Goal: Contribute content: Contribute content

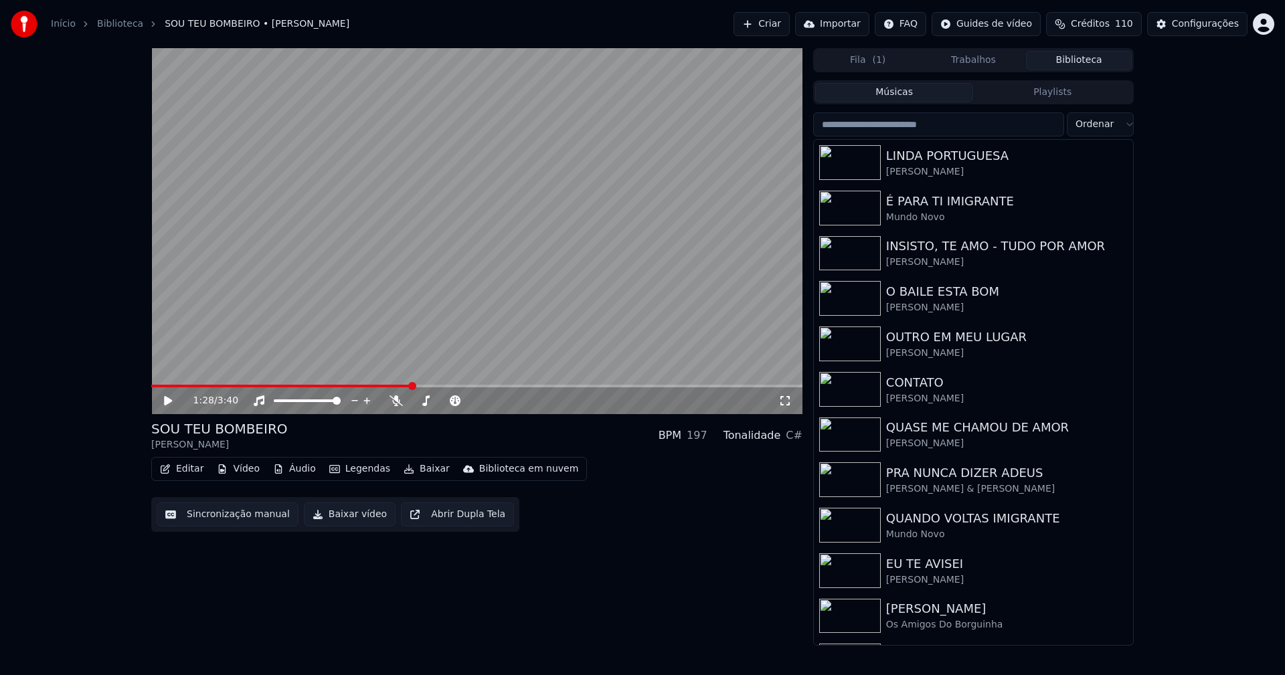
click at [61, 22] on link "Início" at bounding box center [63, 23] width 25 height 13
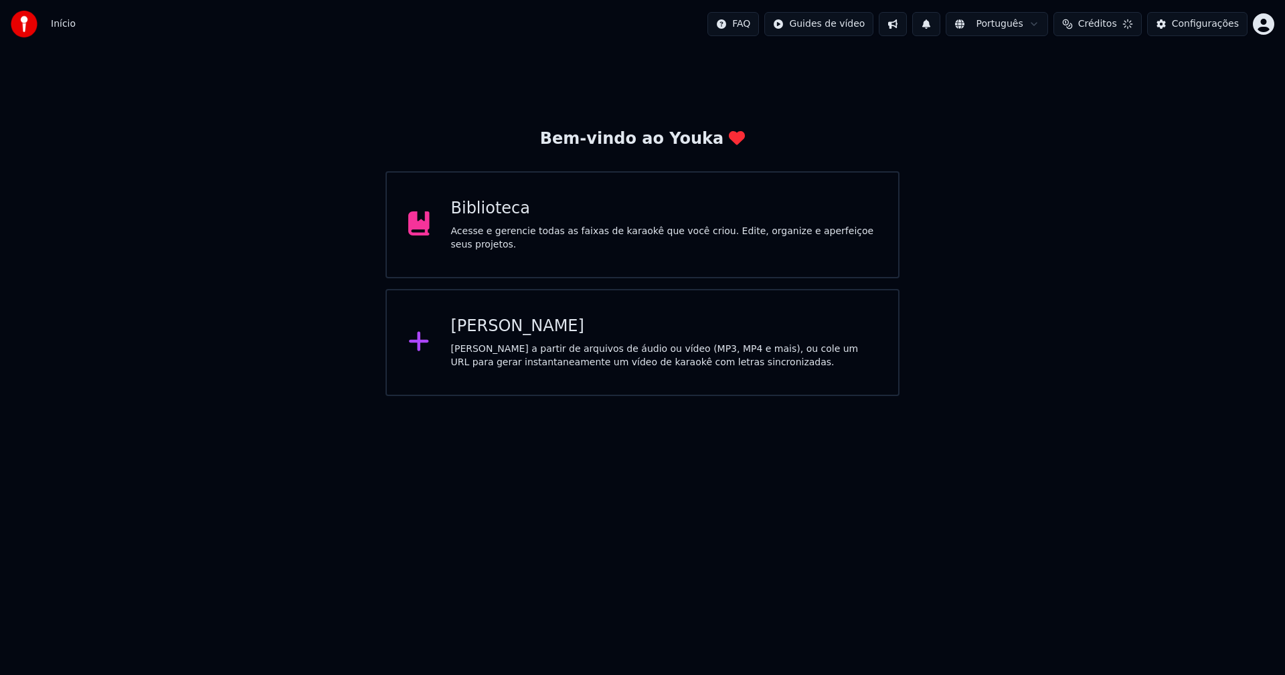
click at [514, 325] on div "[PERSON_NAME]" at bounding box center [664, 326] width 426 height 21
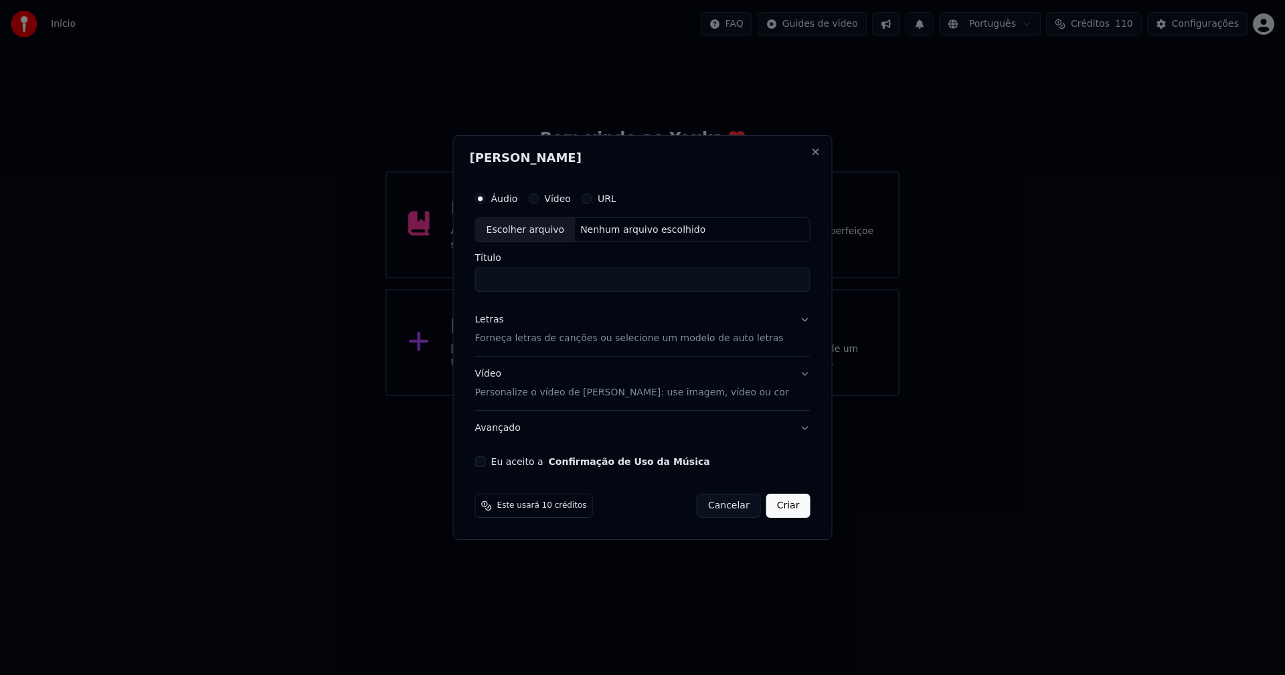
click at [555, 238] on div "Escolher arquivo" at bounding box center [526, 230] width 100 height 24
type input "**********"
click at [501, 322] on div "Letras" at bounding box center [489, 320] width 29 height 13
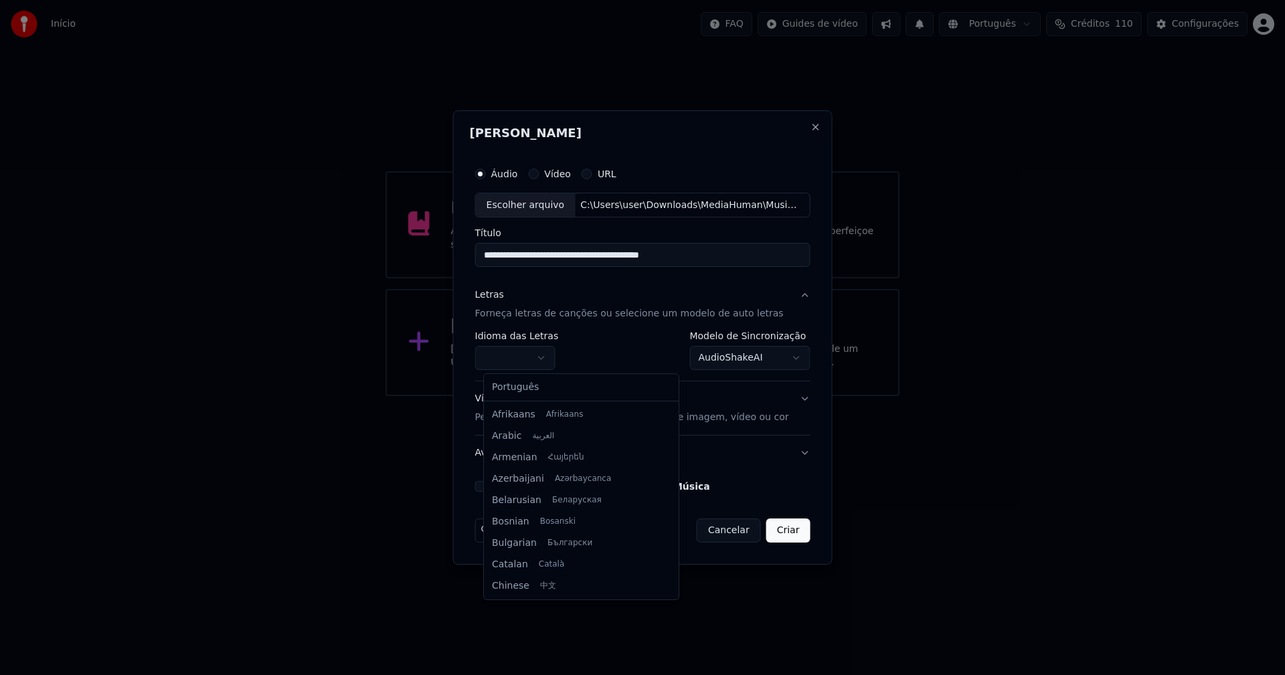
click at [514, 360] on body "**********" at bounding box center [642, 198] width 1285 height 396
select select "**"
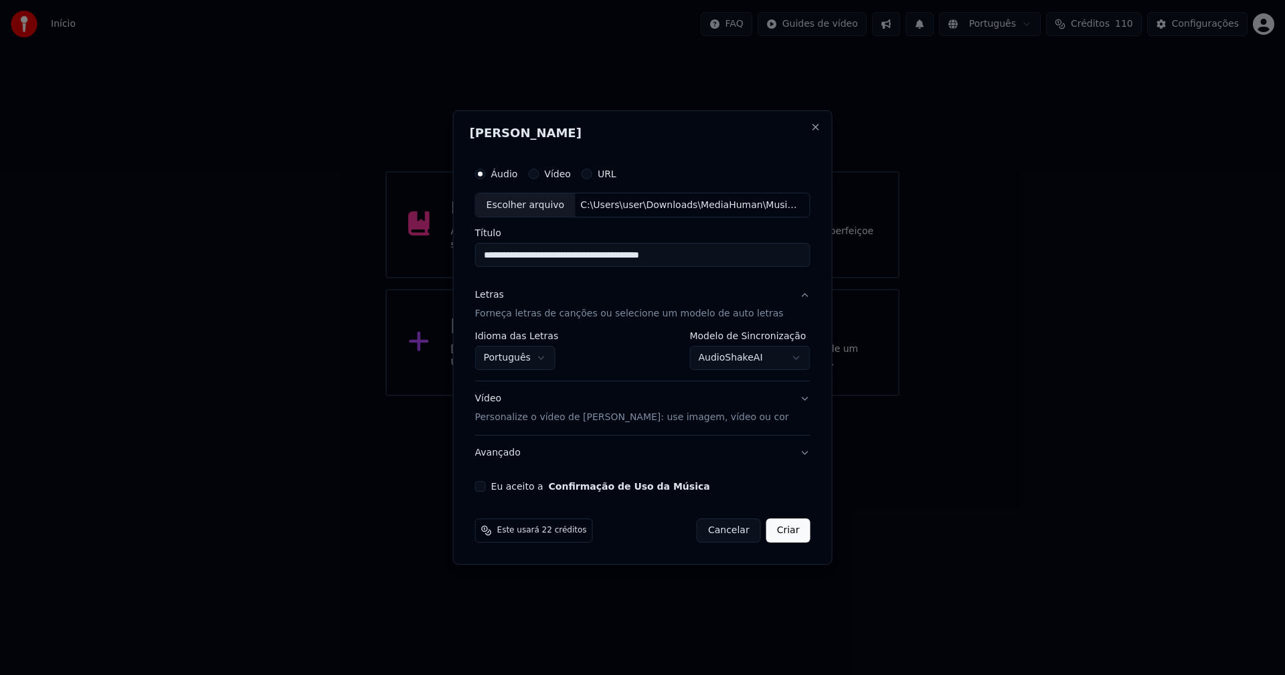
click at [739, 362] on body "**********" at bounding box center [642, 198] width 1285 height 396
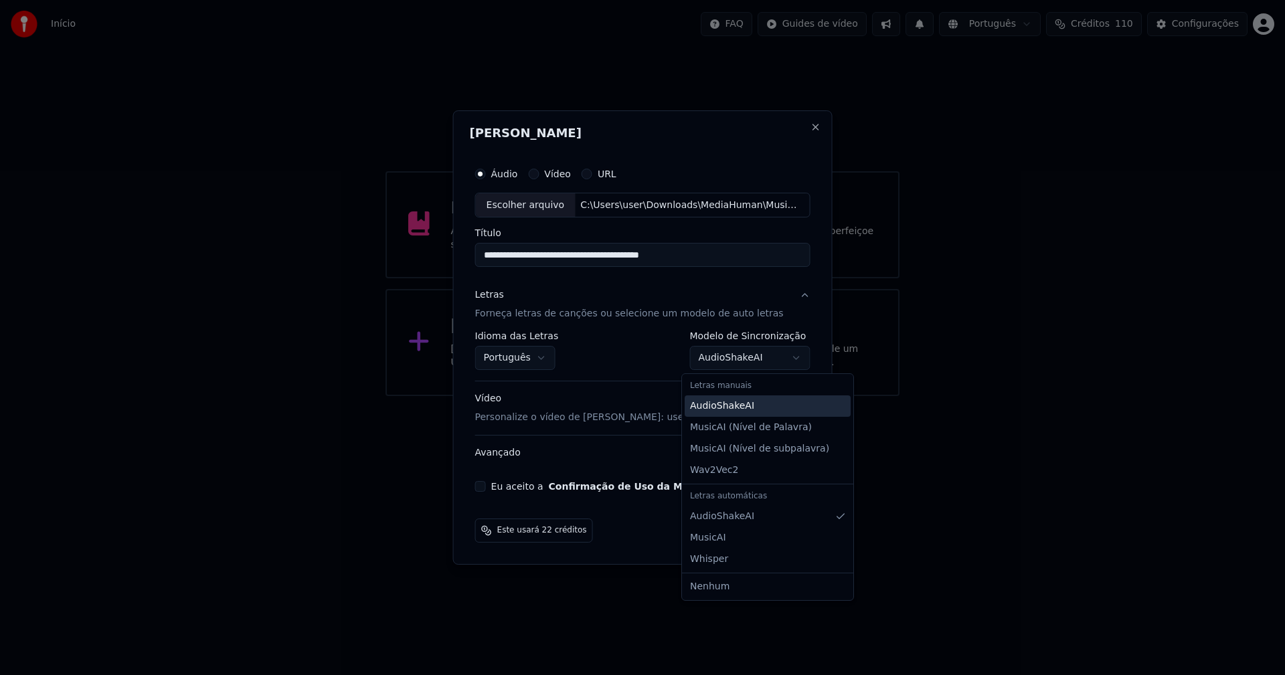
select select "**********"
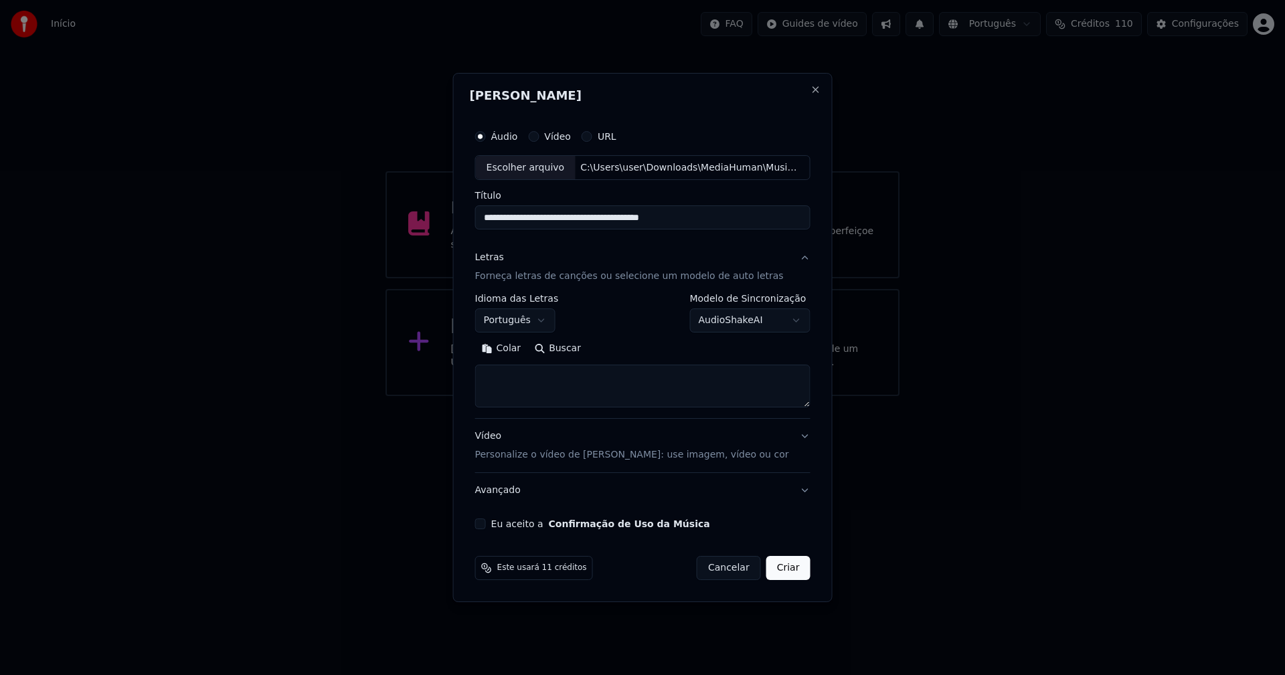
click at [509, 347] on button "Colar" at bounding box center [501, 349] width 53 height 21
click at [486, 525] on button "Eu aceito a Confirmação de Uso da Música" at bounding box center [480, 523] width 11 height 11
click at [779, 573] on button "Criar" at bounding box center [788, 568] width 44 height 24
type textarea "**********"
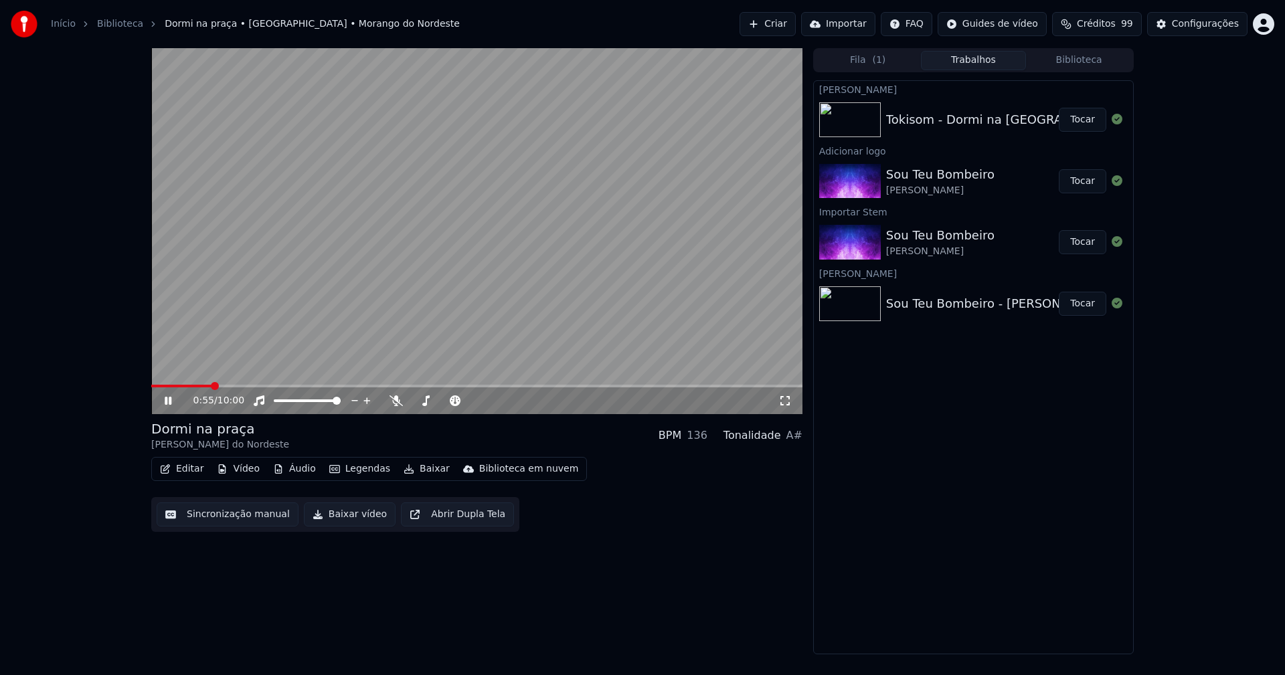
click at [293, 476] on button "Áudio" at bounding box center [295, 469] width 54 height 19
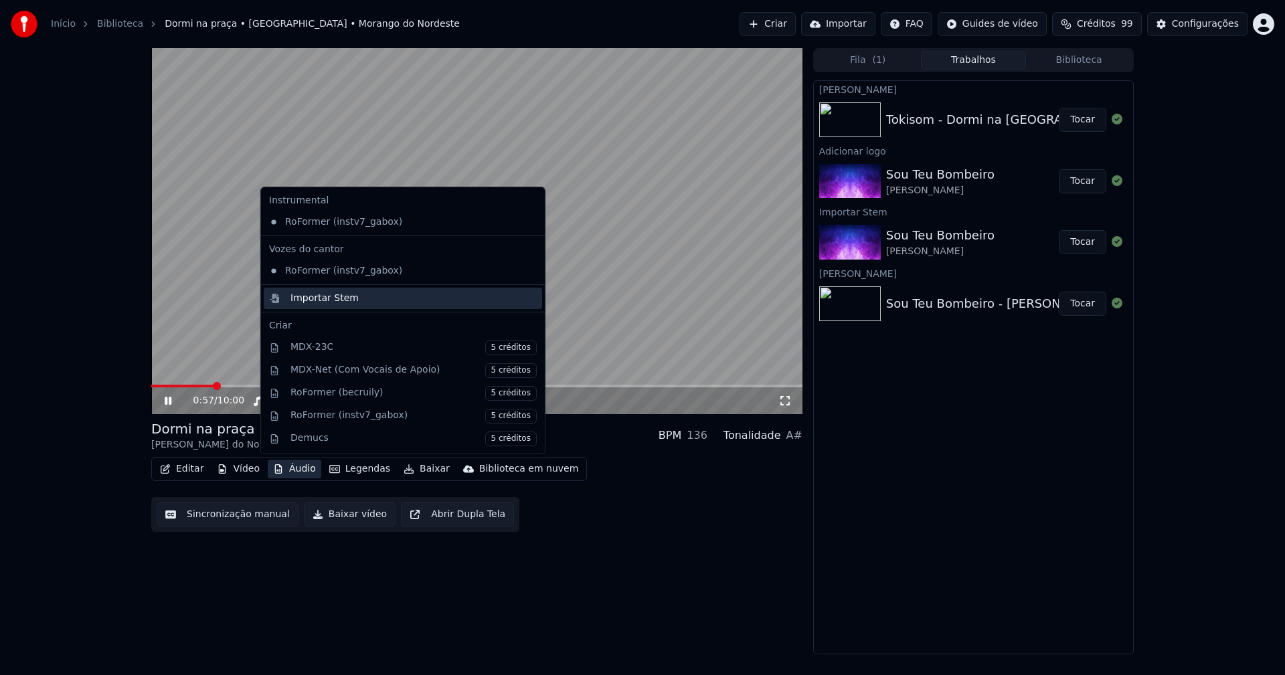
click at [304, 300] on div "Importar Stem" at bounding box center [324, 298] width 68 height 13
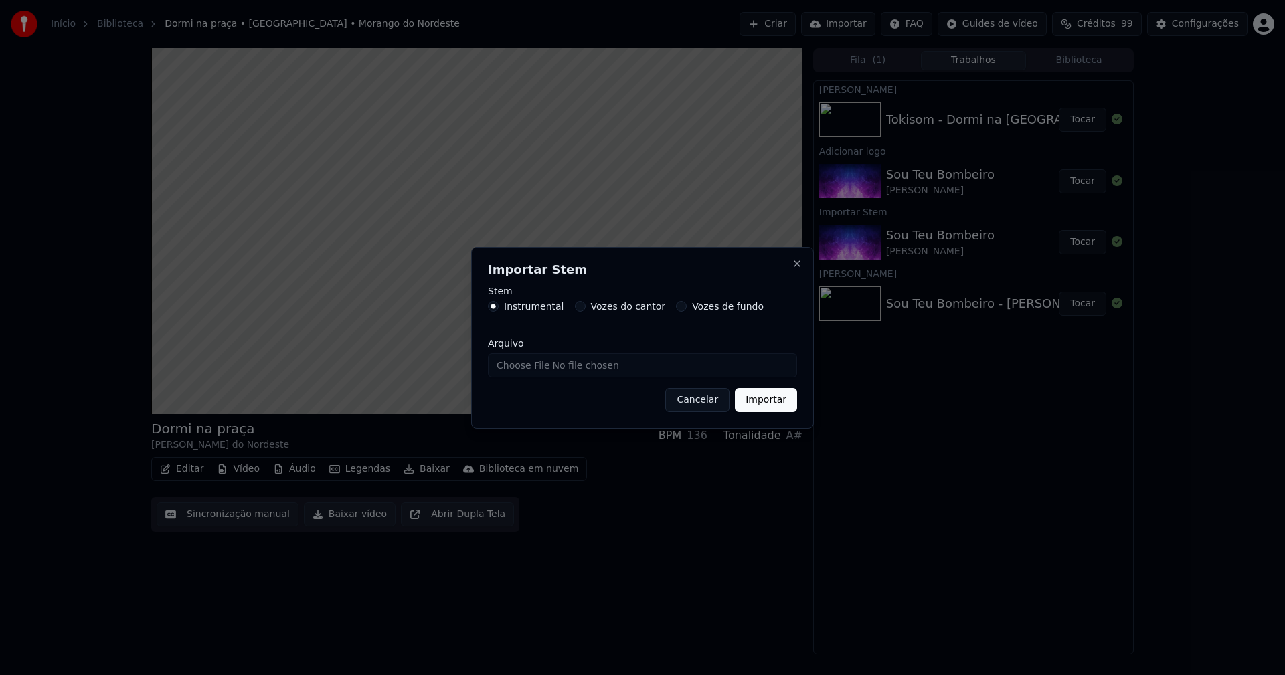
click at [541, 364] on input "Arquivo" at bounding box center [642, 365] width 309 height 24
type input "**********"
click at [763, 400] on button "Importar" at bounding box center [766, 400] width 62 height 24
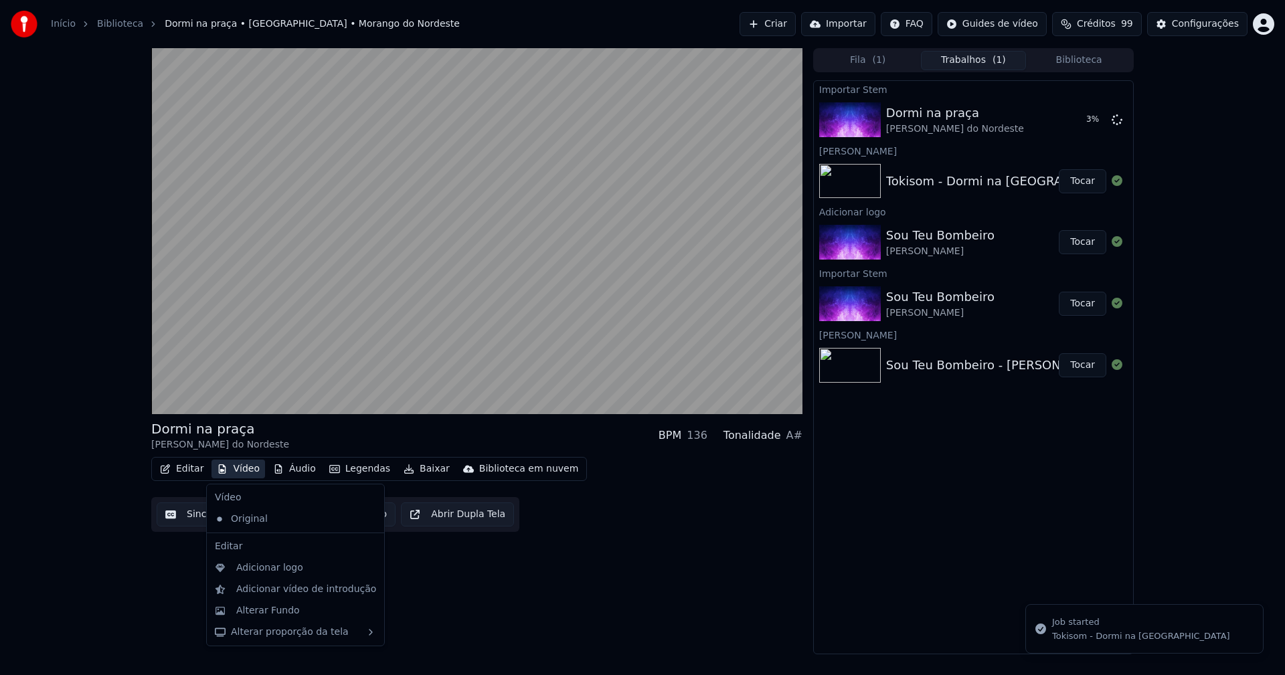
click at [235, 470] on button "Vídeo" at bounding box center [238, 469] width 54 height 19
click at [260, 571] on div "Adicionar logo" at bounding box center [269, 567] width 67 height 13
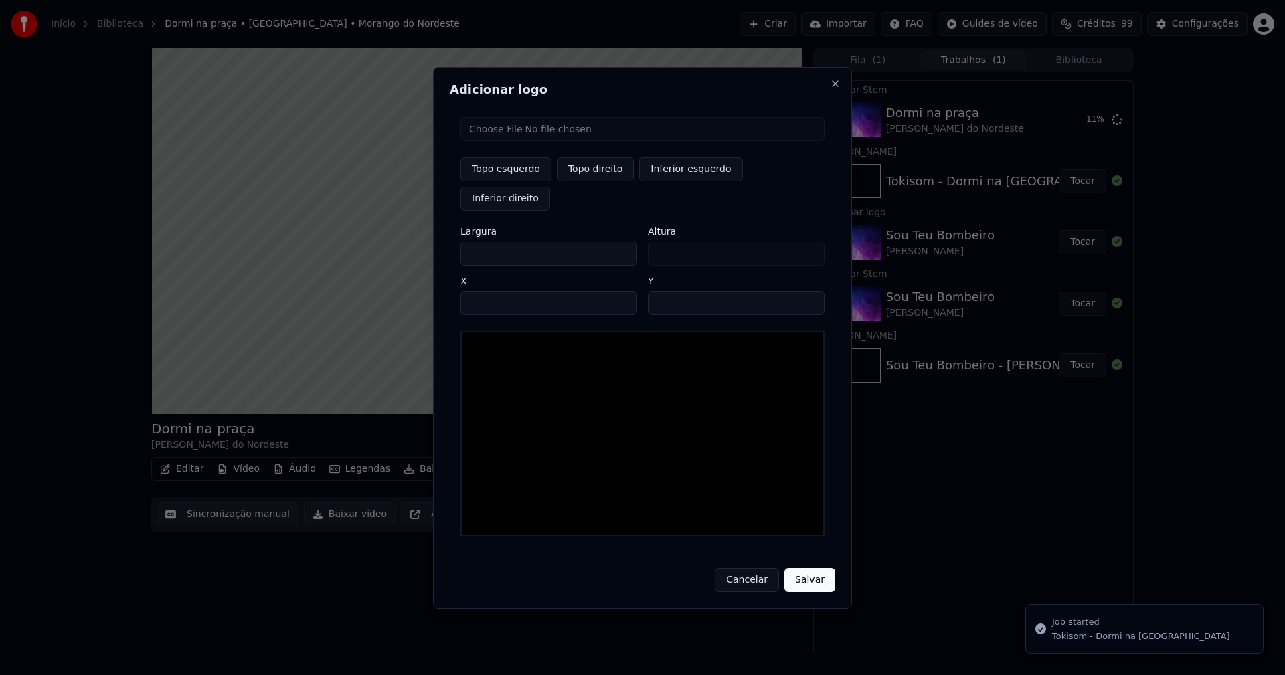
click at [516, 141] on input "file" at bounding box center [642, 129] width 364 height 24
type input "**********"
click at [587, 181] on button "Topo direito" at bounding box center [595, 169] width 77 height 24
type input "****"
drag, startPoint x: 482, startPoint y: 241, endPoint x: 438, endPoint y: 242, distance: 44.2
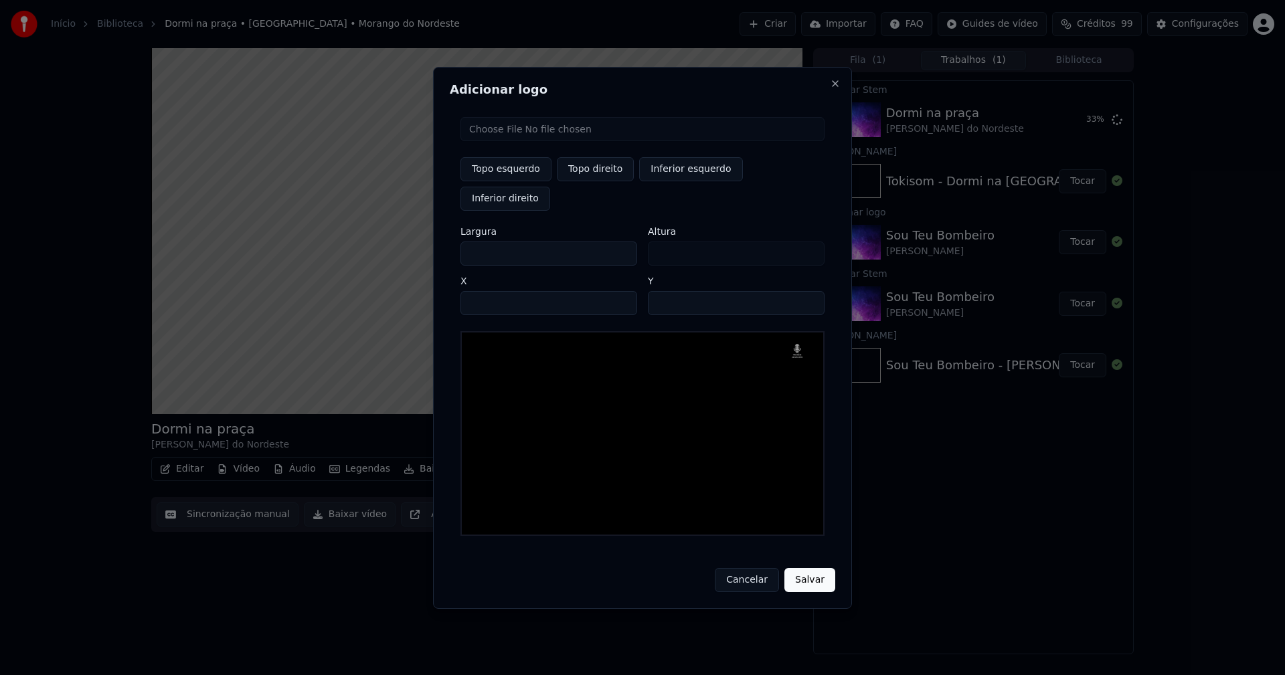
click at [438, 242] on div "Adicionar logo Topo esquerdo Topo direito Inferior esquerdo Inferior direito La…" at bounding box center [642, 338] width 419 height 542
type input "**"
type input "***"
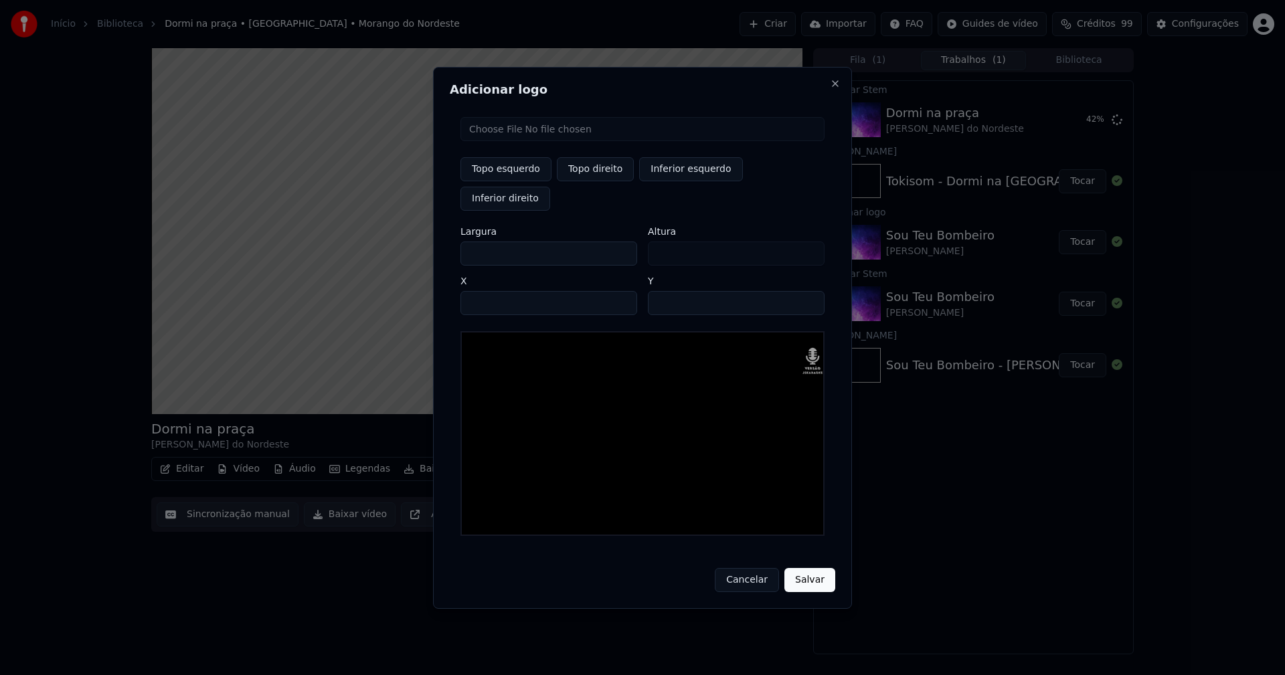
type input "***"
click at [488, 291] on input "****" at bounding box center [548, 303] width 177 height 24
type input "****"
click at [663, 291] on input "**" at bounding box center [736, 303] width 177 height 24
type input "**"
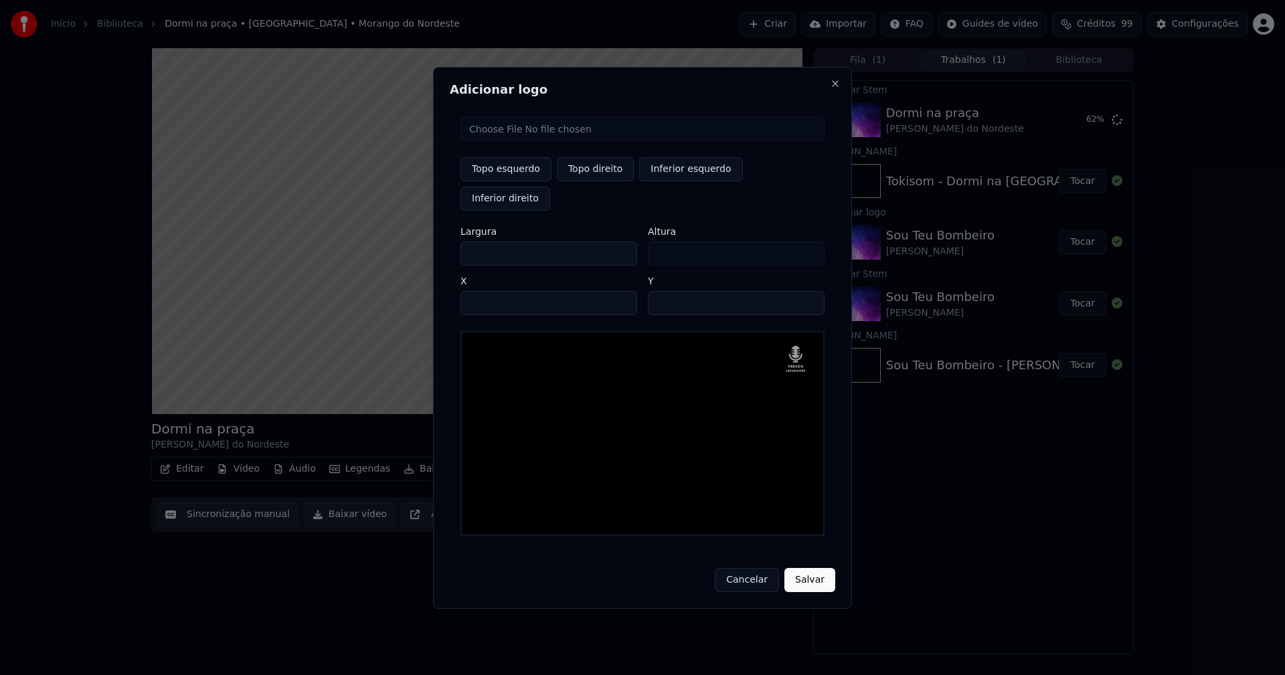
click at [807, 568] on button "Salvar" at bounding box center [809, 580] width 51 height 24
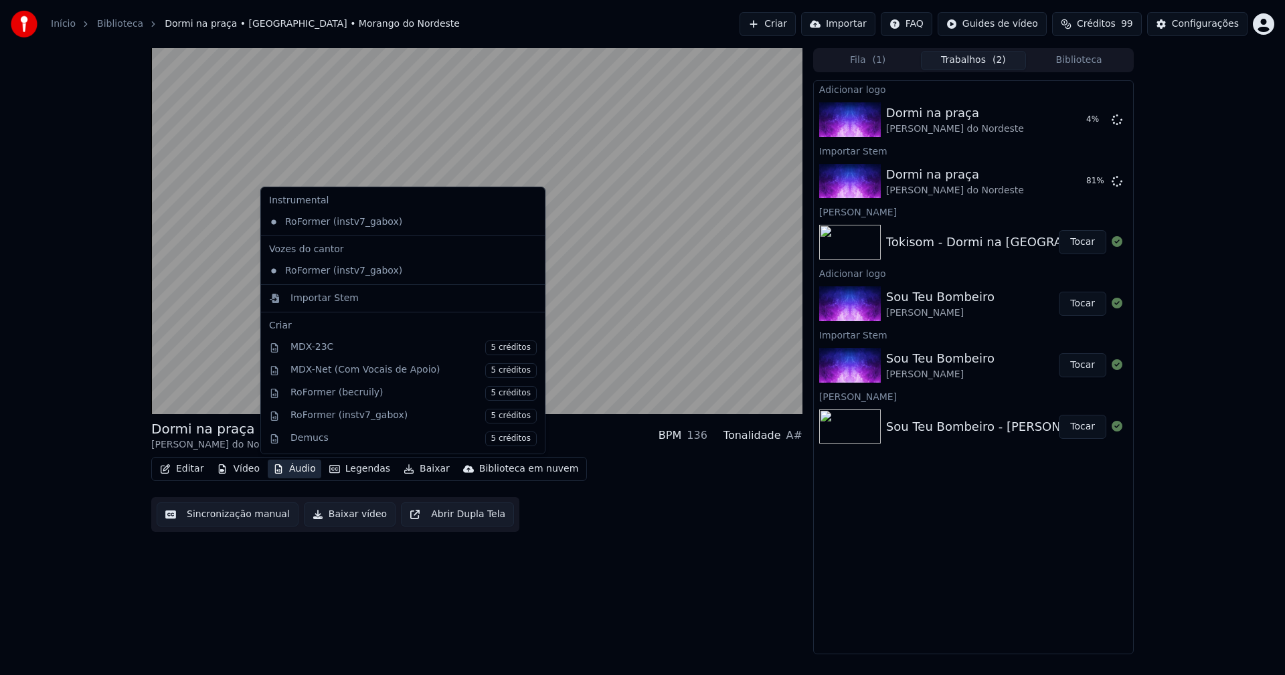
click at [294, 468] on button "Áudio" at bounding box center [295, 469] width 54 height 19
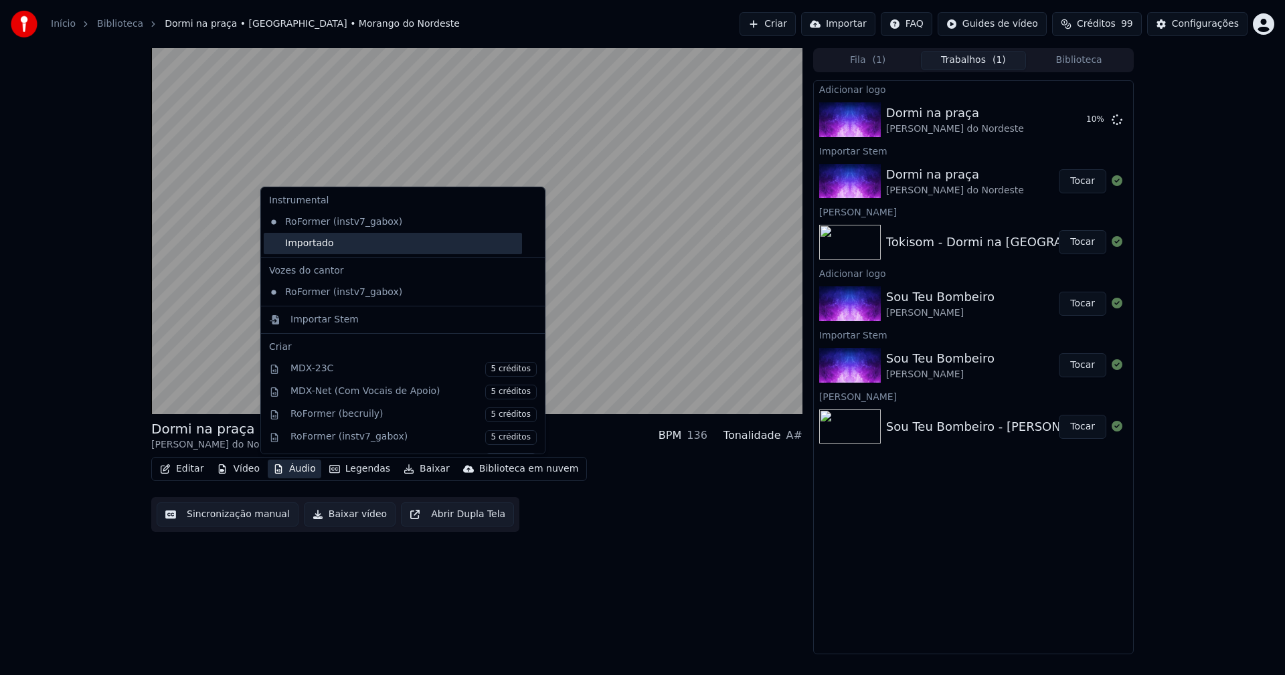
click at [274, 246] on div "Importado" at bounding box center [393, 243] width 258 height 21
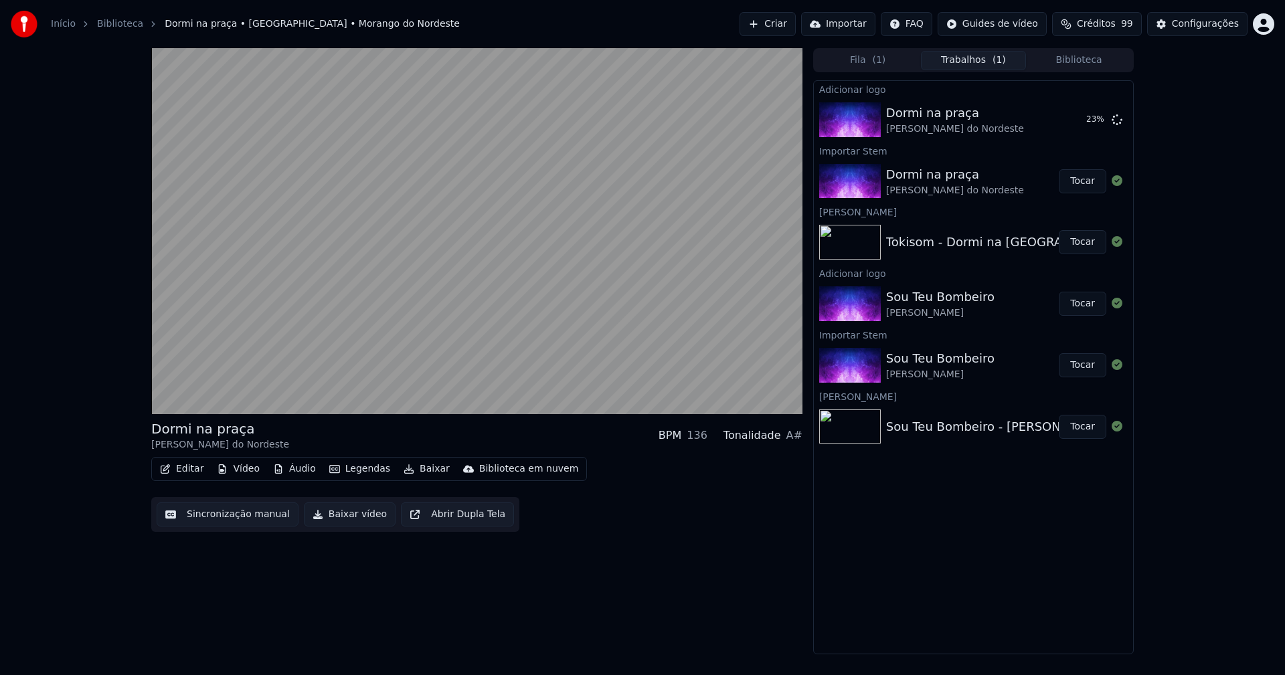
click at [182, 470] on button "Editar" at bounding box center [182, 469] width 54 height 19
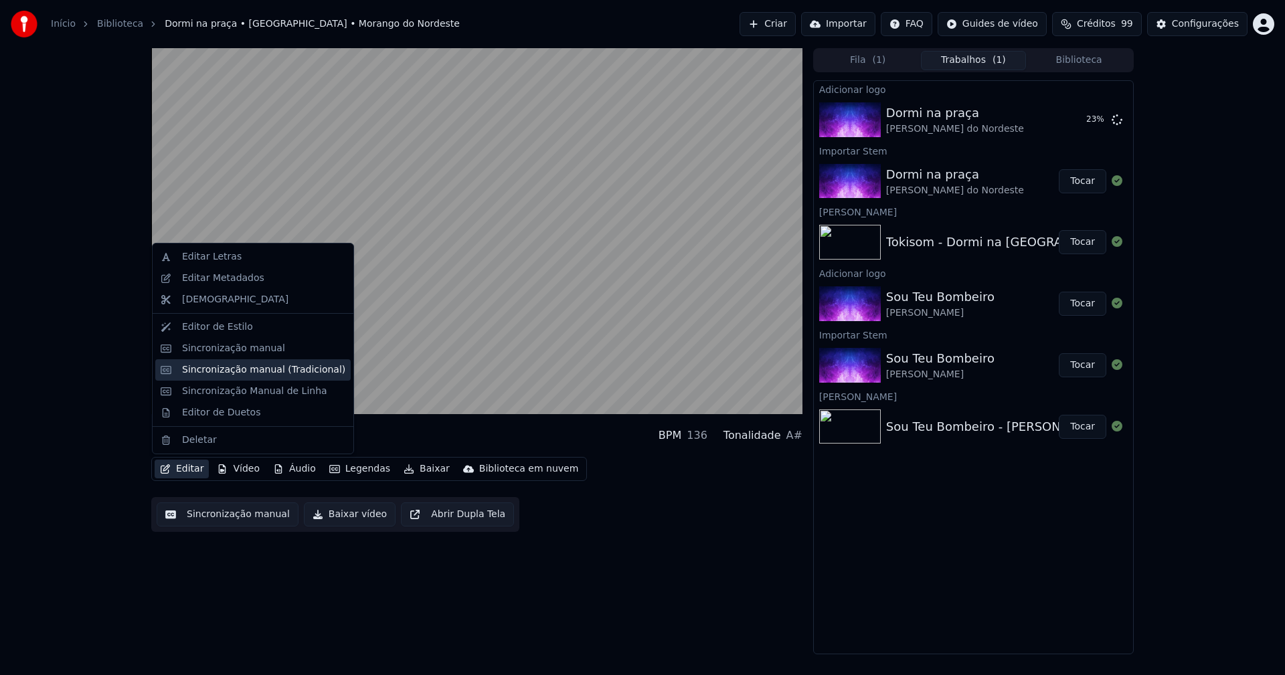
click at [208, 370] on div "Sincronização manual (Tradicional)" at bounding box center [263, 369] width 163 height 13
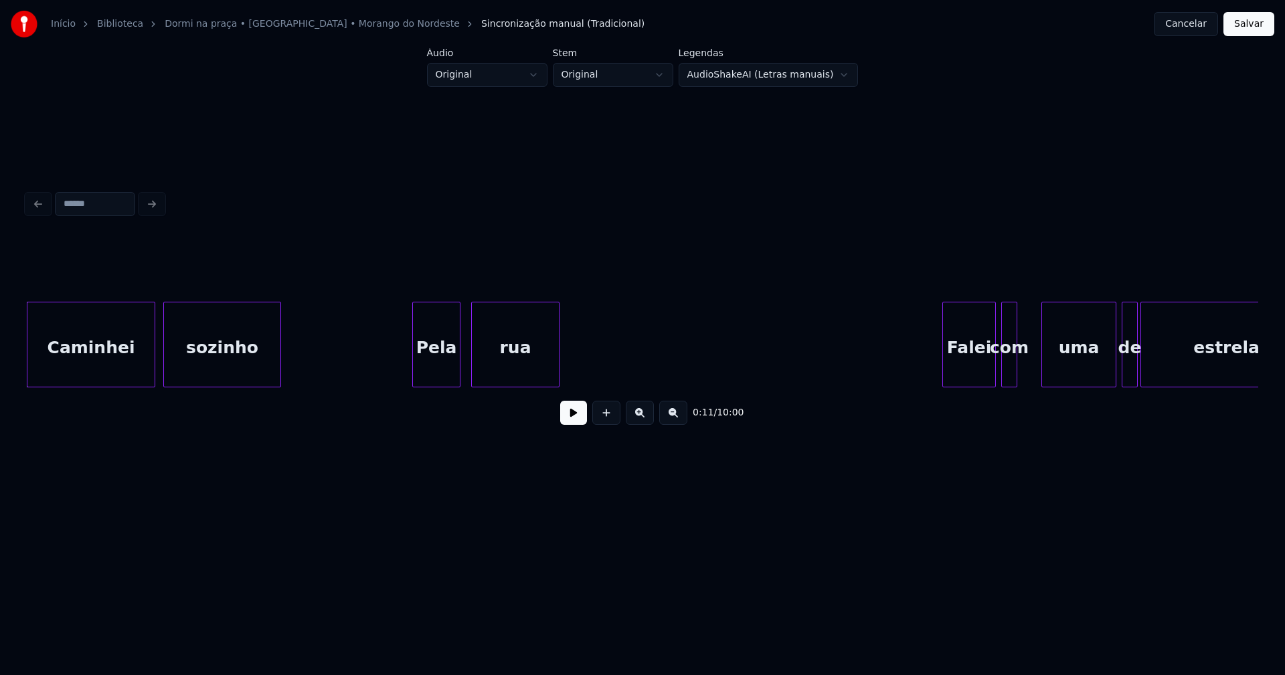
scroll to position [0, 1113]
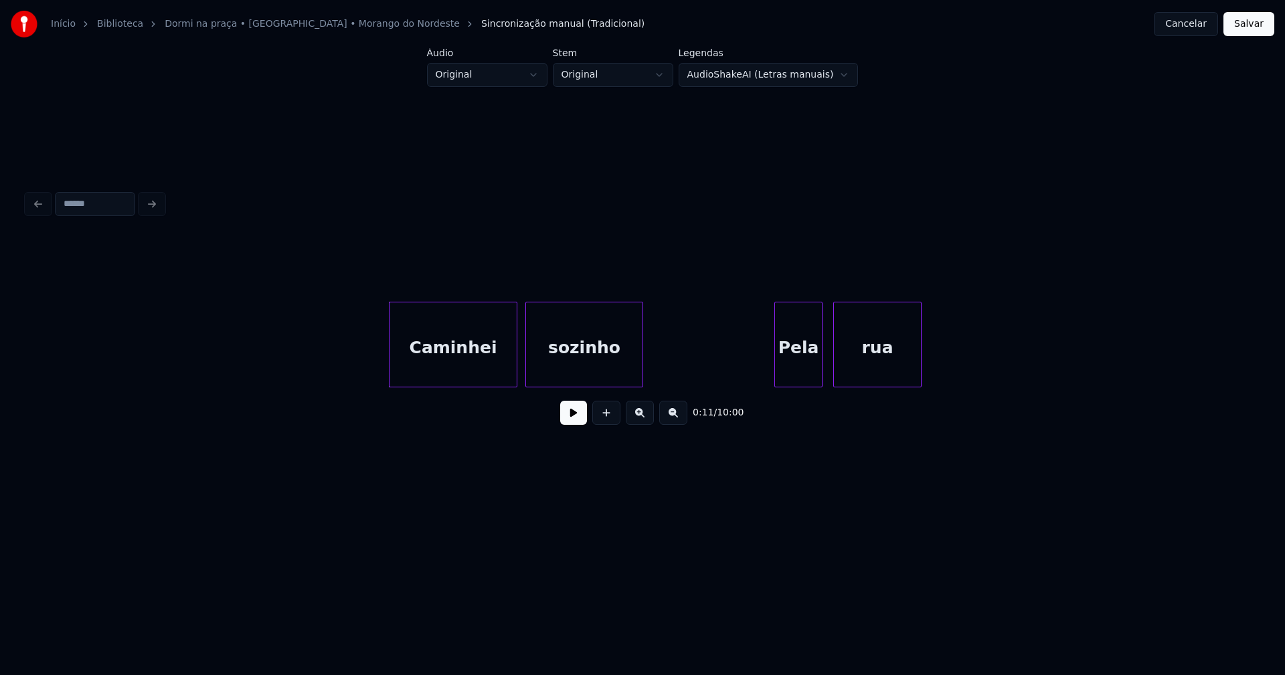
click at [564, 418] on button at bounding box center [573, 413] width 27 height 24
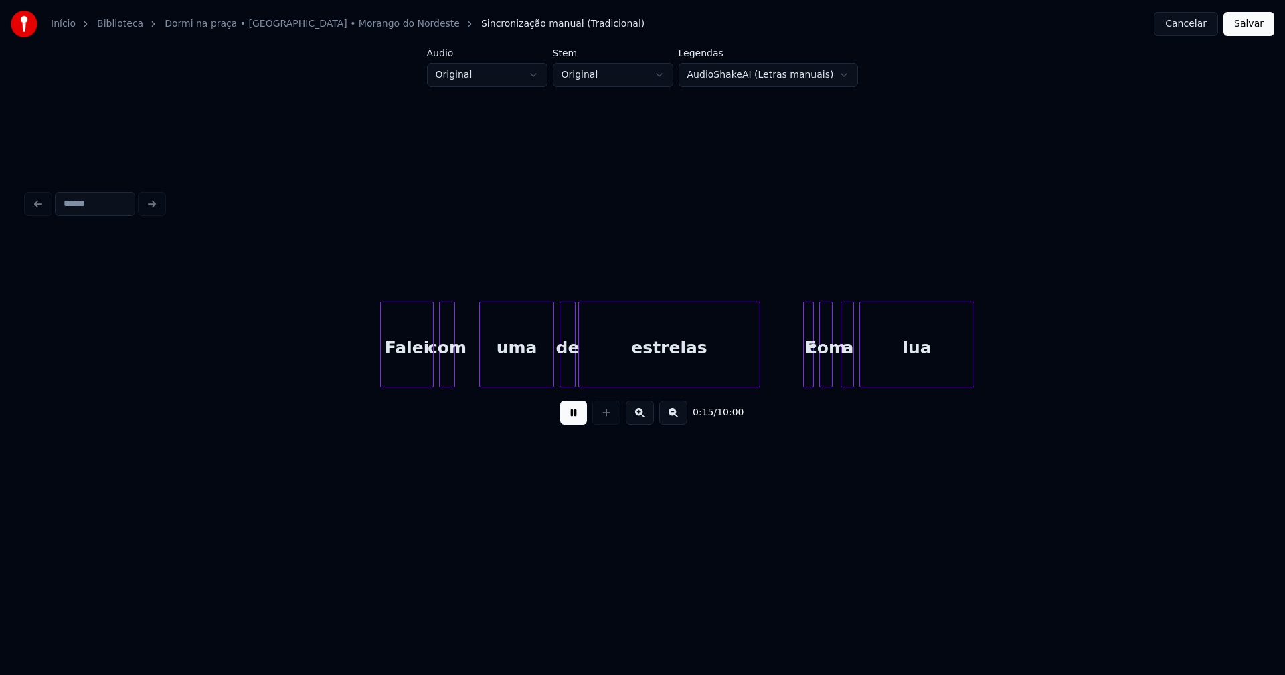
scroll to position [0, 2043]
click at [444, 368] on div "com" at bounding box center [441, 347] width 15 height 91
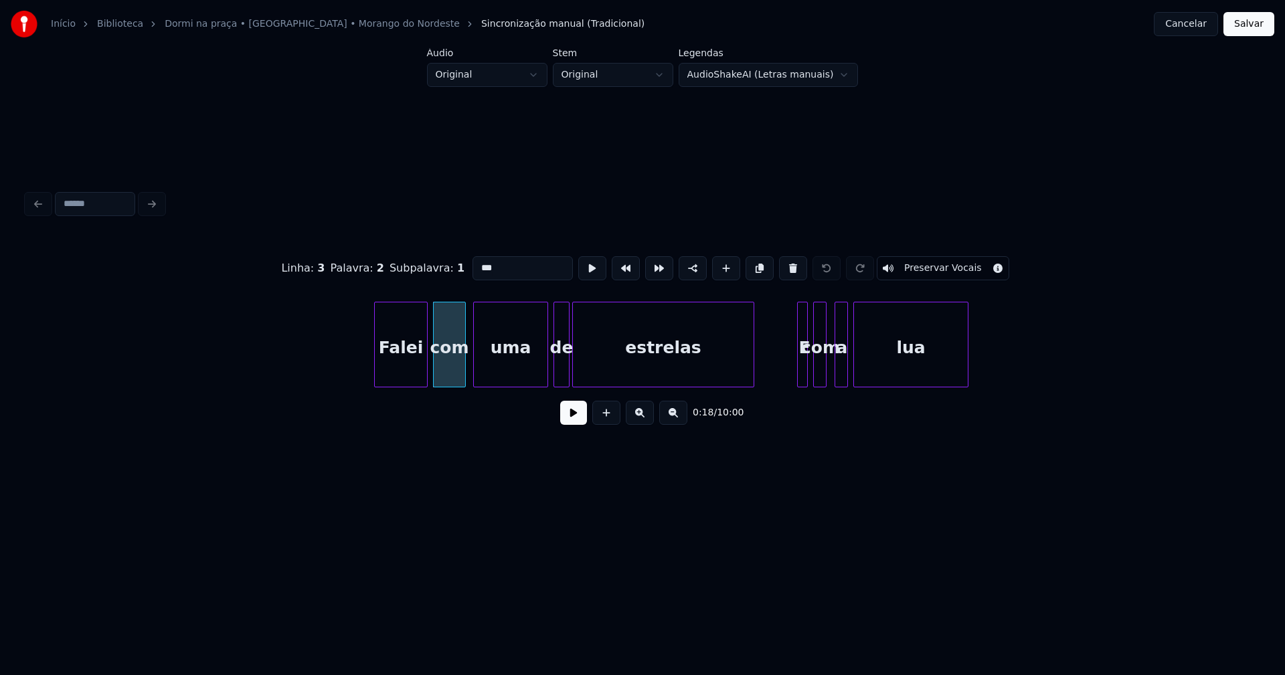
click at [464, 369] on div at bounding box center [463, 344] width 4 height 84
click at [574, 421] on button at bounding box center [573, 413] width 27 height 24
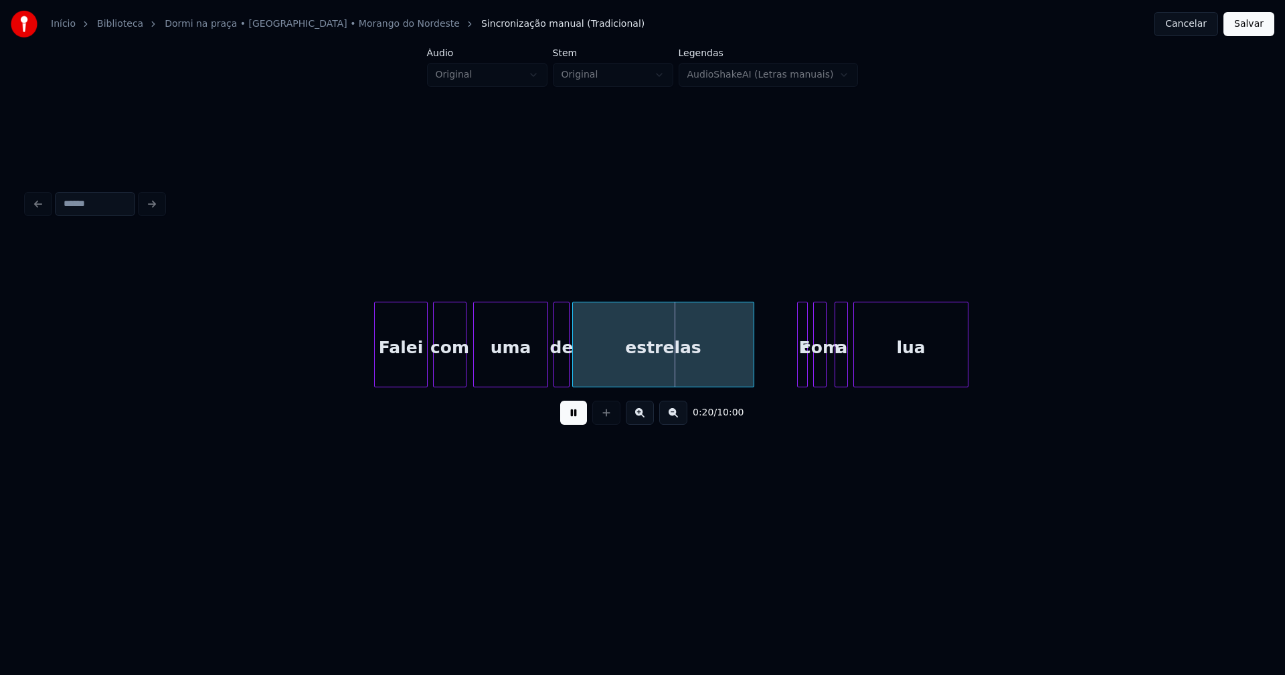
click at [574, 420] on button at bounding box center [573, 413] width 27 height 24
click at [558, 367] on div at bounding box center [556, 344] width 4 height 84
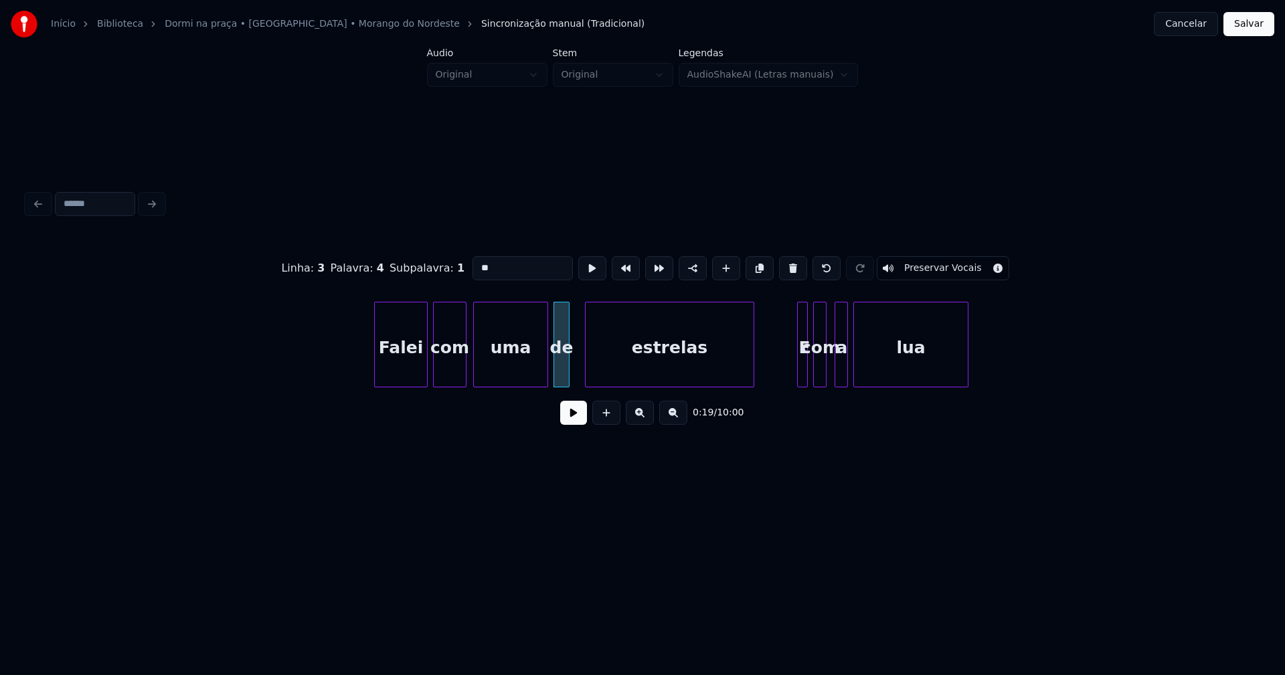
click at [587, 375] on div at bounding box center [587, 344] width 4 height 84
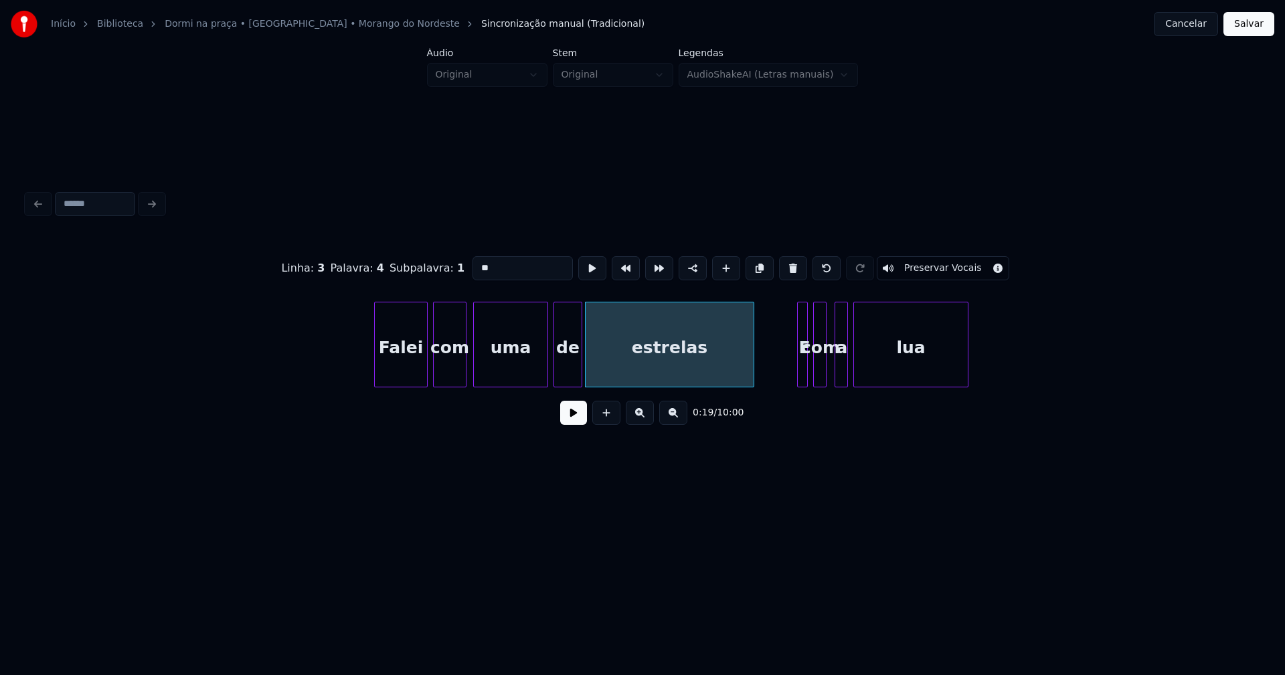
click at [581, 374] on div at bounding box center [579, 344] width 4 height 84
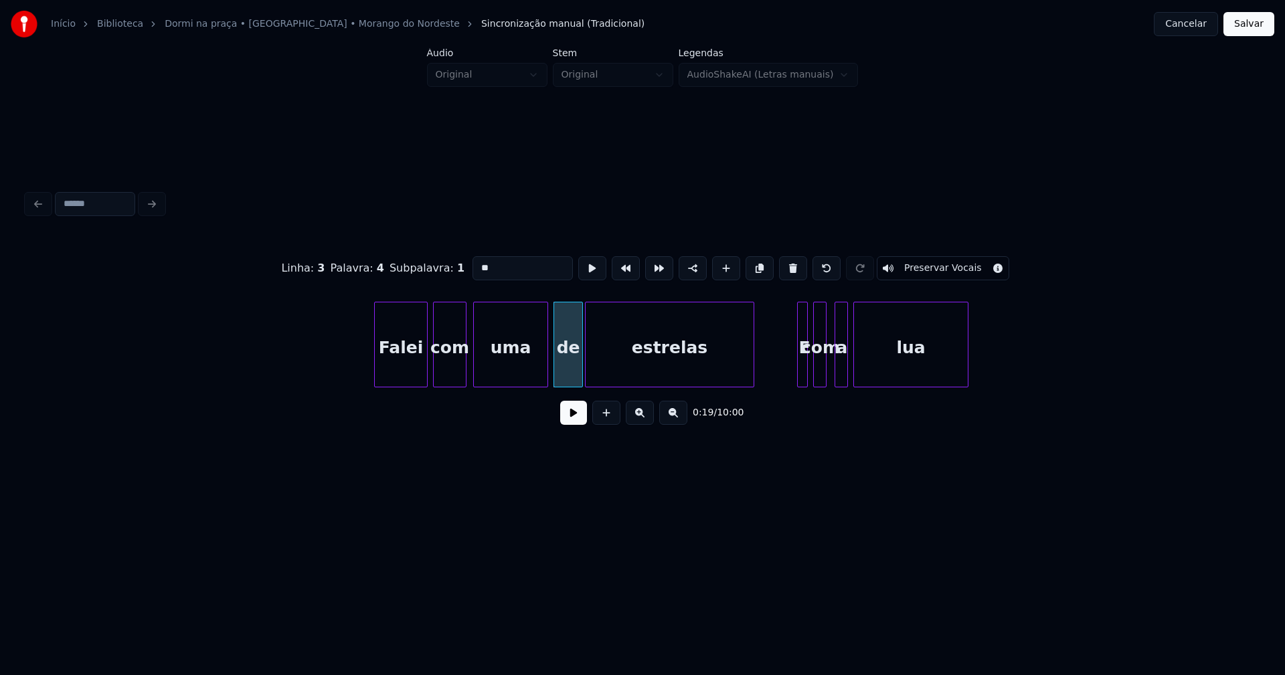
click at [570, 369] on div "de" at bounding box center [568, 347] width 28 height 91
drag, startPoint x: 484, startPoint y: 266, endPoint x: 437, endPoint y: 264, distance: 47.6
click at [437, 264] on div "Linha : 3 Palavra : 4 Subpalavra : 1 ** Preservar Vocais" at bounding box center [642, 268] width 1231 height 67
type input "**"
drag, startPoint x: 349, startPoint y: 355, endPoint x: 456, endPoint y: 383, distance: 110.2
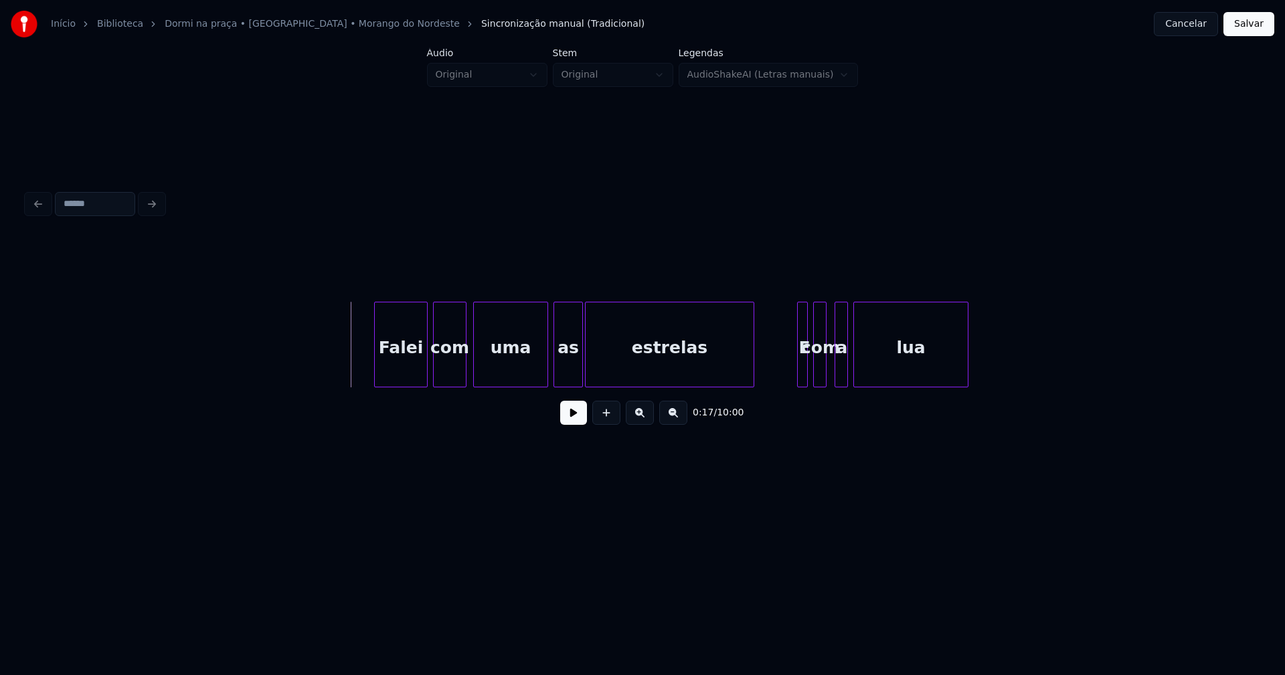
click at [568, 425] on button at bounding box center [573, 413] width 27 height 24
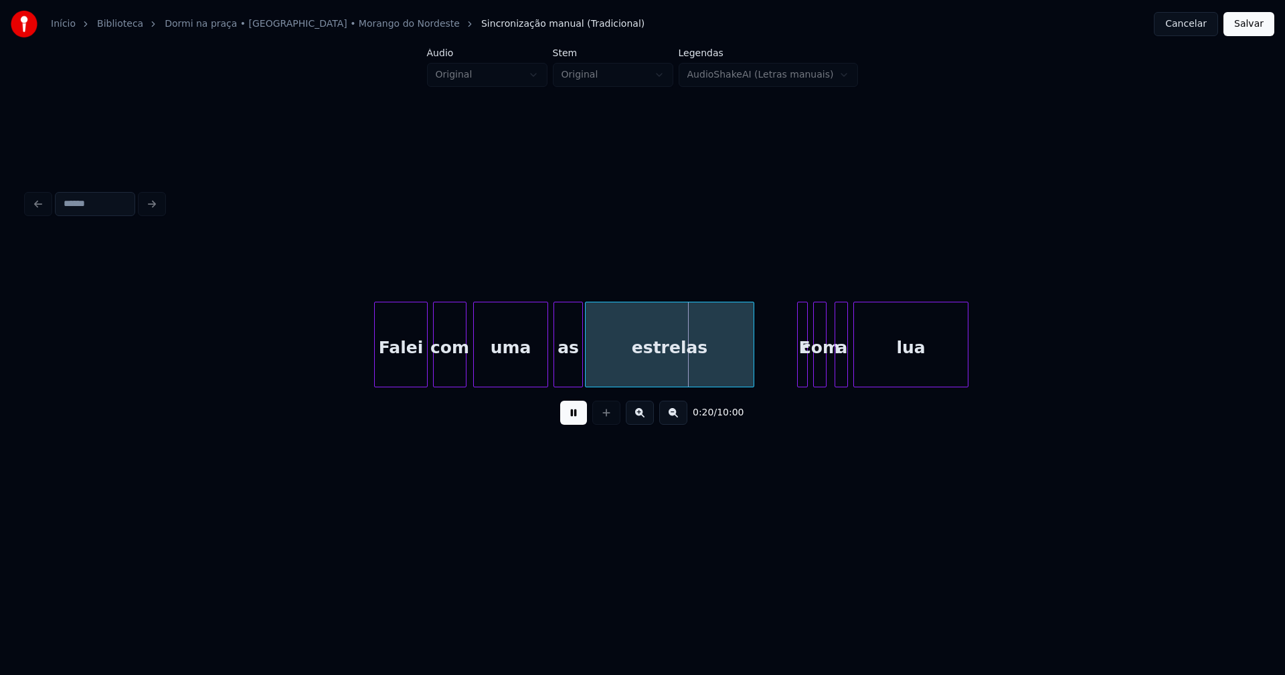
click at [570, 417] on button at bounding box center [573, 413] width 27 height 24
click at [521, 377] on div "uma" at bounding box center [511, 347] width 74 height 91
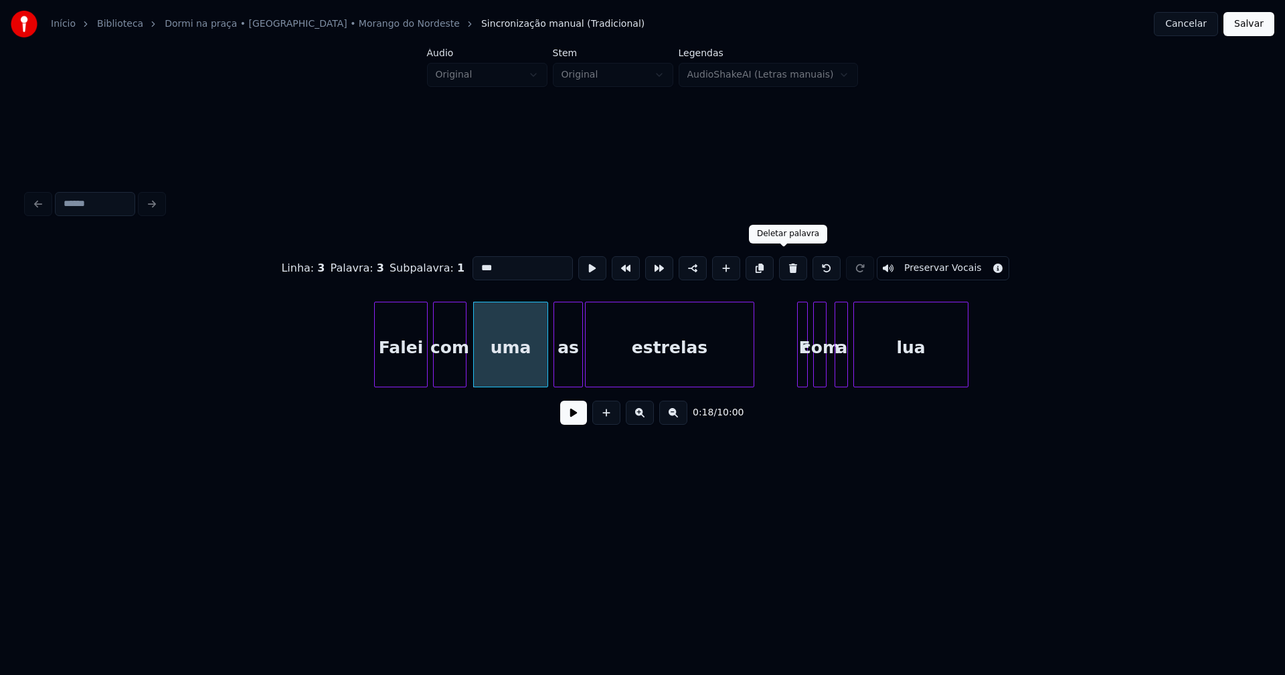
click at [782, 268] on button at bounding box center [793, 268] width 28 height 24
type input "***"
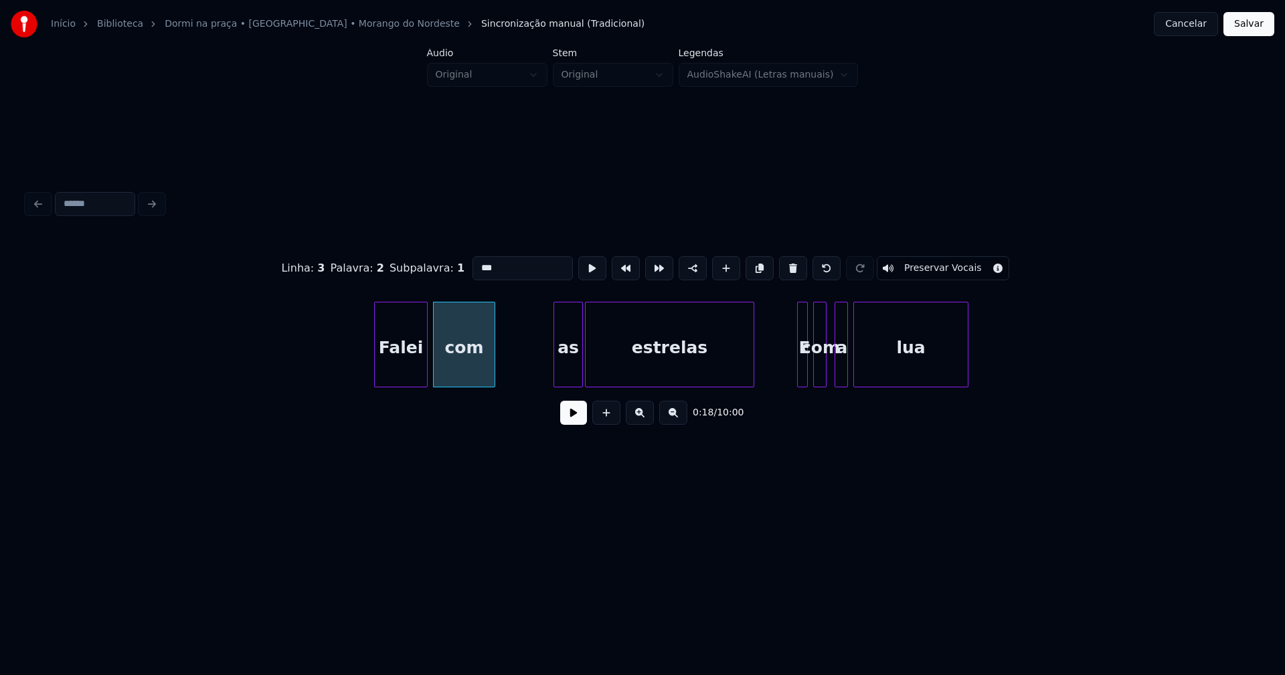
click at [492, 375] on div at bounding box center [492, 344] width 4 height 84
click at [567, 425] on button at bounding box center [573, 413] width 27 height 24
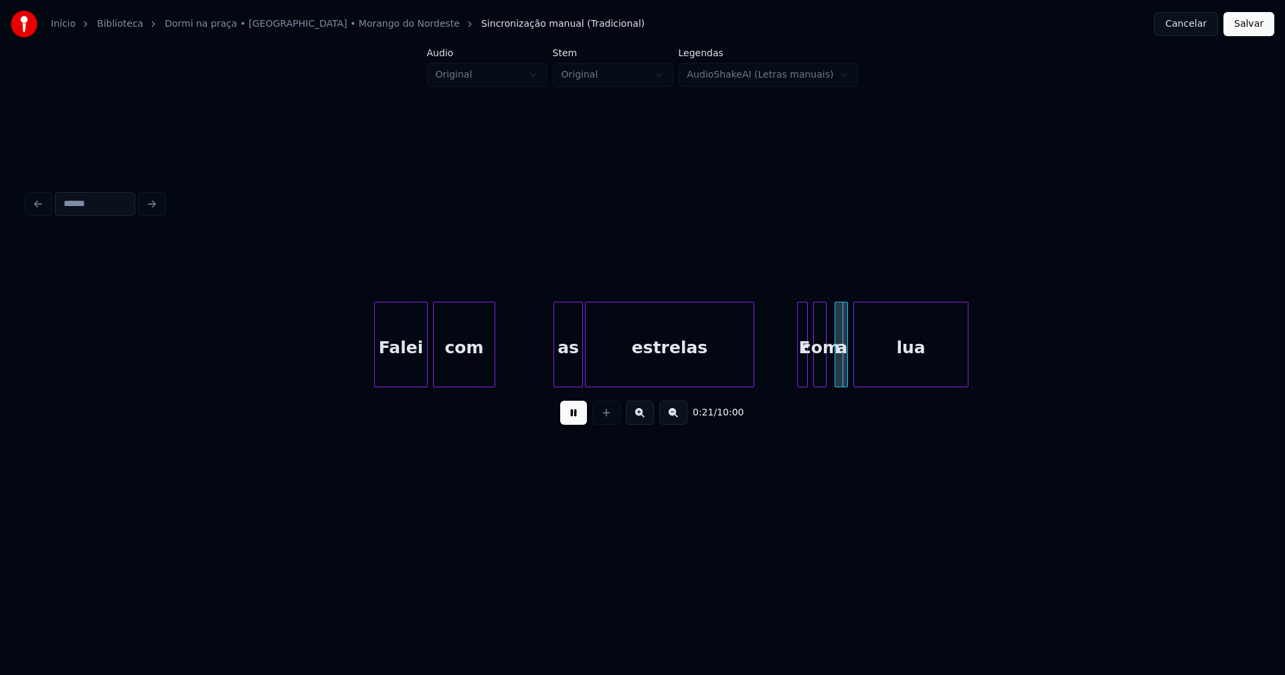
click at [516, 378] on div "as" at bounding box center [517, 347] width 28 height 91
click at [559, 371] on div at bounding box center [557, 344] width 4 height 84
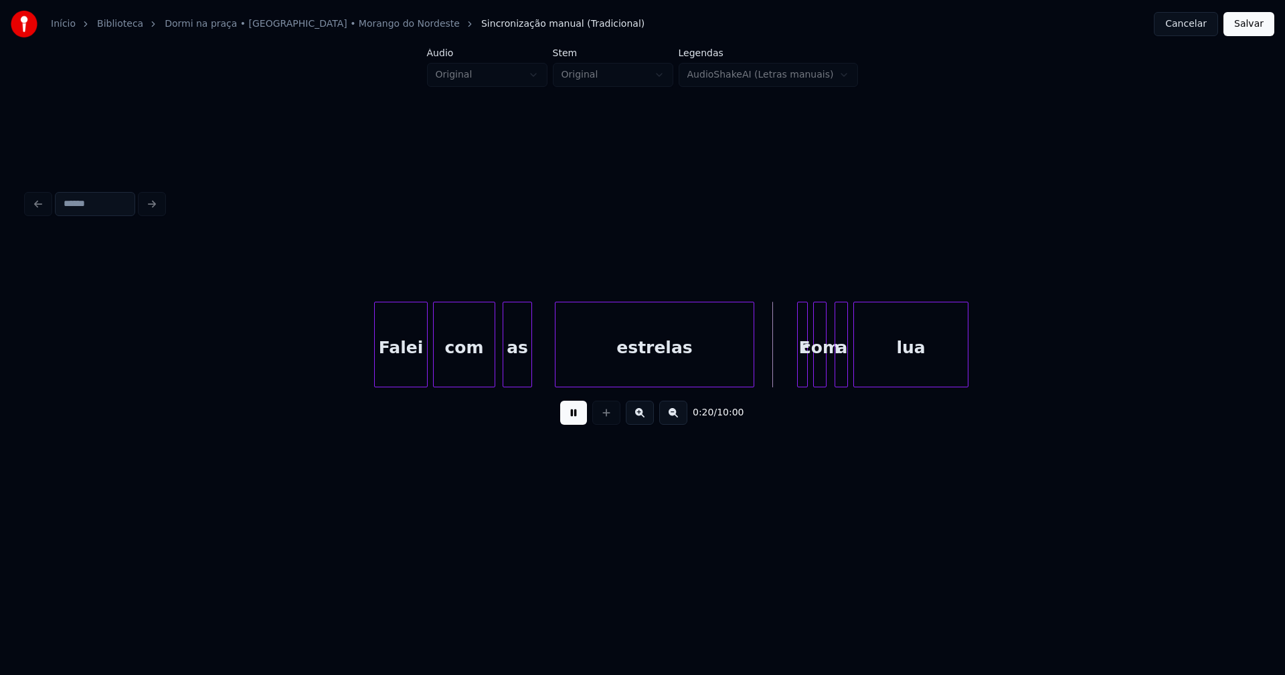
click at [793, 367] on div at bounding box center [793, 344] width 4 height 84
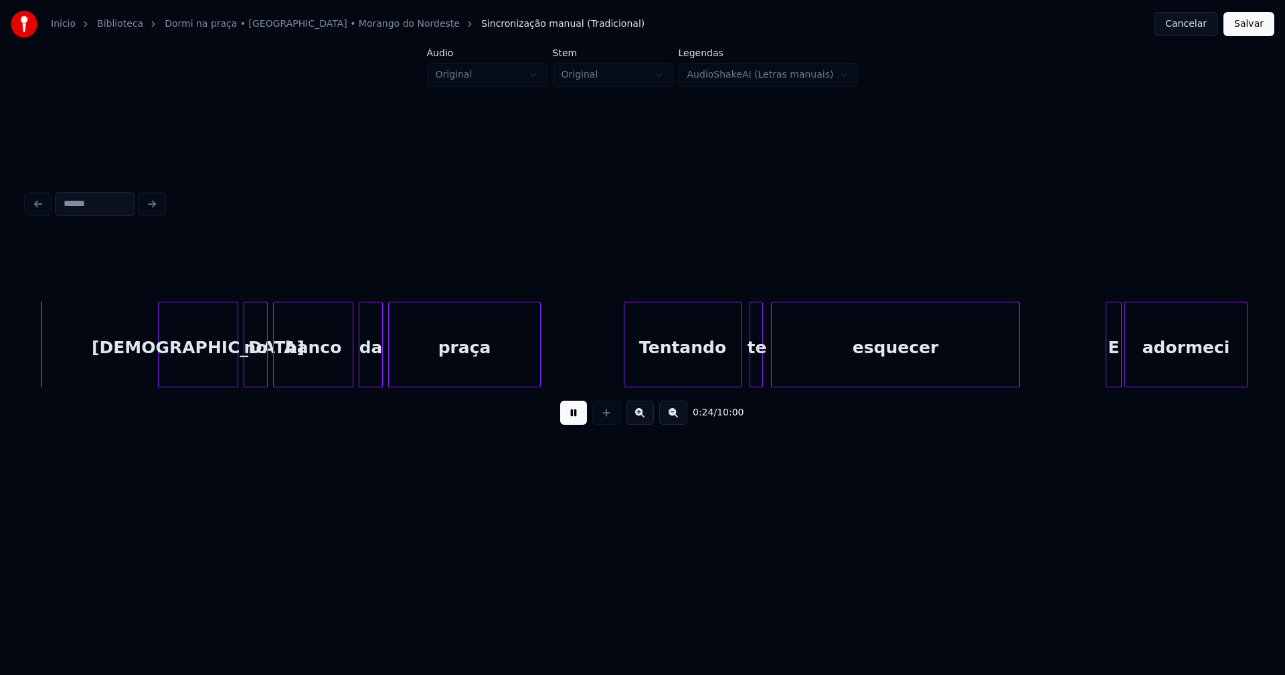
scroll to position [0, 3213]
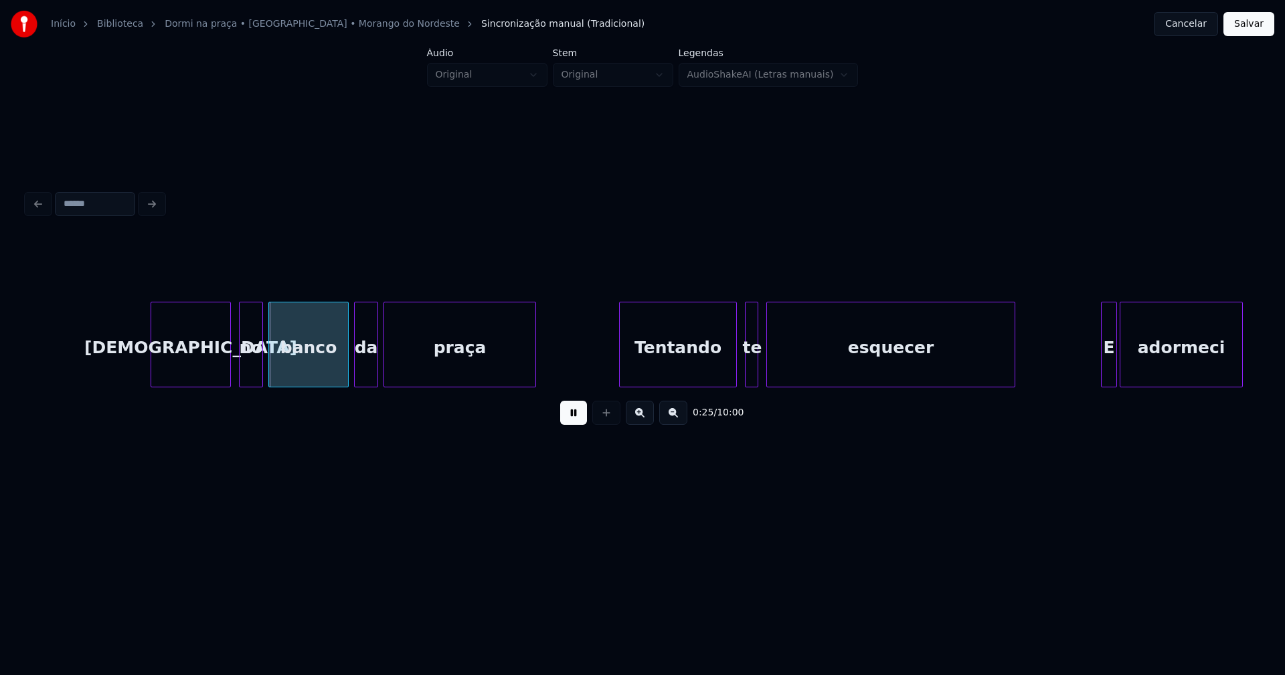
click at [201, 373] on div "[DEMOGRAPHIC_DATA]" at bounding box center [190, 347] width 79 height 91
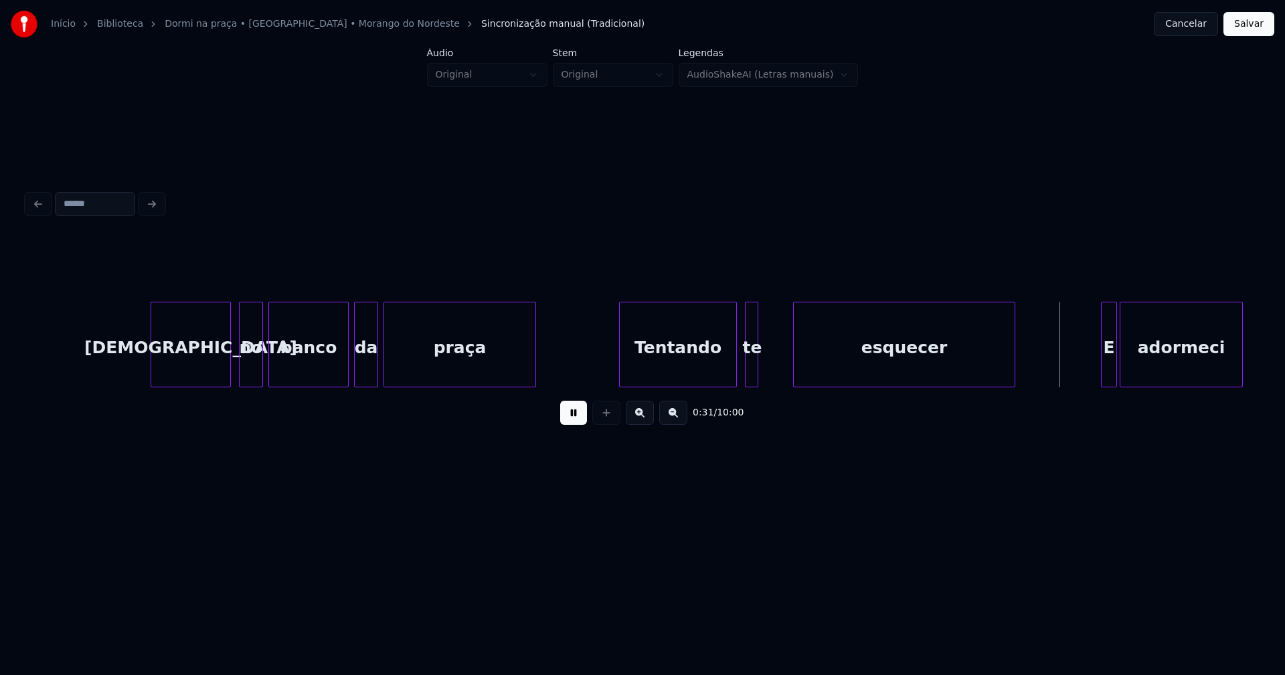
click at [794, 383] on div "praça Tentando te esquecer E adormeci Deitei no banco da" at bounding box center [642, 345] width 1231 height 86
click at [757, 383] on div "praça Tentando te esquecer E adormeci Deitei no banco da" at bounding box center [642, 345] width 1231 height 86
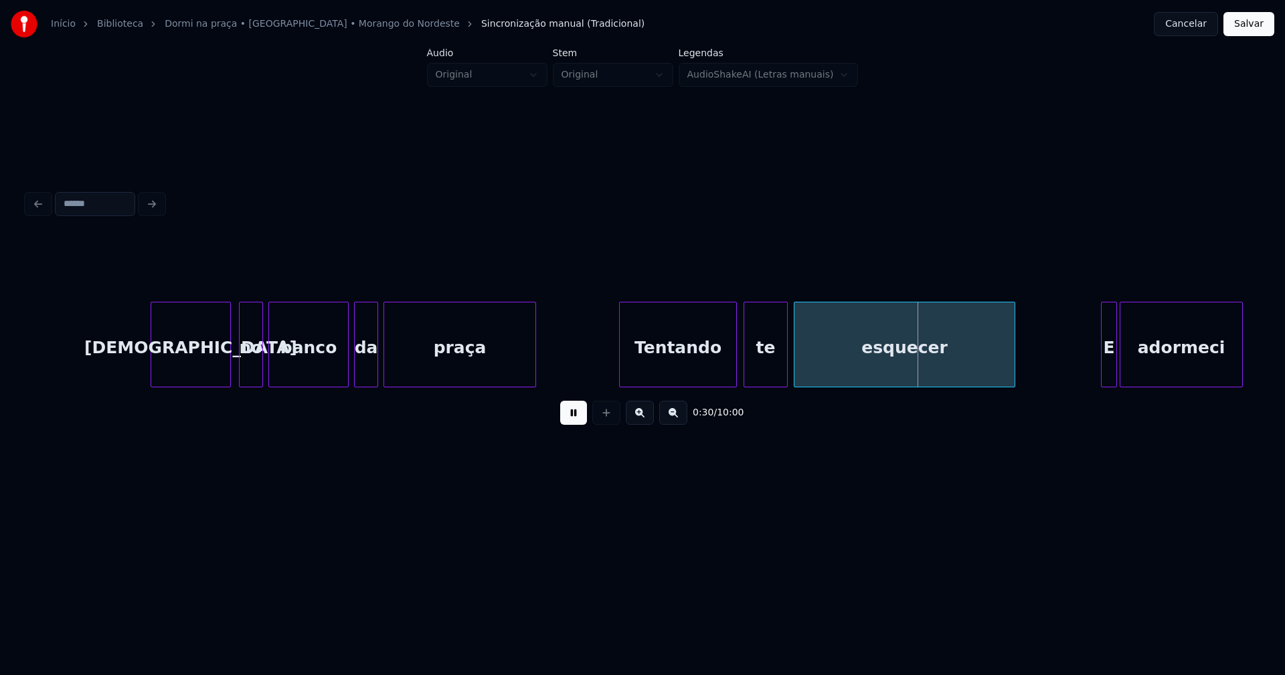
click at [785, 373] on div at bounding box center [785, 344] width 4 height 84
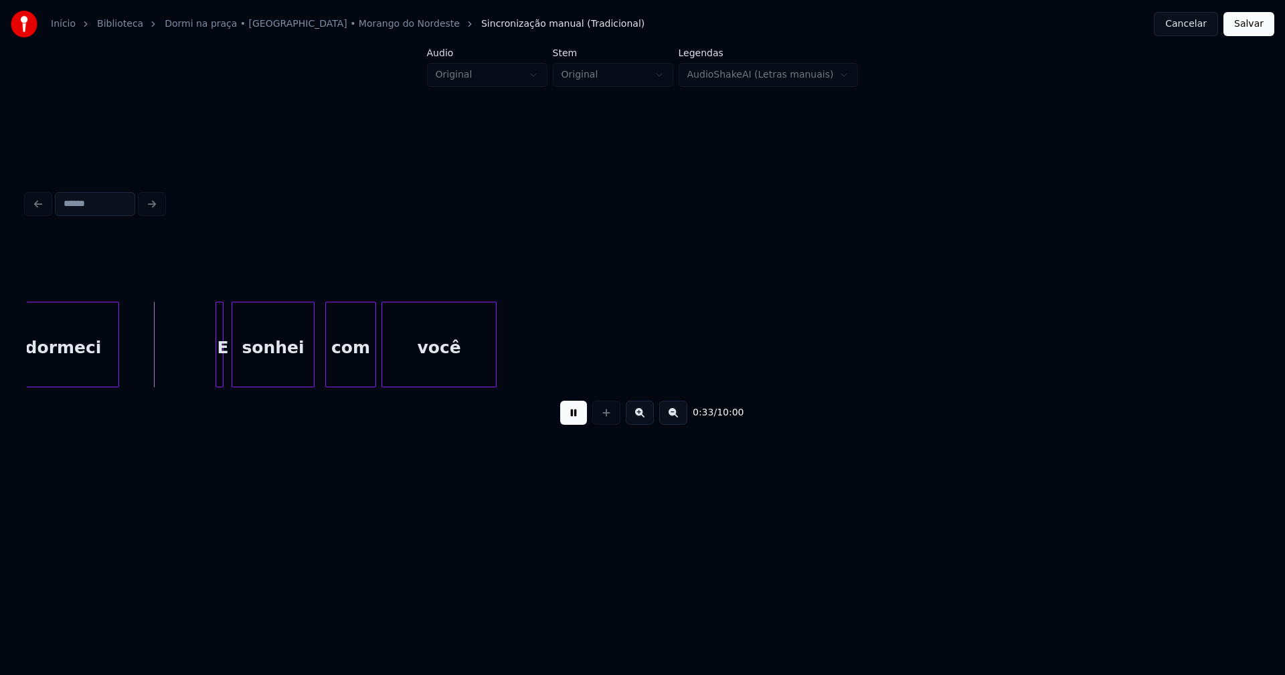
scroll to position [0, 3828]
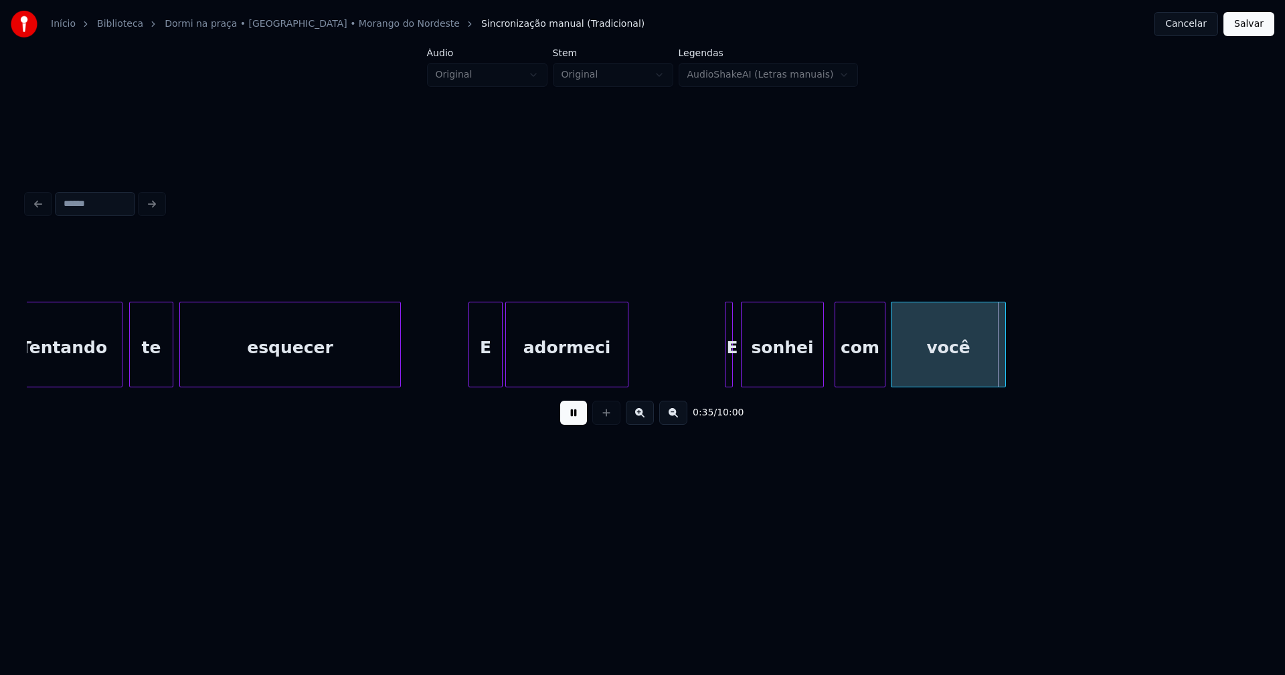
click at [470, 375] on div at bounding box center [471, 344] width 4 height 84
click at [739, 375] on div at bounding box center [737, 344] width 4 height 84
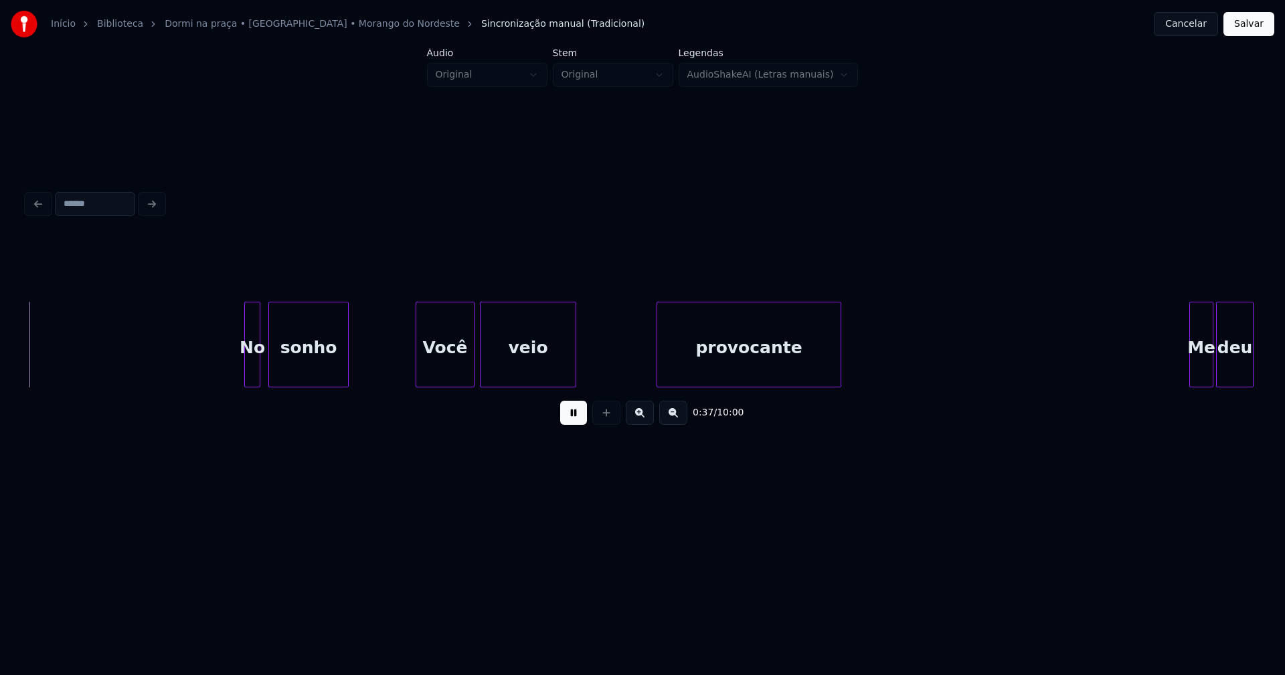
scroll to position [0, 5032]
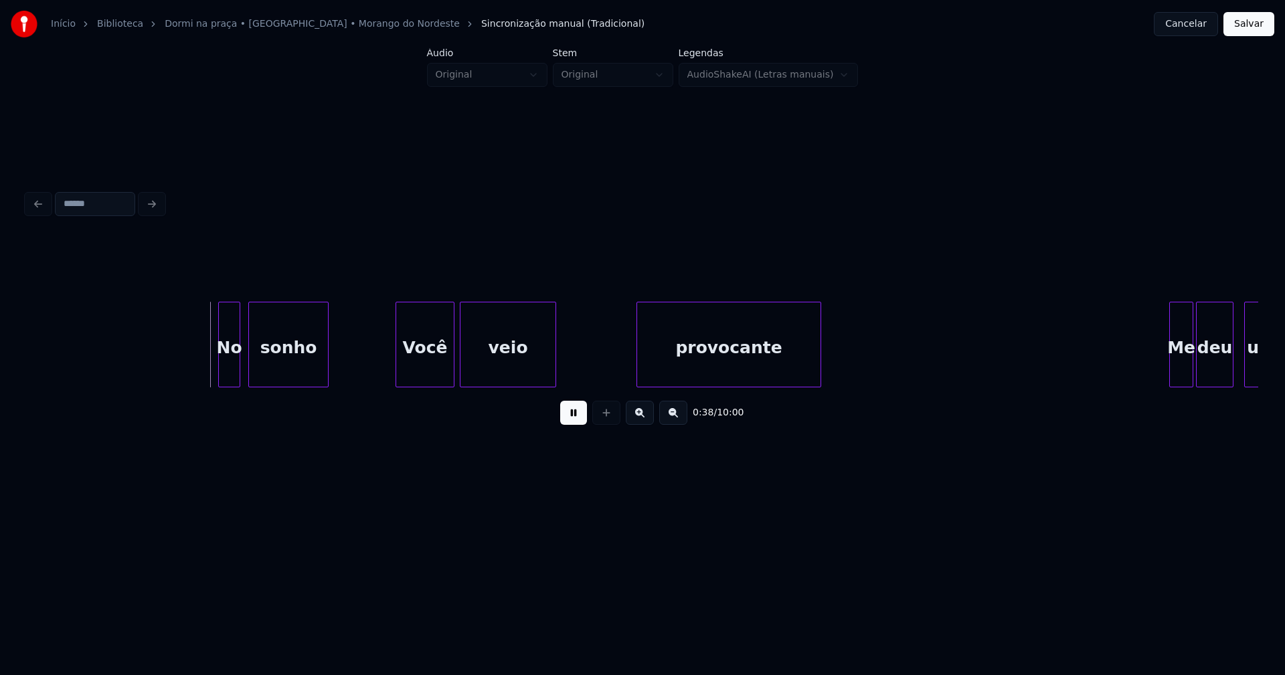
click at [221, 366] on div at bounding box center [221, 344] width 4 height 84
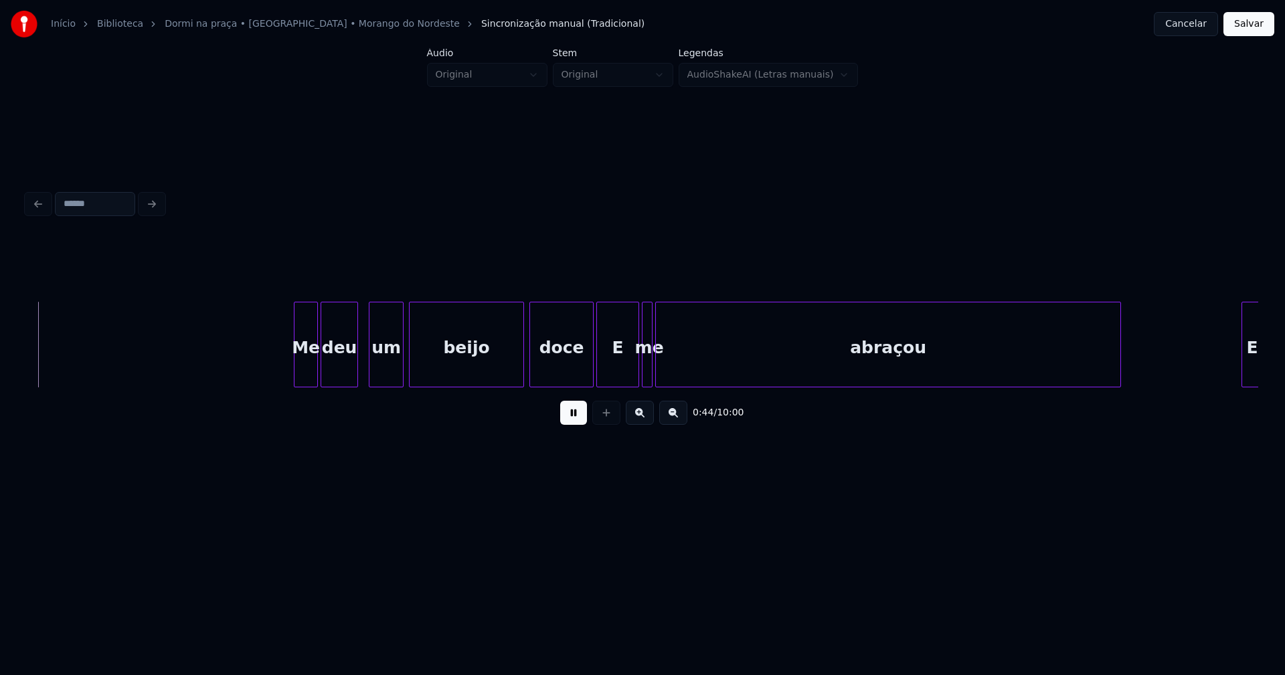
scroll to position [0, 5934]
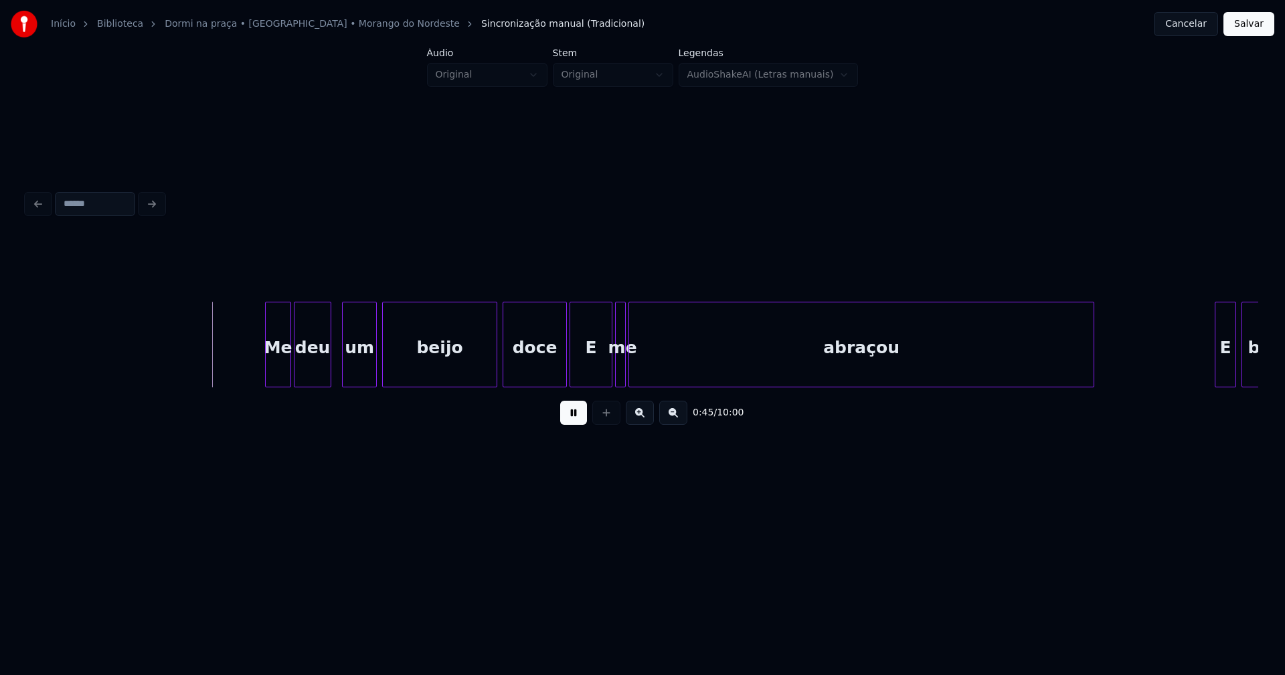
click at [270, 365] on div at bounding box center [268, 344] width 4 height 84
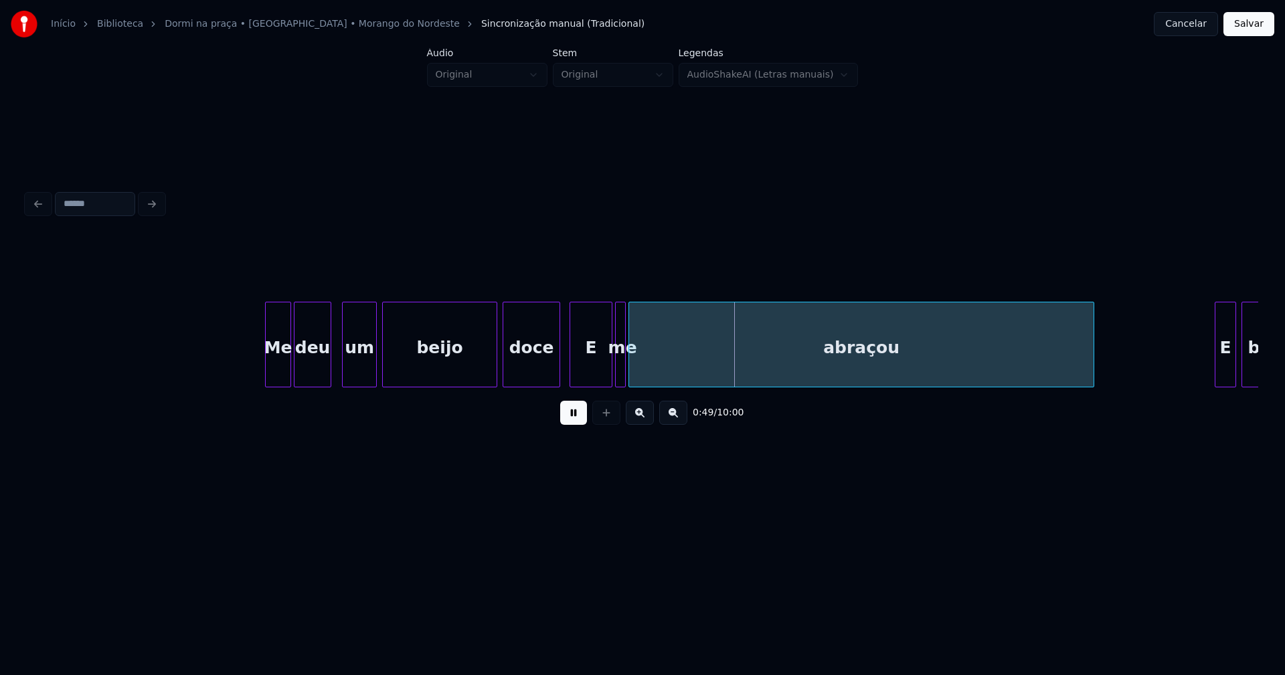
click at [559, 375] on div at bounding box center [557, 344] width 4 height 84
click at [575, 421] on button at bounding box center [573, 413] width 27 height 24
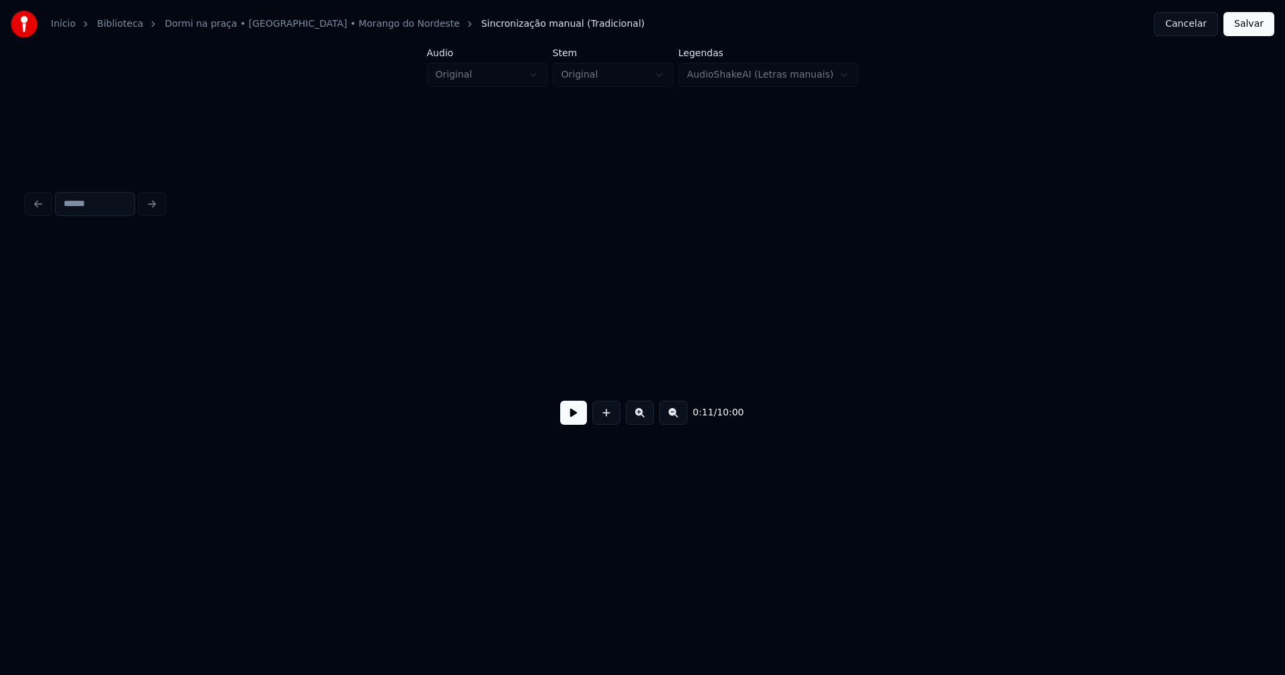
scroll to position [0, 1475]
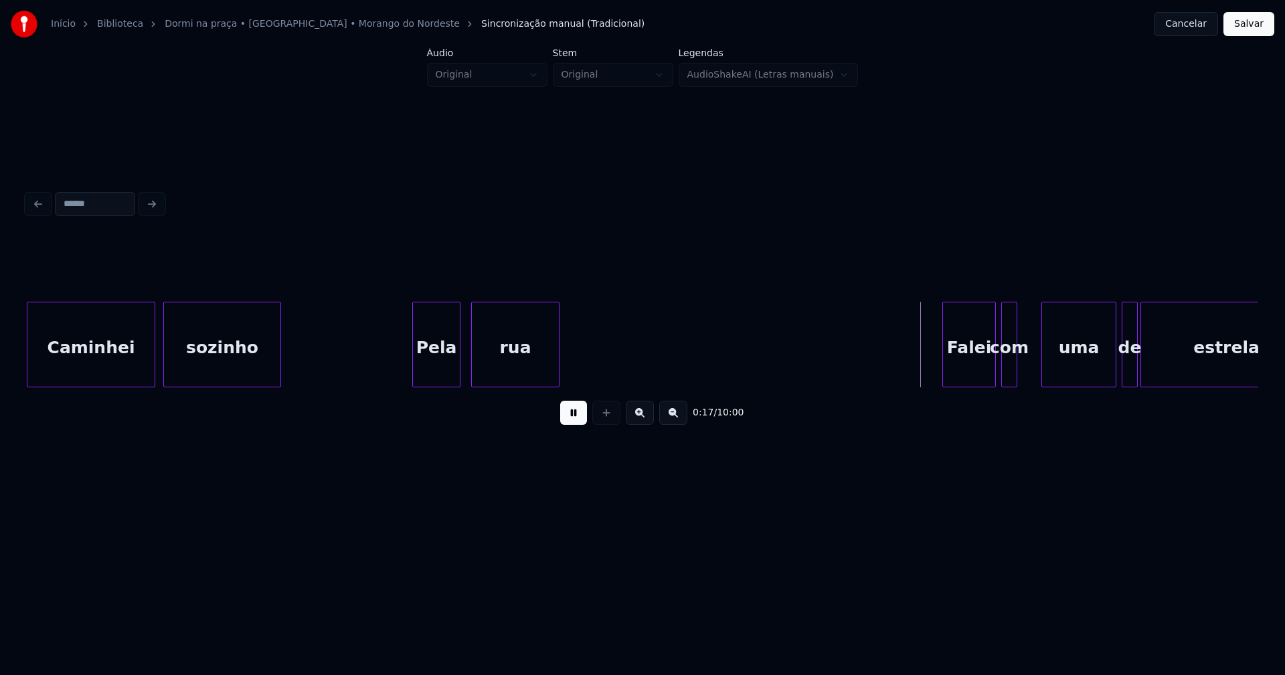
click at [579, 422] on button at bounding box center [573, 413] width 27 height 24
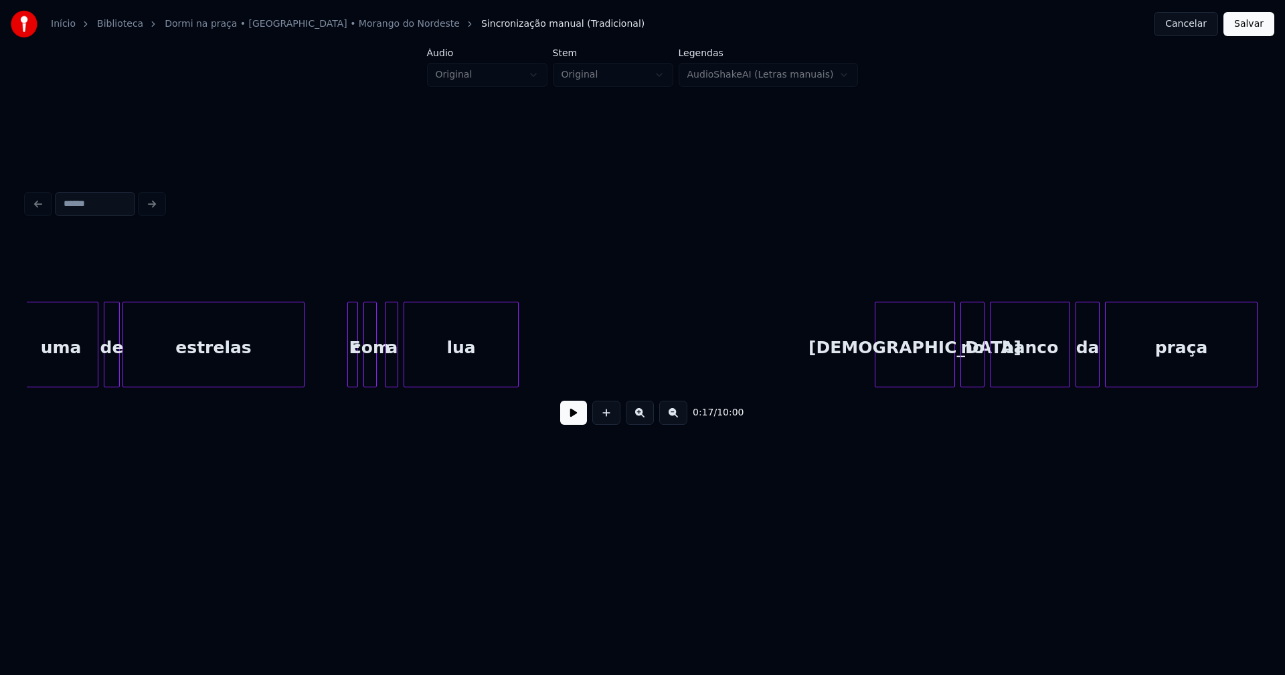
scroll to position [0, 2269]
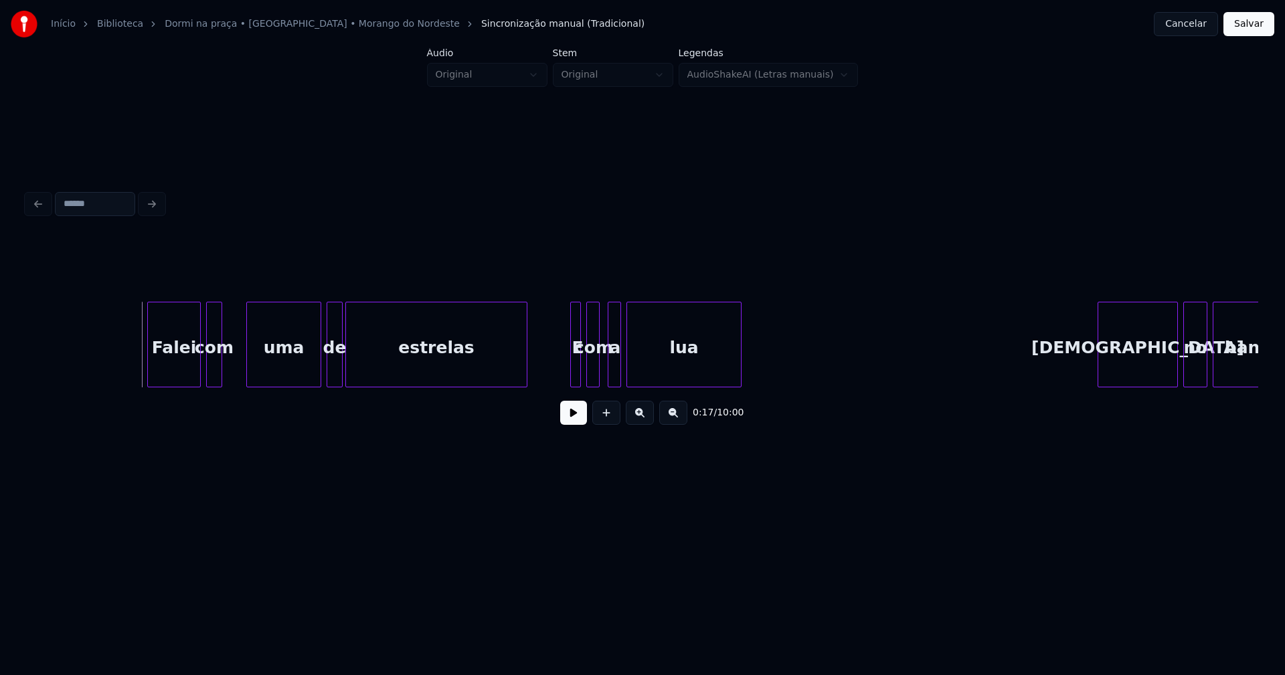
click at [334, 367] on div "de" at bounding box center [334, 347] width 15 height 91
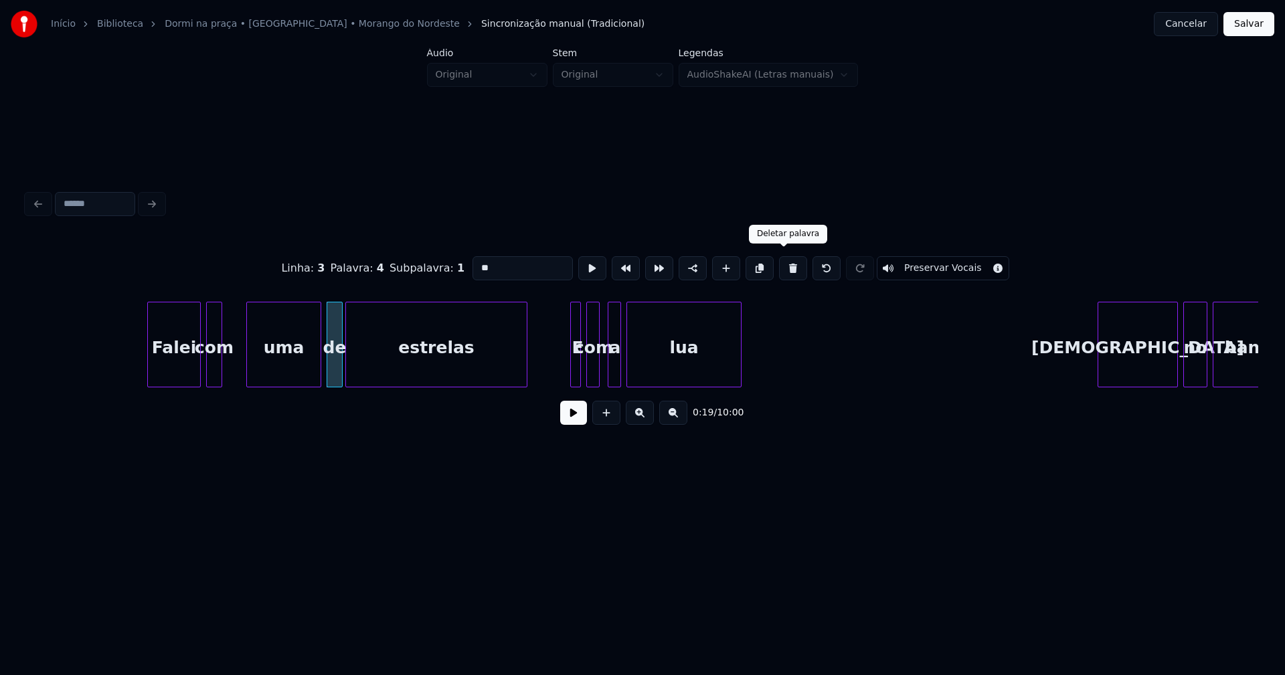
click at [782, 265] on button at bounding box center [793, 268] width 28 height 24
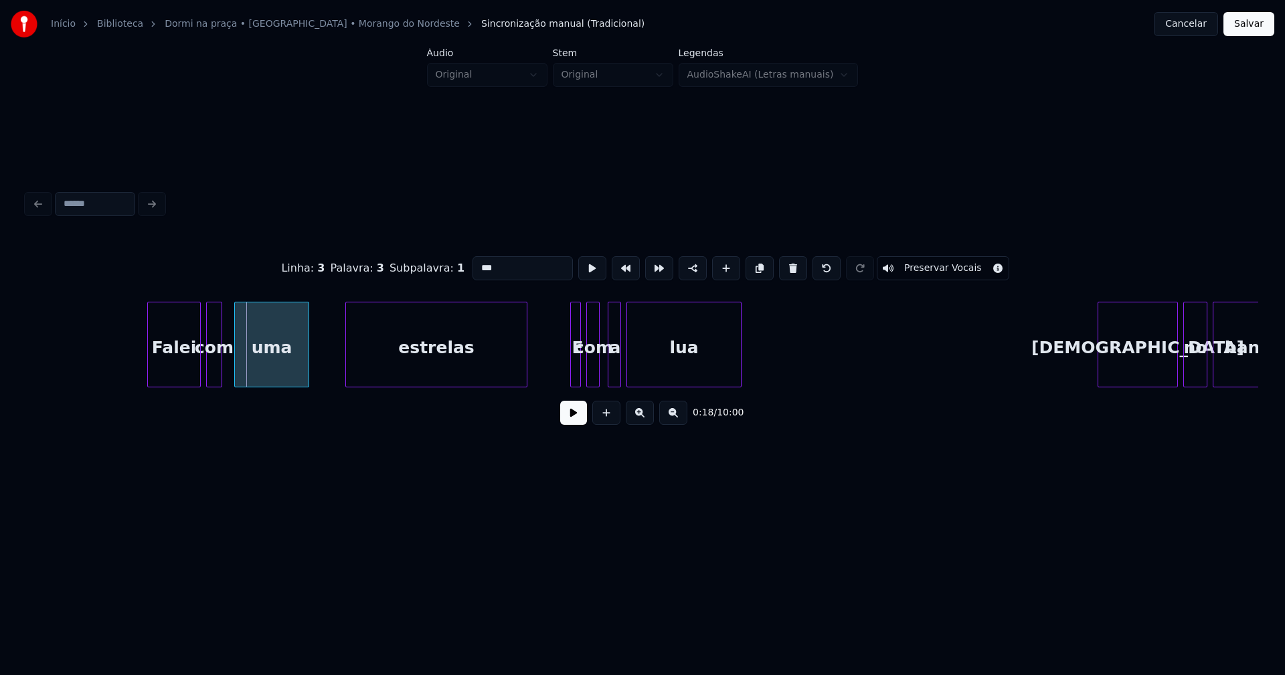
click at [282, 367] on div "uma" at bounding box center [272, 347] width 74 height 91
click at [231, 361] on div "uma" at bounding box center [268, 345] width 75 height 86
click at [273, 368] on div at bounding box center [274, 344] width 4 height 84
click at [289, 366] on div "uma" at bounding box center [288, 347] width 33 height 91
drag, startPoint x: 510, startPoint y: 263, endPoint x: 410, endPoint y: 266, distance: 100.4
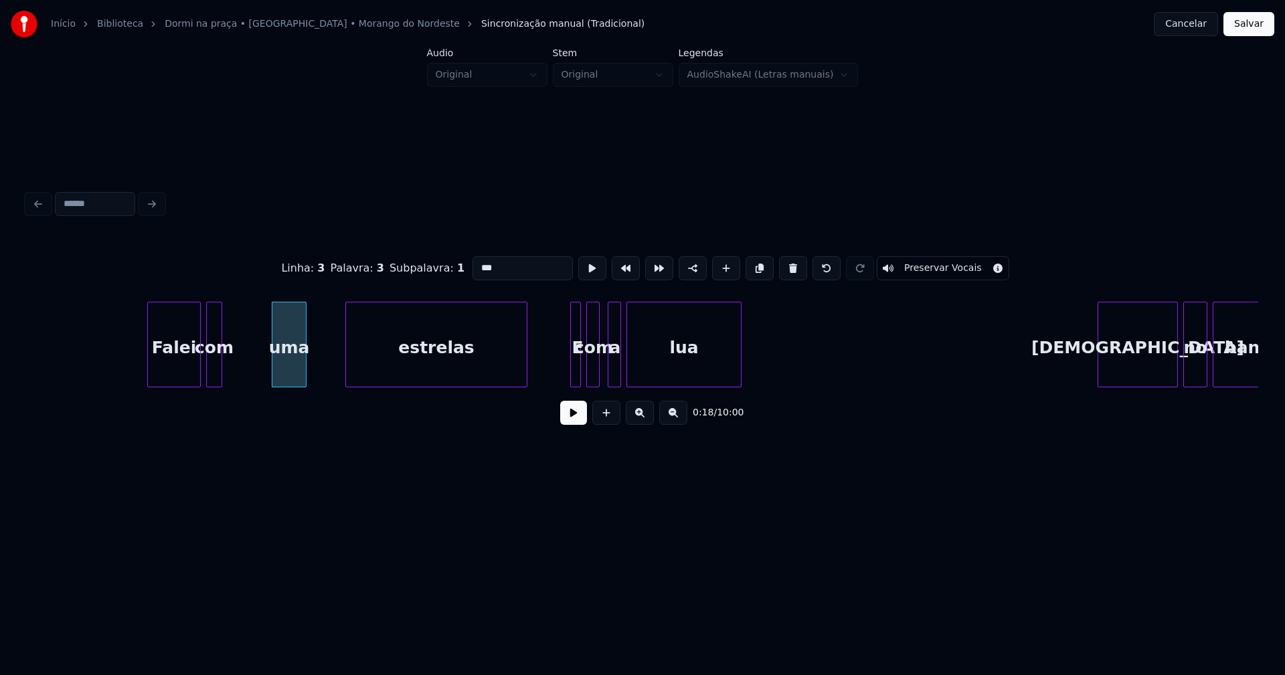
click at [410, 266] on div "Linha : 3 Palavra : 3 Subpalavra : 1 *** Preservar Vocais" at bounding box center [642, 268] width 1231 height 67
click at [260, 371] on div at bounding box center [260, 344] width 4 height 84
type input "**"
click at [567, 421] on button at bounding box center [573, 413] width 27 height 24
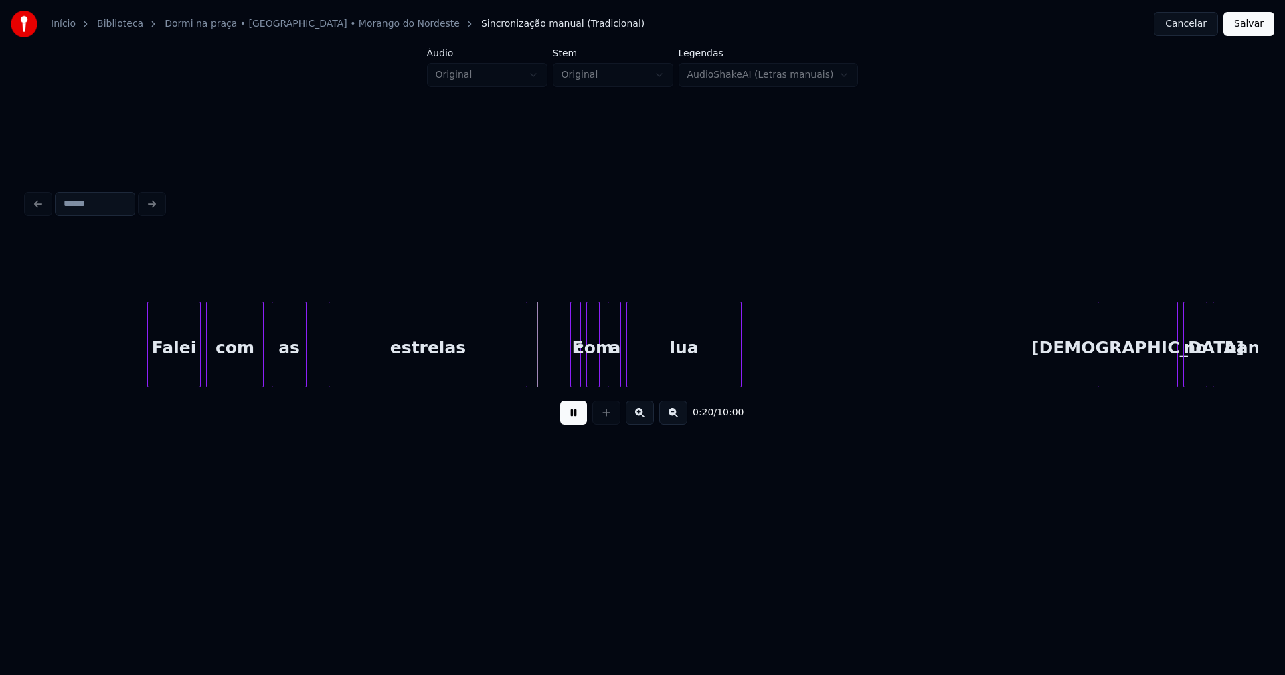
click at [330, 371] on div at bounding box center [331, 344] width 4 height 84
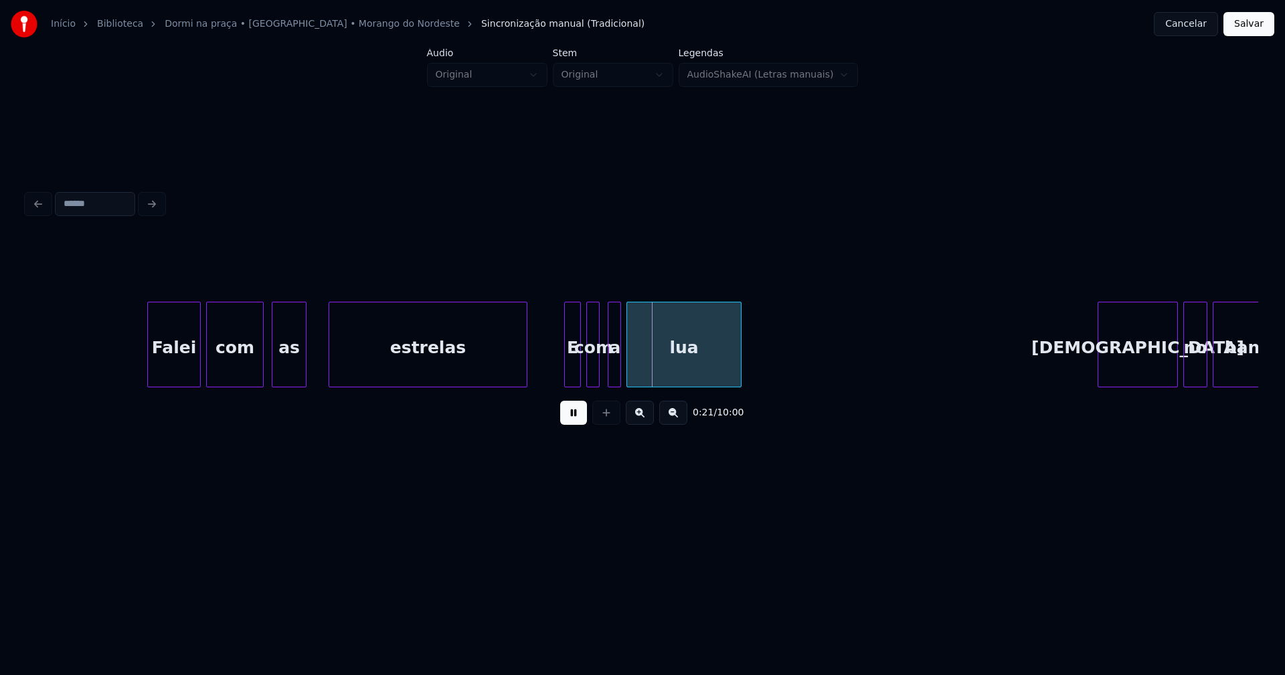
click at [565, 372] on div at bounding box center [567, 344] width 4 height 84
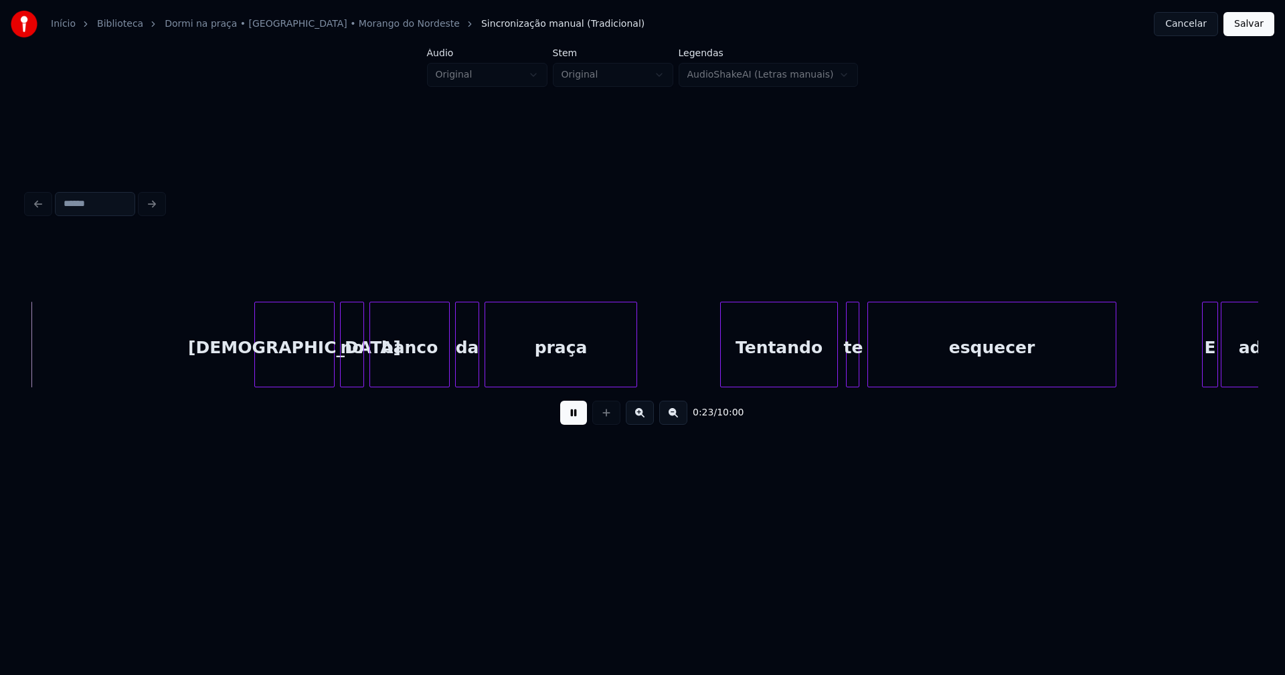
scroll to position [0, 3132]
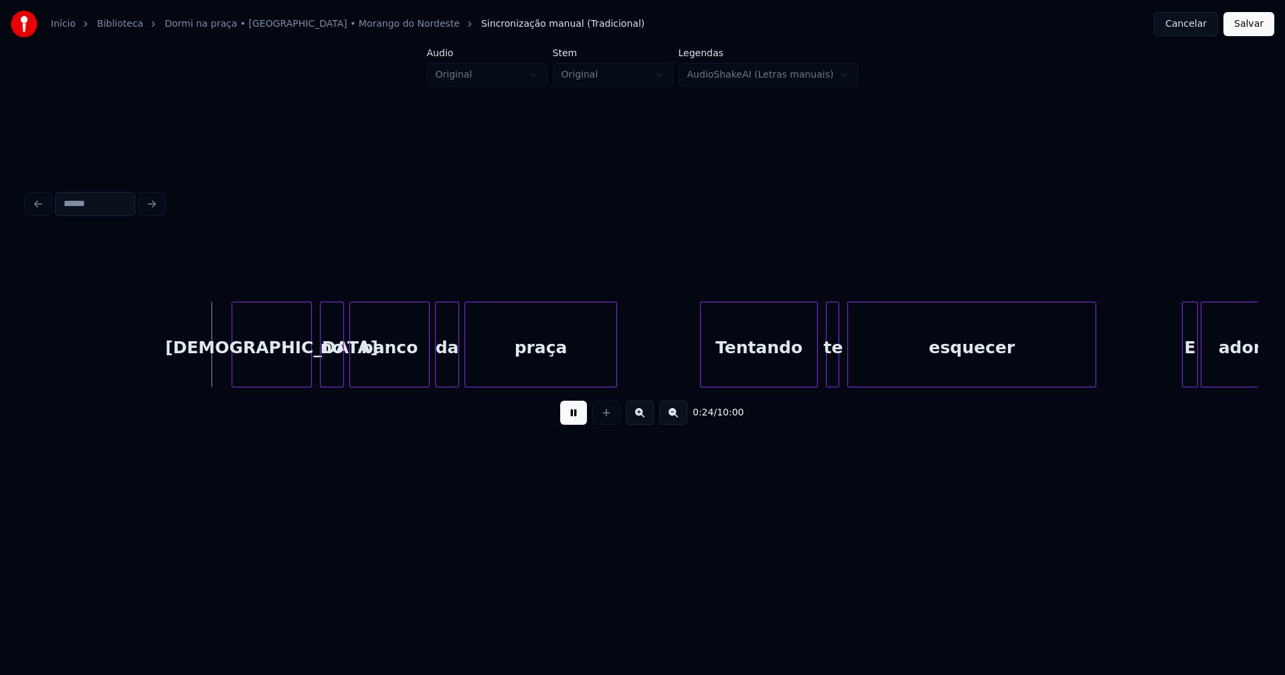
click at [259, 371] on div "[DEMOGRAPHIC_DATA]" at bounding box center [271, 347] width 79 height 91
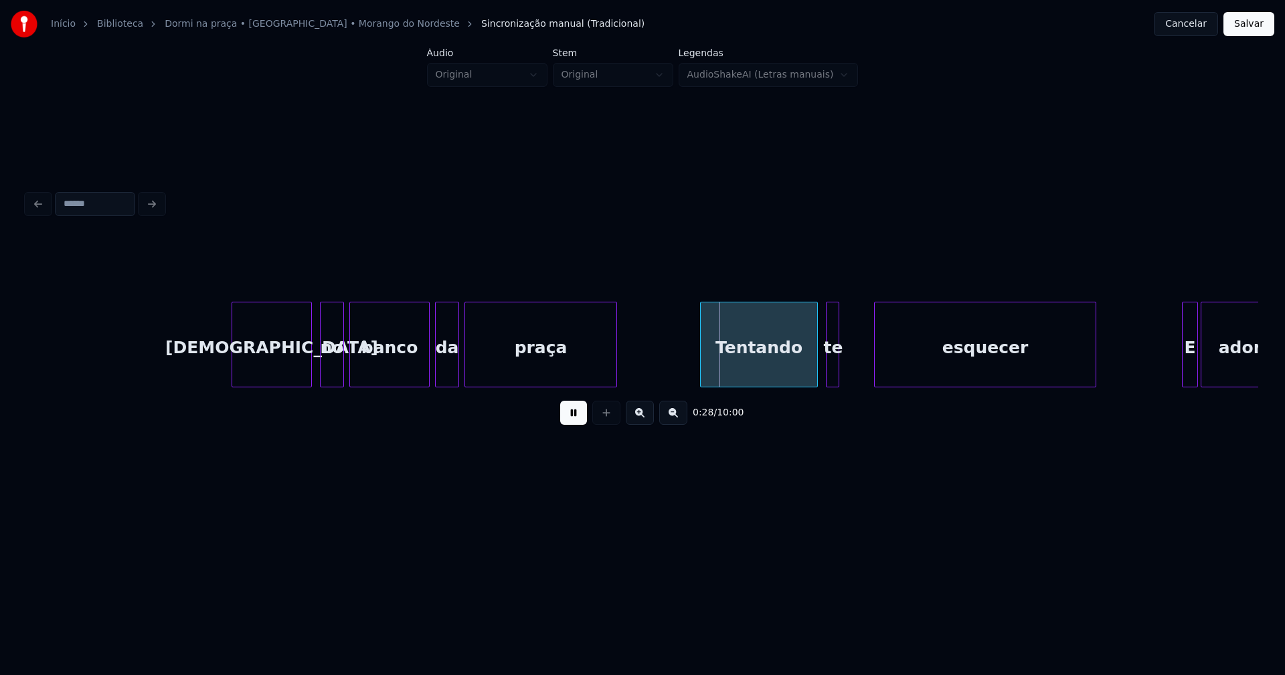
click at [875, 381] on div at bounding box center [876, 344] width 4 height 84
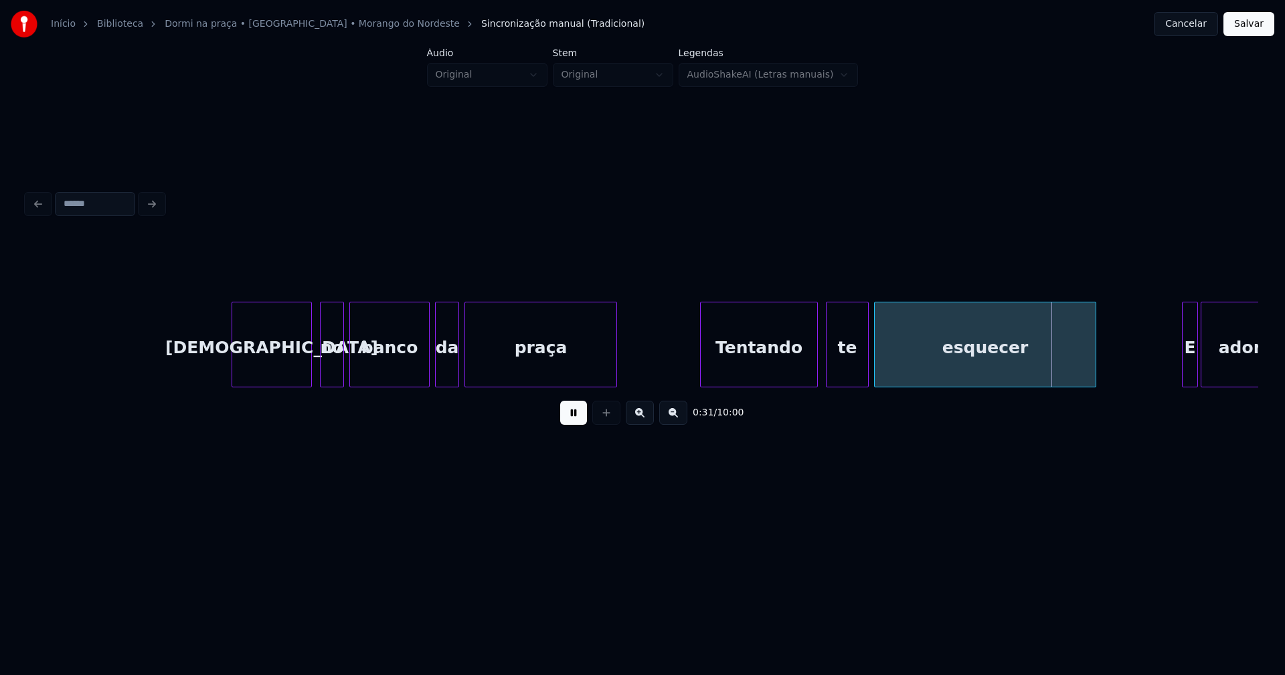
click at [864, 363] on div at bounding box center [866, 344] width 4 height 84
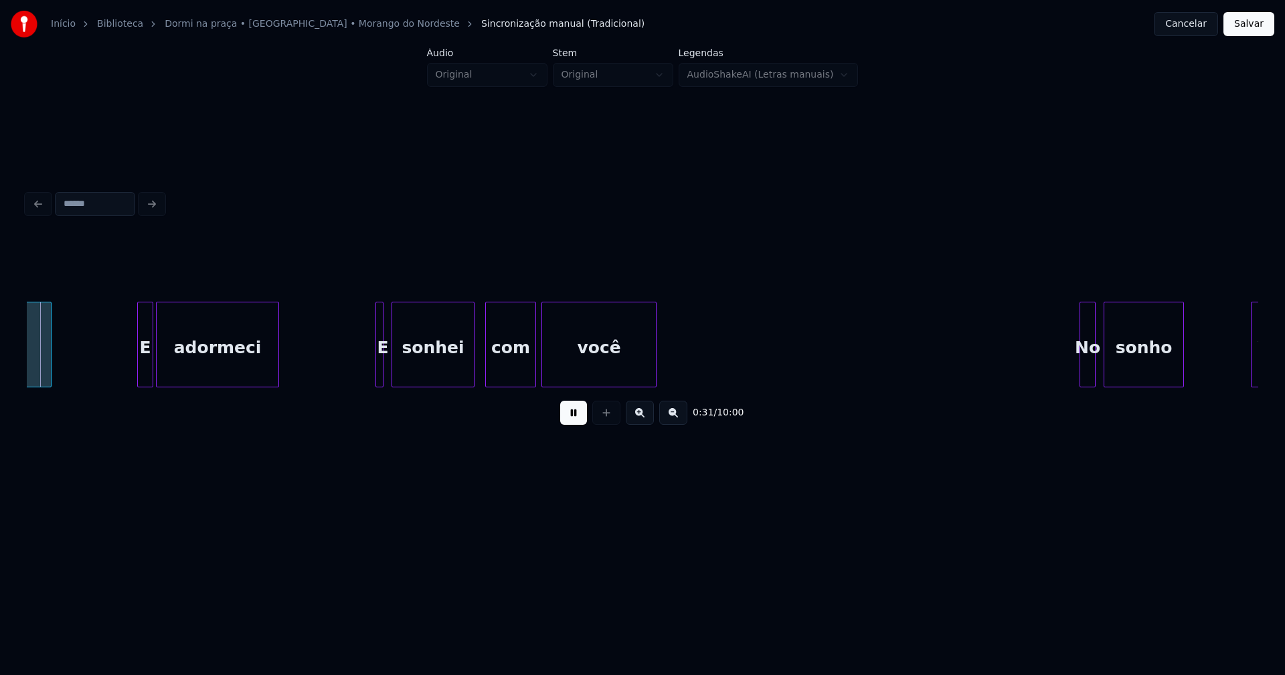
scroll to position [0, 4187]
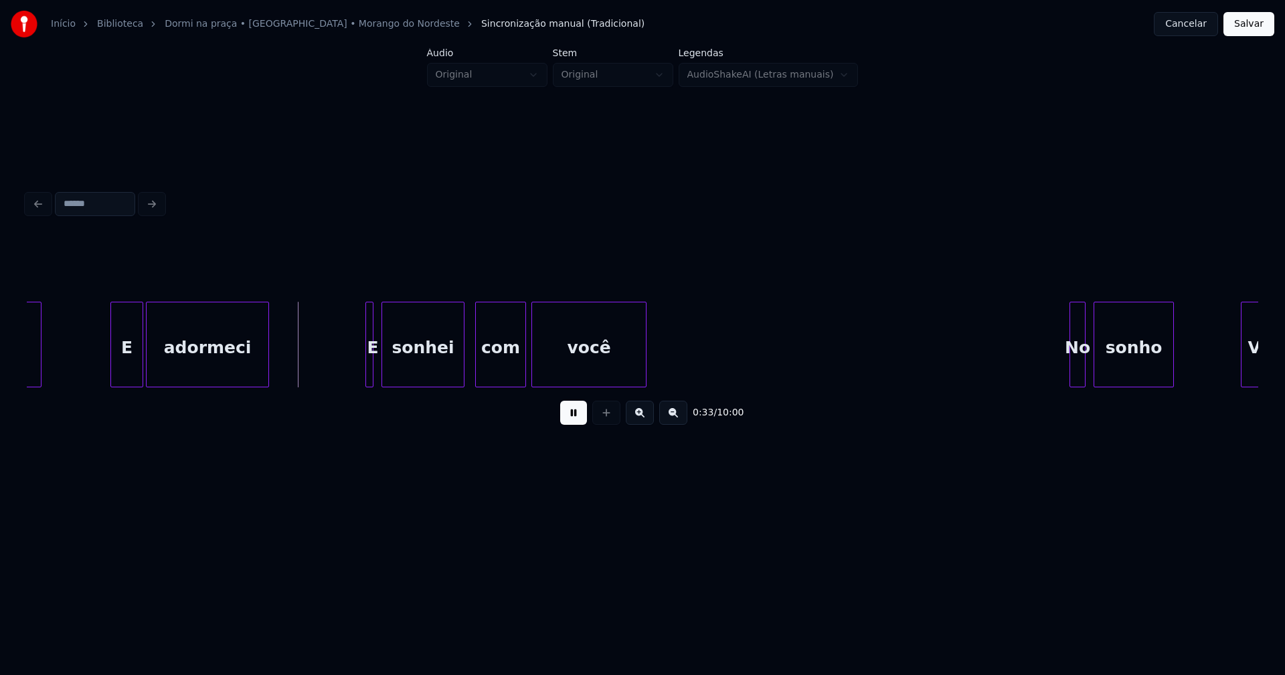
click at [113, 367] on div at bounding box center [113, 344] width 4 height 84
click at [374, 371] on div at bounding box center [373, 344] width 4 height 84
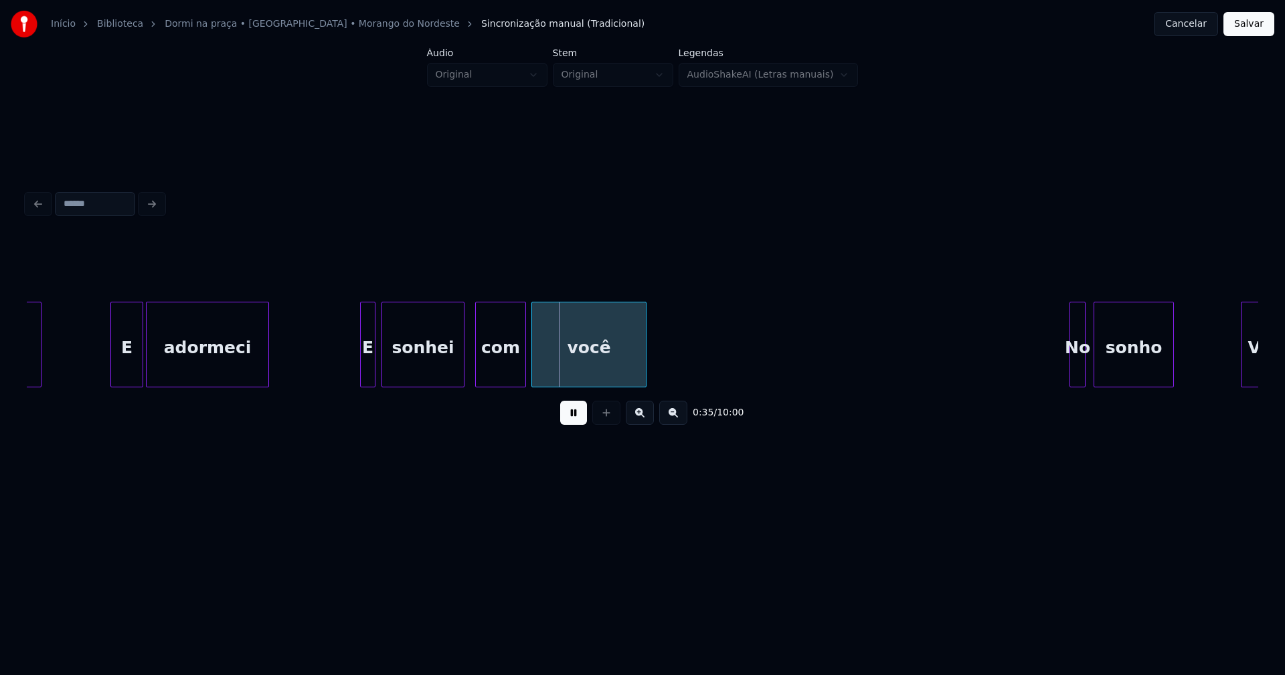
click at [361, 375] on div at bounding box center [363, 344] width 4 height 84
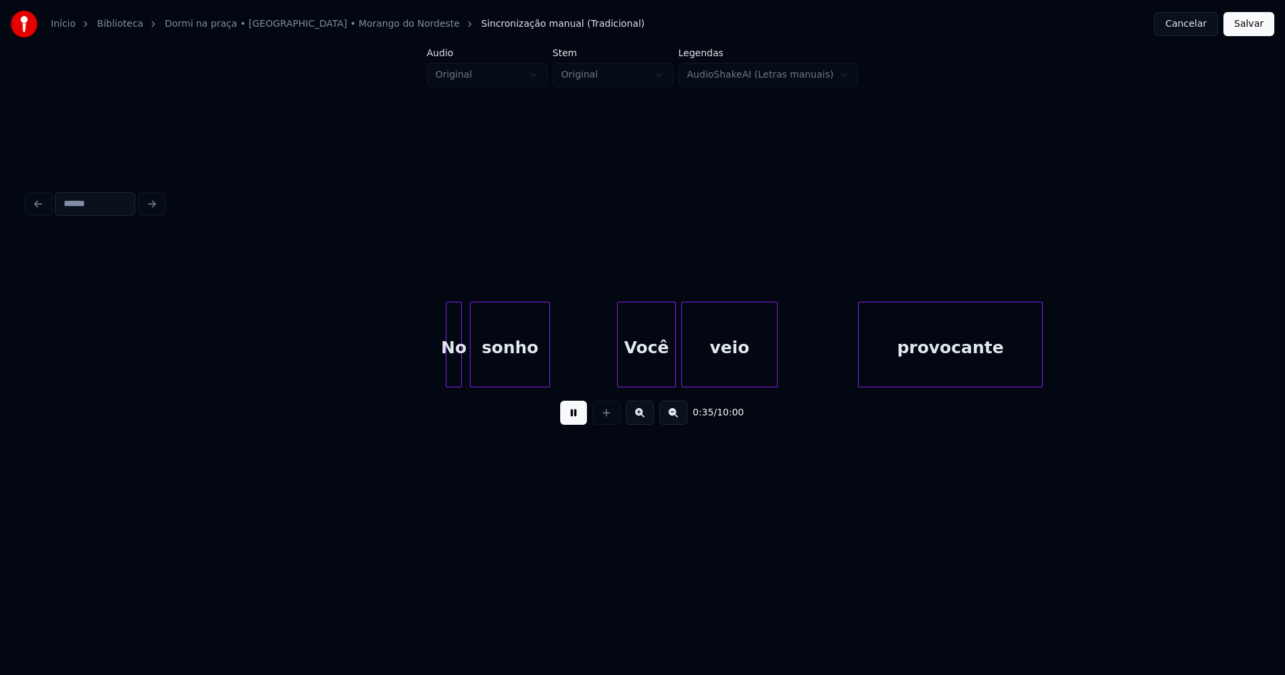
scroll to position [0, 4810]
click at [444, 366] on div at bounding box center [443, 344] width 4 height 84
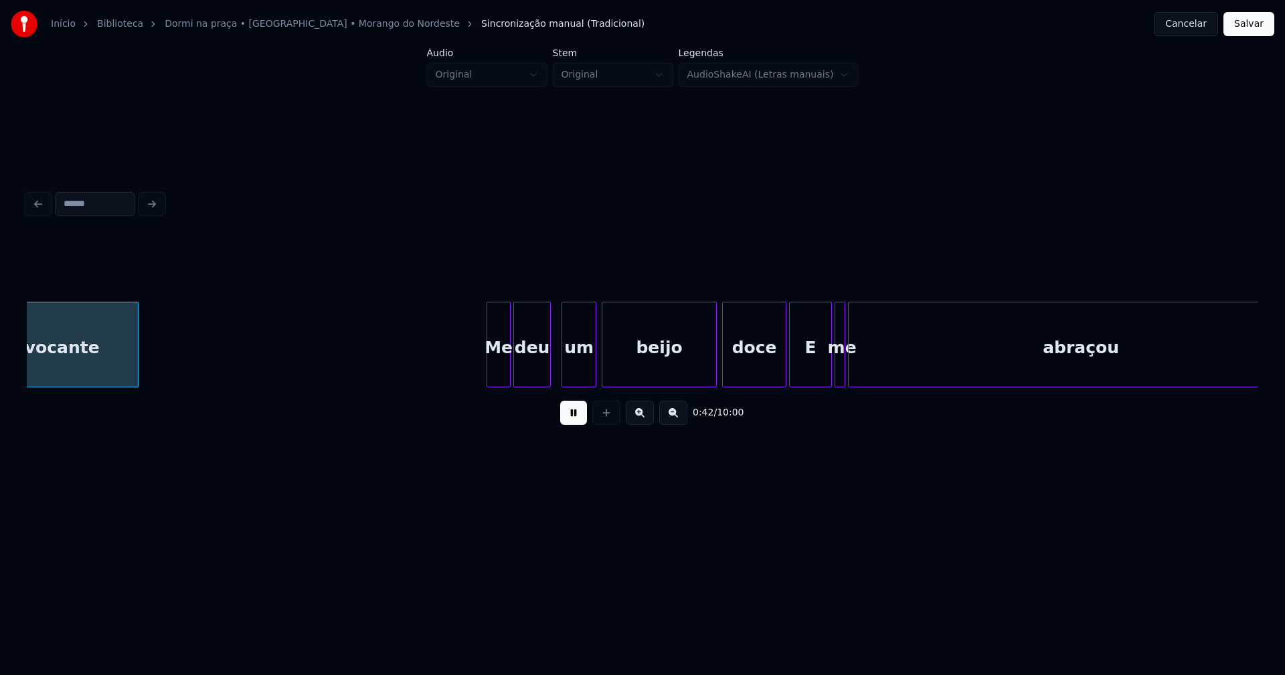
scroll to position [0, 5743]
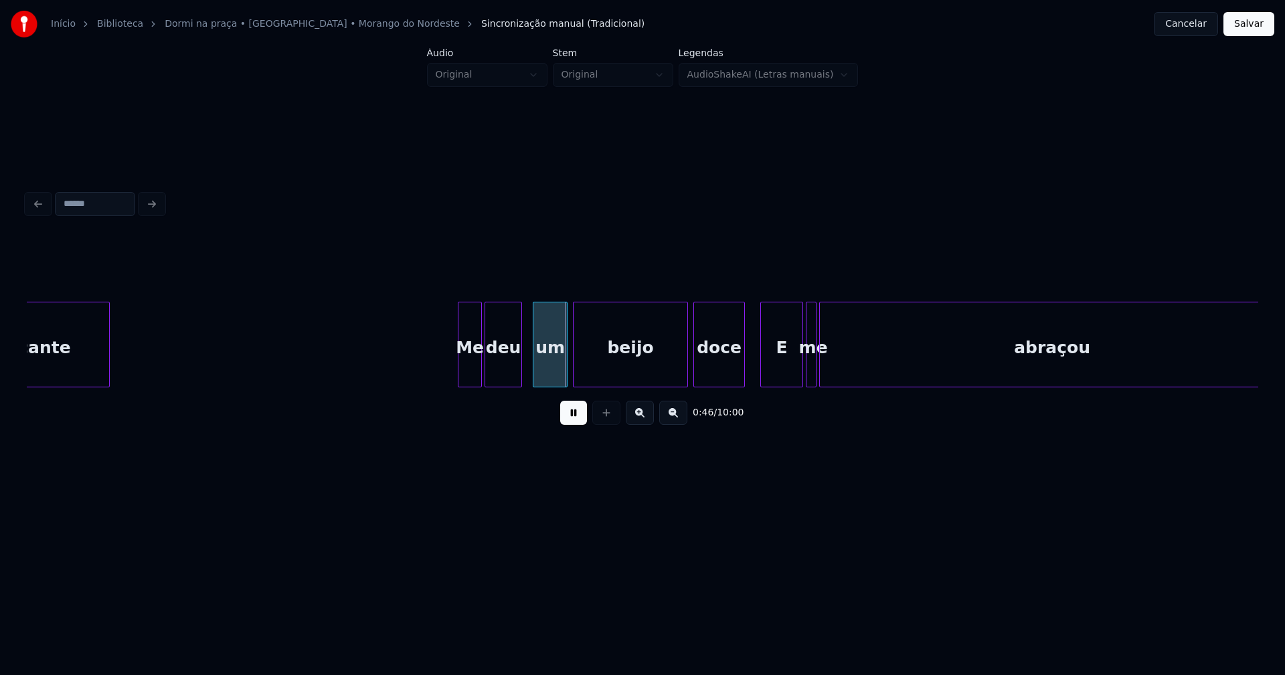
click at [741, 381] on div "doce" at bounding box center [719, 345] width 52 height 86
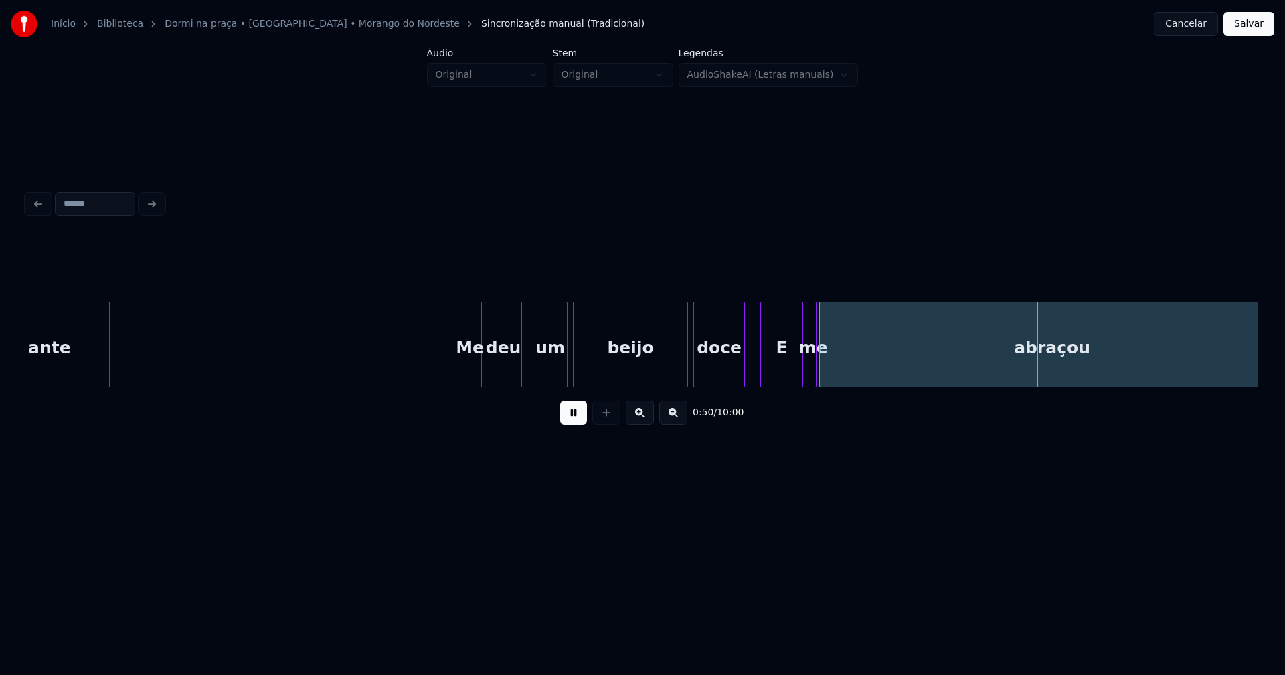
click at [862, 371] on div at bounding box center [864, 344] width 4 height 84
click at [855, 366] on div at bounding box center [854, 344] width 4 height 84
click at [573, 420] on button at bounding box center [573, 413] width 27 height 24
click at [783, 361] on div "E" at bounding box center [781, 347] width 41 height 91
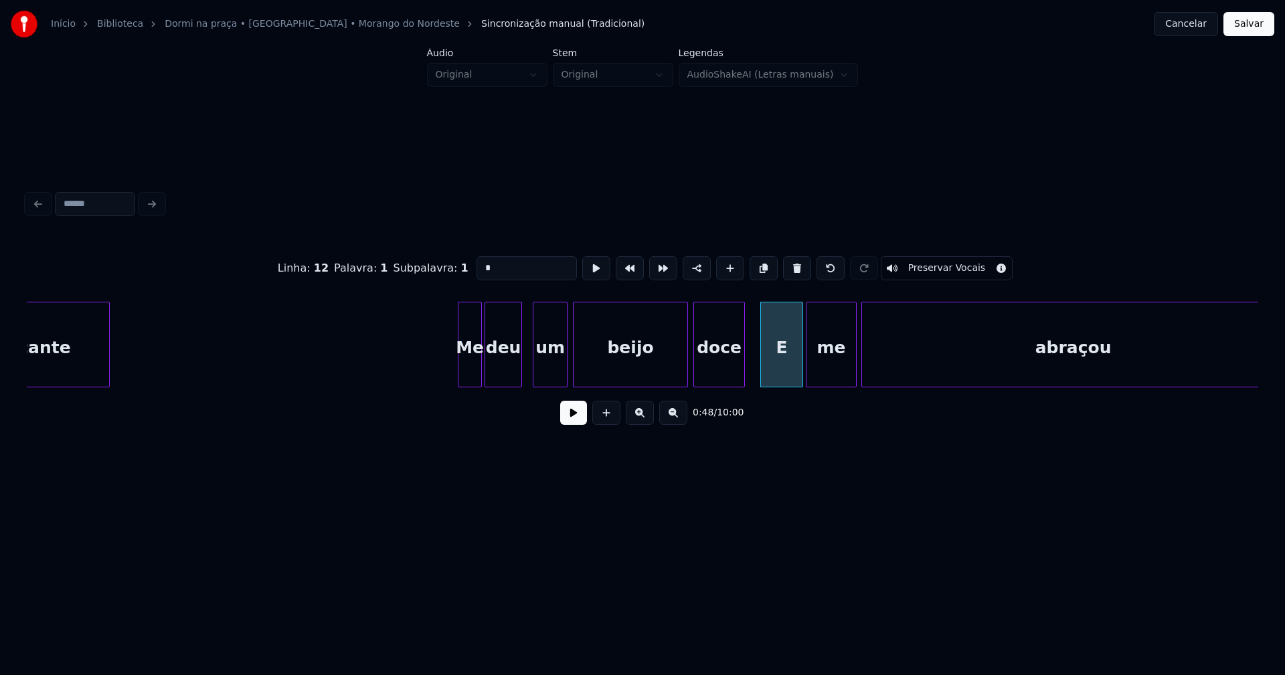
drag, startPoint x: 488, startPoint y: 262, endPoint x: 456, endPoint y: 264, distance: 31.5
click at [456, 264] on div "Linha : 12 Palavra : 1 Subpalavra : 1 * Preservar Vocais" at bounding box center [642, 268] width 1231 height 67
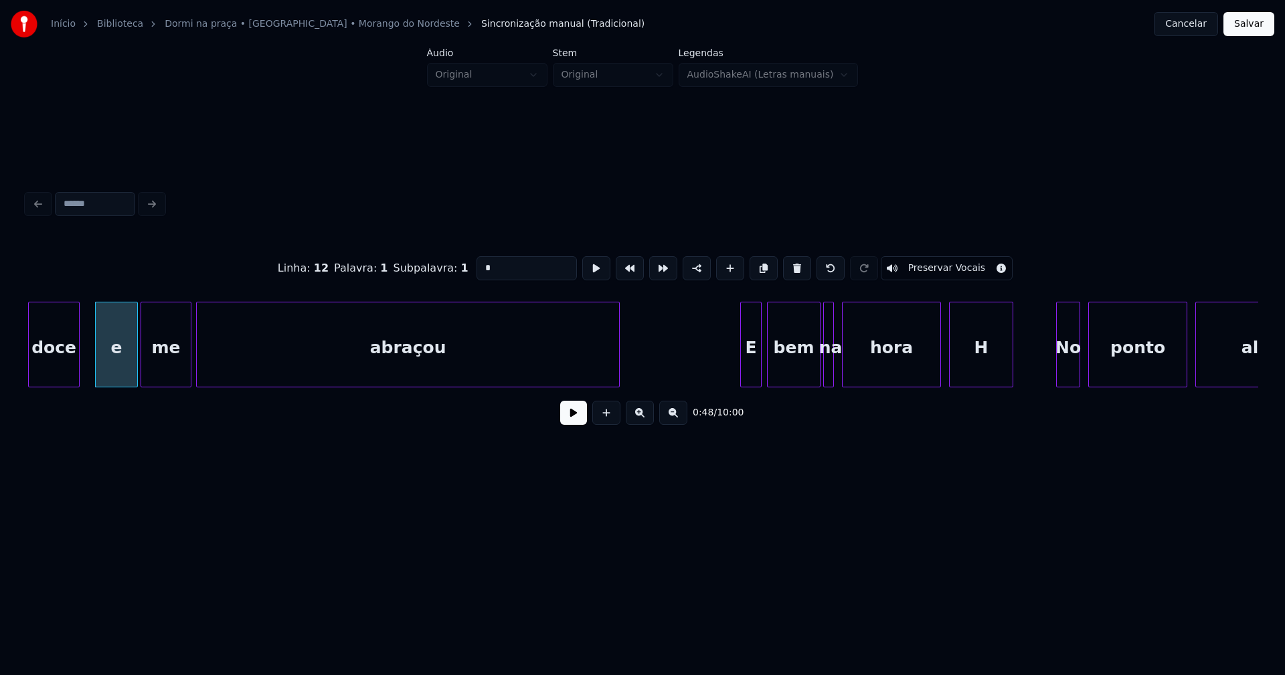
scroll to position [0, 6452]
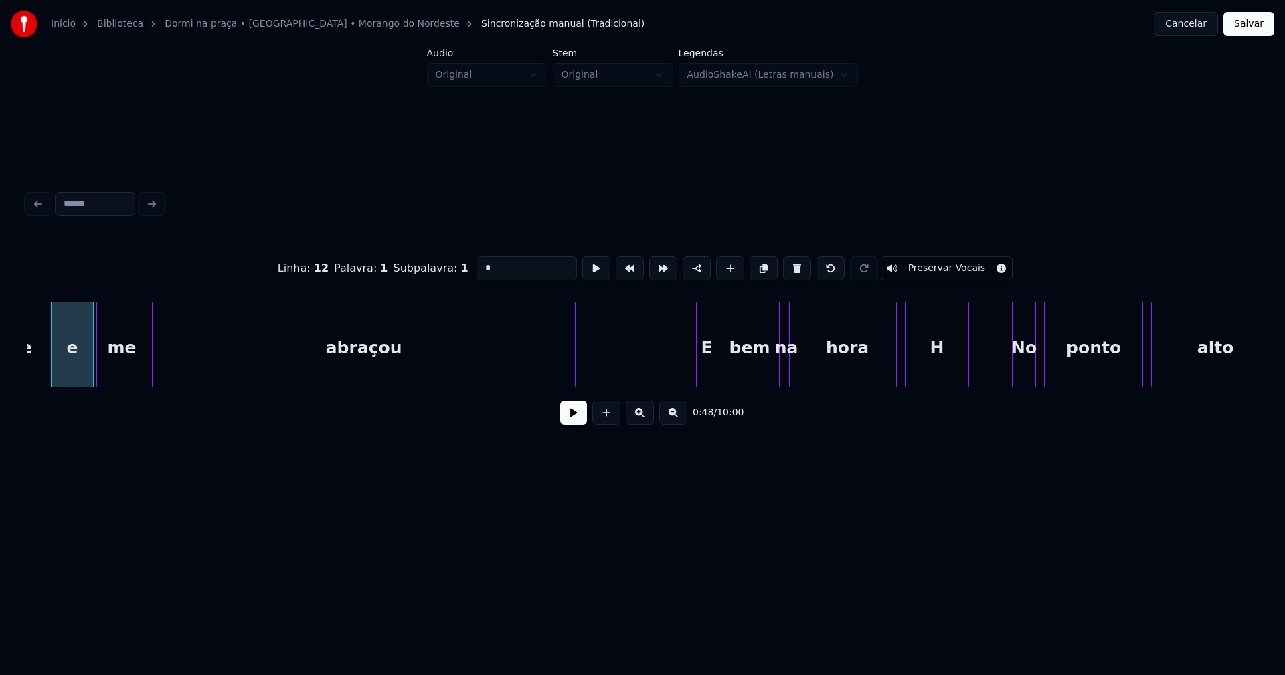
type input "*"
click at [567, 423] on button at bounding box center [573, 413] width 27 height 24
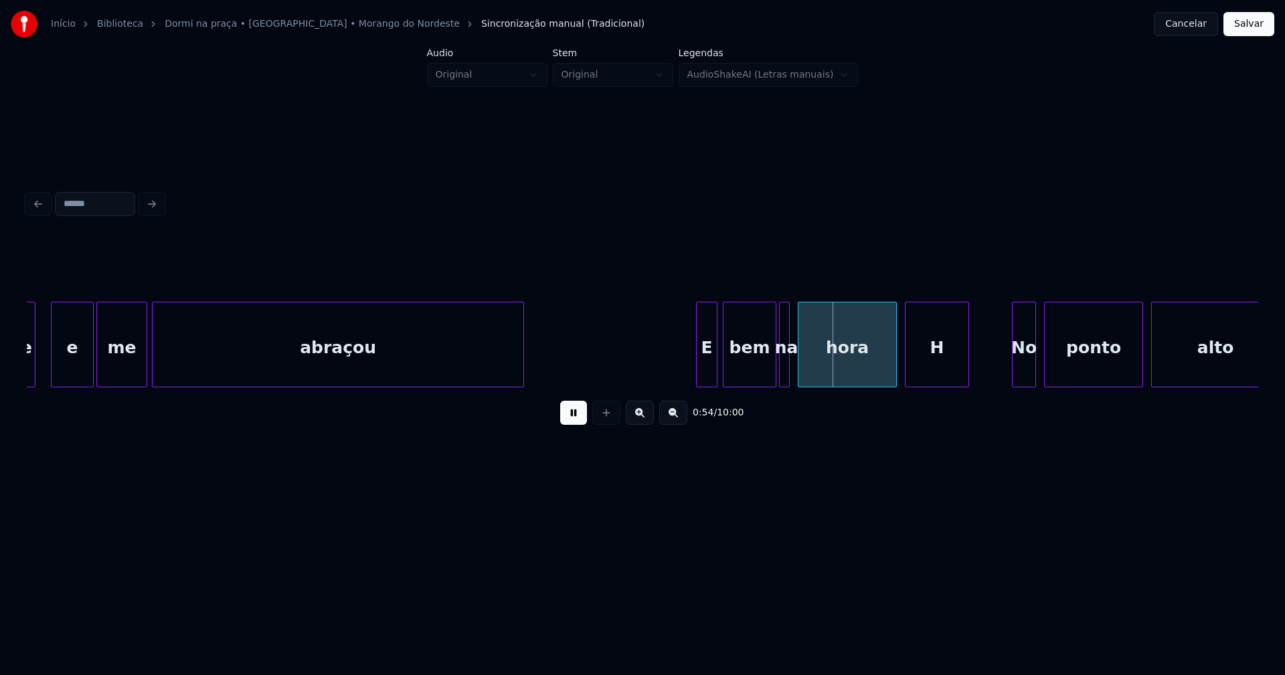
click at [520, 375] on div at bounding box center [521, 344] width 4 height 84
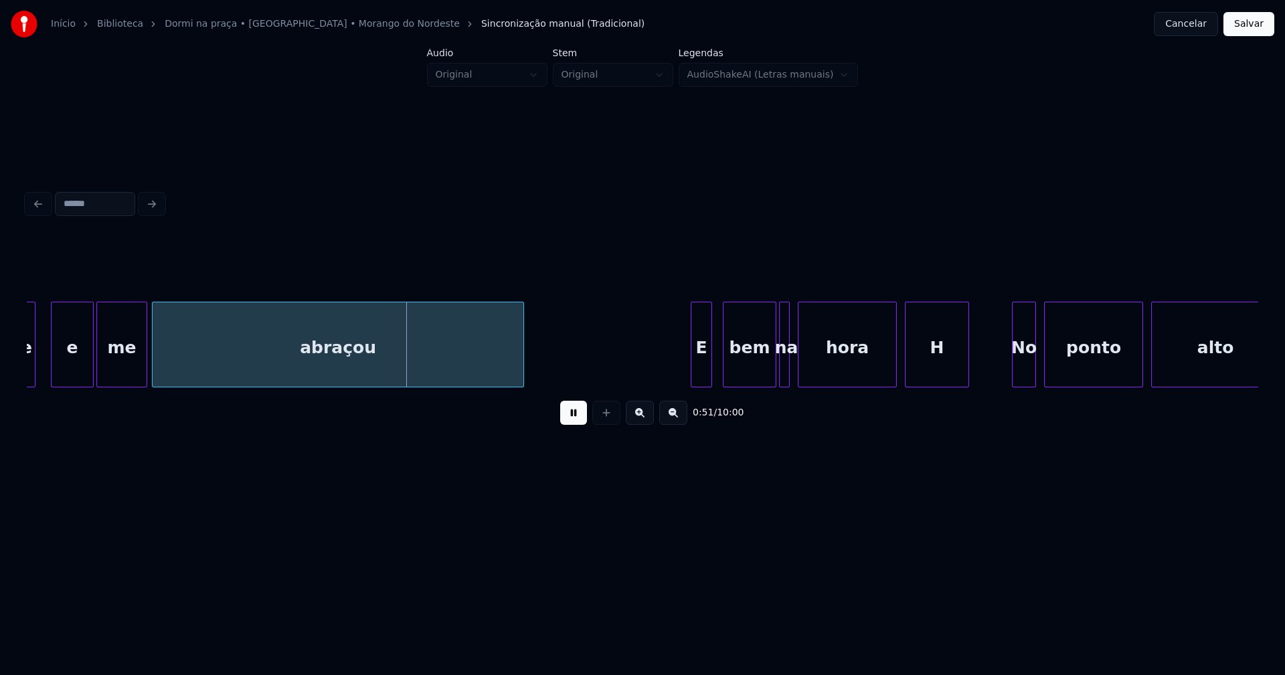
click at [702, 373] on div "E" at bounding box center [701, 347] width 20 height 91
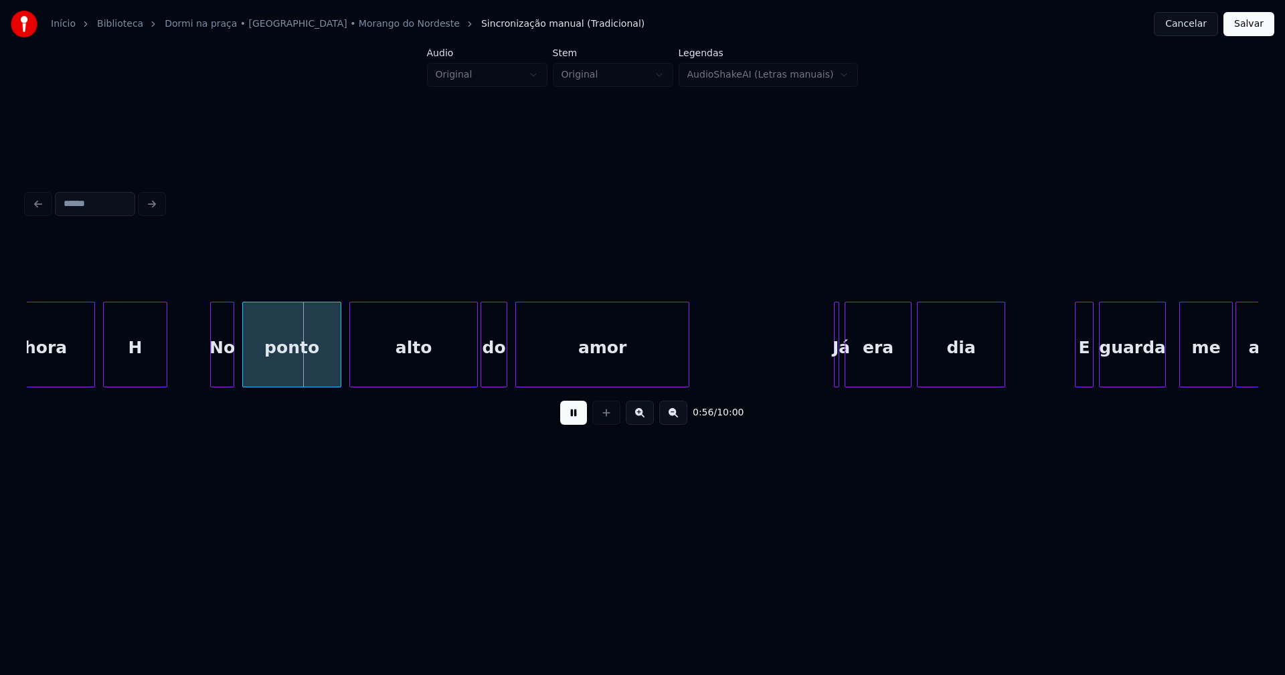
scroll to position [0, 7298]
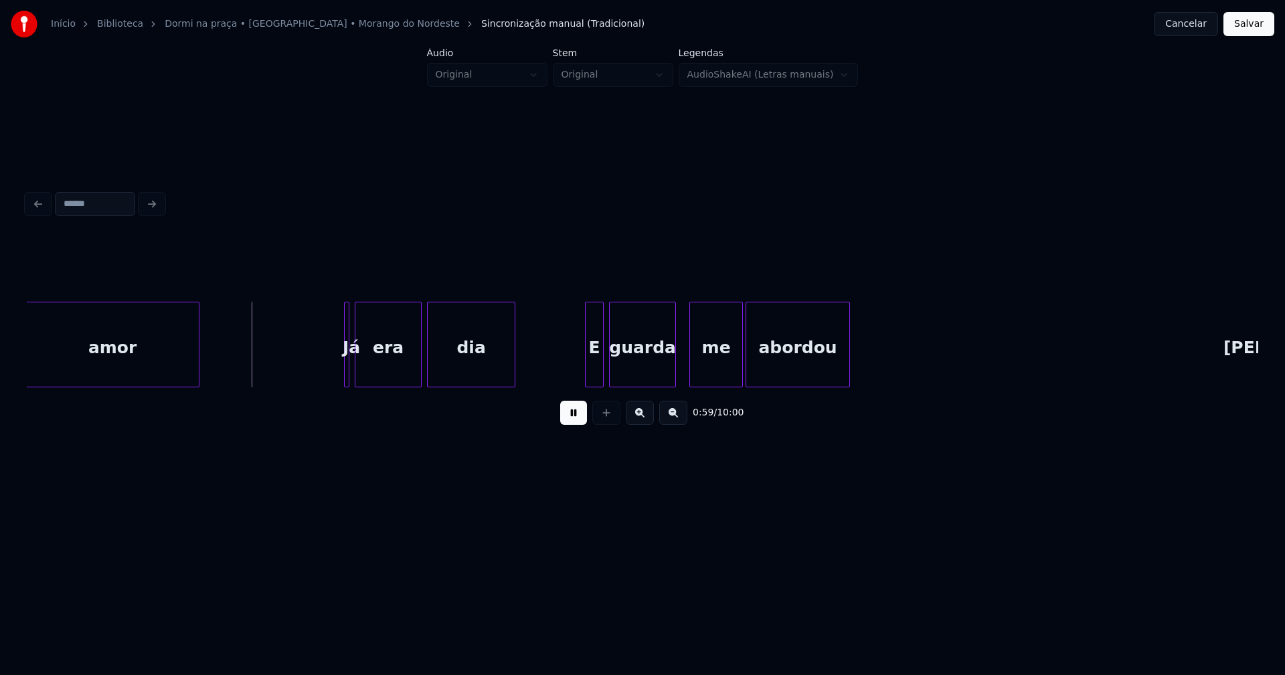
scroll to position [0, 7788]
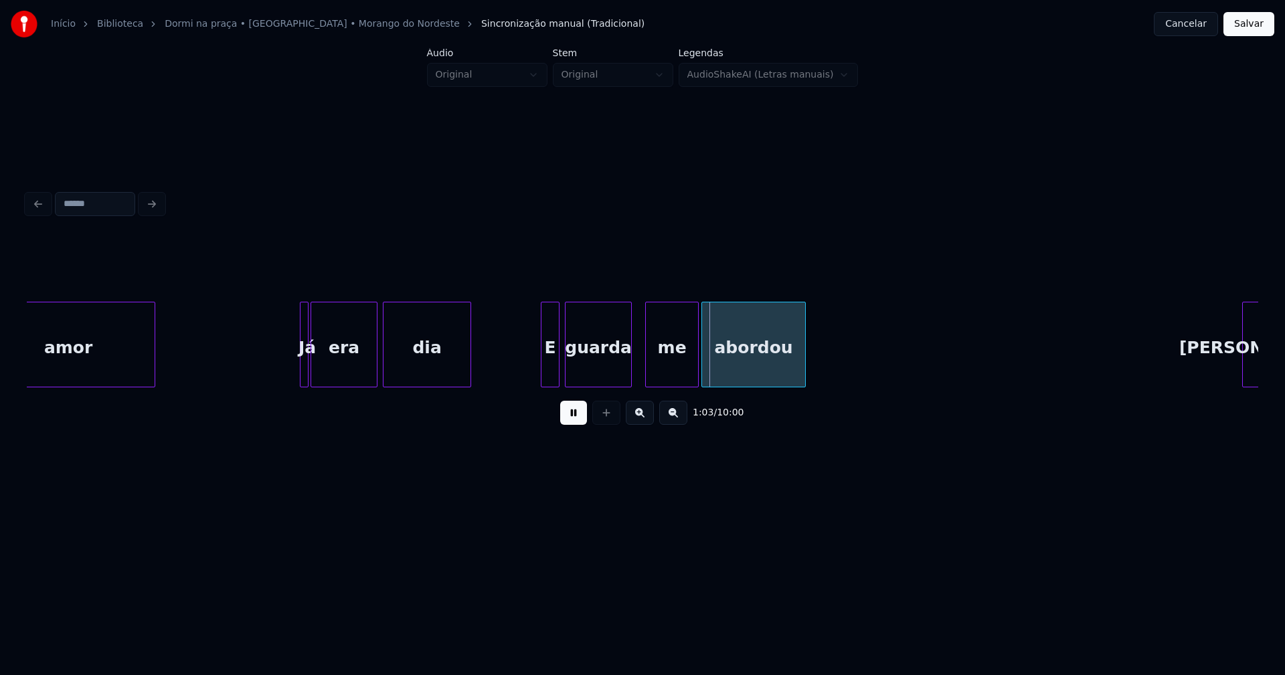
click at [305, 373] on div at bounding box center [306, 344] width 4 height 84
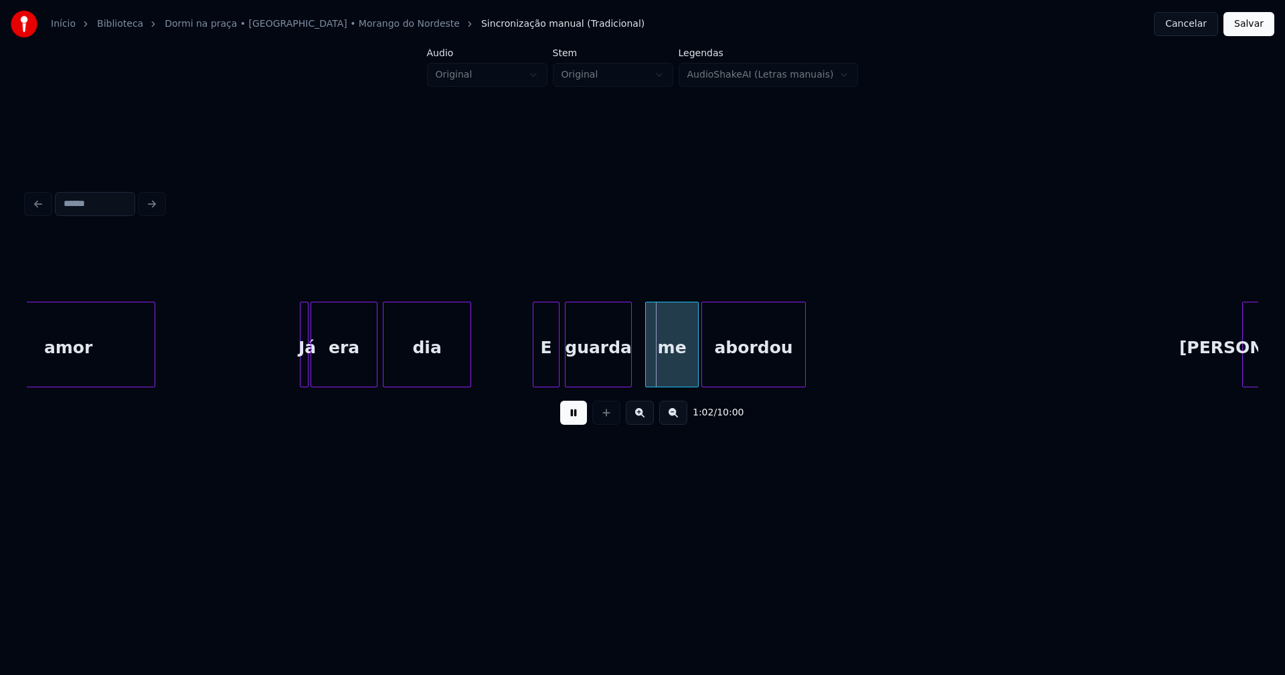
click at [535, 379] on div at bounding box center [535, 344] width 4 height 84
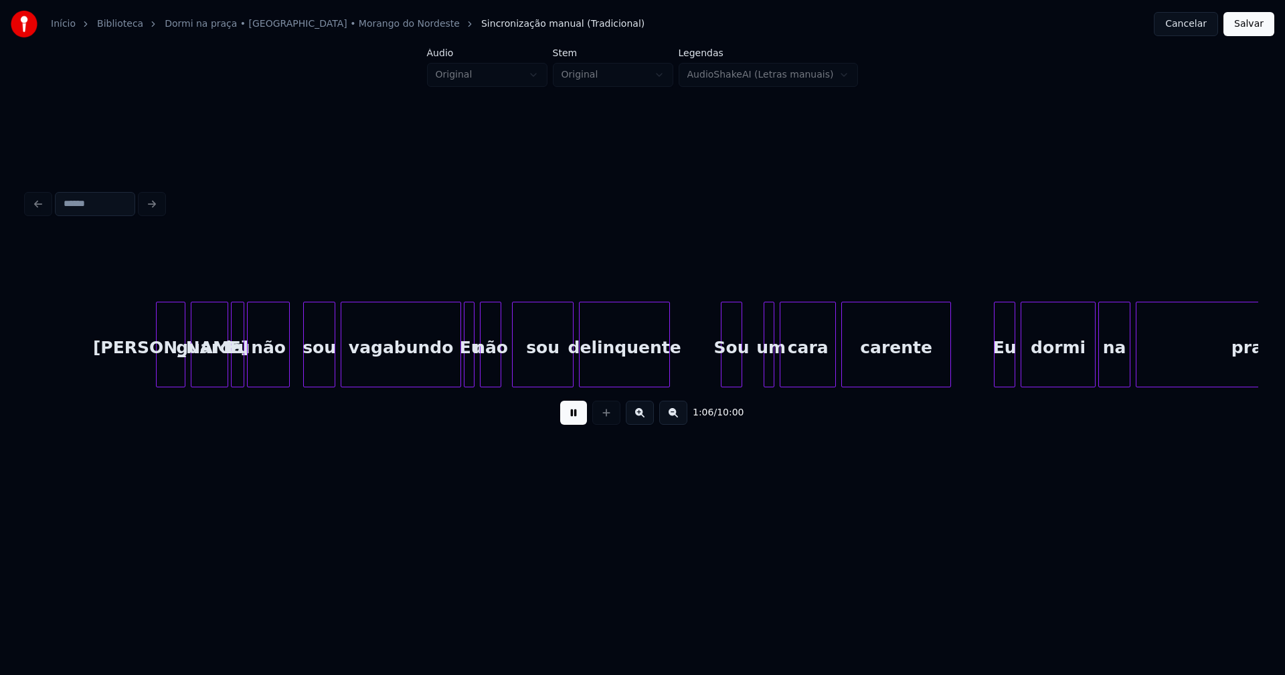
scroll to position [0, 8873]
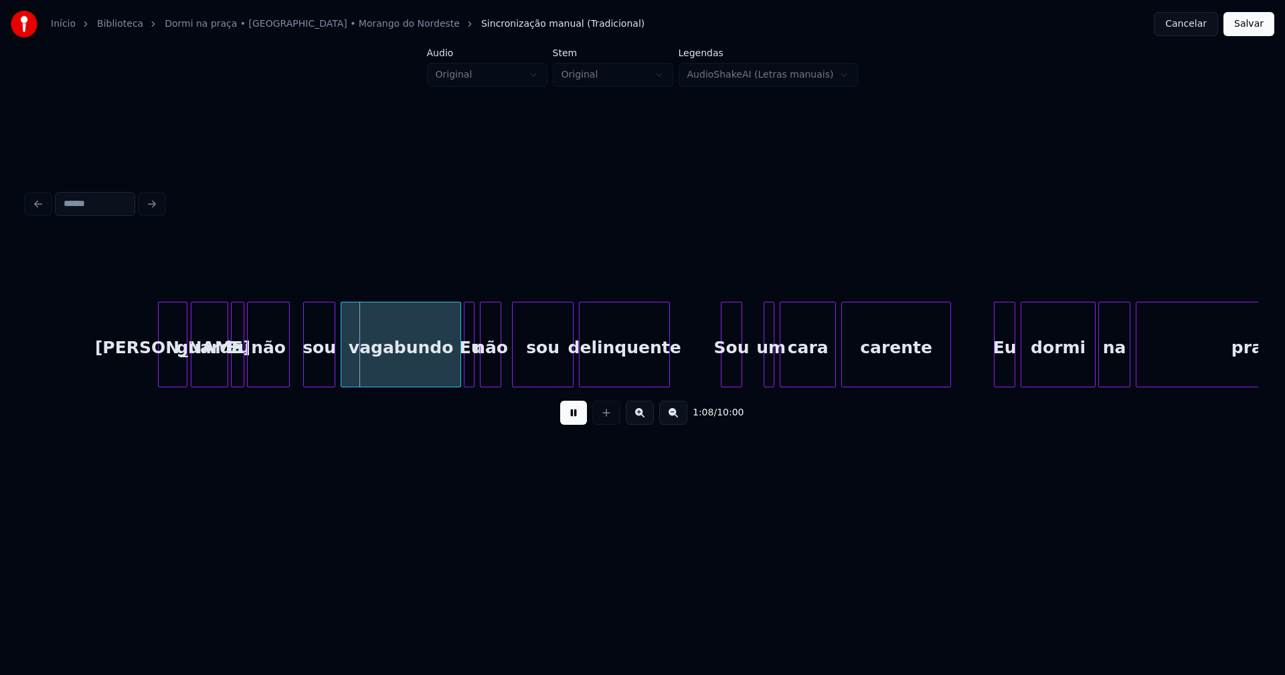
click at [173, 378] on div "[PERSON_NAME]" at bounding box center [173, 347] width 28 height 91
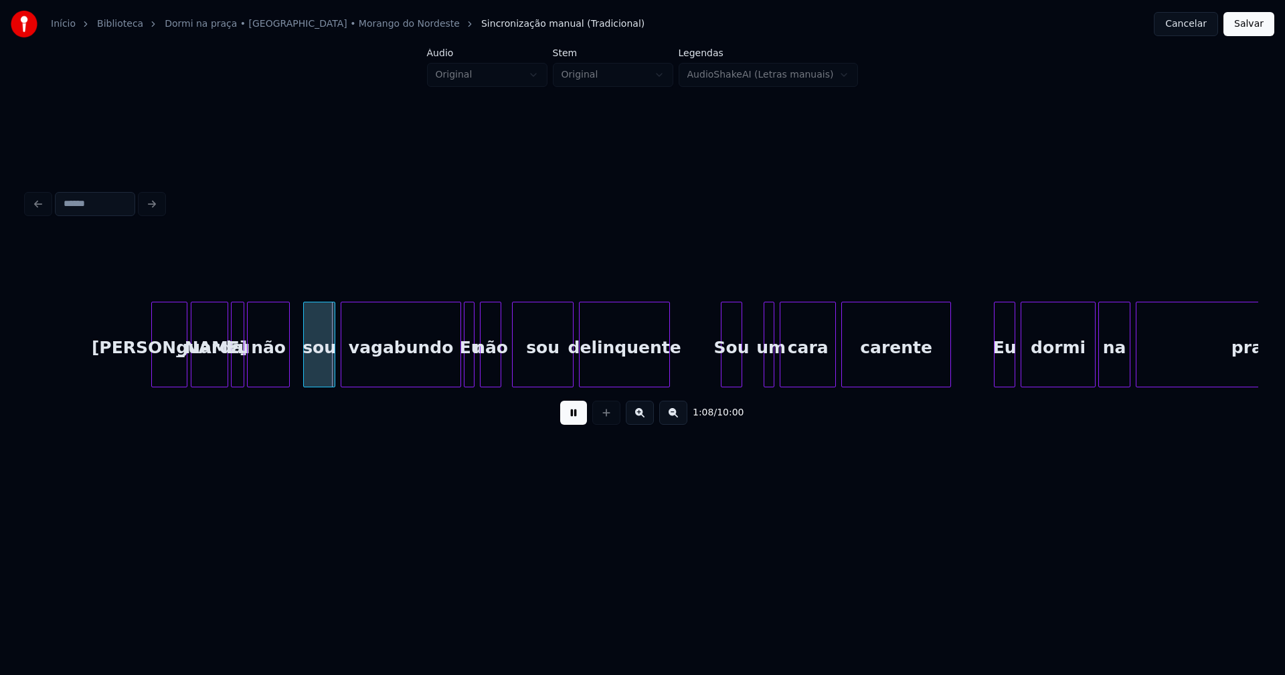
click at [153, 373] on div at bounding box center [154, 344] width 4 height 84
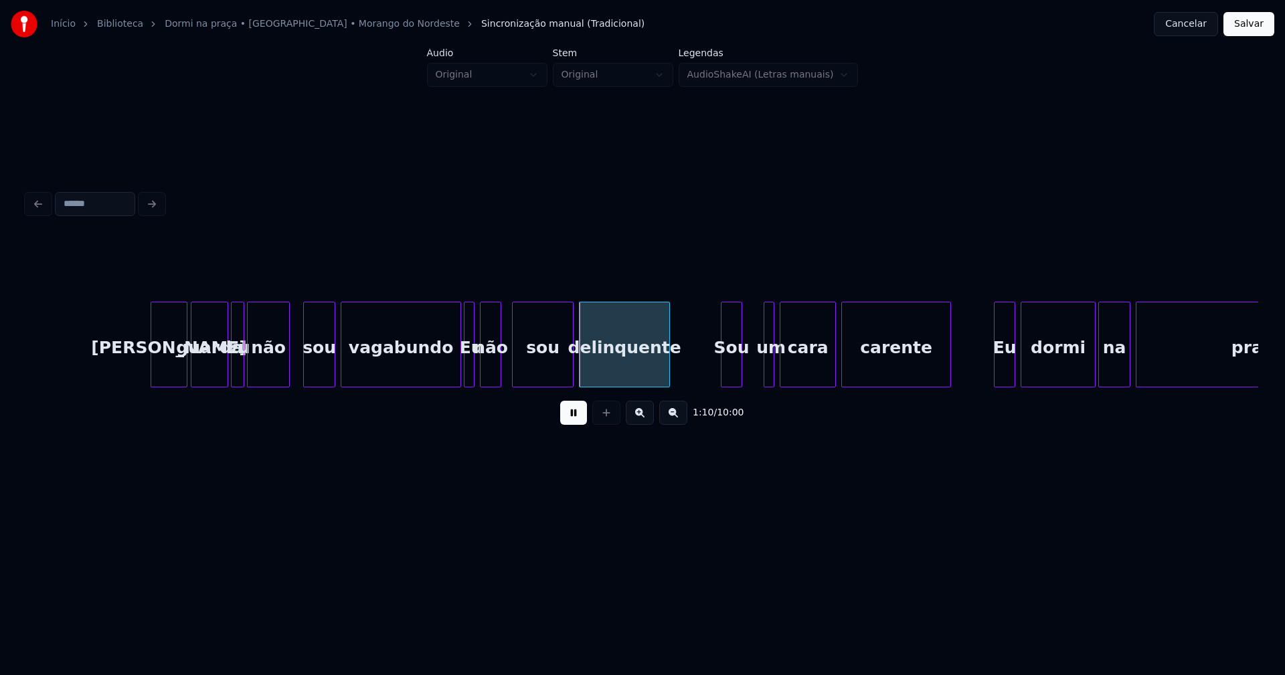
click at [573, 423] on button at bounding box center [573, 413] width 27 height 24
click at [239, 365] on div "Eu" at bounding box center [237, 347] width 13 height 91
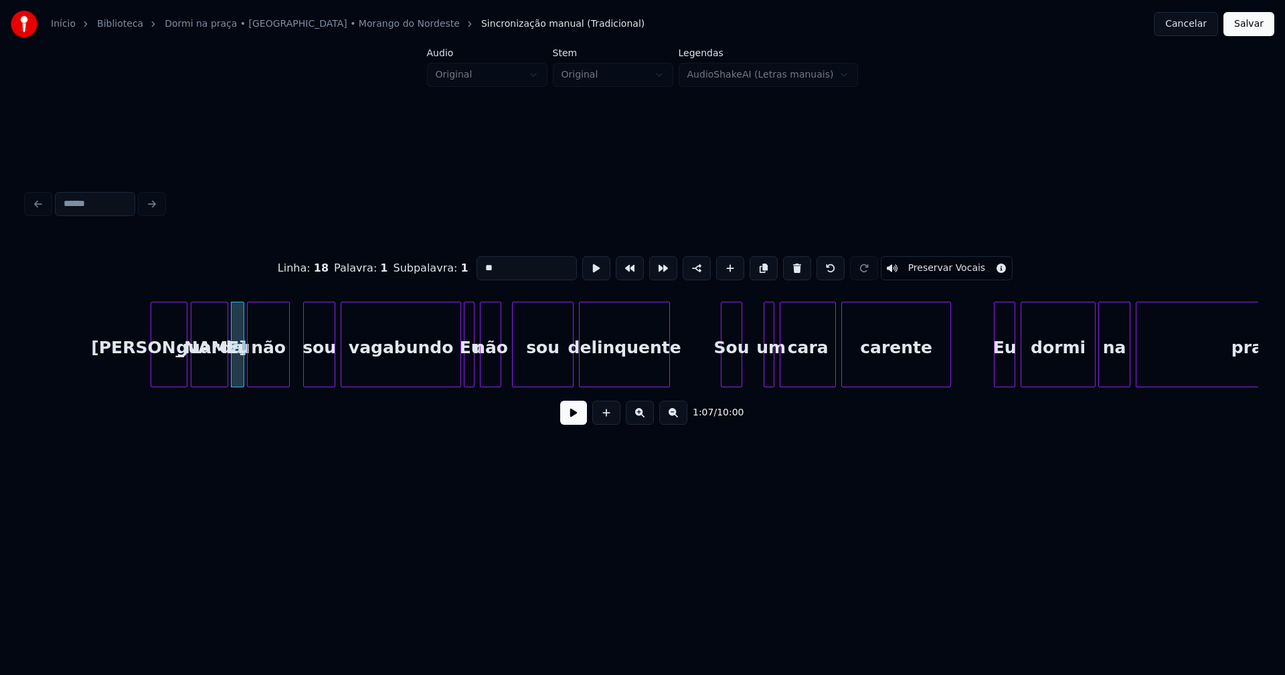
click at [479, 261] on input "**" at bounding box center [526, 268] width 100 height 24
click at [220, 383] on div "Seu guarda eu não sou vagabundo Eu não sou delinquente Sou um cara carente Eu d…" at bounding box center [642, 345] width 1231 height 86
type input "**"
click at [579, 421] on button at bounding box center [573, 413] width 27 height 24
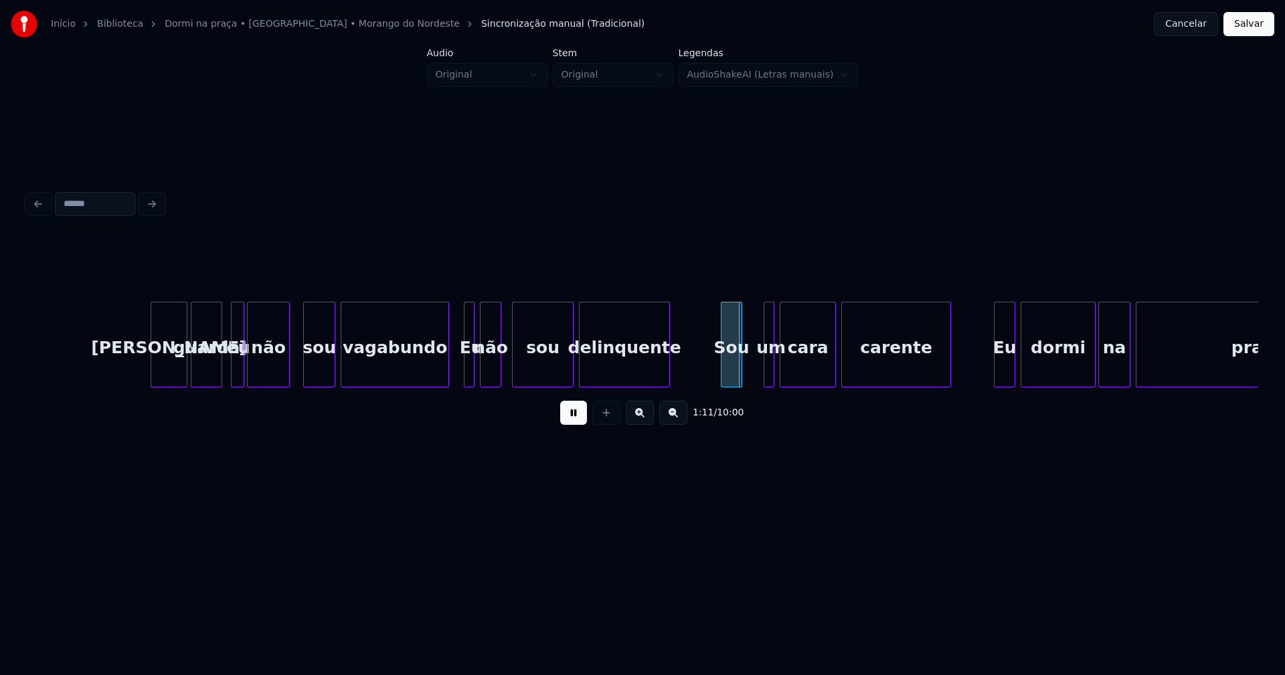
click at [446, 381] on div "vagabundo" at bounding box center [395, 345] width 108 height 86
click at [459, 376] on div at bounding box center [460, 344] width 4 height 84
click at [469, 375] on div "Eu" at bounding box center [465, 347] width 15 height 91
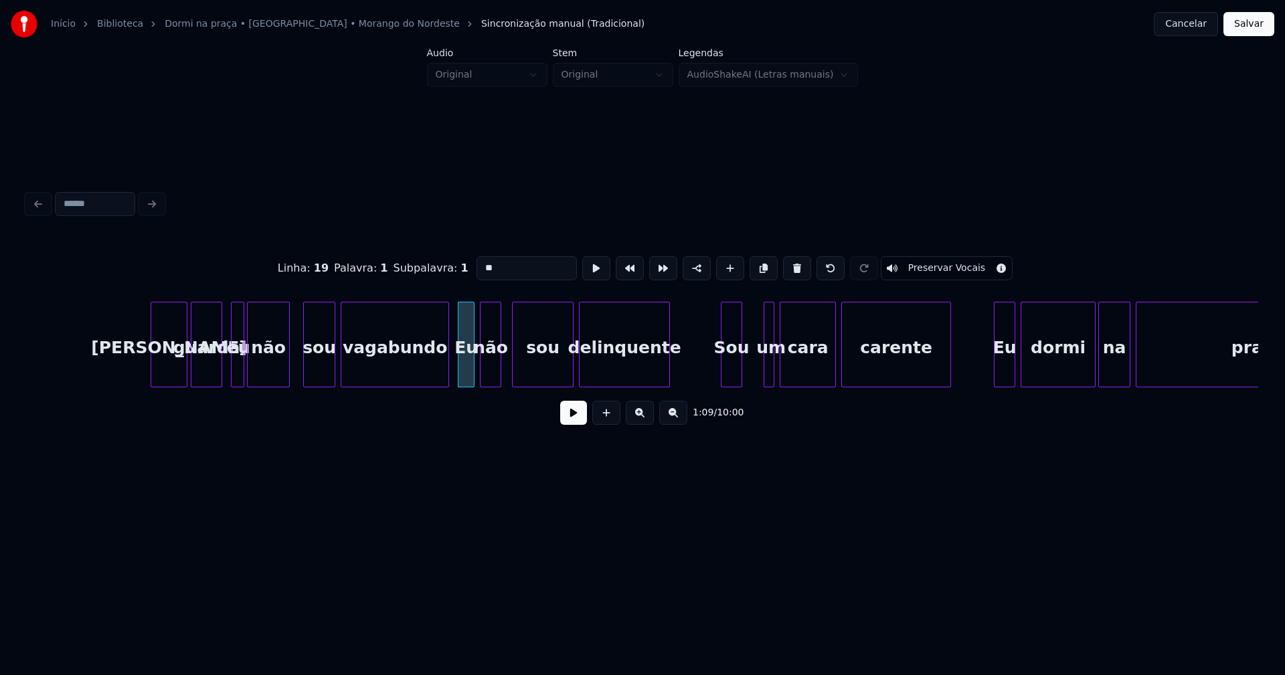
click at [478, 262] on input "**" at bounding box center [526, 268] width 100 height 24
type input "**"
click at [575, 422] on button at bounding box center [573, 413] width 27 height 24
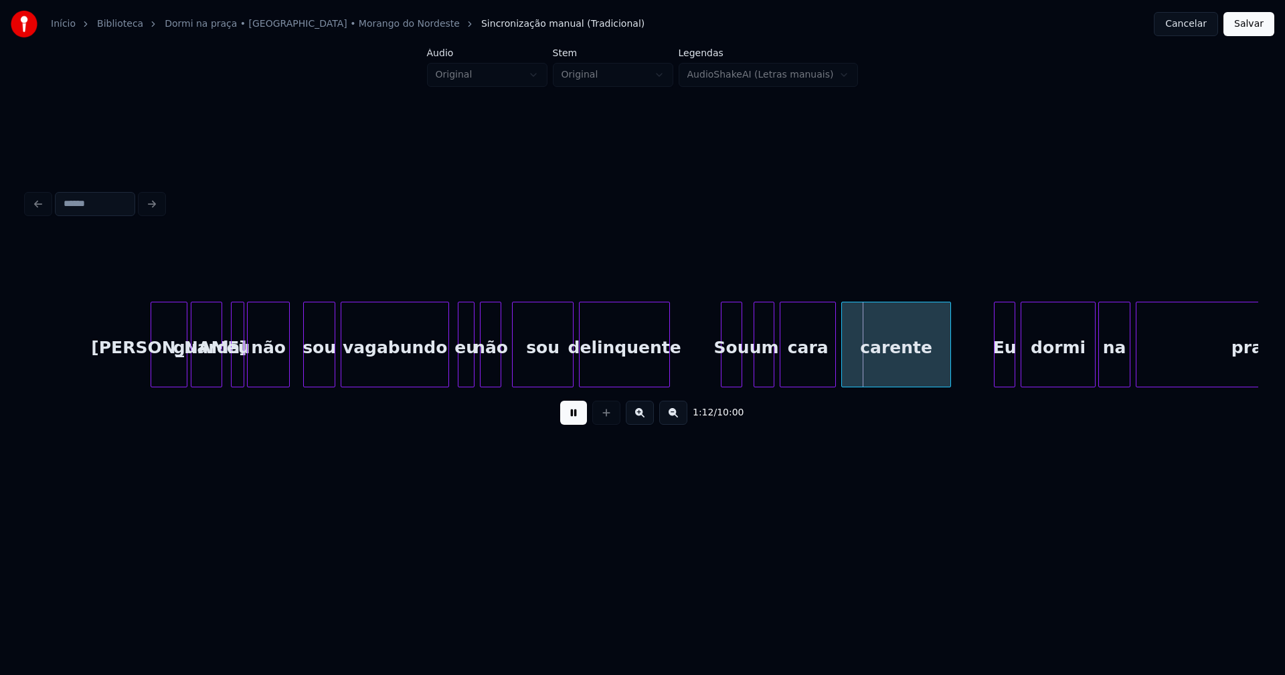
click at [755, 365] on div at bounding box center [756, 344] width 4 height 84
click at [755, 370] on div "um" at bounding box center [754, 347] width 19 height 91
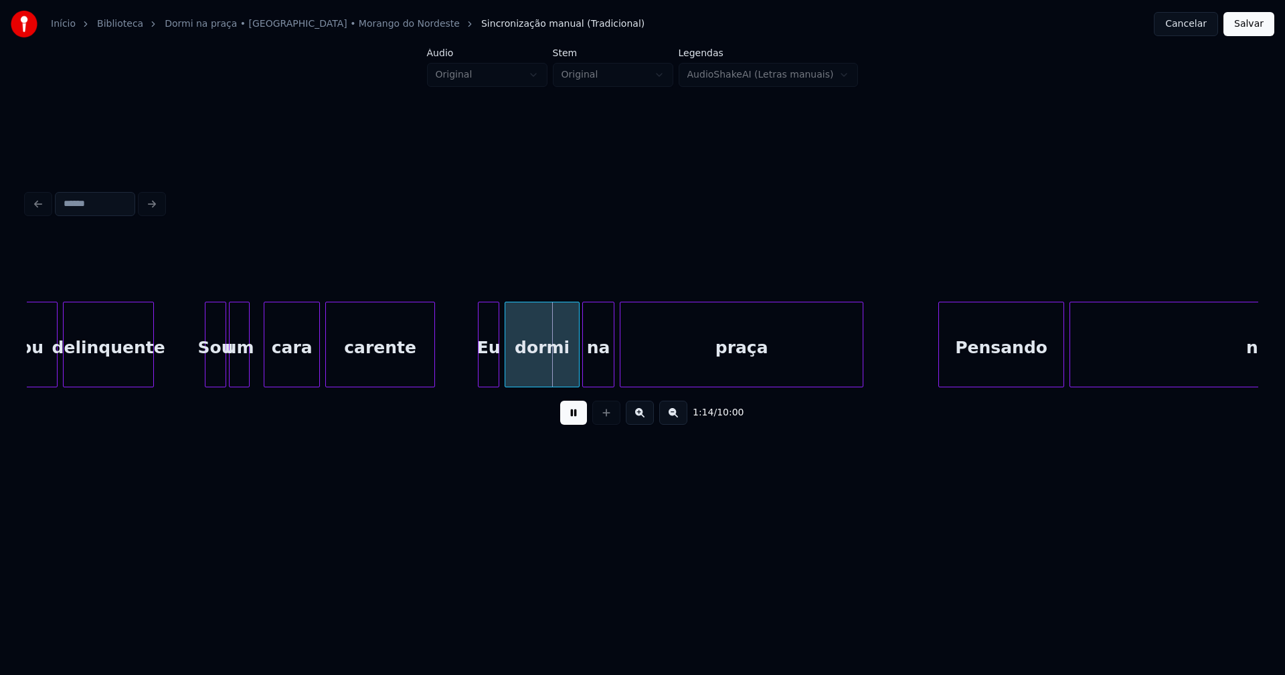
scroll to position [0, 9434]
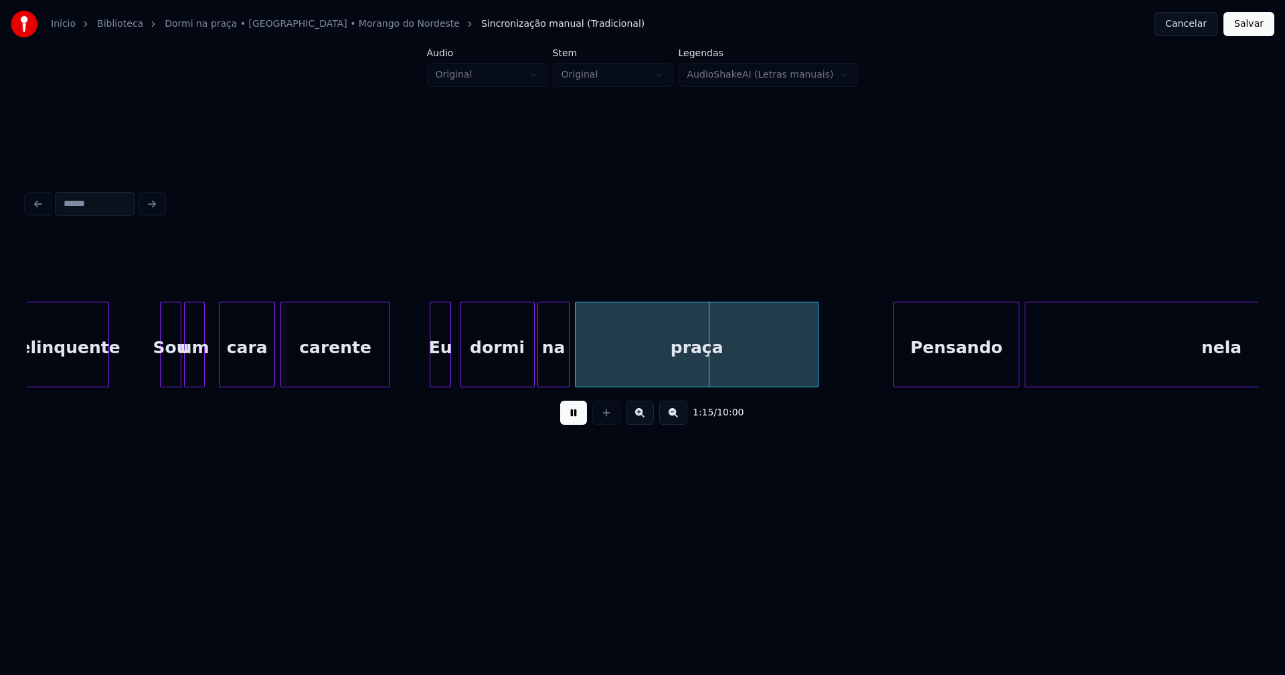
click at [439, 371] on div "Eu" at bounding box center [440, 347] width 20 height 91
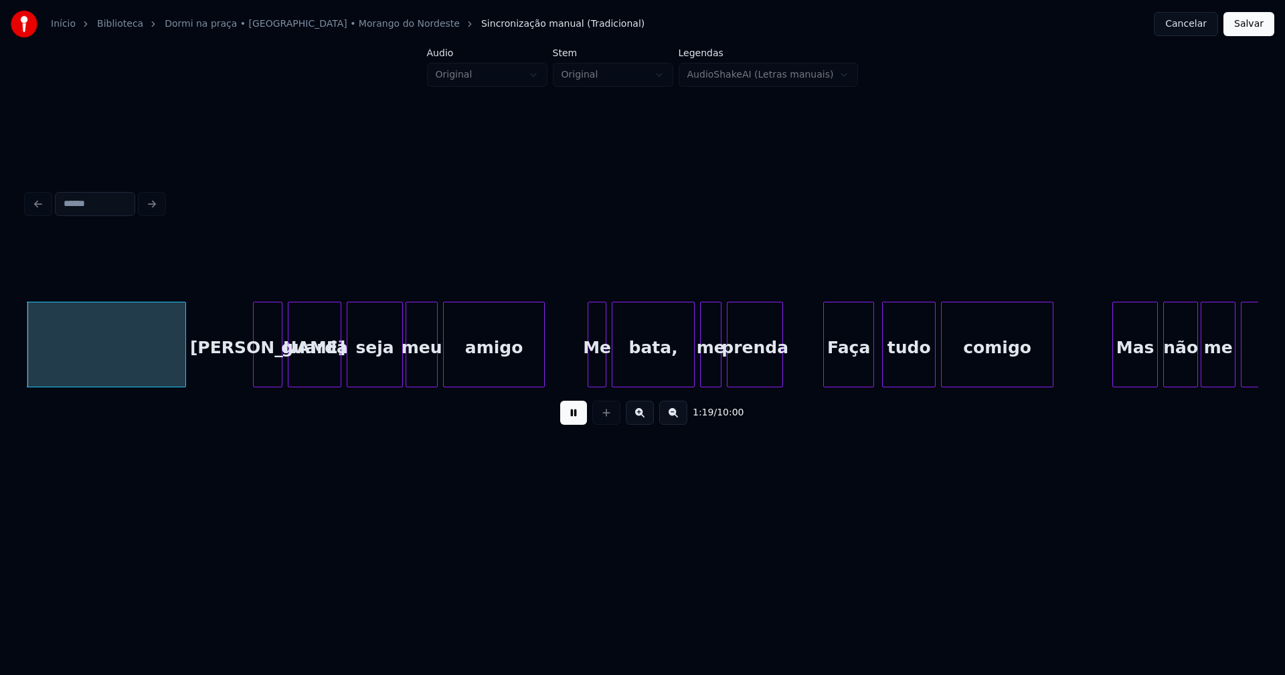
scroll to position [0, 10679]
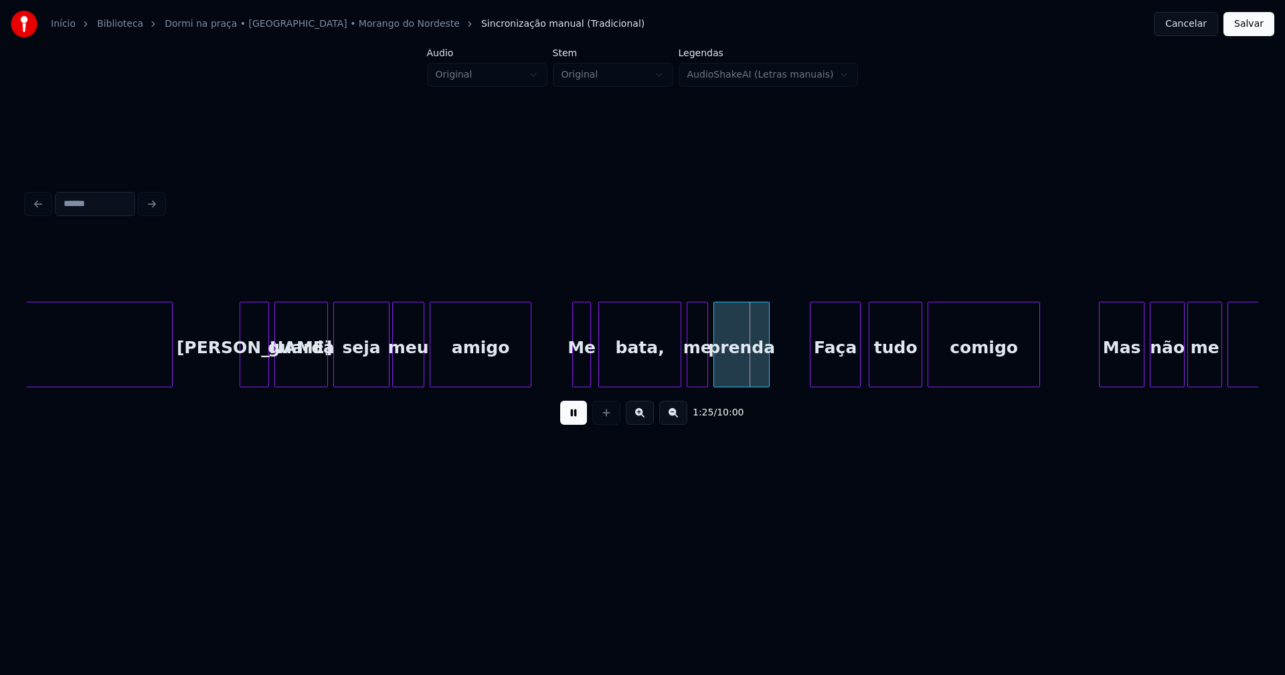
click at [579, 368] on div "Me" at bounding box center [581, 347] width 17 height 91
click at [577, 419] on button at bounding box center [573, 413] width 27 height 24
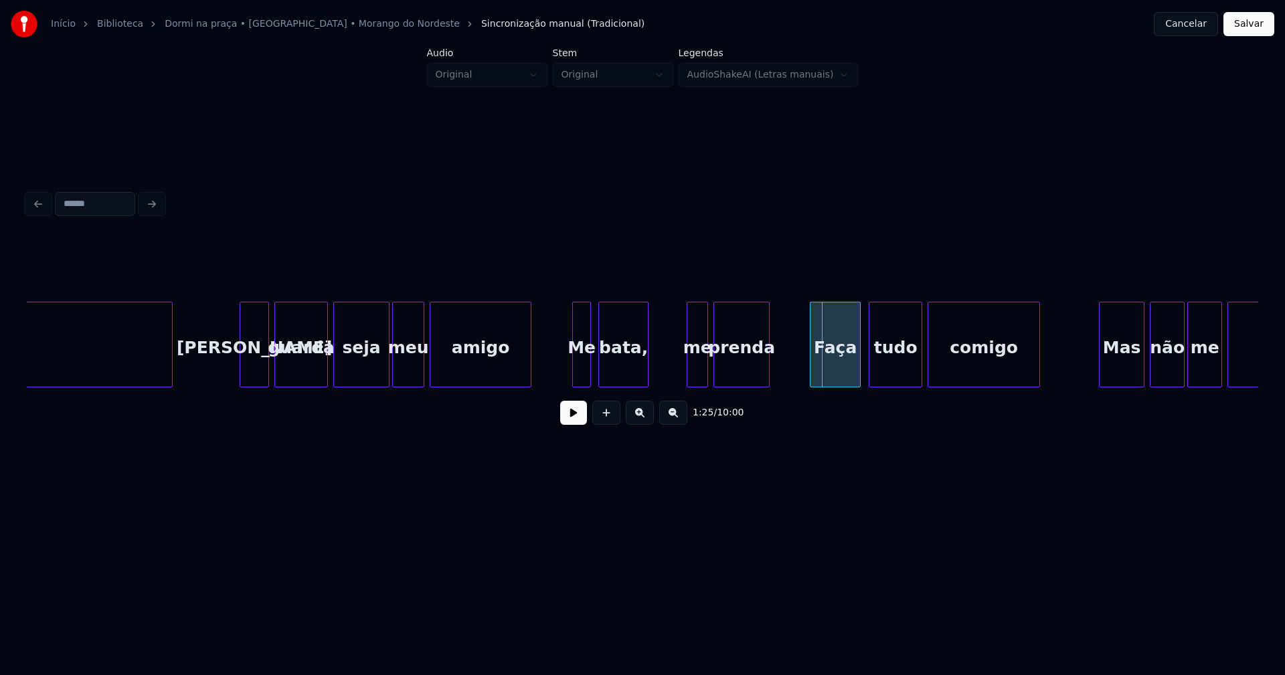
click at [646, 387] on div "nela Seu guarda seja meu amigo Me bata, me prenda Faça tudo comigo Mas não me d…" at bounding box center [642, 345] width 1231 height 86
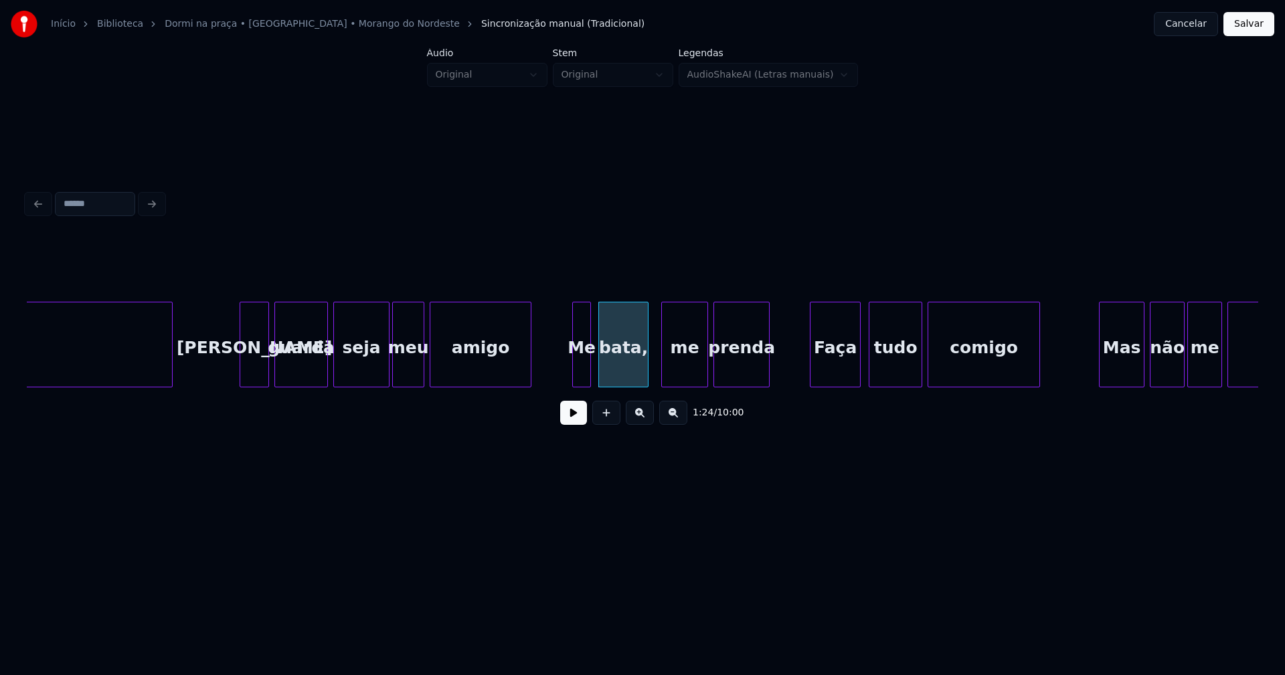
click at [662, 379] on div at bounding box center [664, 344] width 4 height 84
click at [670, 369] on div "me" at bounding box center [684, 347] width 45 height 91
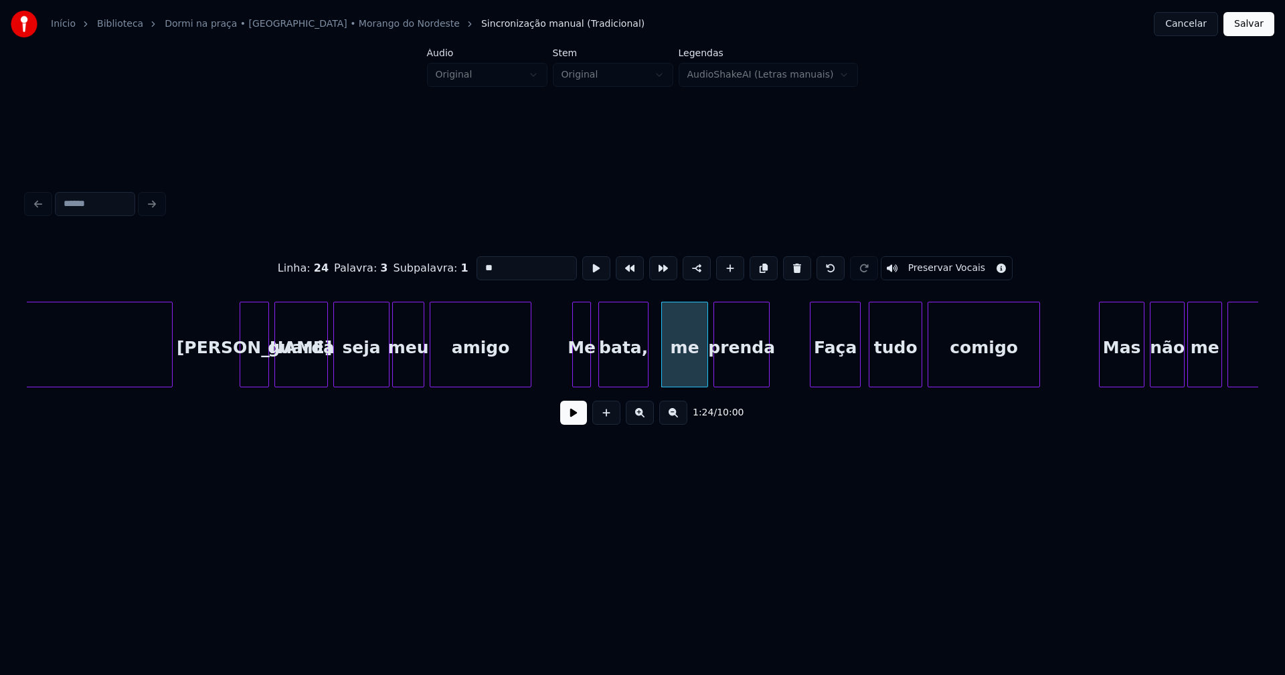
click at [476, 263] on input "**" at bounding box center [526, 268] width 100 height 24
type input "****"
click at [579, 424] on button at bounding box center [573, 413] width 27 height 24
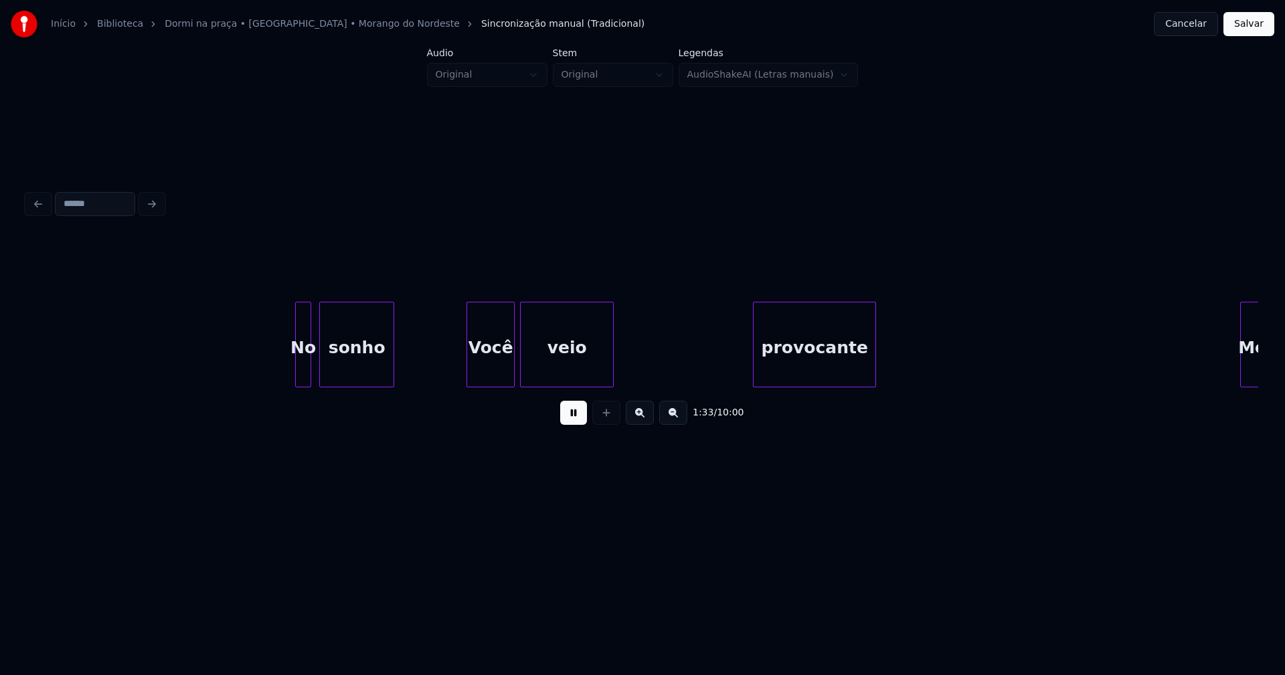
scroll to position [0, 12543]
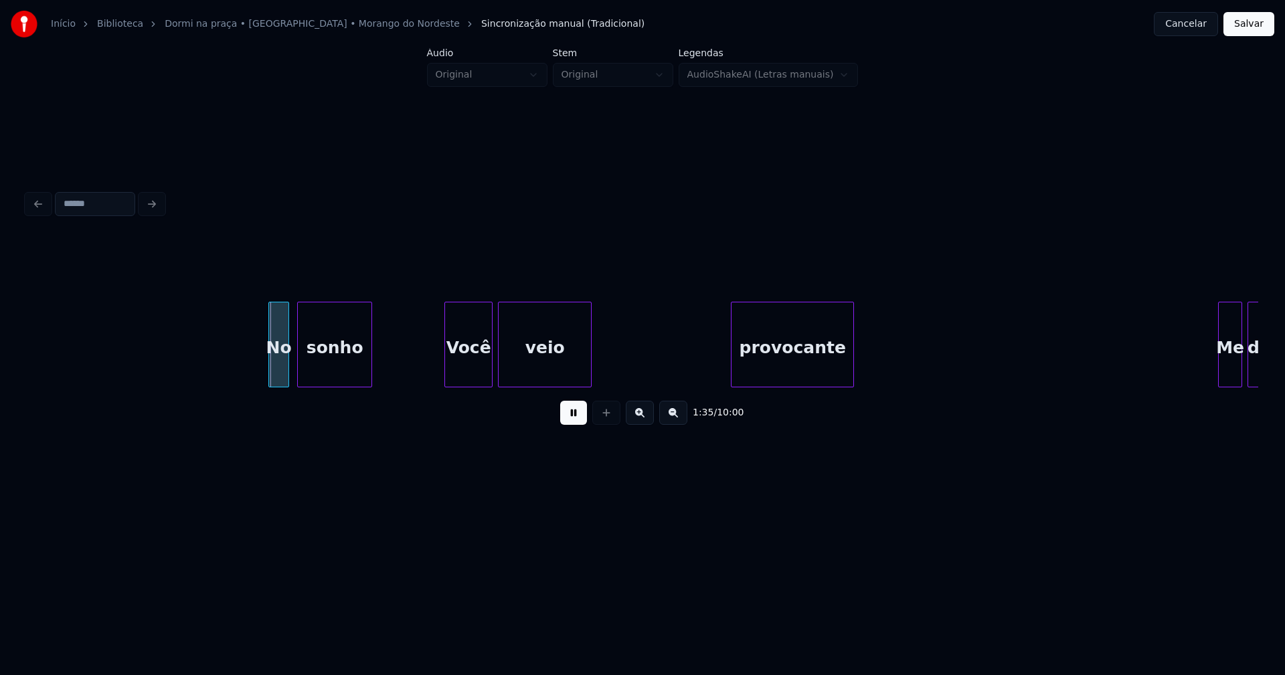
click at [270, 371] on div at bounding box center [271, 344] width 4 height 84
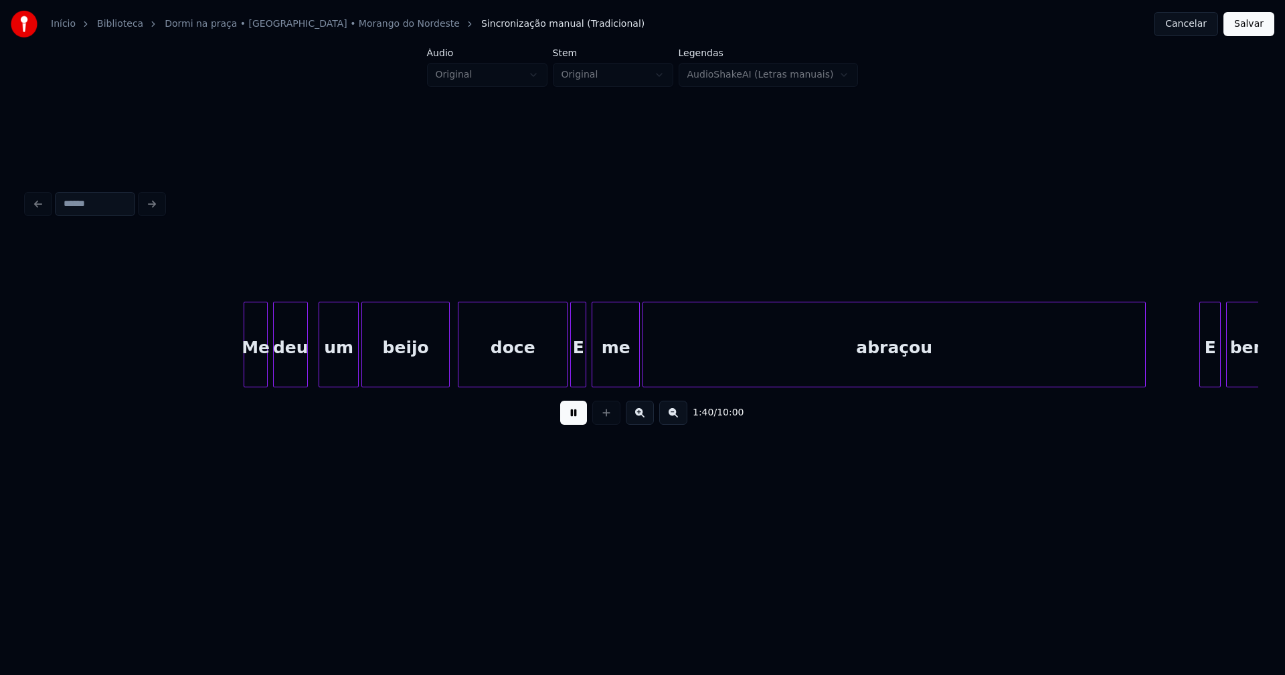
scroll to position [0, 13519]
click at [547, 375] on div at bounding box center [549, 344] width 4 height 84
click at [573, 366] on div at bounding box center [571, 344] width 4 height 84
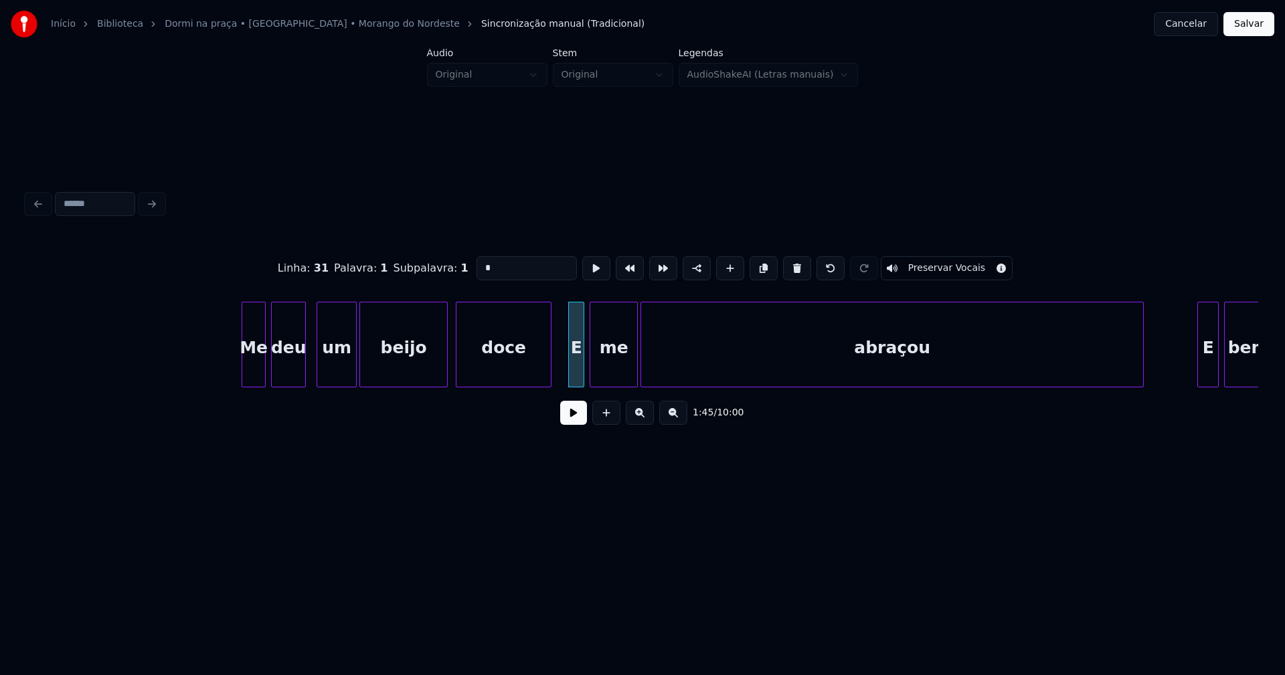
drag, startPoint x: 485, startPoint y: 265, endPoint x: 444, endPoint y: 272, distance: 42.1
click at [444, 272] on div "Linha : 31 Palavra : 1 Subpalavra : 1 * Preservar Vocais" at bounding box center [642, 268] width 1231 height 67
type input "*"
drag, startPoint x: 573, startPoint y: 419, endPoint x: 618, endPoint y: 406, distance: 46.1
click at [576, 419] on button at bounding box center [573, 413] width 27 height 24
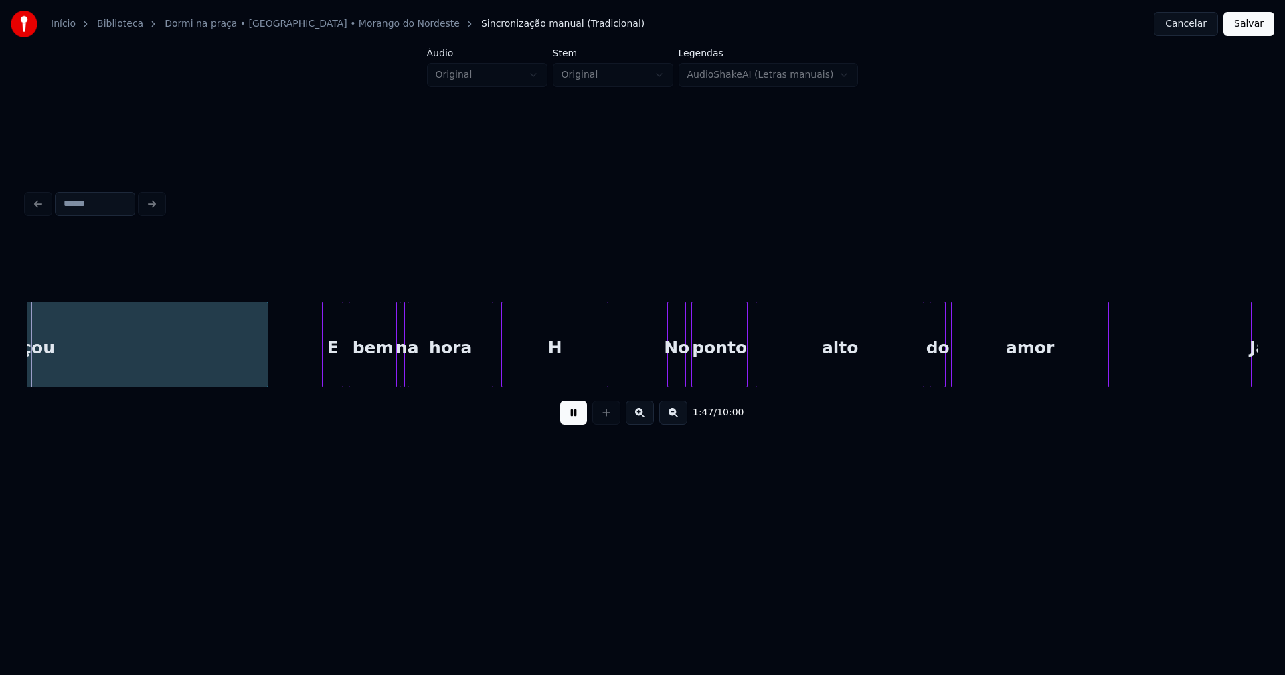
scroll to position [0, 14396]
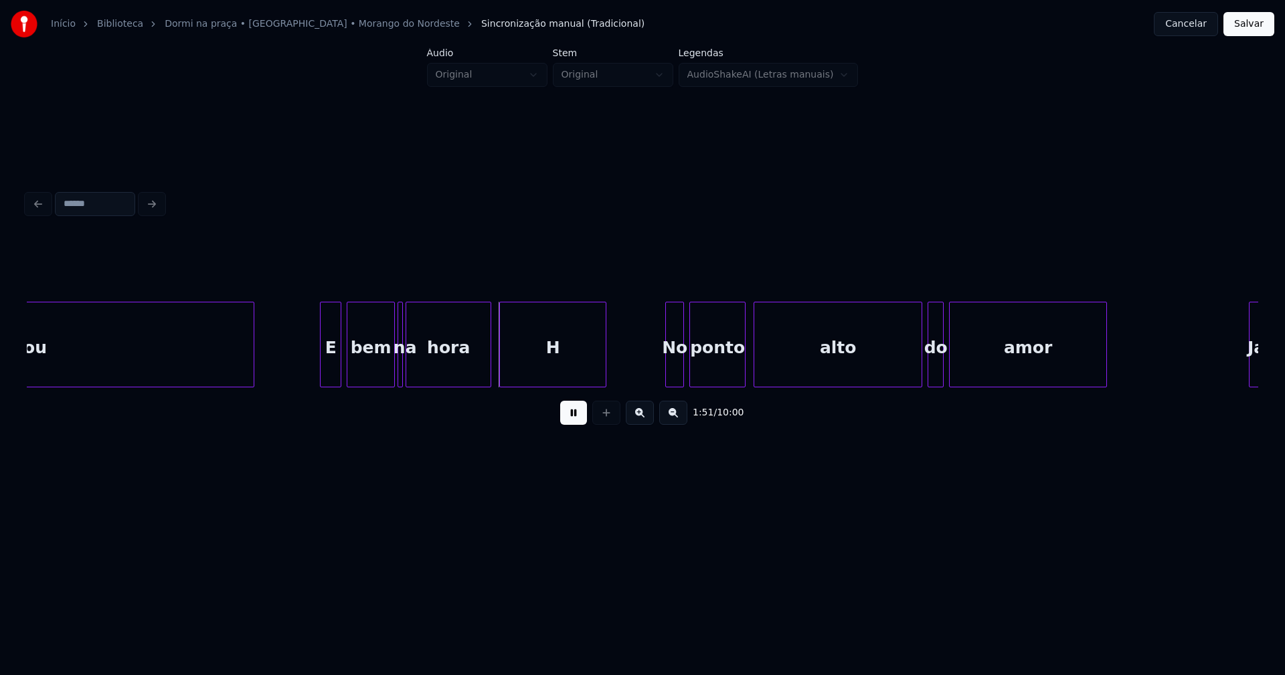
click at [252, 372] on div at bounding box center [252, 344] width 4 height 84
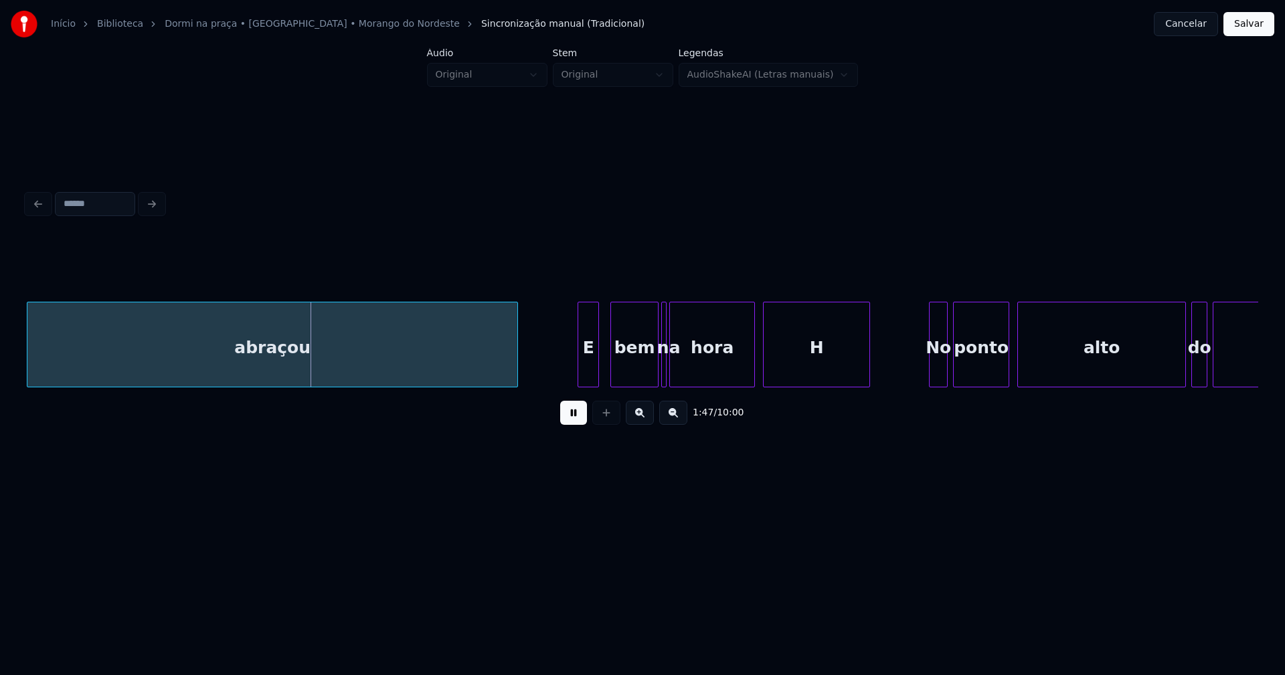
click at [587, 372] on div "E" at bounding box center [588, 347] width 20 height 91
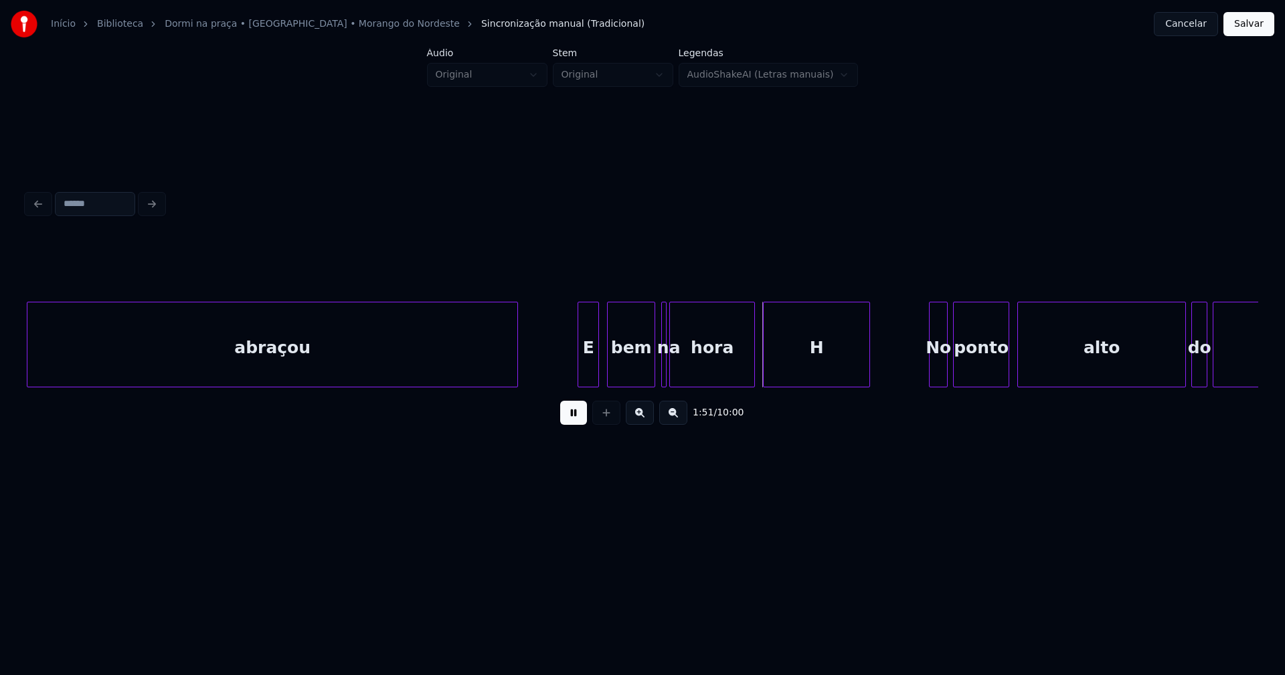
click at [635, 371] on div "bem" at bounding box center [630, 347] width 47 height 91
click at [676, 375] on div at bounding box center [676, 344] width 4 height 84
click at [672, 376] on div at bounding box center [671, 344] width 4 height 84
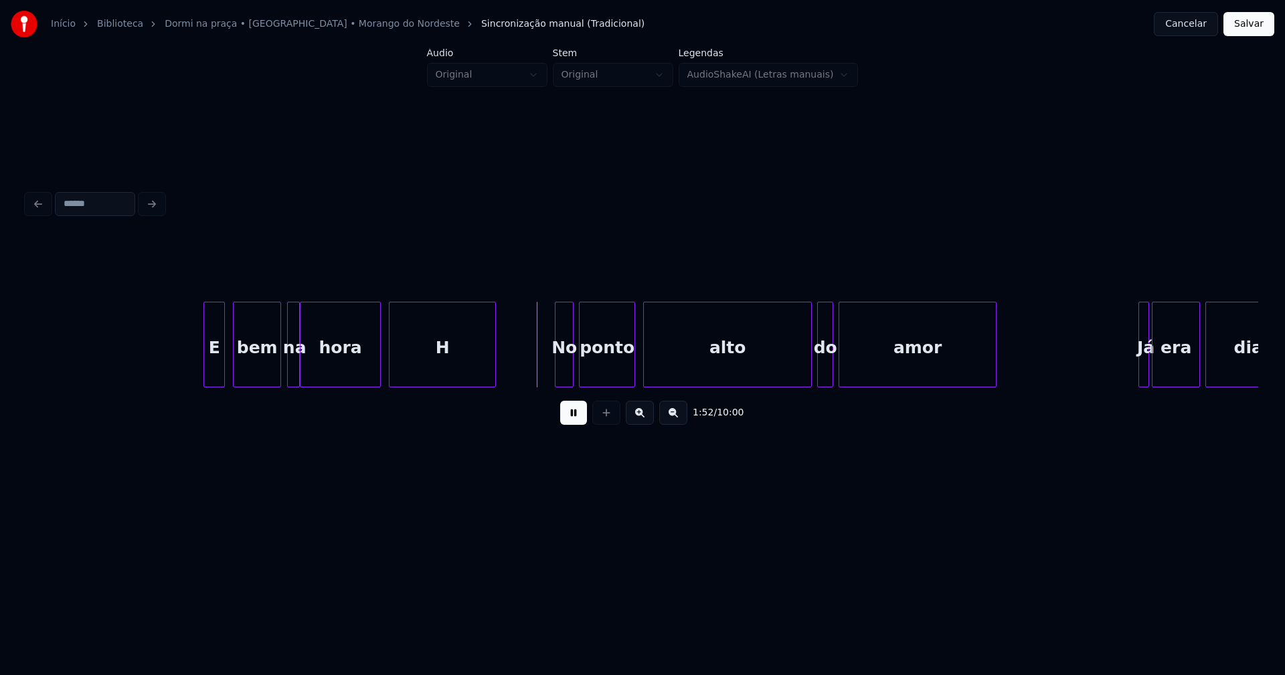
scroll to position [0, 14729]
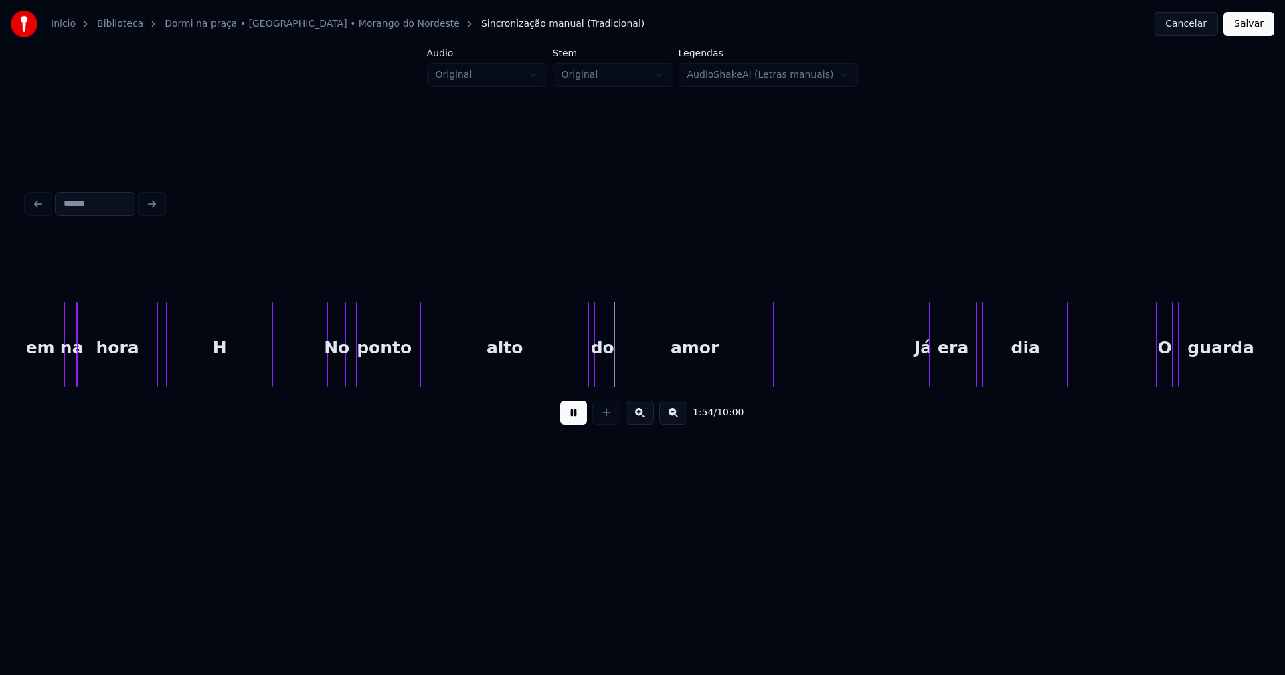
click at [337, 376] on div "No" at bounding box center [336, 347] width 17 height 91
click at [618, 368] on div at bounding box center [619, 344] width 4 height 84
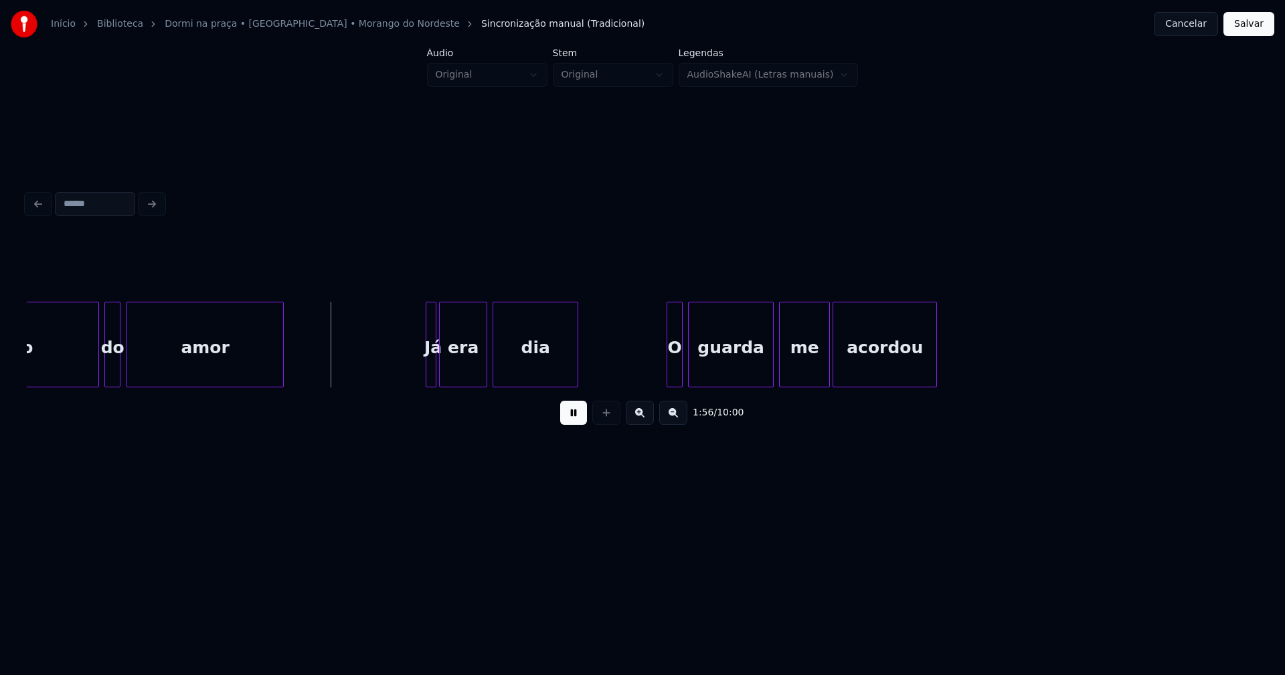
scroll to position [0, 15441]
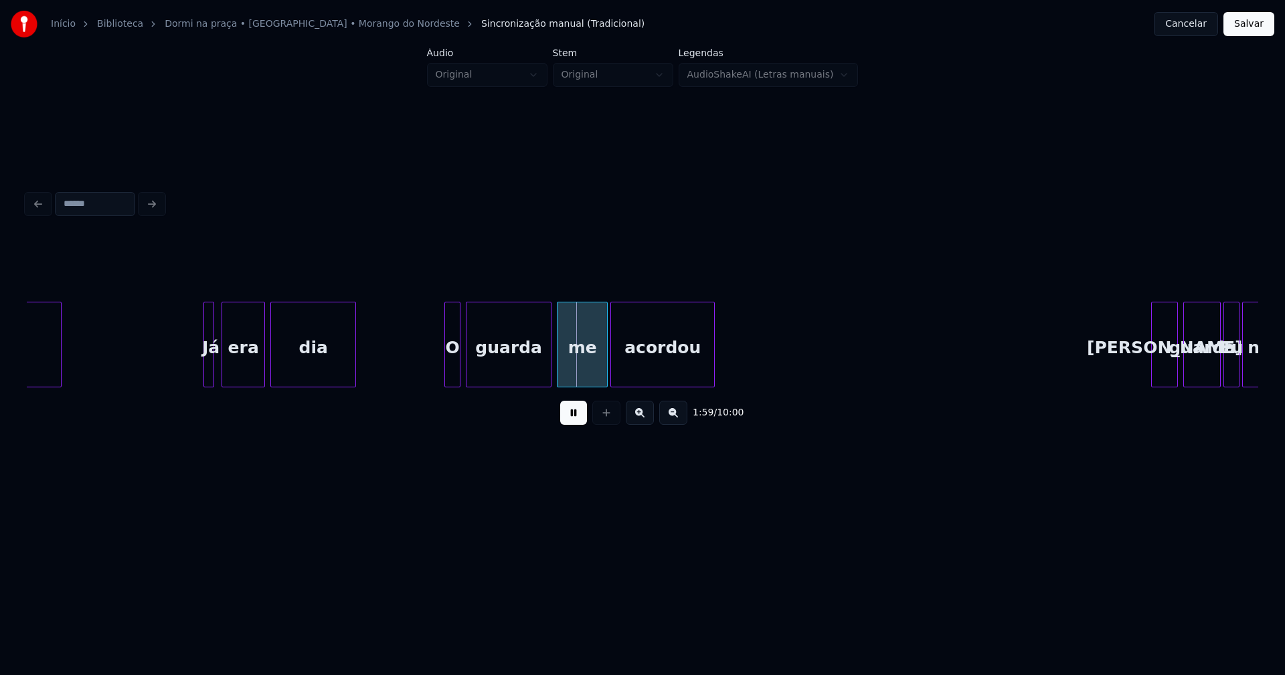
click at [223, 367] on div at bounding box center [224, 344] width 4 height 84
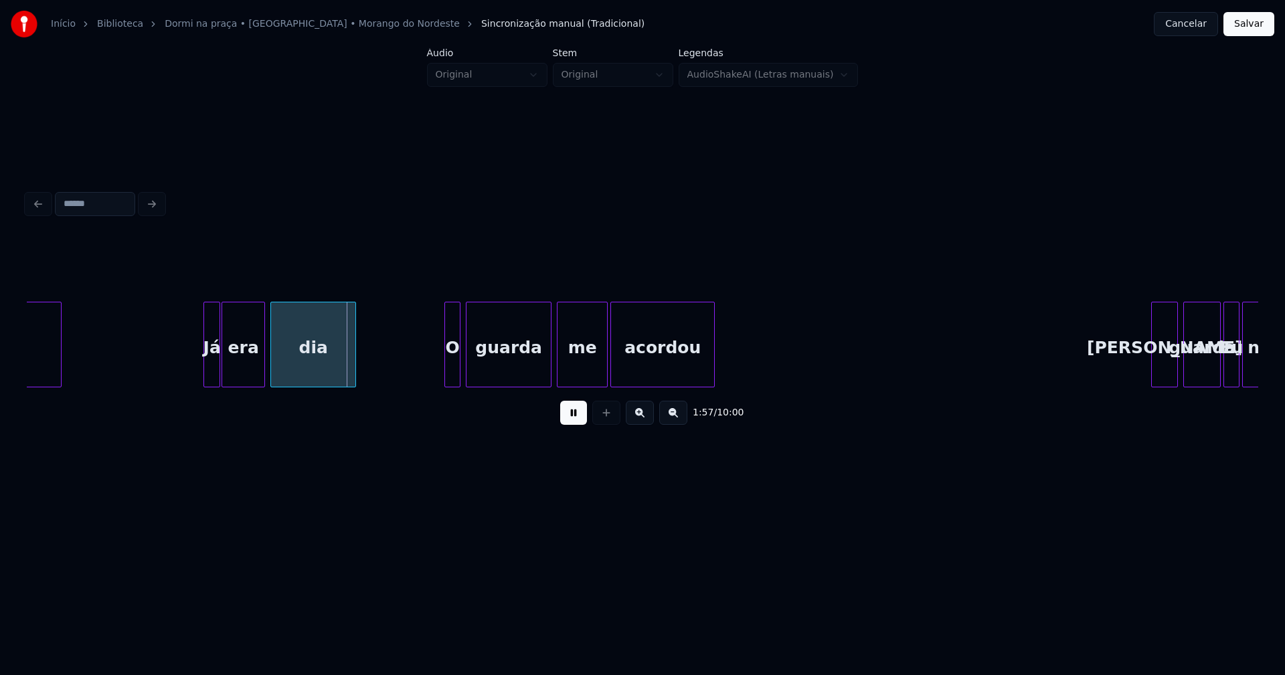
click at [217, 373] on div at bounding box center [217, 344] width 4 height 84
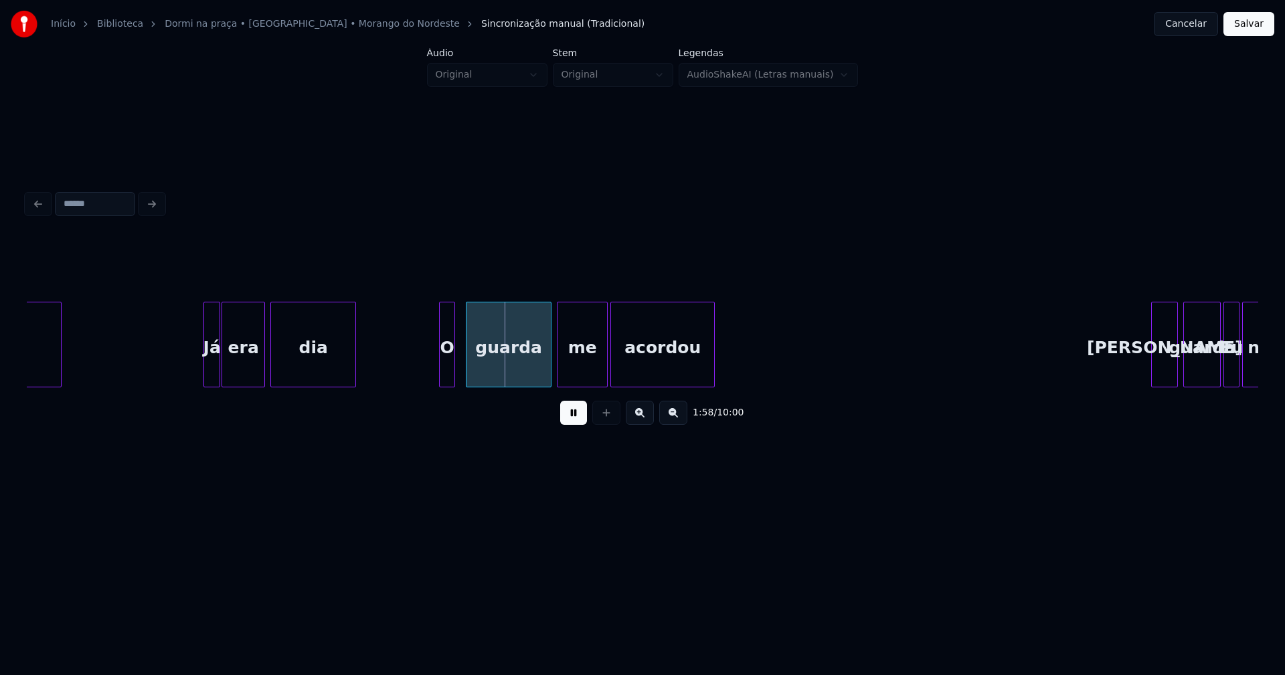
click at [447, 381] on div "O" at bounding box center [447, 347] width 15 height 91
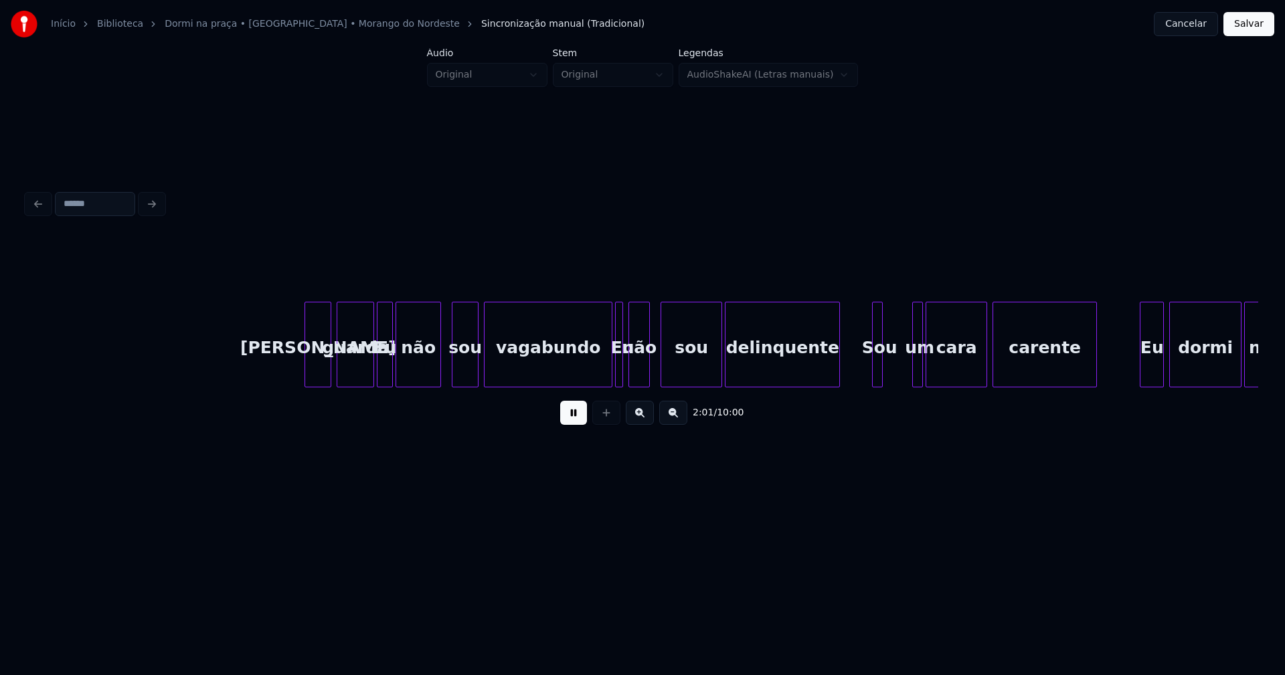
scroll to position [0, 16296]
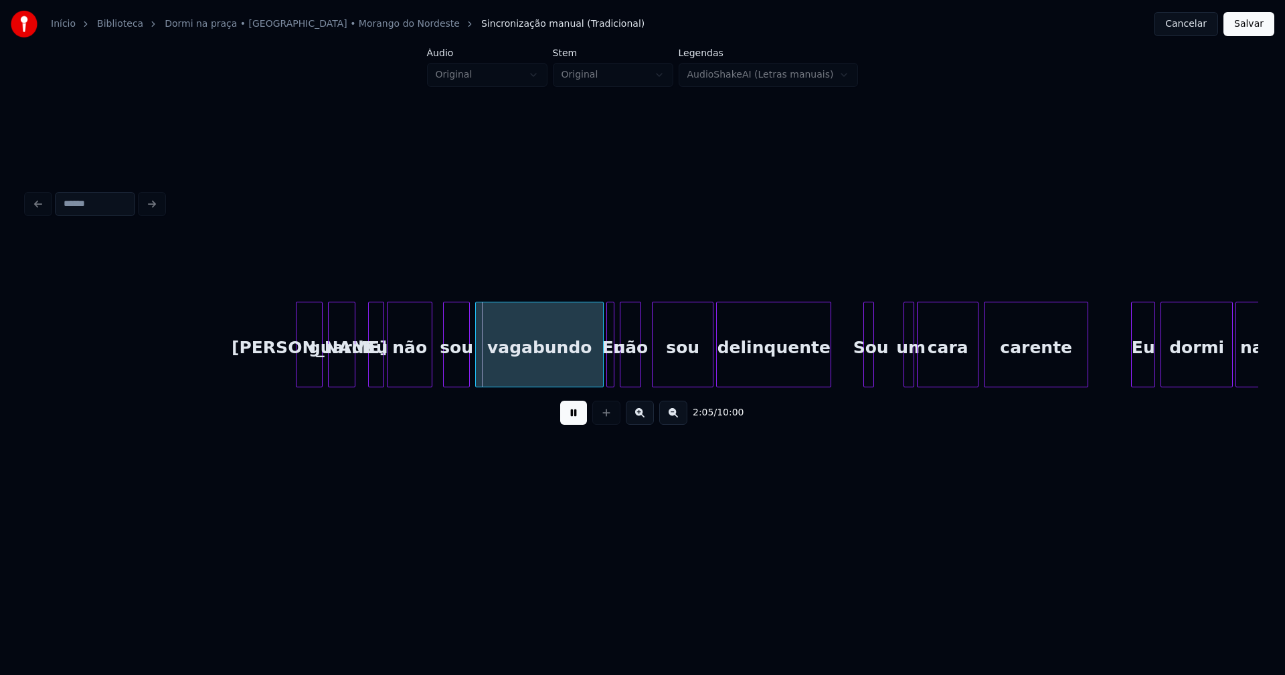
click at [353, 382] on div "Seu guarda Eu não sou vagabundo Eu não sou delinquente Sou um cara carente Eu d…" at bounding box center [642, 345] width 1231 height 86
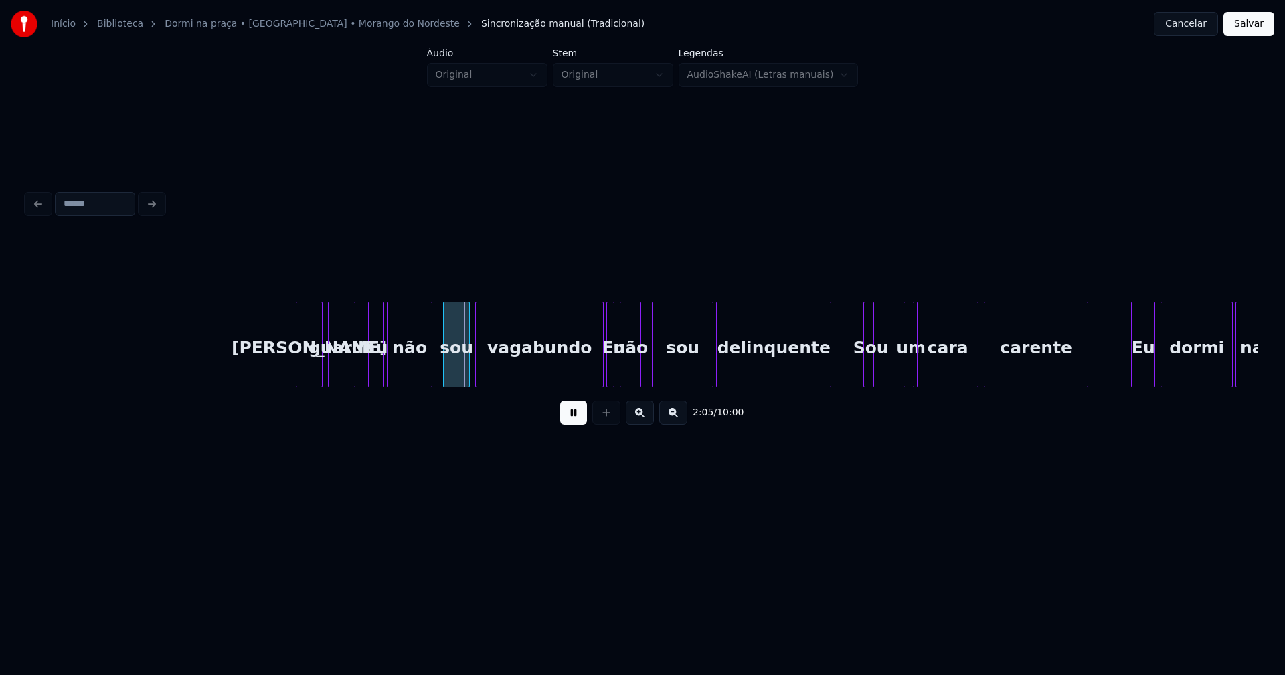
click at [373, 370] on div at bounding box center [371, 344] width 4 height 84
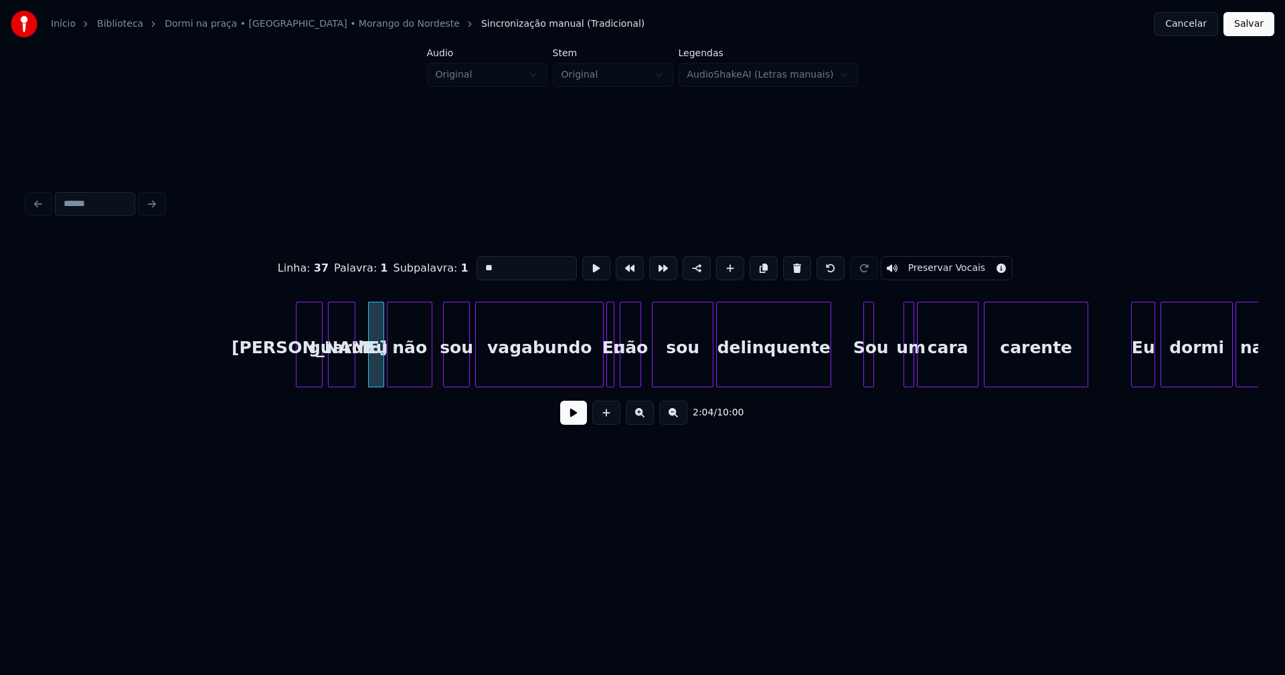
click at [480, 262] on input "**" at bounding box center [526, 268] width 100 height 24
click at [587, 375] on div at bounding box center [589, 344] width 4 height 84
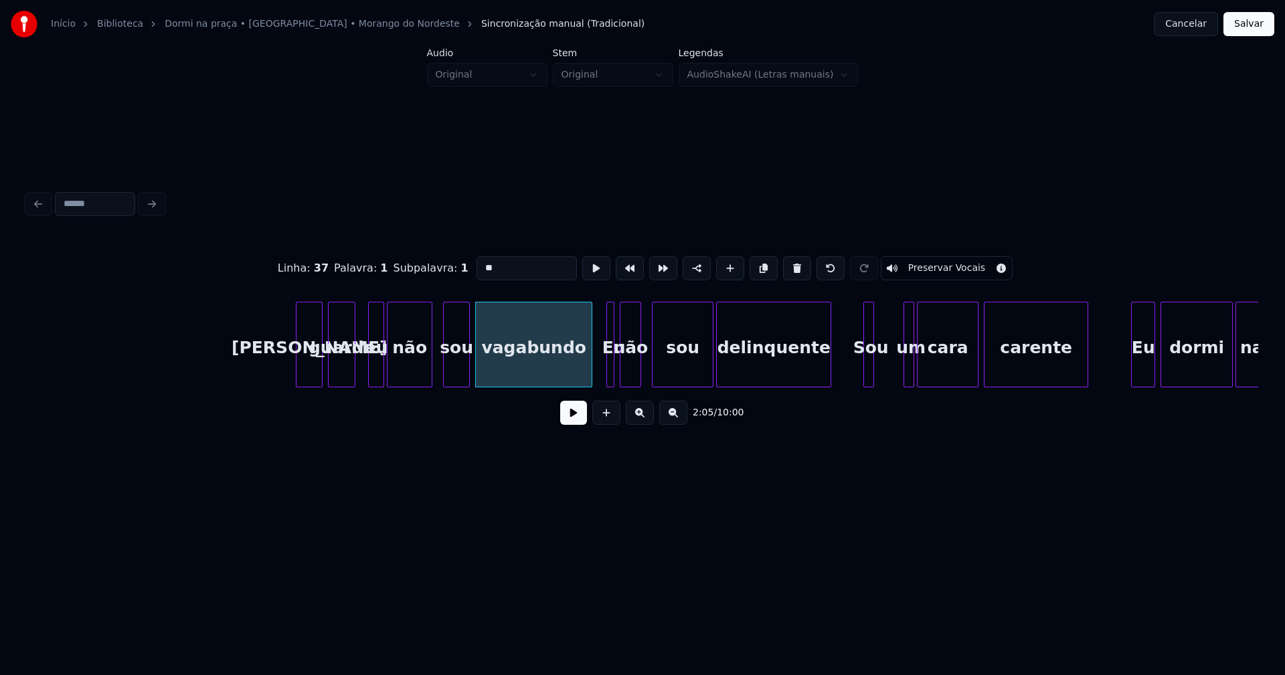
type input "**"
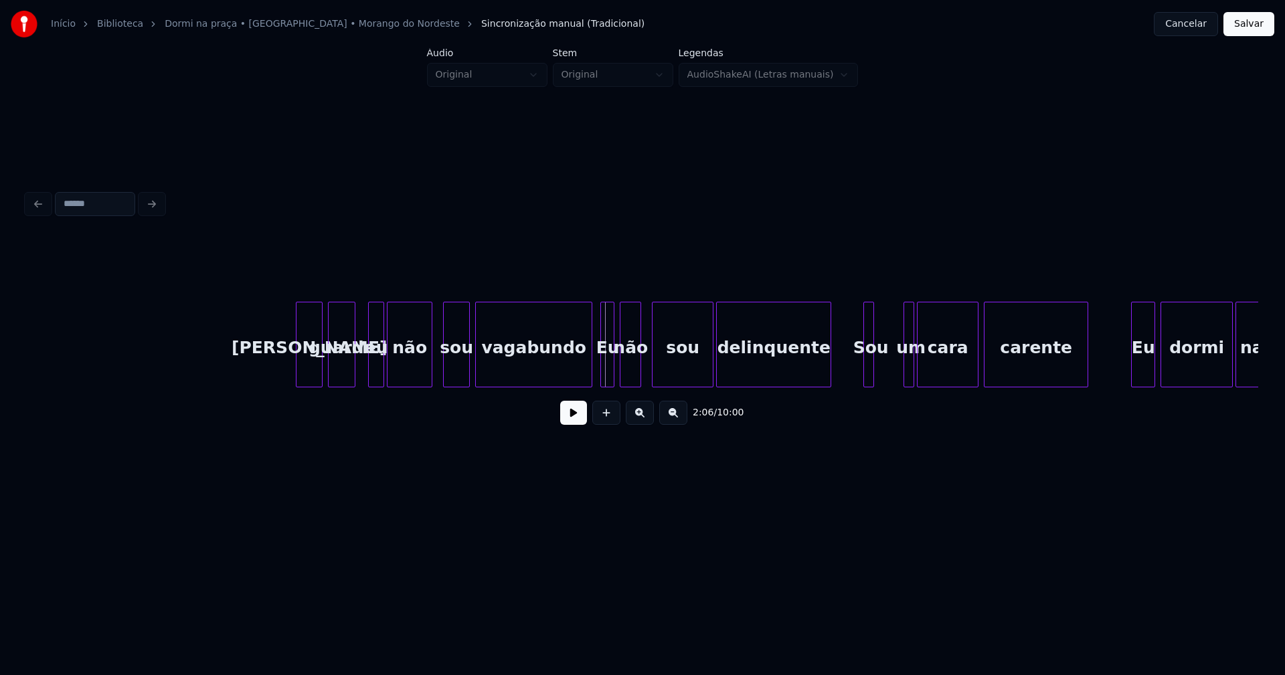
click at [601, 369] on div at bounding box center [603, 344] width 4 height 84
click at [606, 367] on div "Eu" at bounding box center [607, 347] width 13 height 91
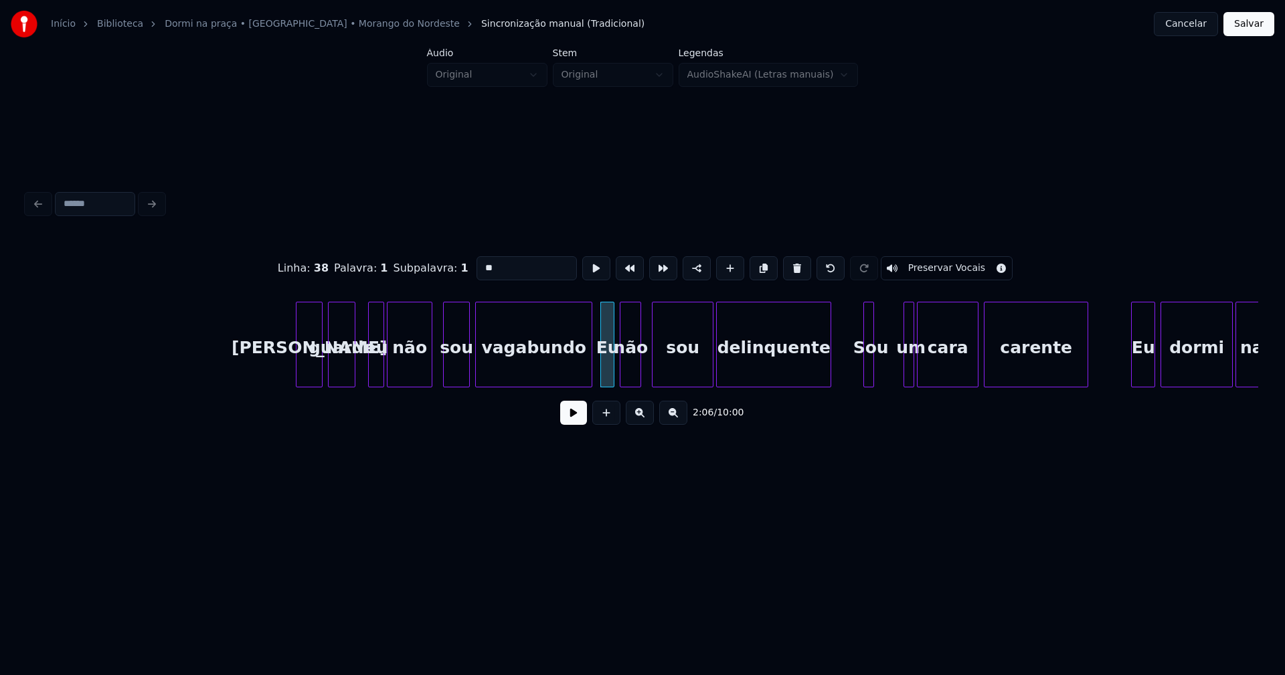
click at [479, 264] on input "**" at bounding box center [526, 268] width 100 height 24
type input "**"
click at [581, 417] on button at bounding box center [573, 413] width 27 height 24
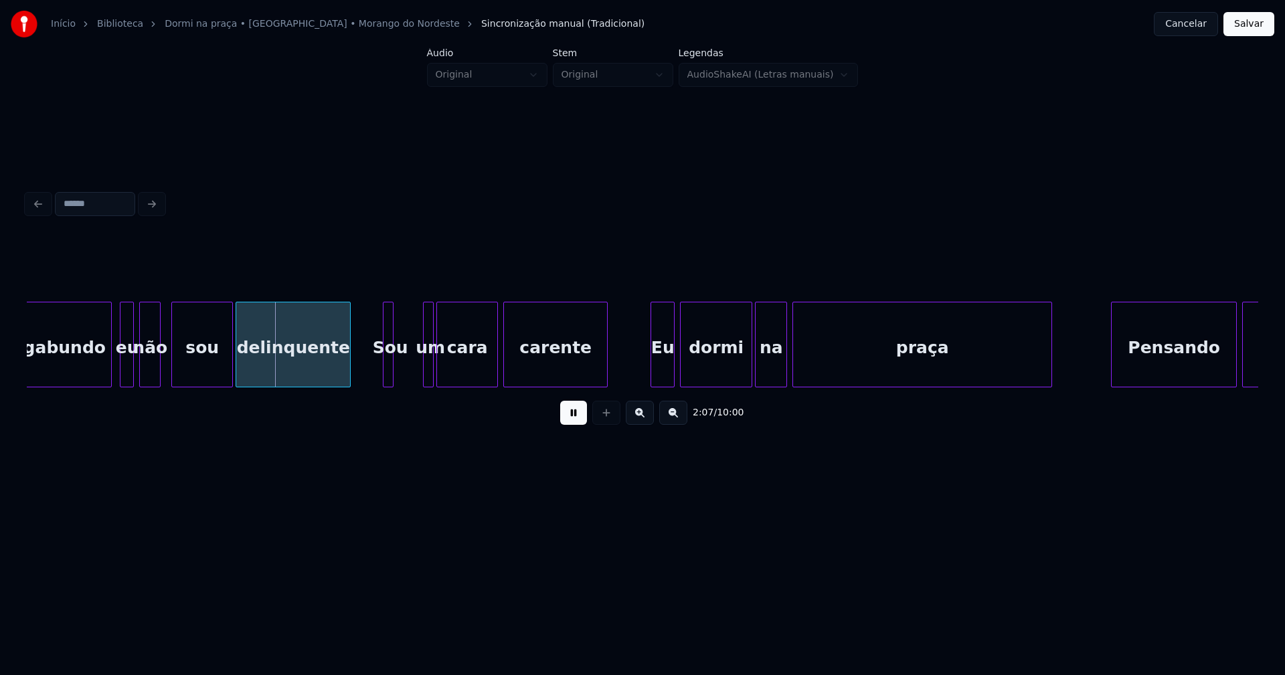
scroll to position [0, 16866]
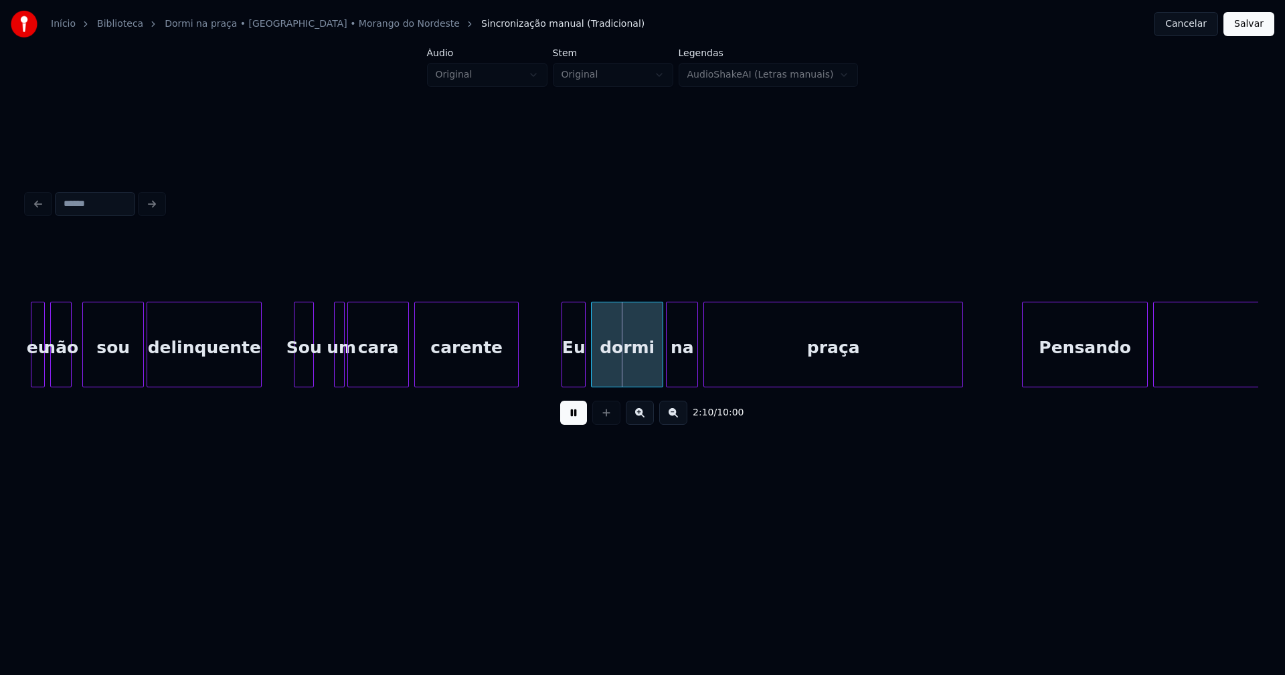
click at [311, 370] on div at bounding box center [311, 344] width 4 height 84
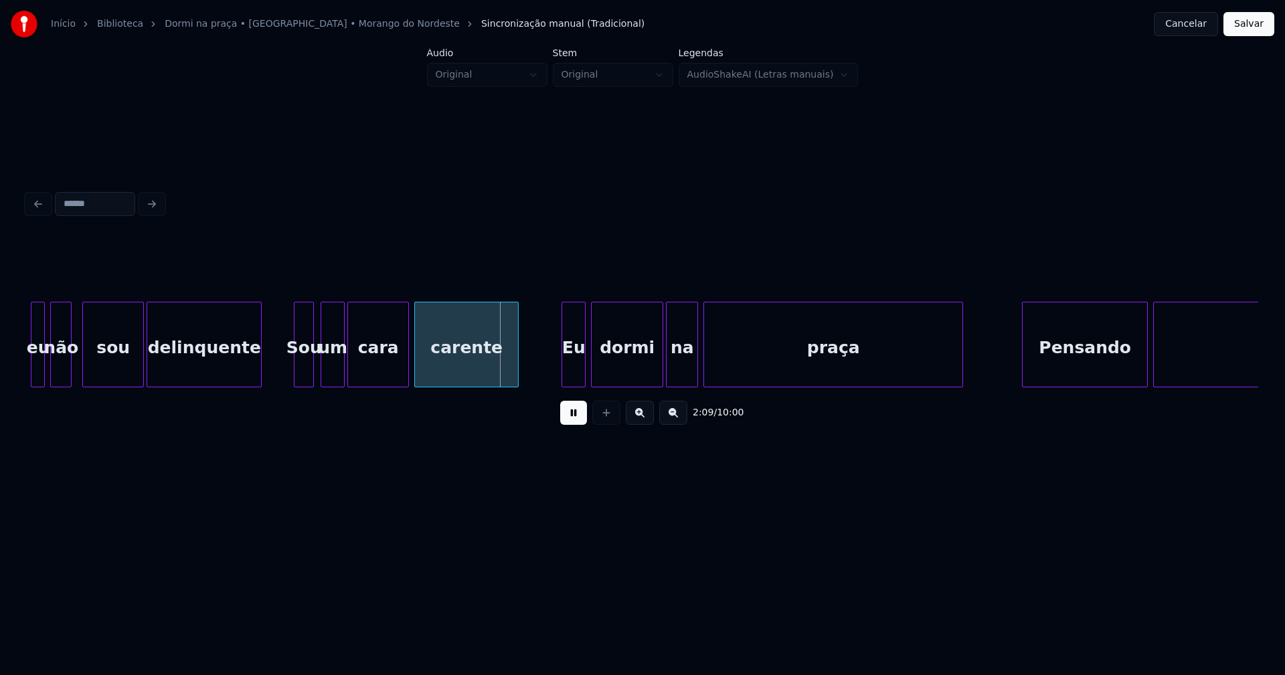
click at [321, 367] on div at bounding box center [323, 344] width 4 height 84
click at [326, 368] on div "um" at bounding box center [328, 347] width 23 height 91
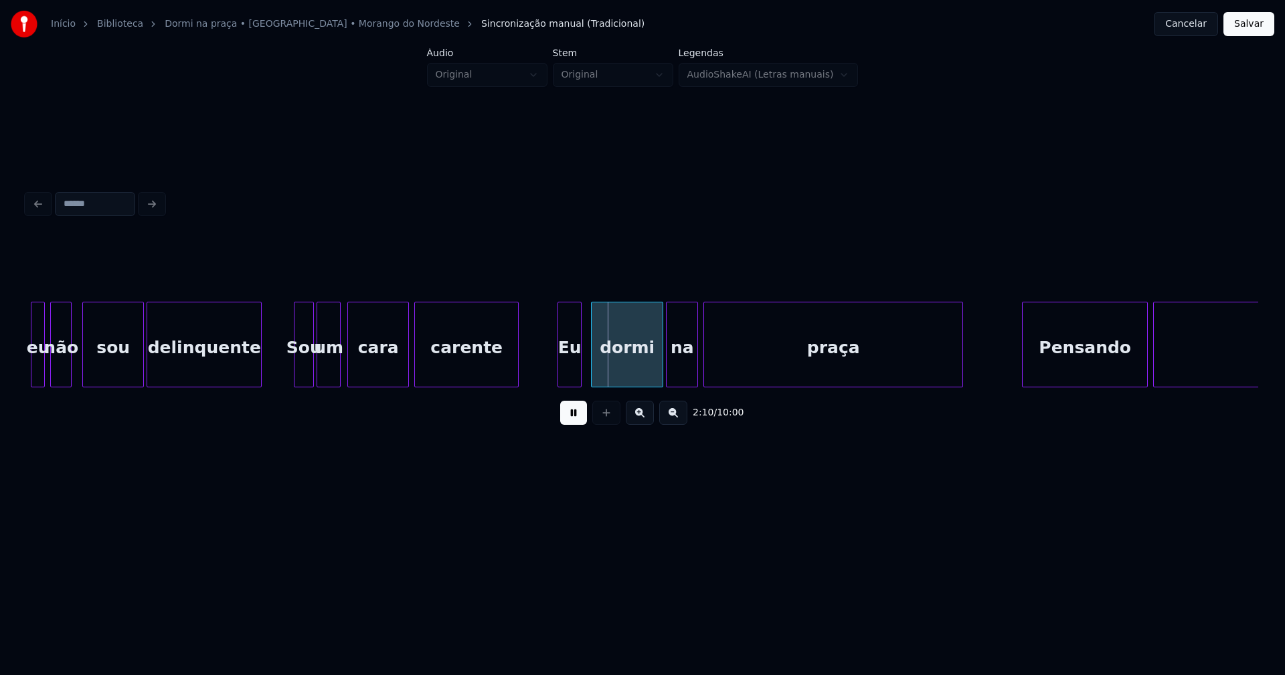
click at [574, 377] on div "Eu" at bounding box center [569, 347] width 23 height 91
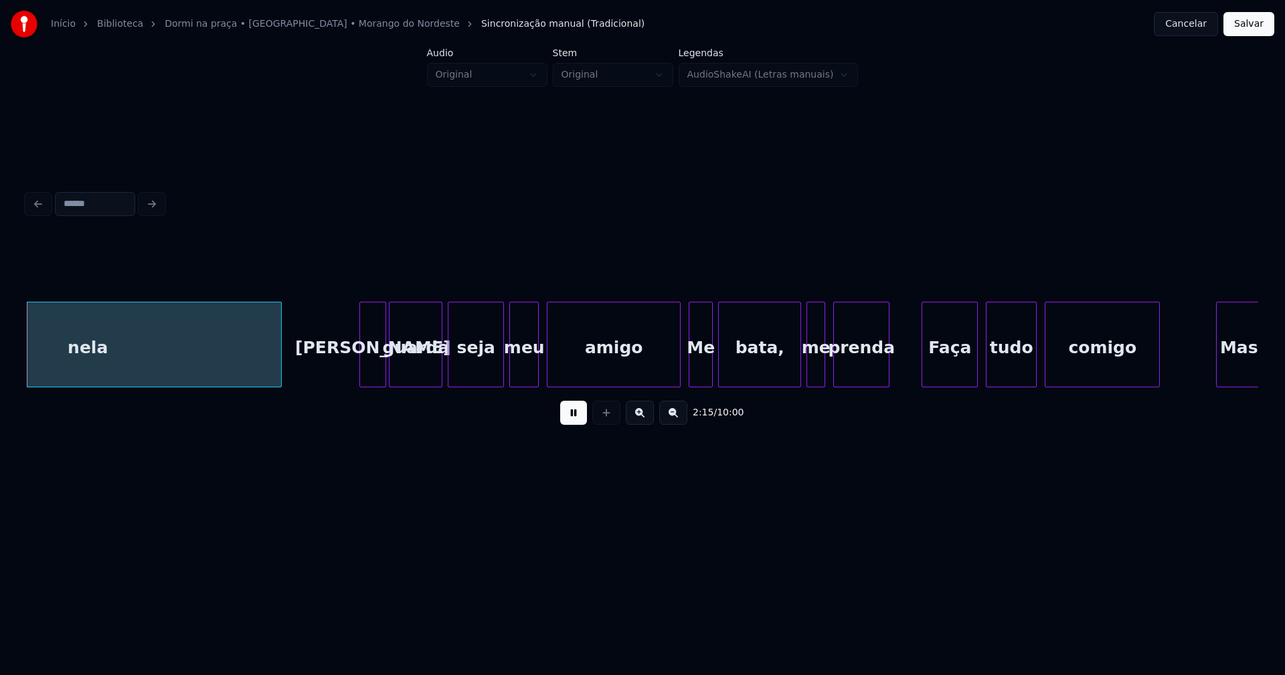
scroll to position [0, 18133]
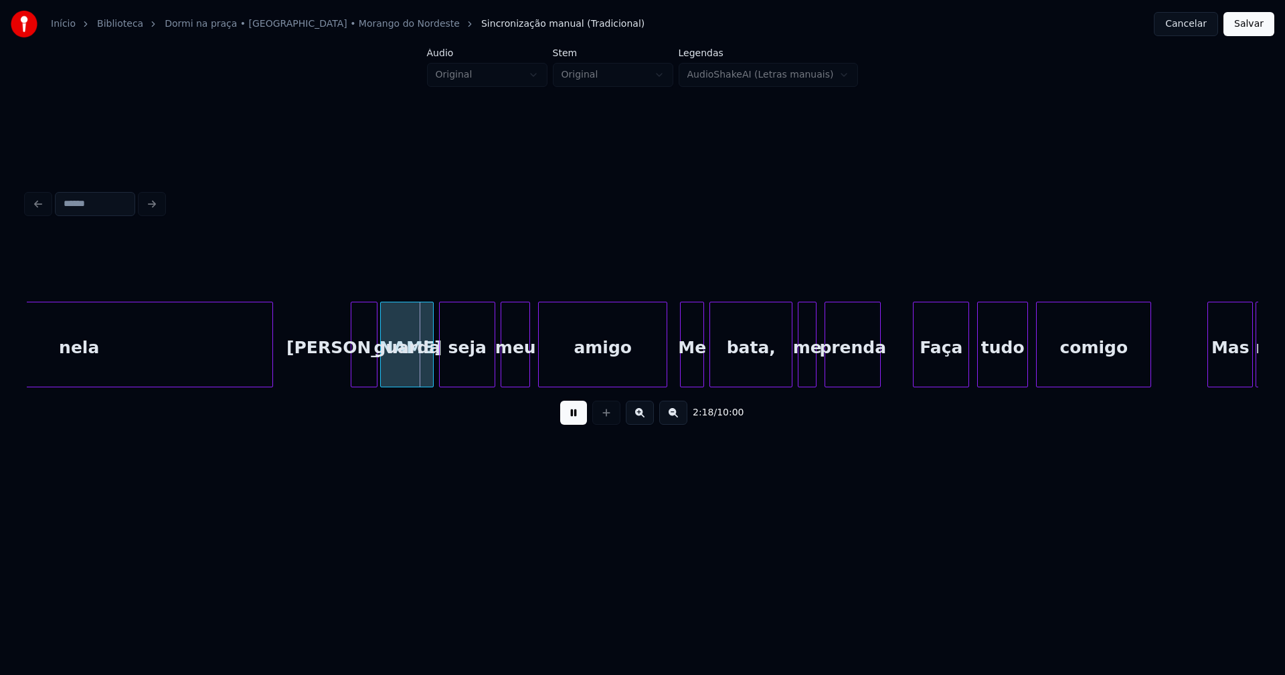
click at [666, 375] on div at bounding box center [664, 344] width 4 height 84
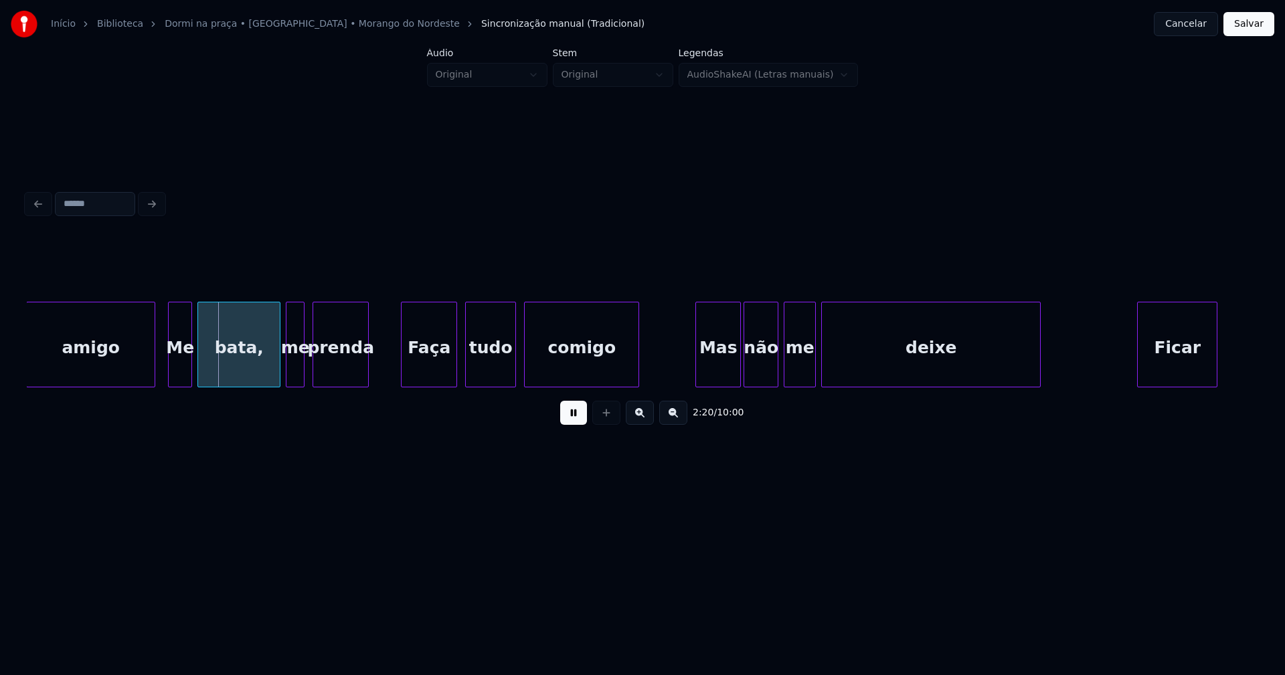
scroll to position [0, 18690]
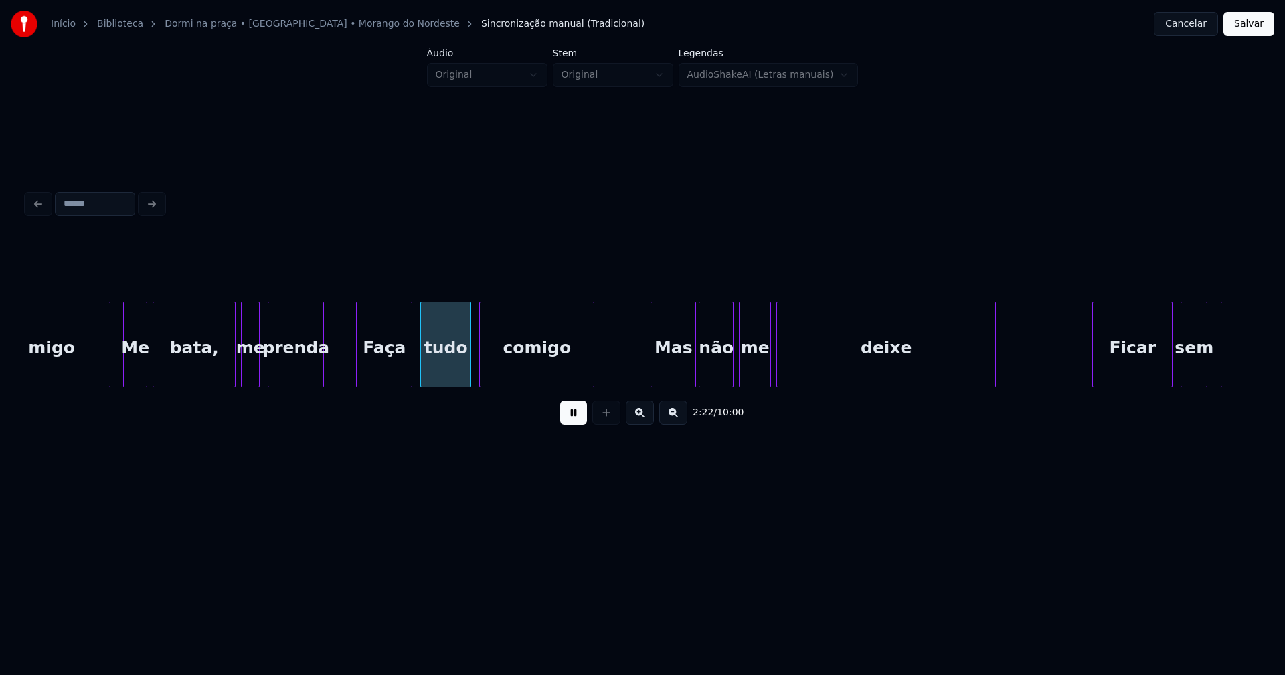
drag, startPoint x: 566, startPoint y: 423, endPoint x: 360, endPoint y: 381, distance: 210.2
click at [567, 423] on button at bounding box center [573, 413] width 27 height 24
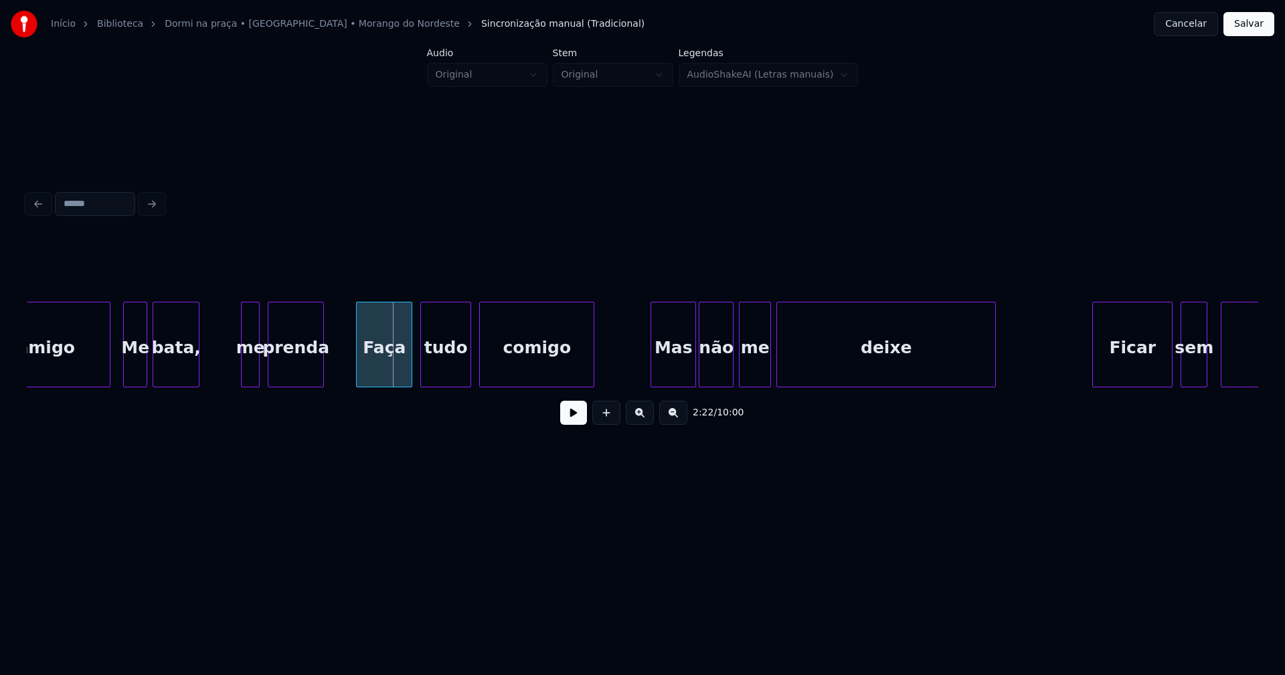
click at [197, 375] on div at bounding box center [197, 344] width 4 height 84
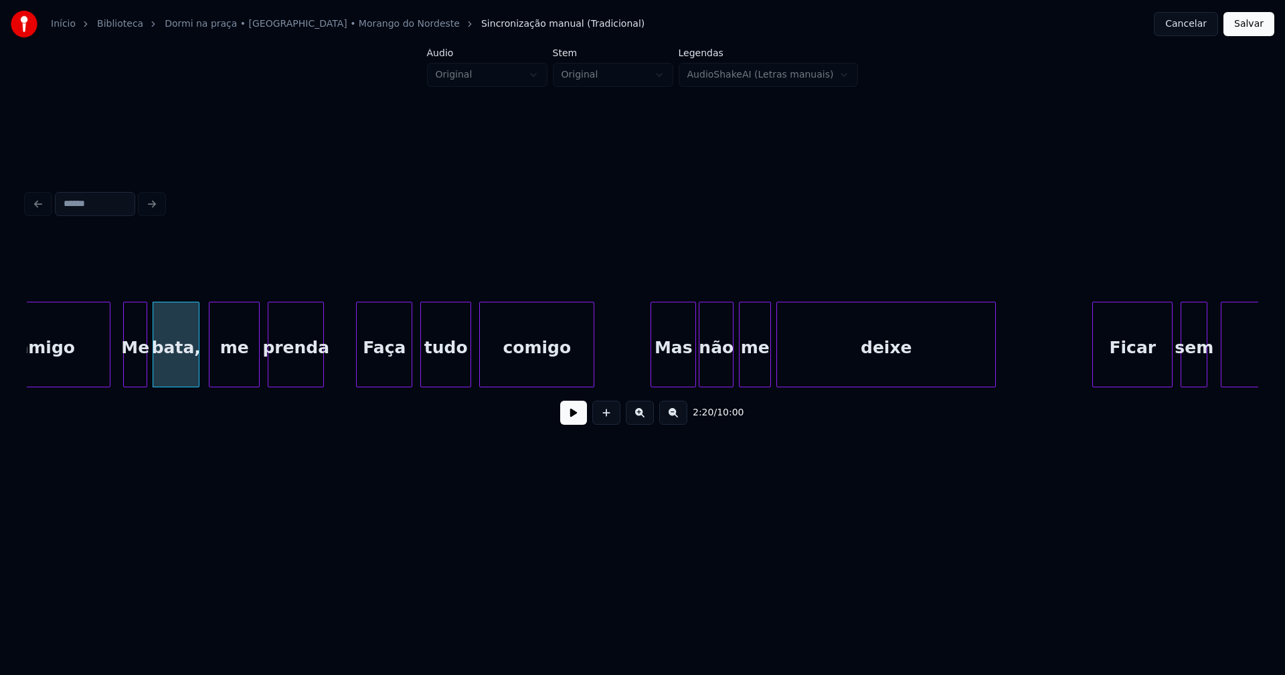
click at [209, 375] on div at bounding box center [211, 344] width 4 height 84
click at [222, 371] on div "me" at bounding box center [234, 347] width 50 height 91
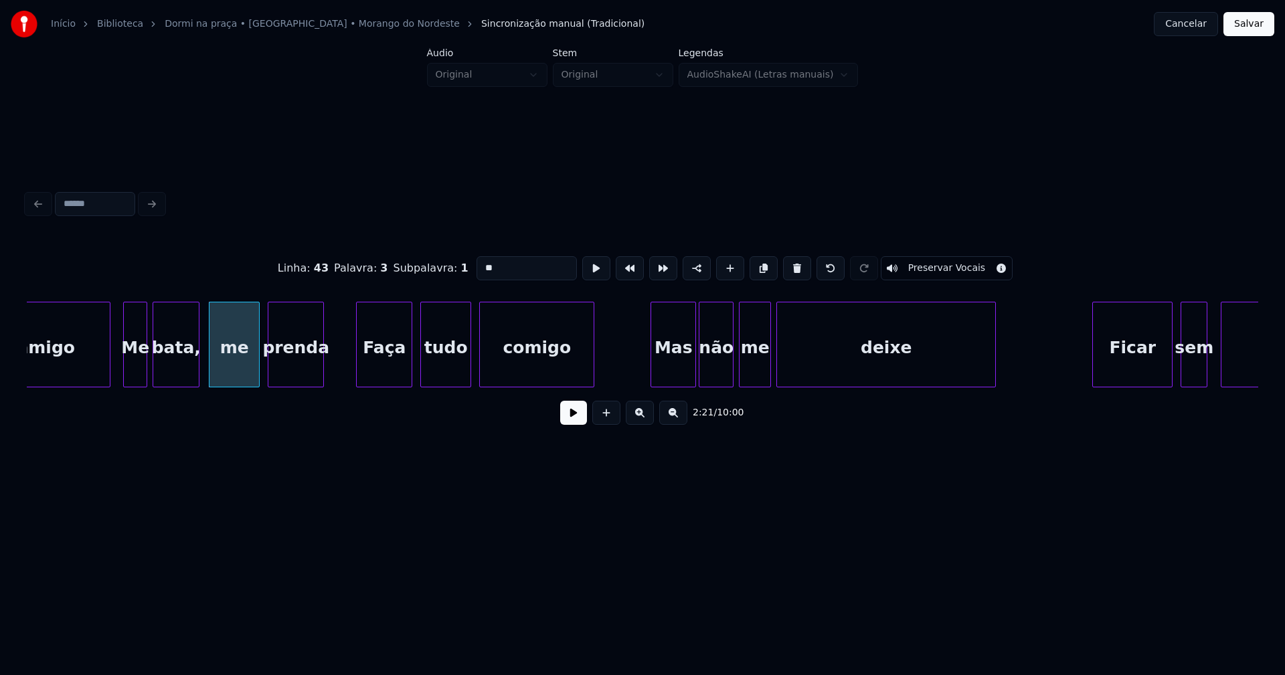
click at [476, 263] on input "**" at bounding box center [526, 268] width 100 height 24
type input "****"
click at [577, 421] on button at bounding box center [573, 413] width 27 height 24
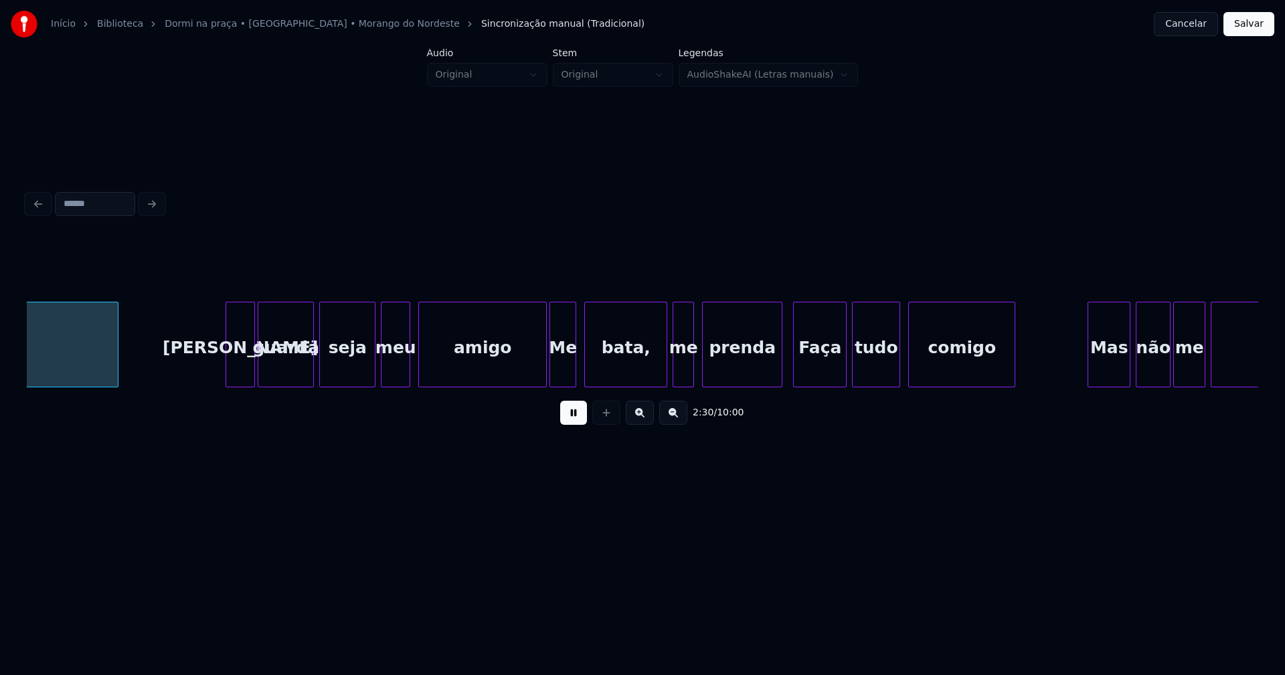
scroll to position [0, 20157]
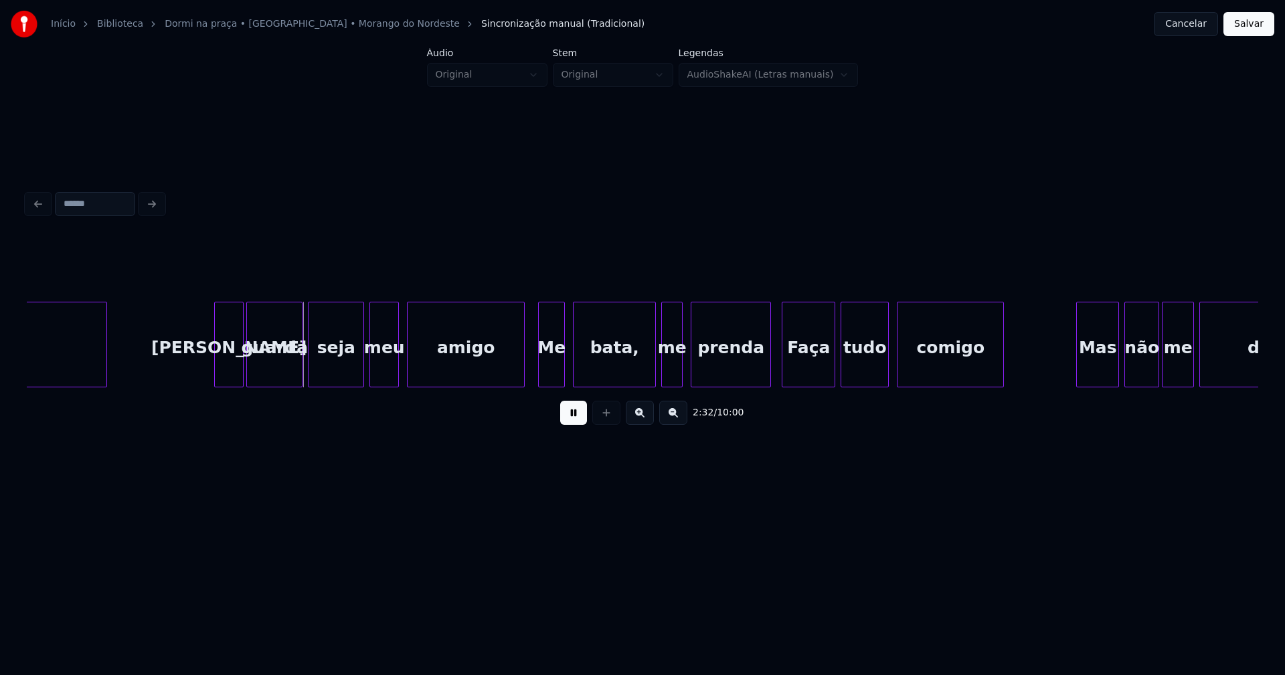
click at [523, 385] on div "amigo Me [PERSON_NAME], me prenda Faça tudo comigo Mas não me deixe ela Seu gua…" at bounding box center [642, 345] width 1231 height 86
click at [568, 417] on button at bounding box center [573, 413] width 27 height 24
drag, startPoint x: 530, startPoint y: 376, endPoint x: 563, endPoint y: 413, distance: 50.2
drag, startPoint x: 565, startPoint y: 419, endPoint x: 583, endPoint y: 395, distance: 29.2
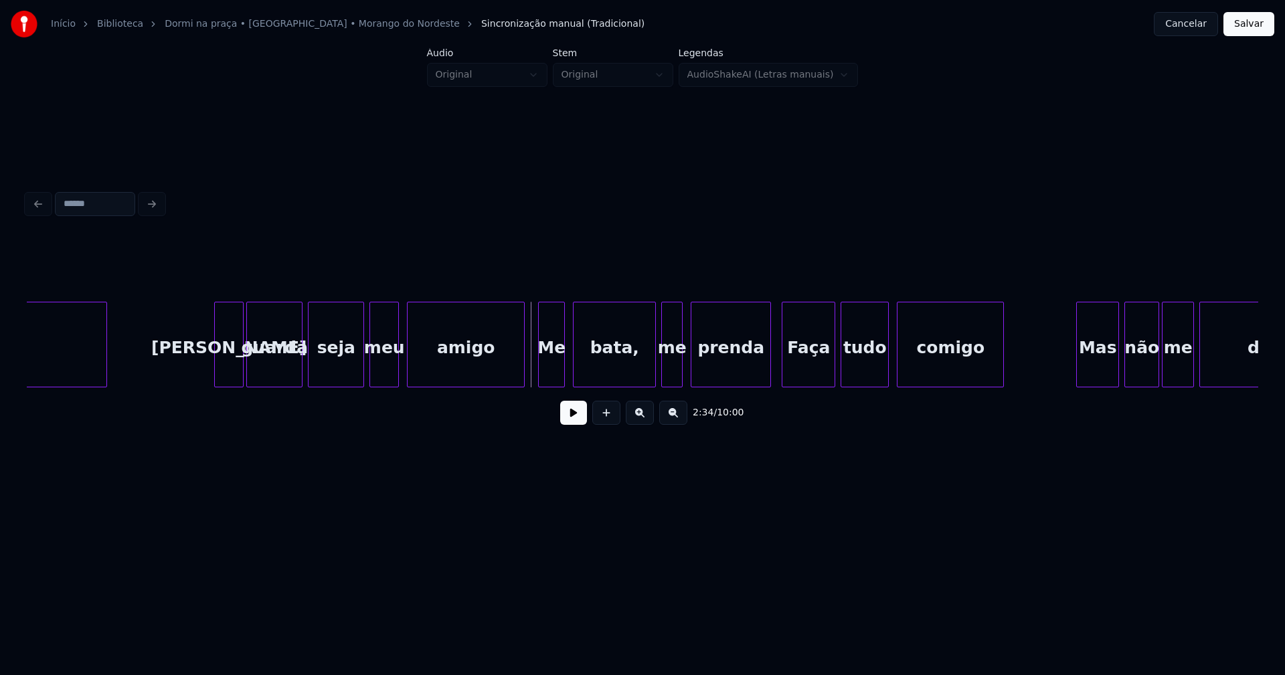
click at [566, 419] on button at bounding box center [573, 413] width 27 height 24
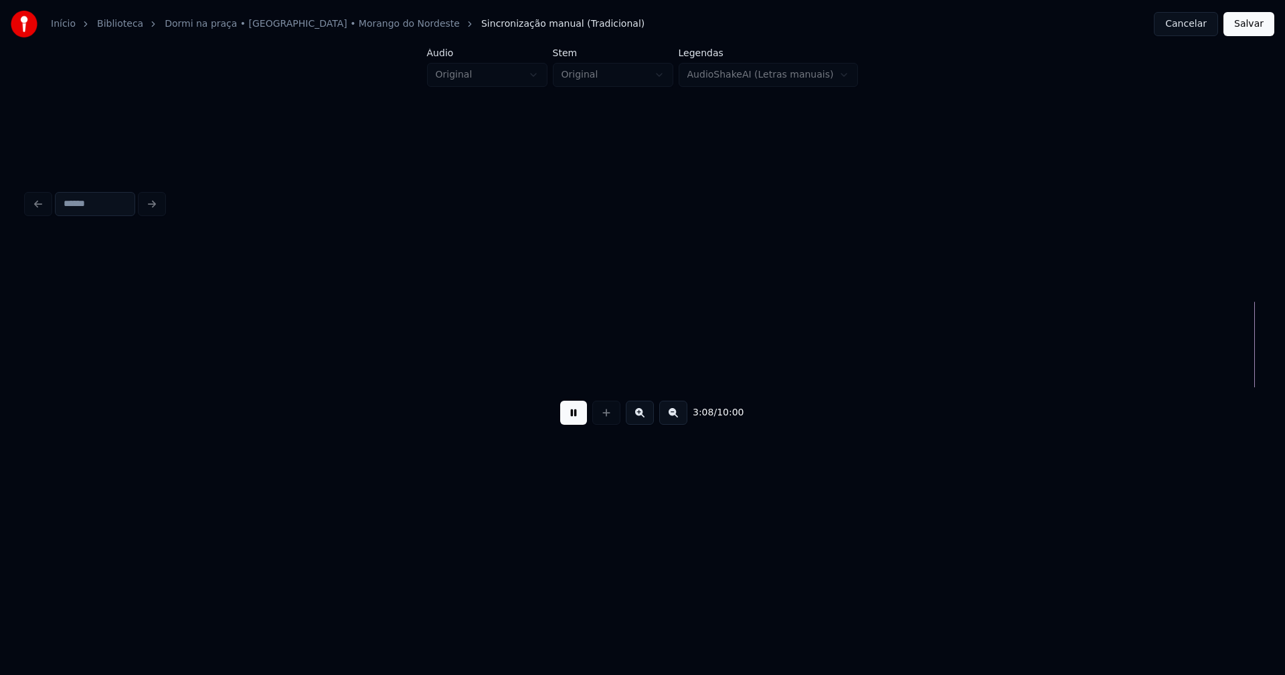
scroll to position [0, 25234]
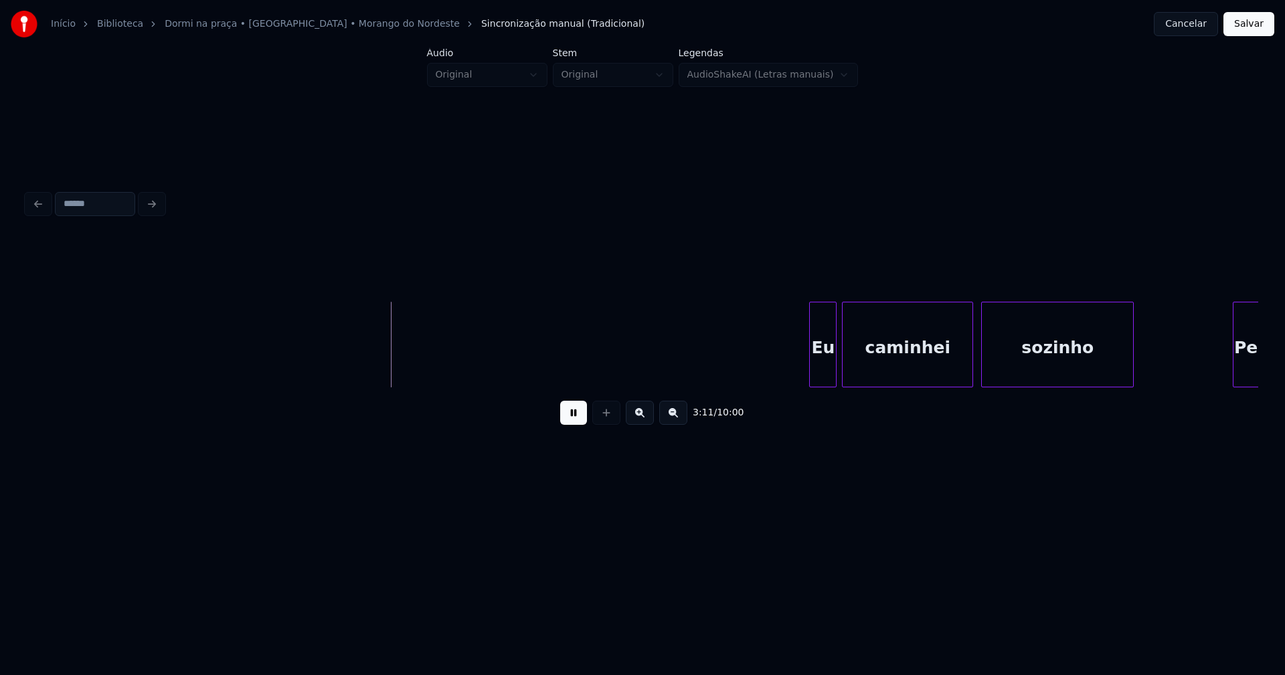
click at [810, 381] on div "Eu" at bounding box center [822, 345] width 27 height 86
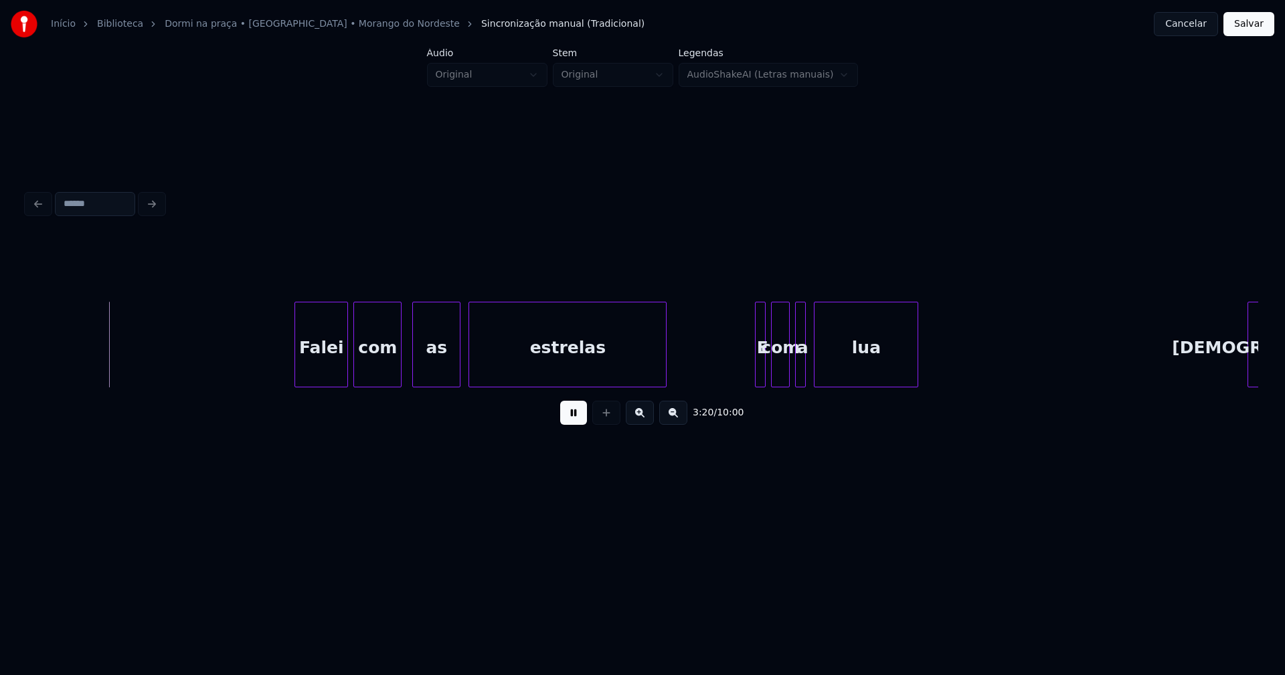
scroll to position [0, 26797]
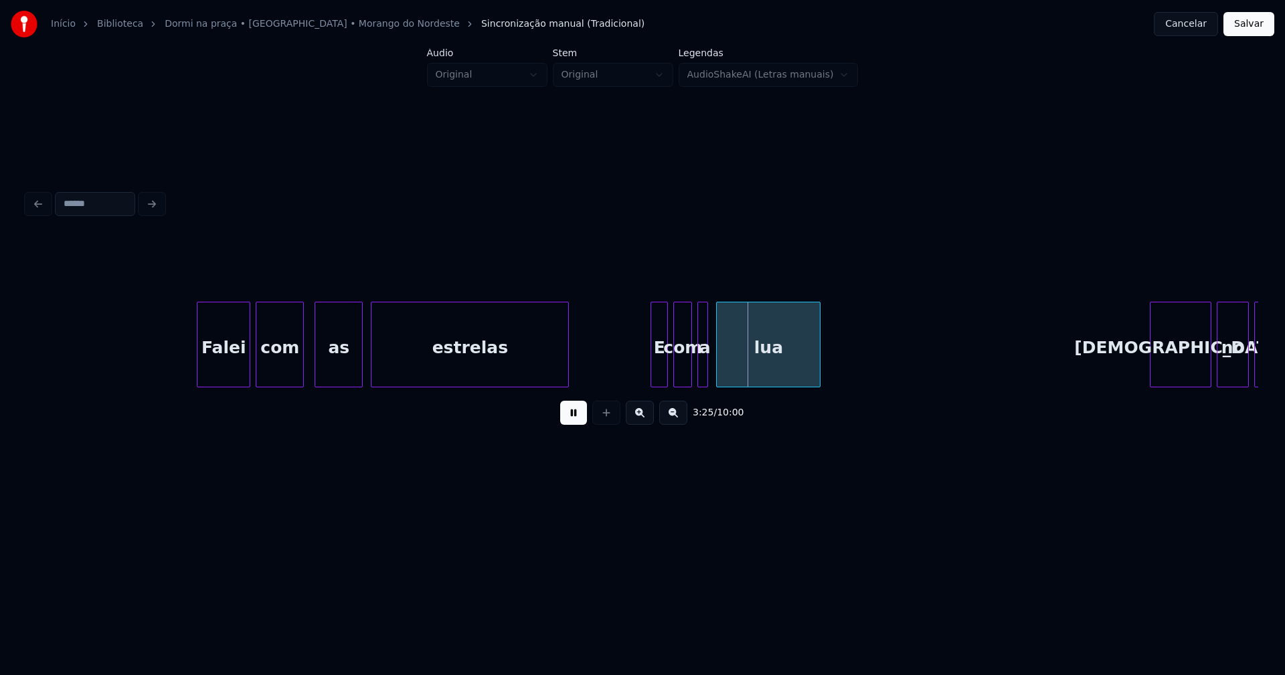
click at [654, 371] on div at bounding box center [653, 344] width 4 height 84
click at [711, 374] on div at bounding box center [710, 344] width 4 height 84
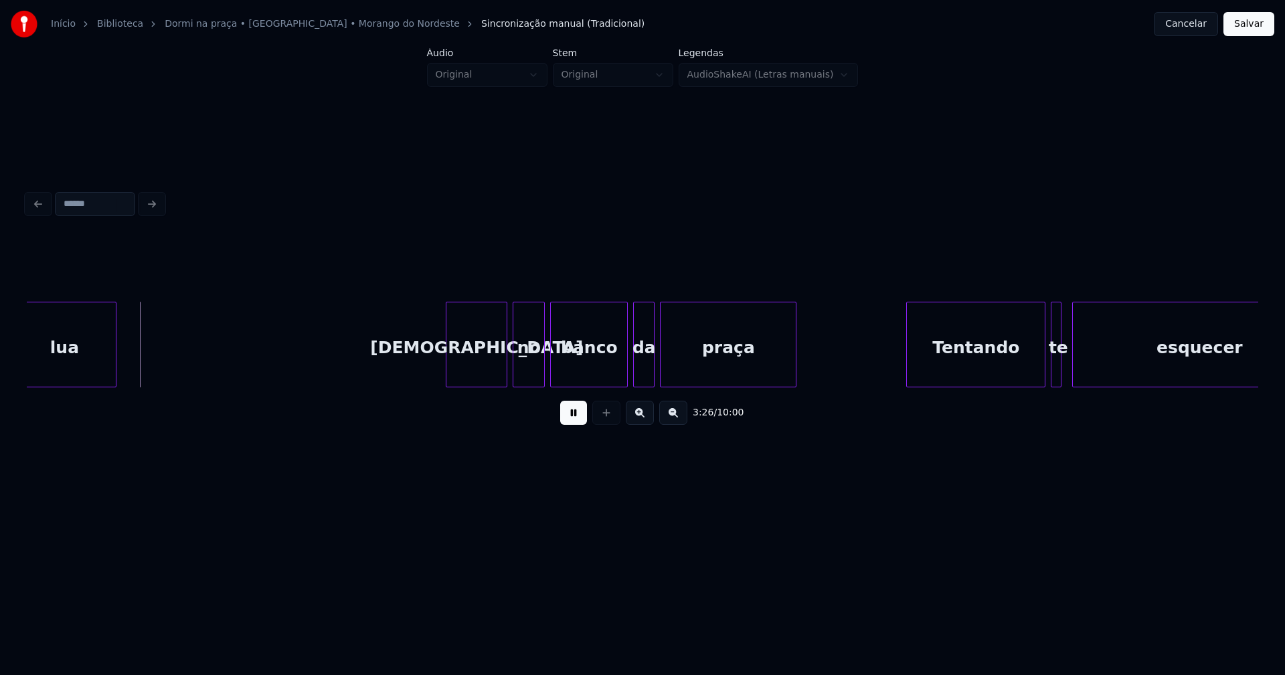
scroll to position [0, 27634]
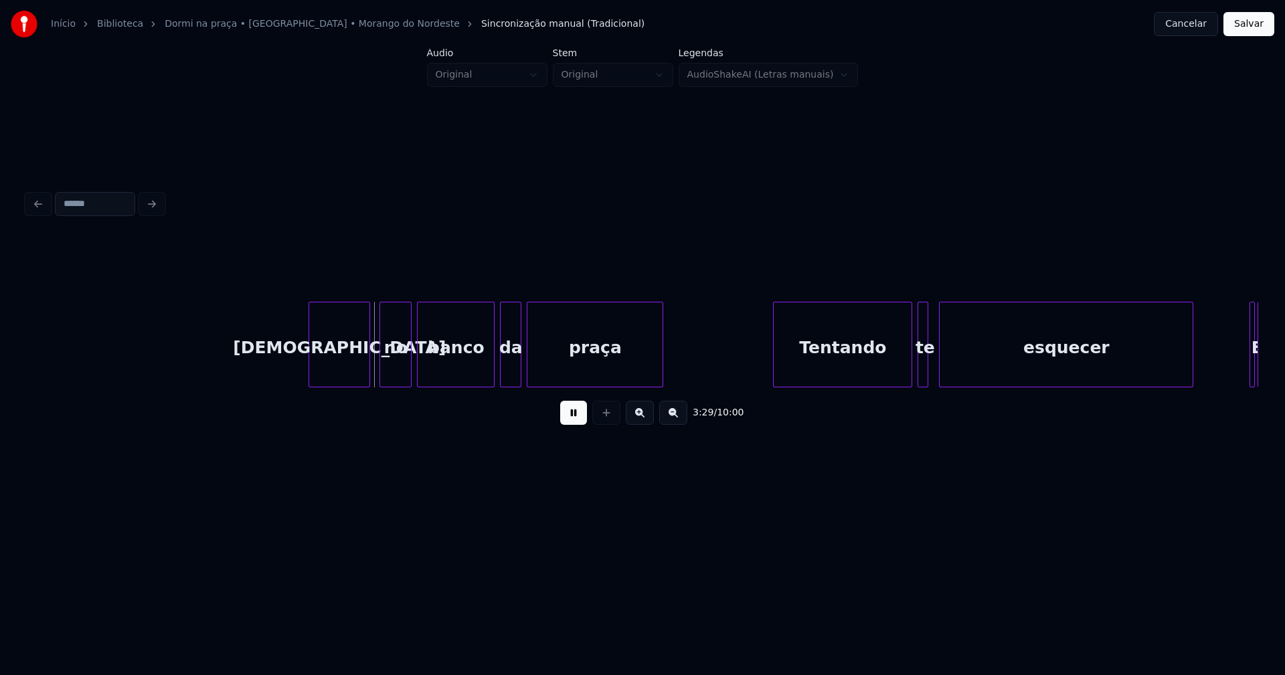
click at [341, 373] on div "[DEMOGRAPHIC_DATA]" at bounding box center [339, 347] width 60 height 91
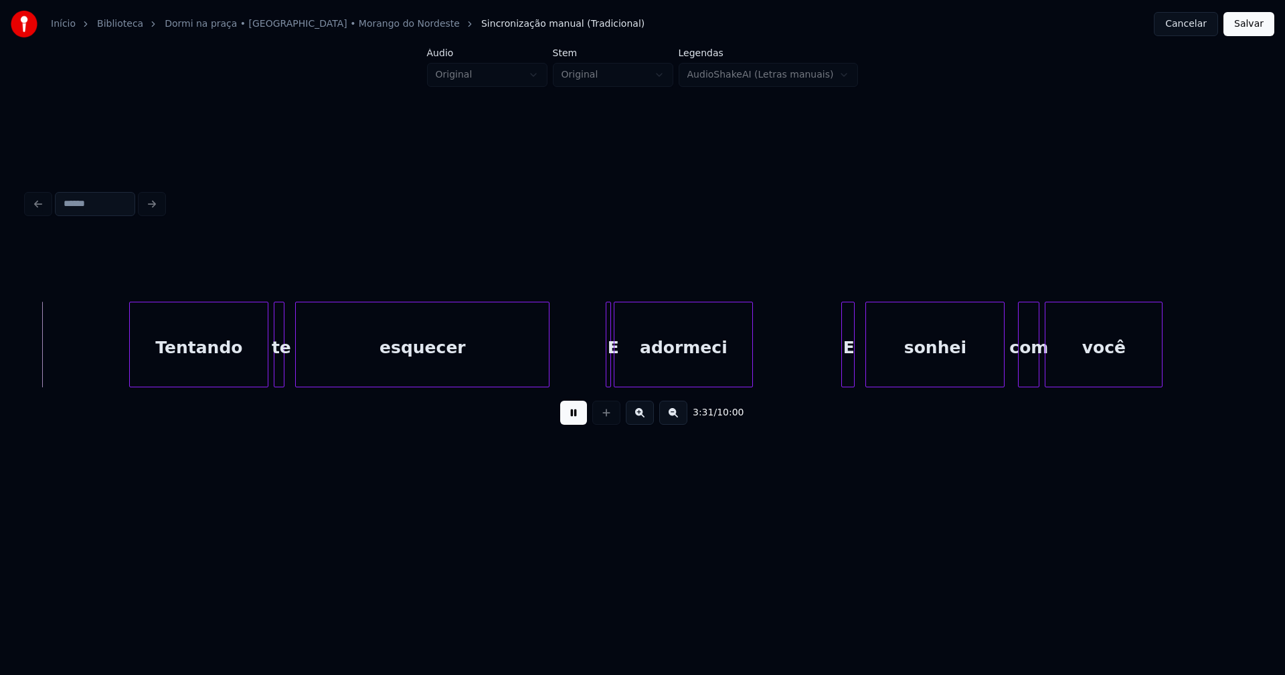
scroll to position [0, 28291]
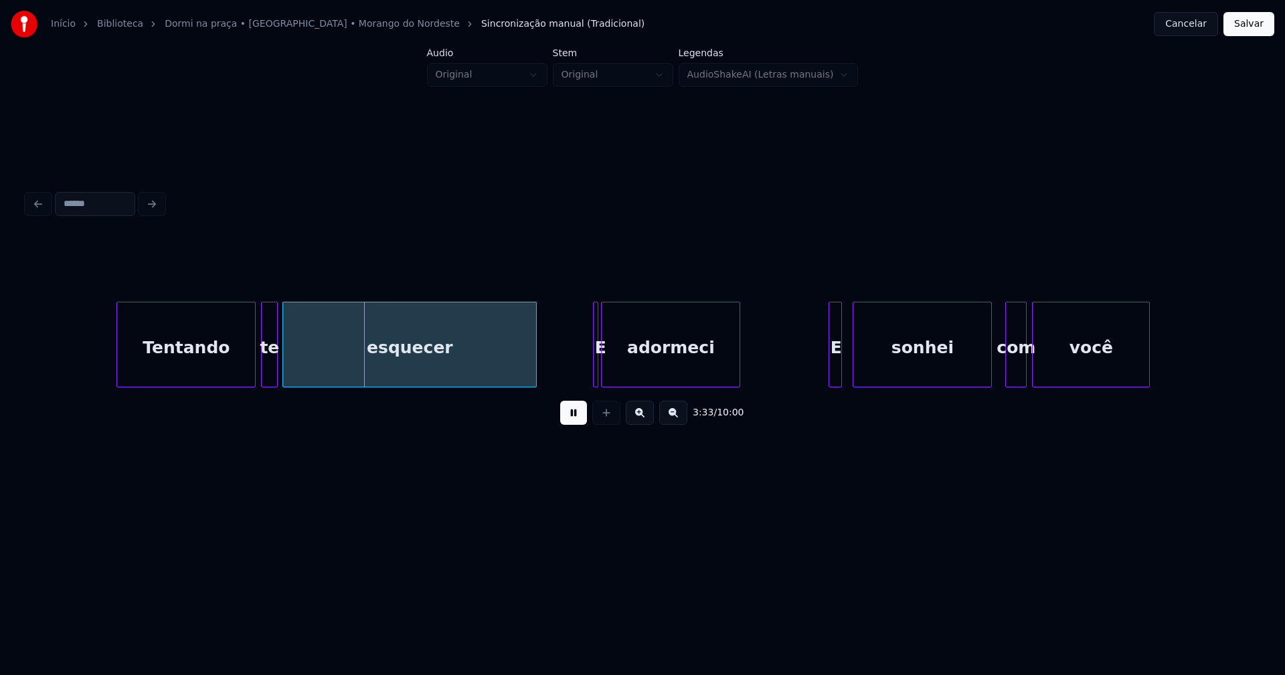
click at [276, 378] on div at bounding box center [275, 344] width 4 height 84
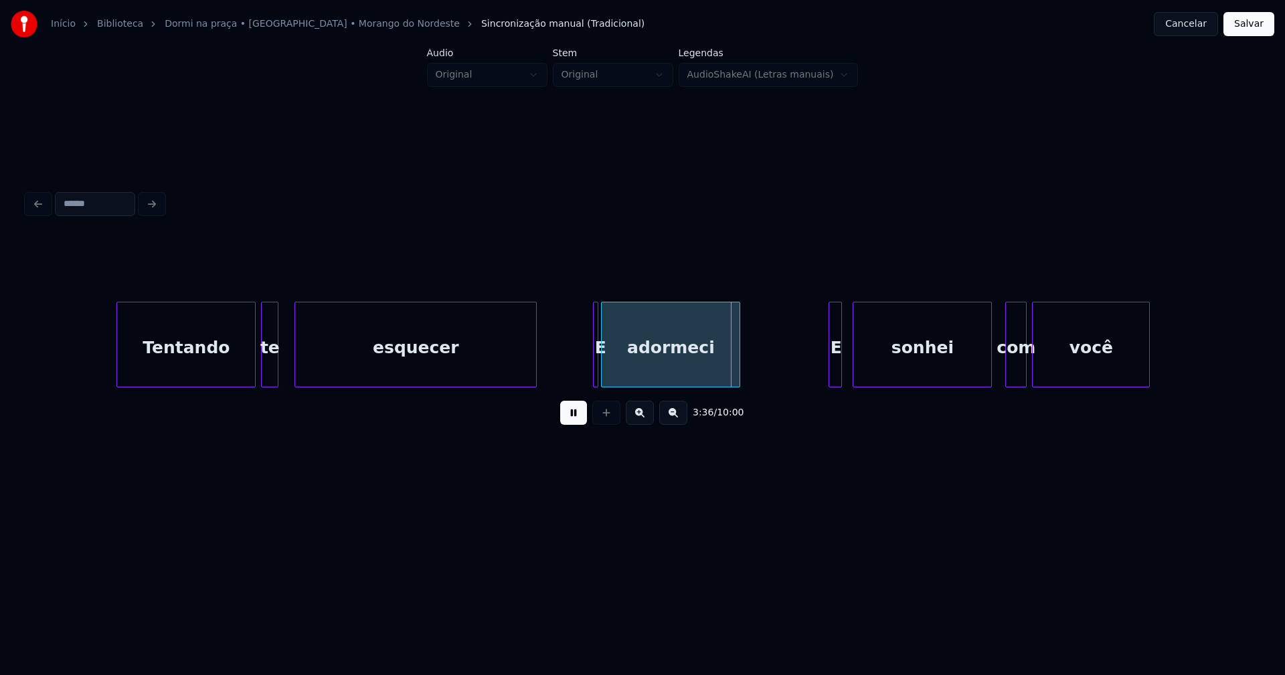
click at [296, 375] on div at bounding box center [297, 344] width 4 height 84
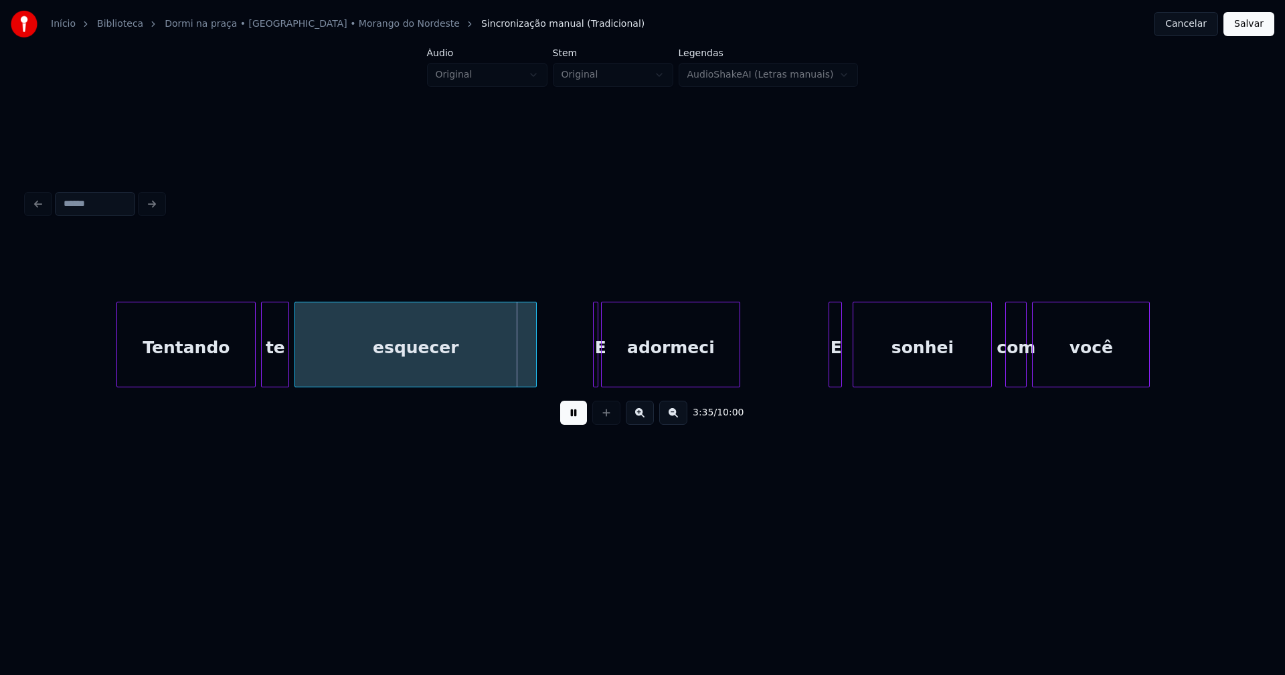
click at [286, 373] on div at bounding box center [286, 344] width 4 height 84
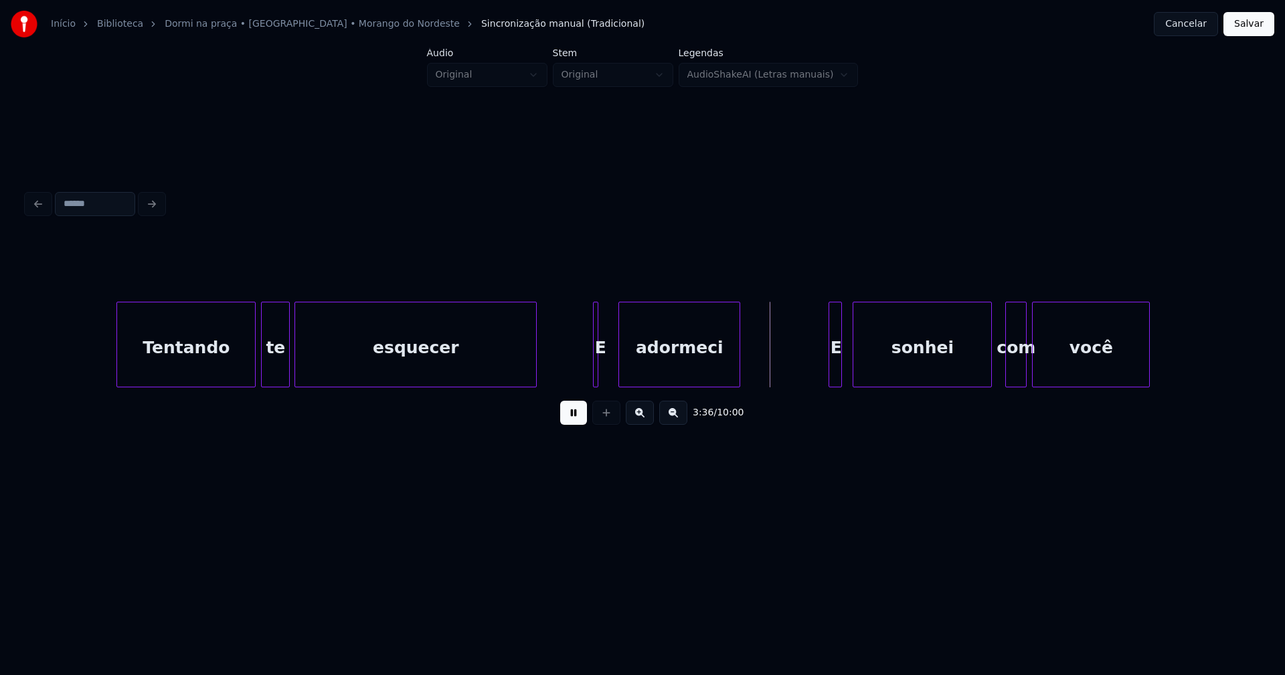
click at [623, 372] on div at bounding box center [621, 344] width 4 height 84
click at [609, 377] on div at bounding box center [608, 344] width 4 height 84
click at [587, 371] on div at bounding box center [587, 344] width 4 height 84
click at [824, 374] on div at bounding box center [826, 344] width 4 height 84
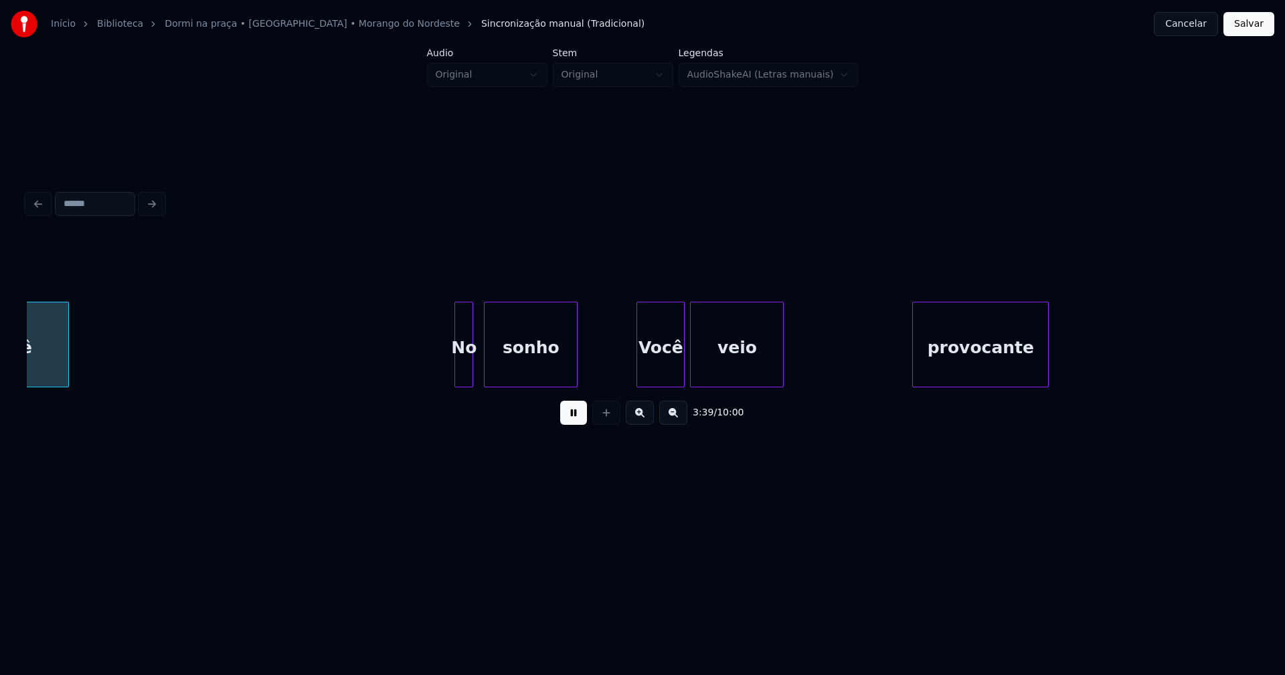
scroll to position [0, 29380]
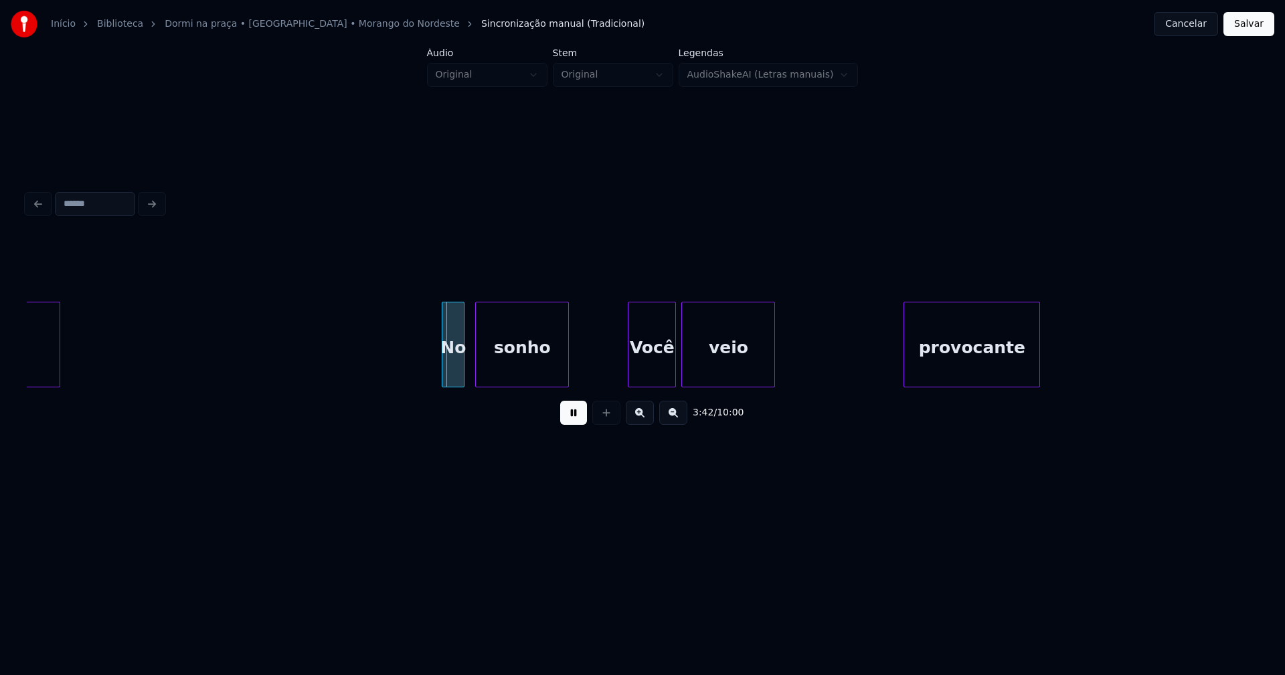
click at [446, 376] on div at bounding box center [444, 344] width 4 height 84
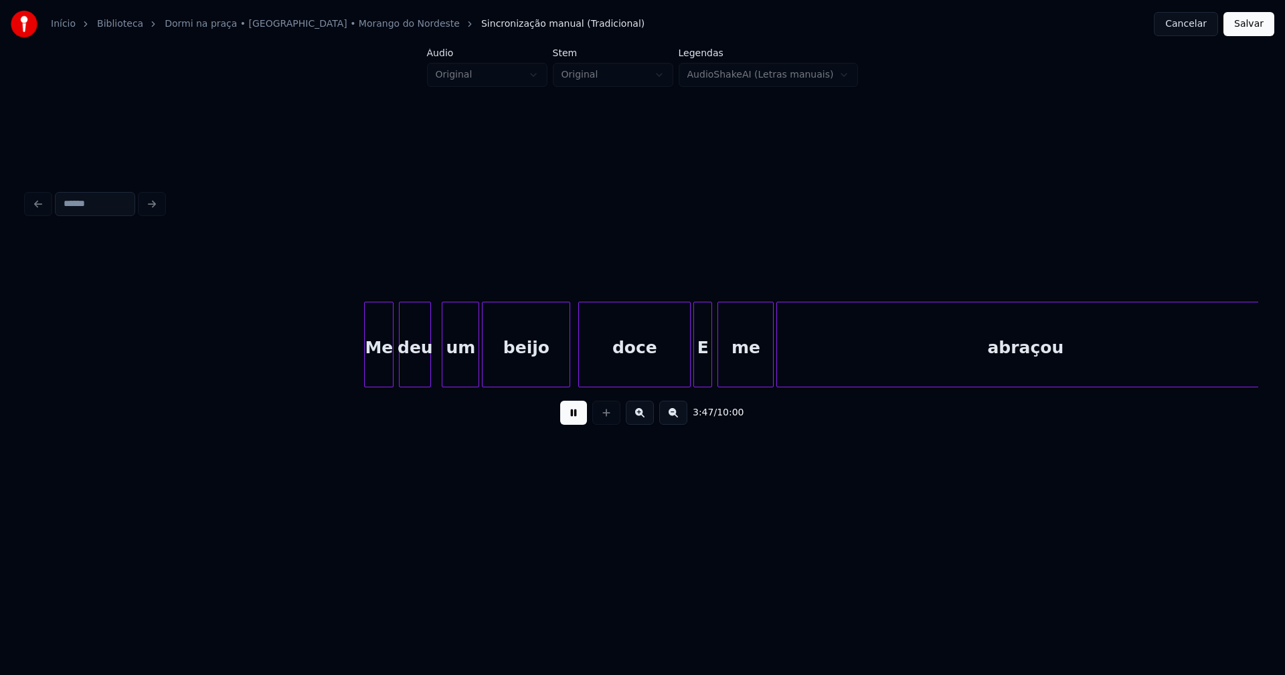
scroll to position [0, 30415]
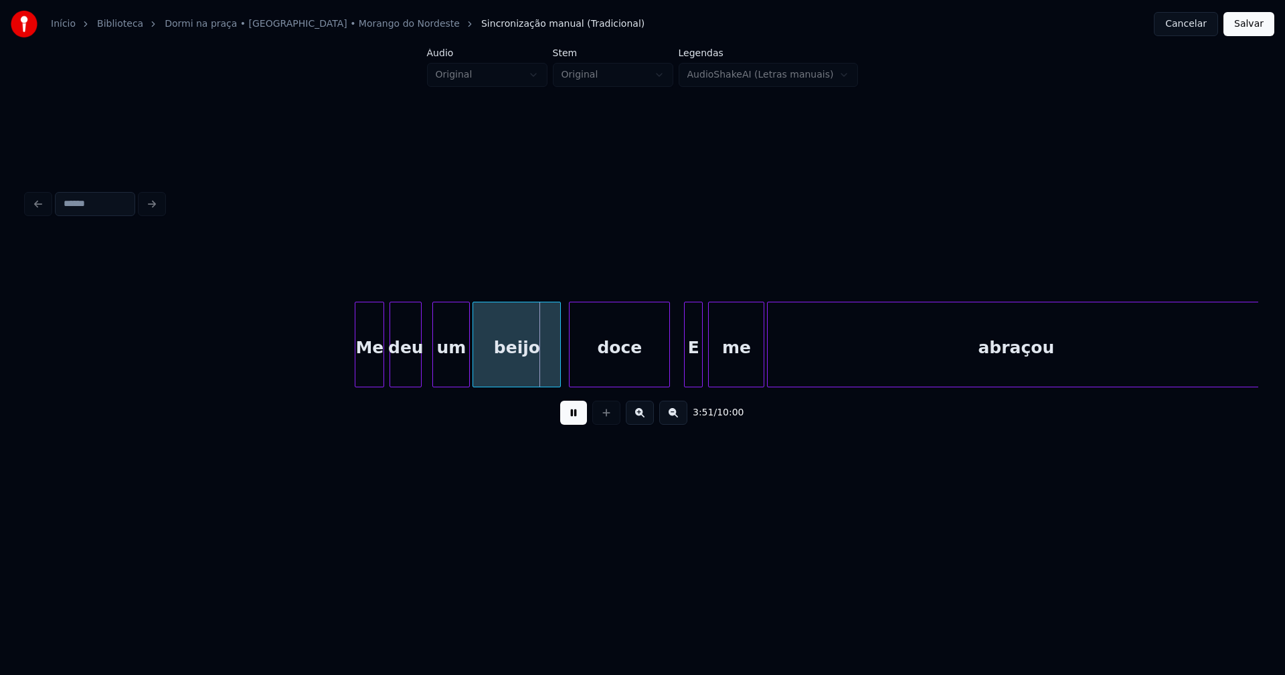
click at [666, 377] on div at bounding box center [667, 344] width 4 height 84
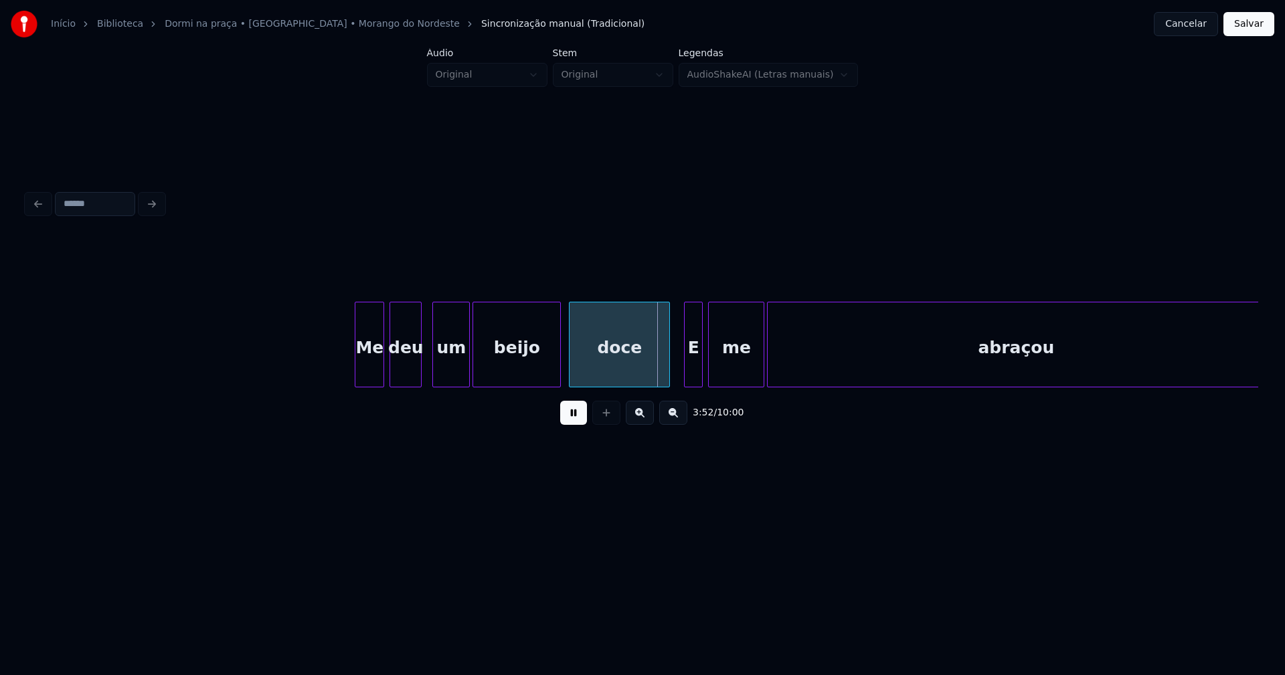
click at [691, 370] on div "E" at bounding box center [692, 347] width 17 height 91
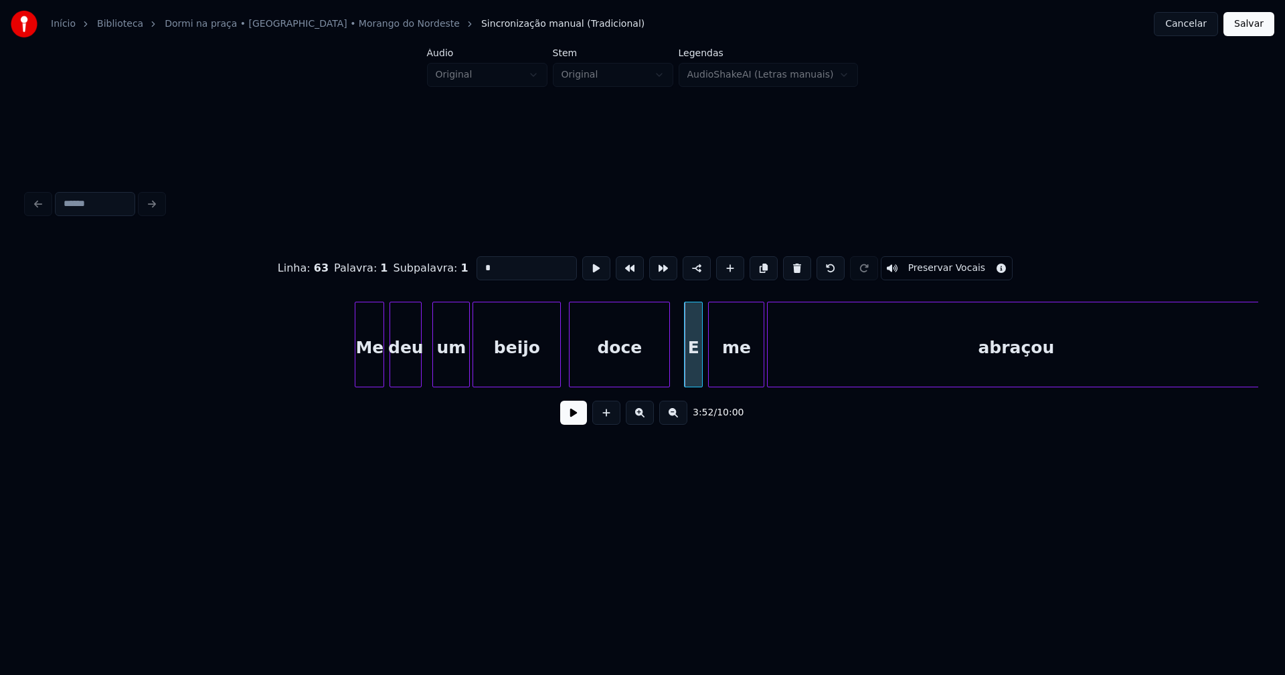
drag, startPoint x: 486, startPoint y: 261, endPoint x: 451, endPoint y: 268, distance: 35.4
click at [451, 268] on div "Linha : 63 Palavra : 1 Subpalavra : 1 * Preservar Vocais" at bounding box center [642, 268] width 1231 height 67
type input "*"
click at [579, 419] on button at bounding box center [573, 413] width 27 height 24
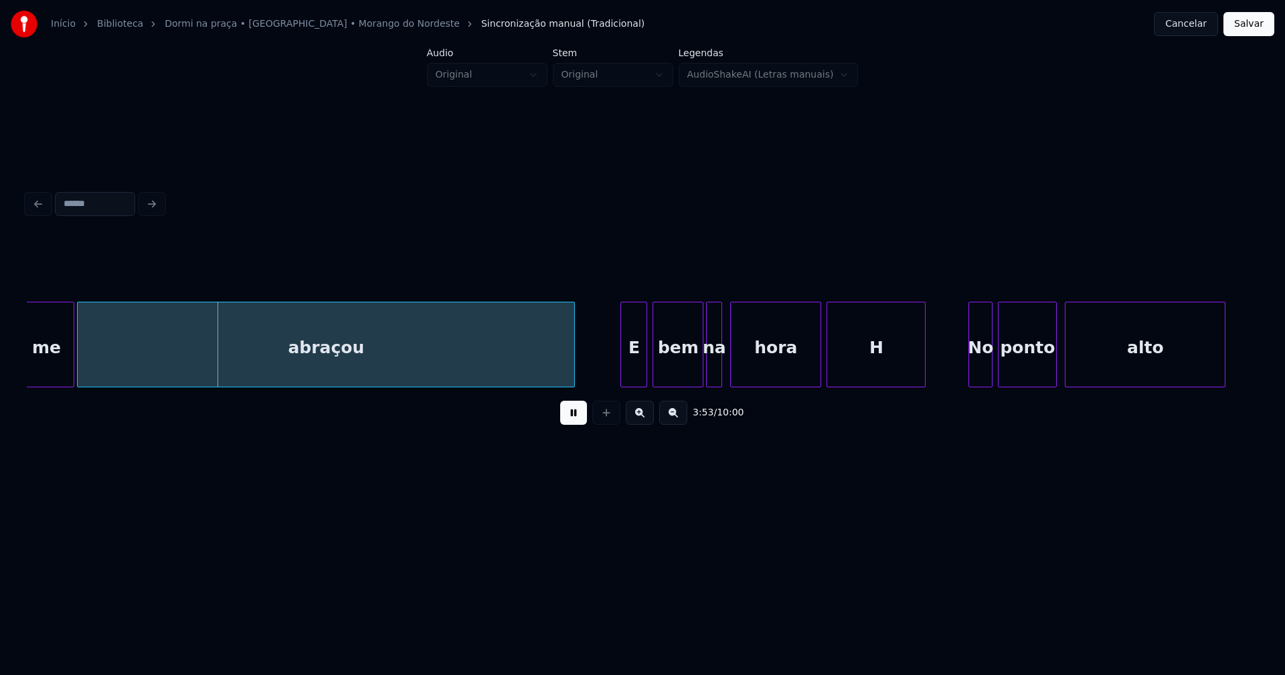
scroll to position [0, 31194]
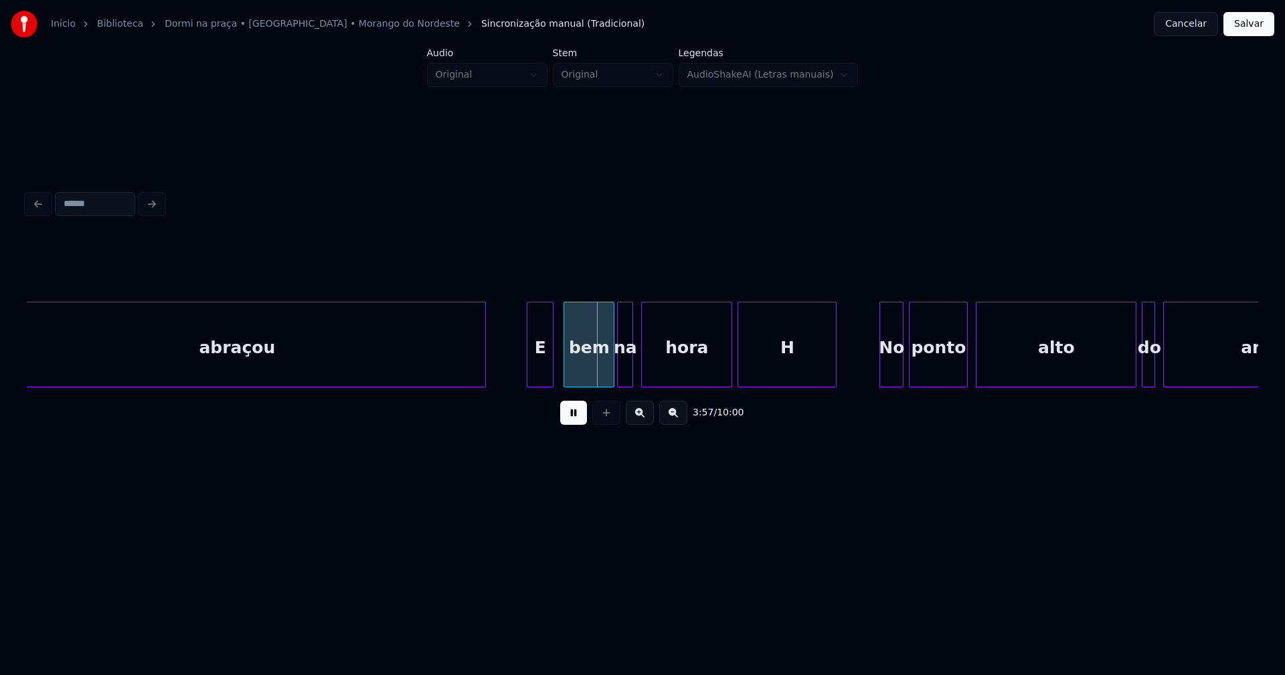
click at [541, 373] on div "E" at bounding box center [539, 347] width 25 height 91
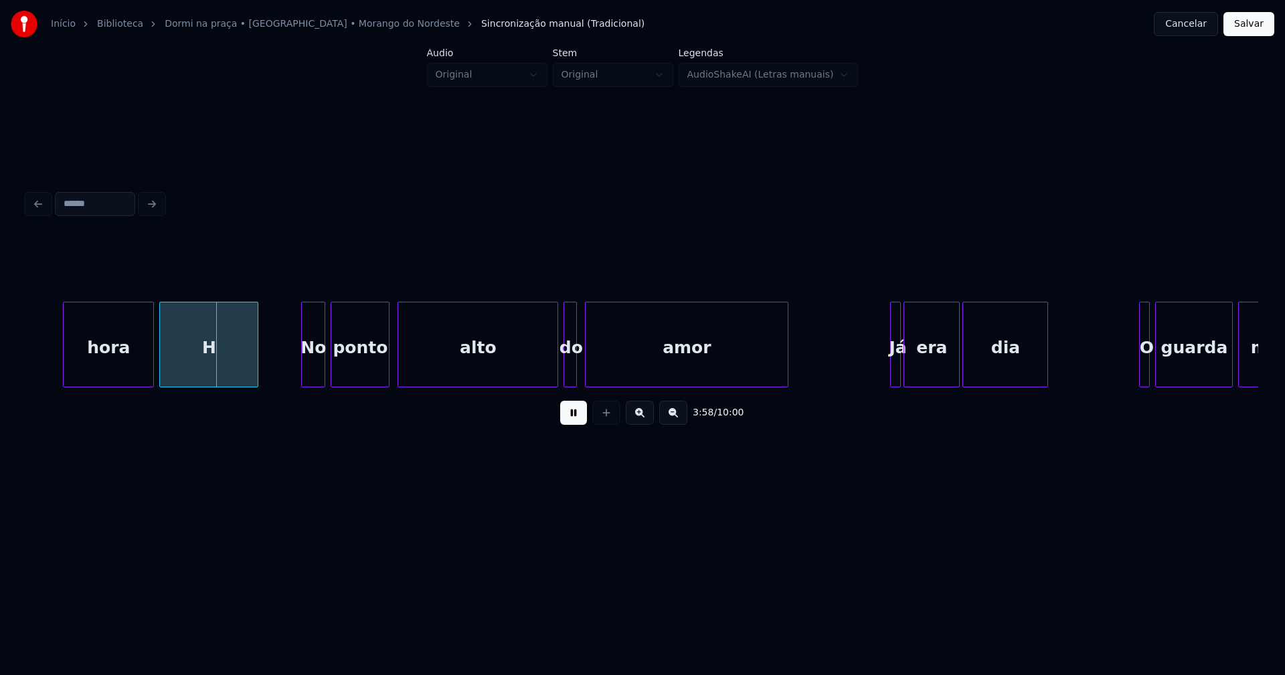
scroll to position [0, 31817]
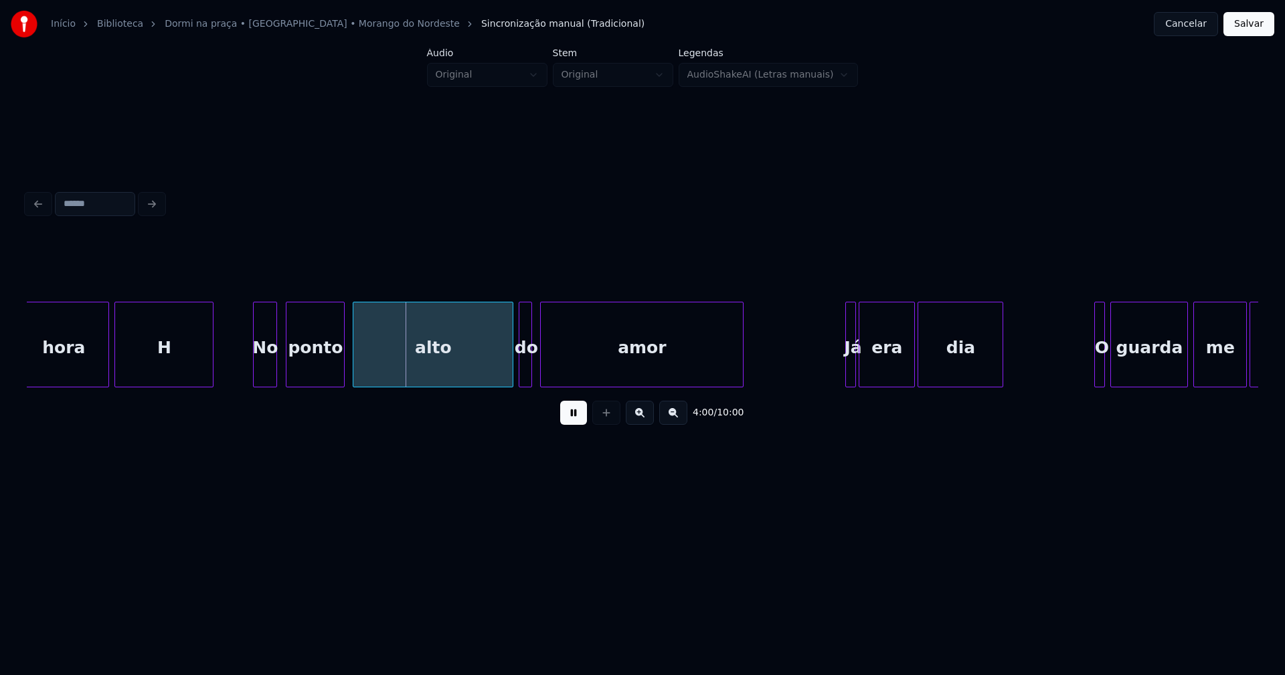
click at [268, 368] on div "No" at bounding box center [265, 347] width 23 height 91
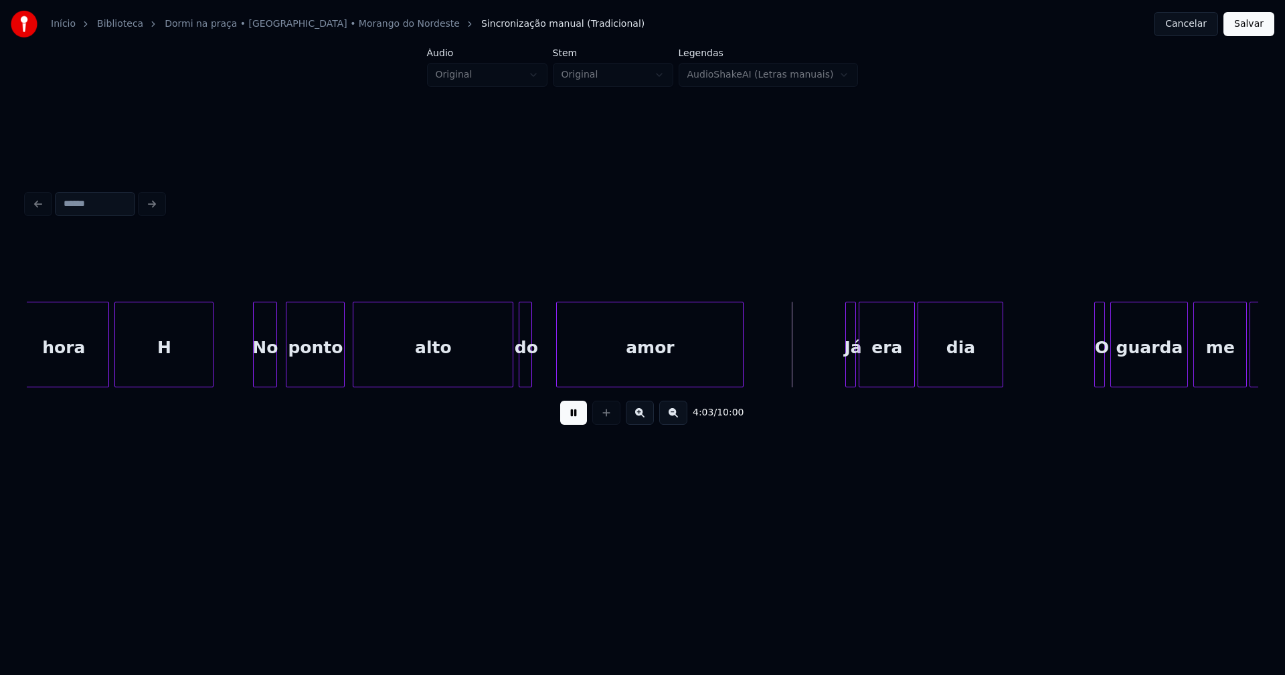
click at [558, 373] on div at bounding box center [559, 344] width 4 height 84
click at [543, 371] on div at bounding box center [542, 344] width 4 height 84
click at [531, 373] on div at bounding box center [533, 344] width 4 height 84
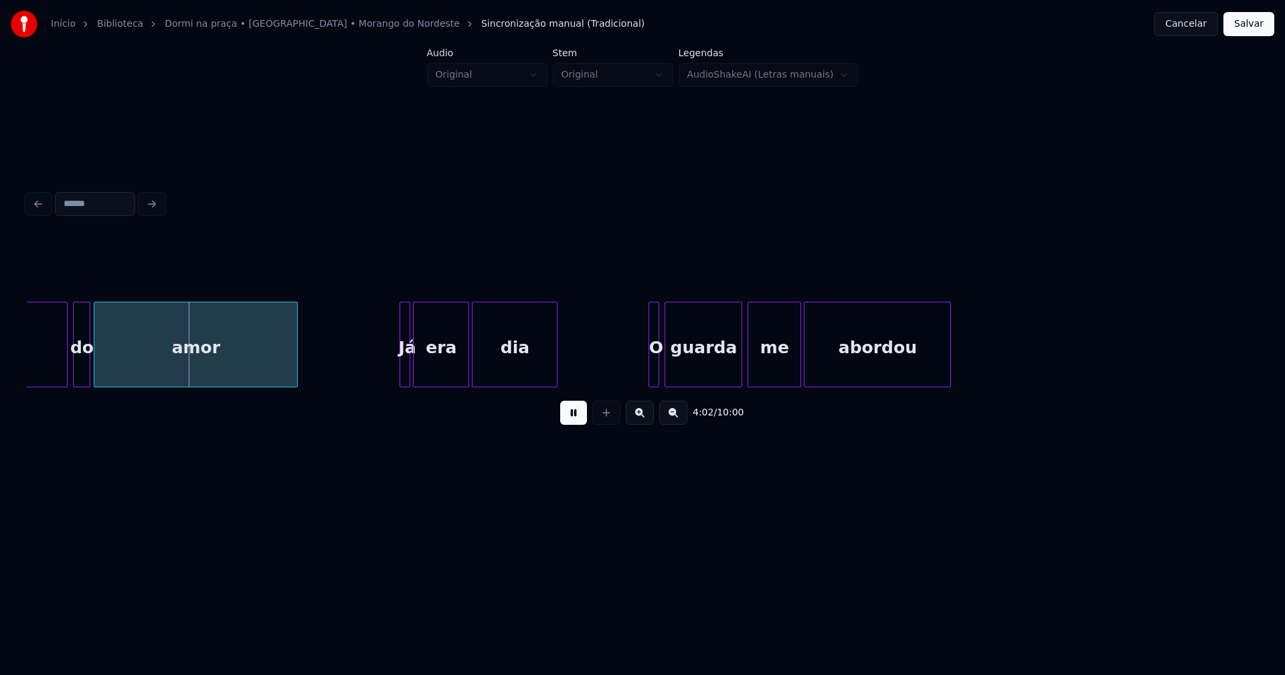
scroll to position [0, 32307]
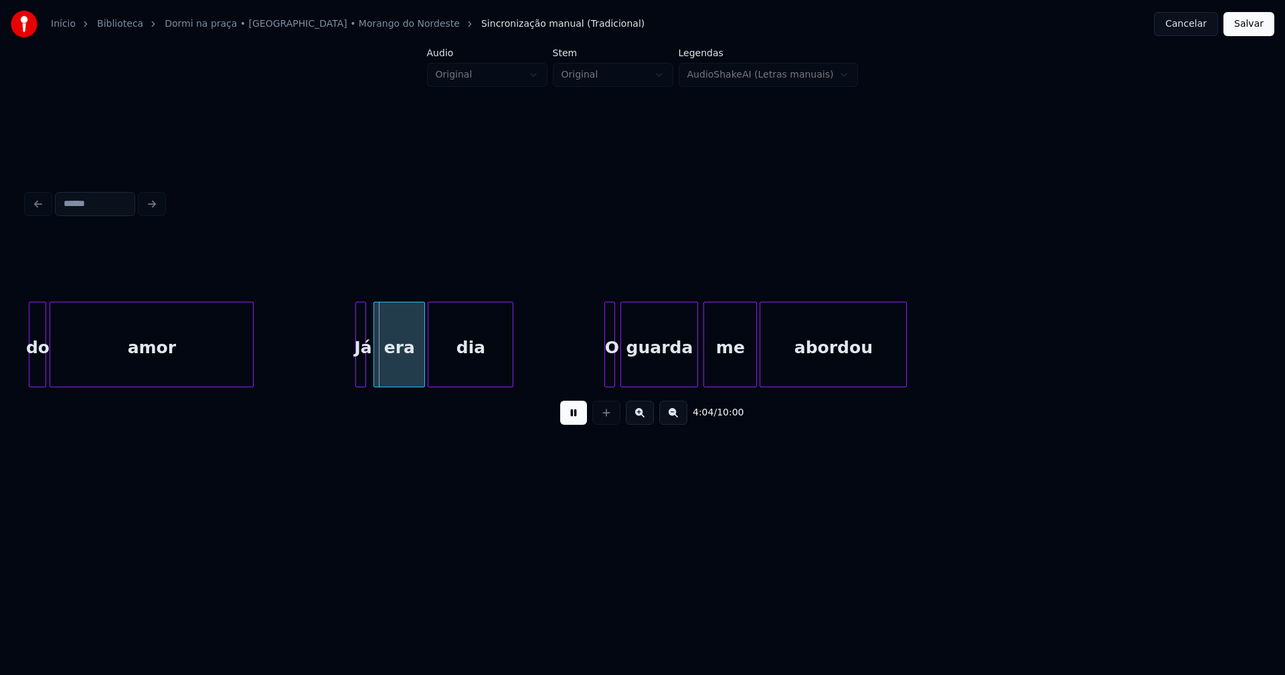
click at [375, 373] on div at bounding box center [376, 344] width 4 height 84
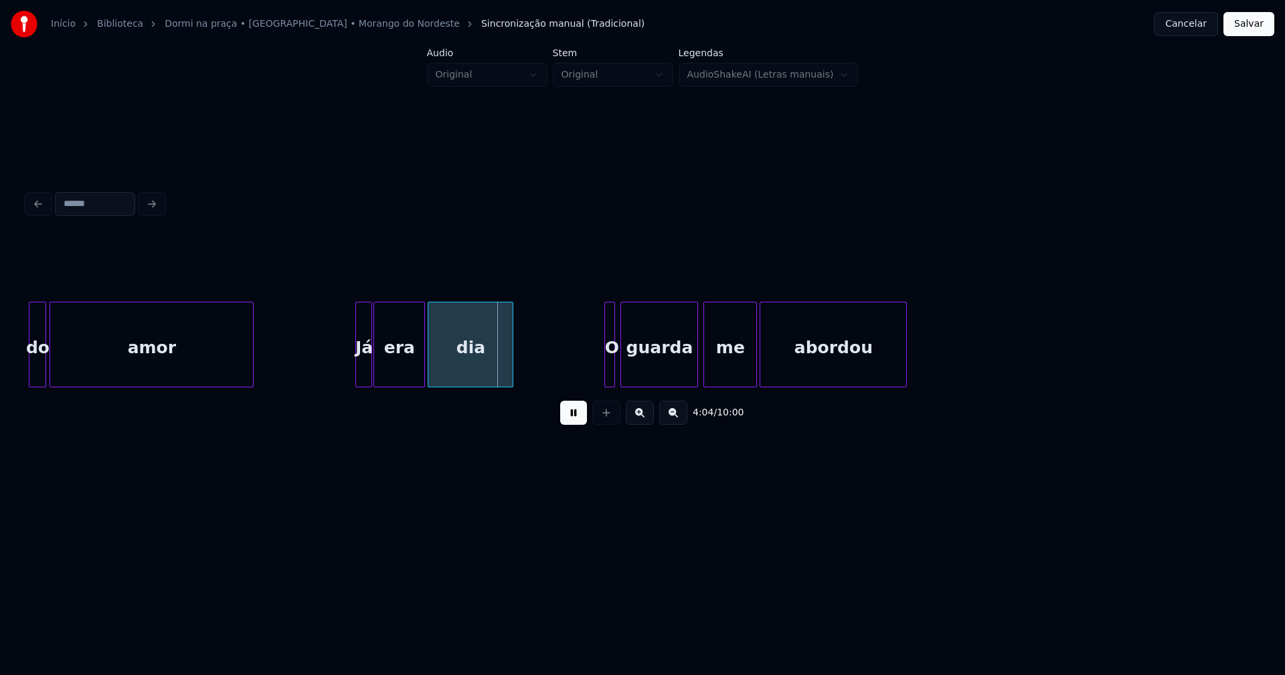
click at [369, 377] on div at bounding box center [369, 344] width 4 height 84
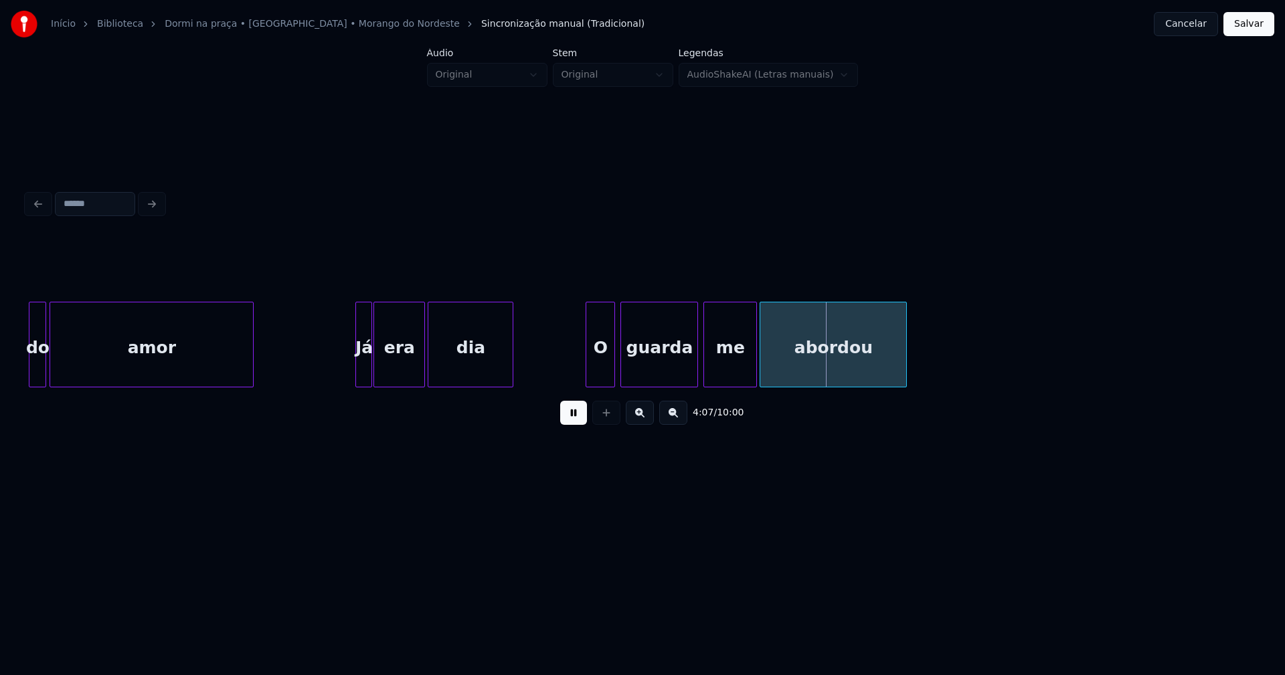
click at [586, 373] on div at bounding box center [588, 344] width 4 height 84
click at [601, 363] on div "O" at bounding box center [600, 347] width 28 height 91
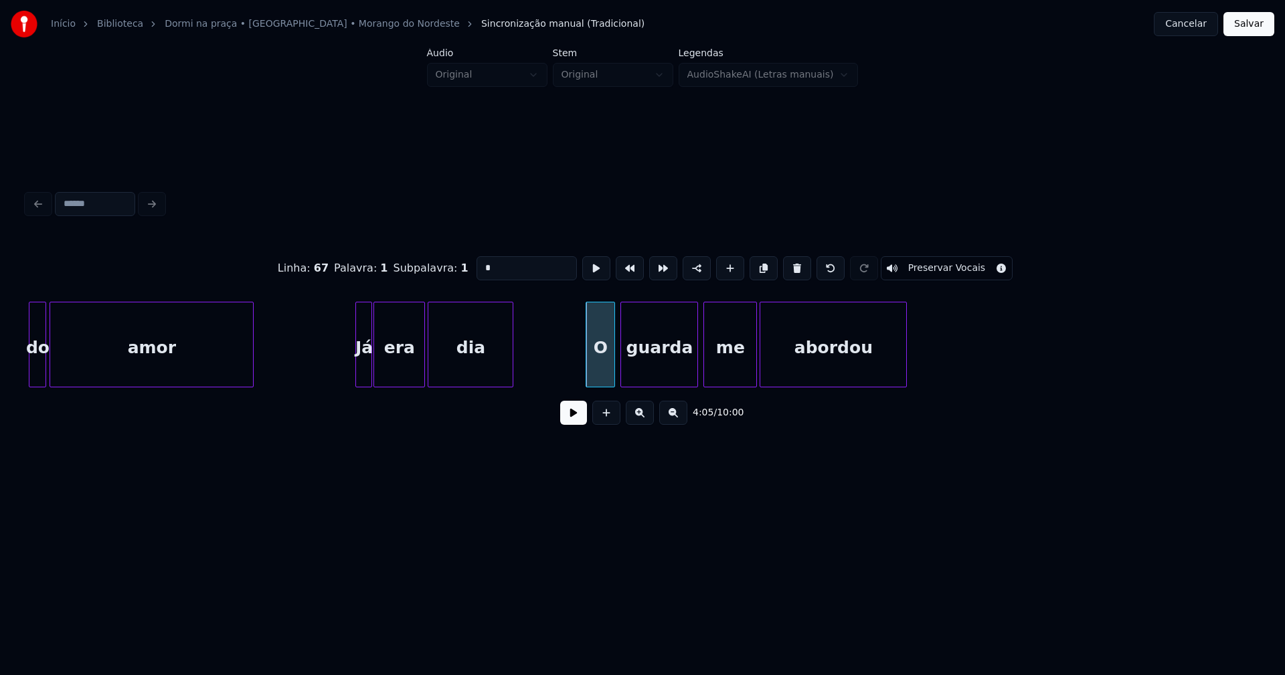
click at [571, 424] on button at bounding box center [573, 413] width 27 height 24
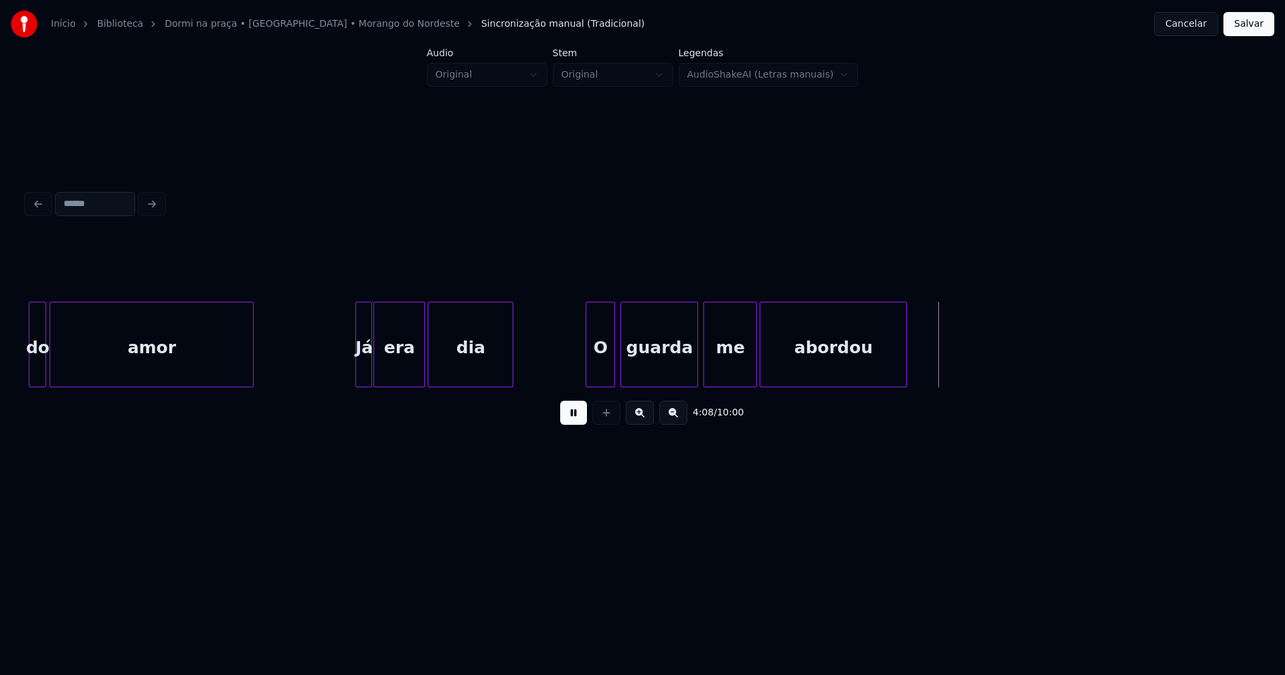
click at [570, 425] on button at bounding box center [573, 413] width 27 height 24
click at [809, 359] on div "abordou" at bounding box center [833, 347] width 146 height 91
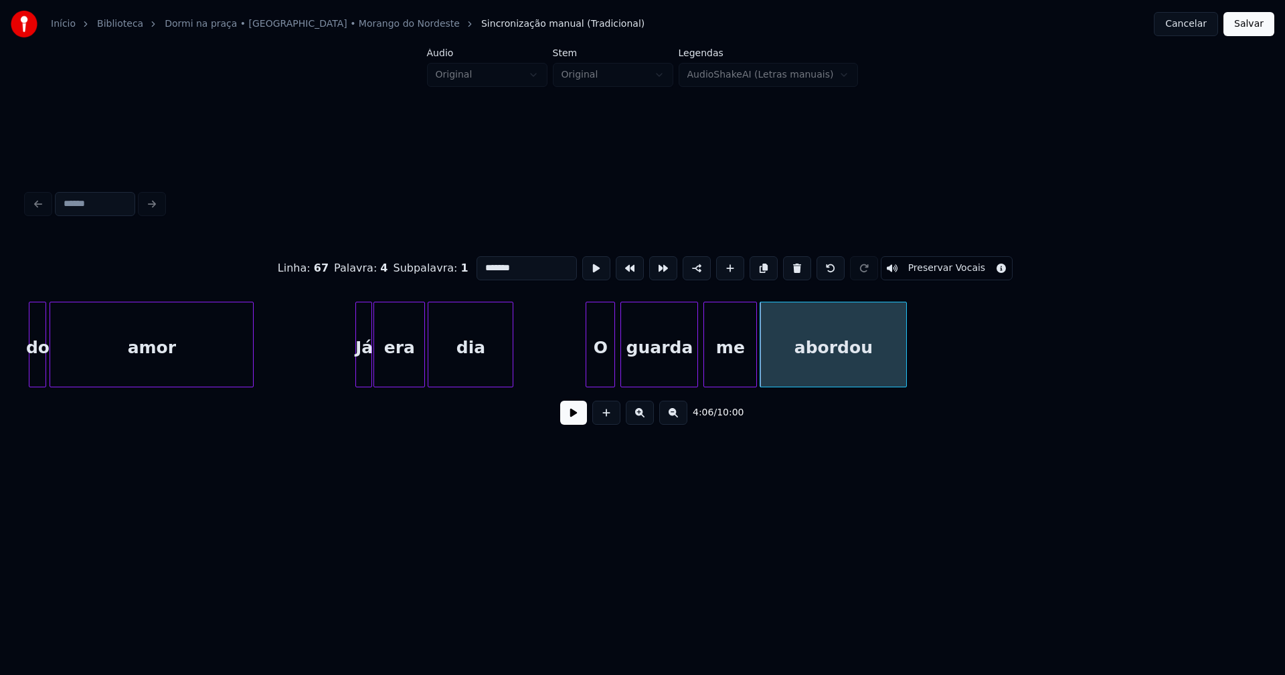
click at [484, 262] on input "*******" at bounding box center [526, 268] width 100 height 24
type input "*******"
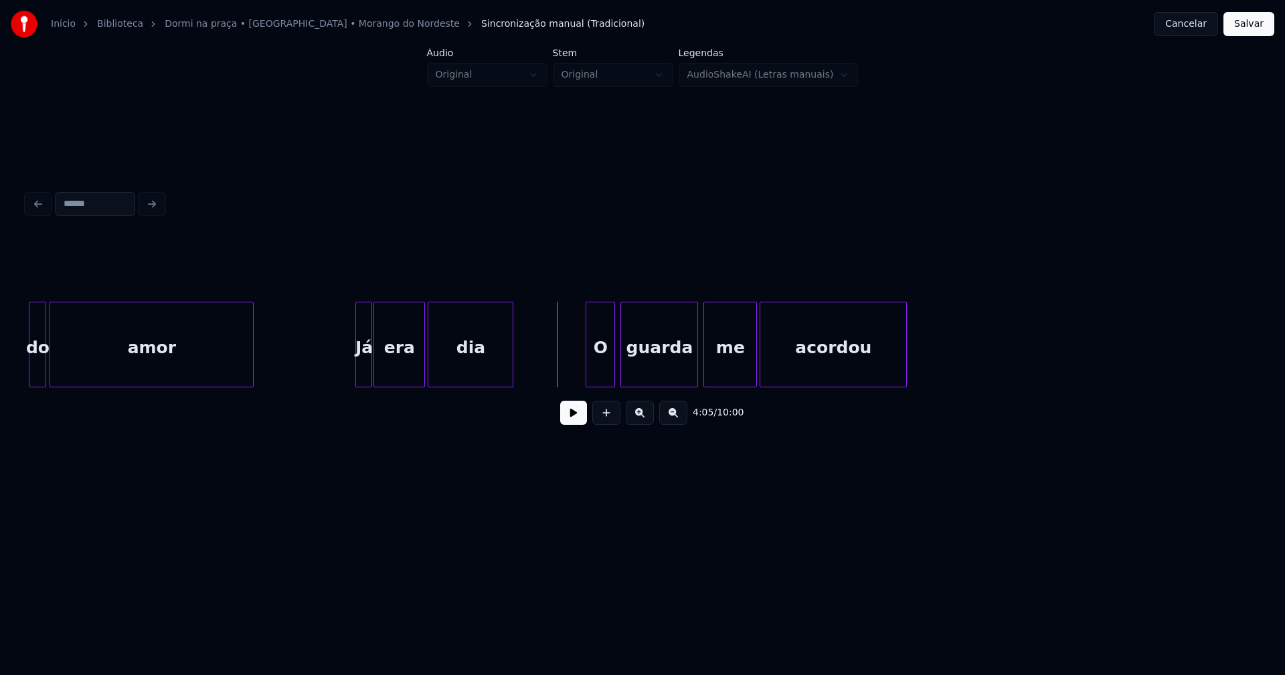
click at [567, 421] on button at bounding box center [573, 413] width 27 height 24
click at [569, 421] on button at bounding box center [573, 413] width 27 height 24
click at [571, 420] on button at bounding box center [573, 413] width 27 height 24
drag, startPoint x: 574, startPoint y: 426, endPoint x: 583, endPoint y: 415, distance: 14.3
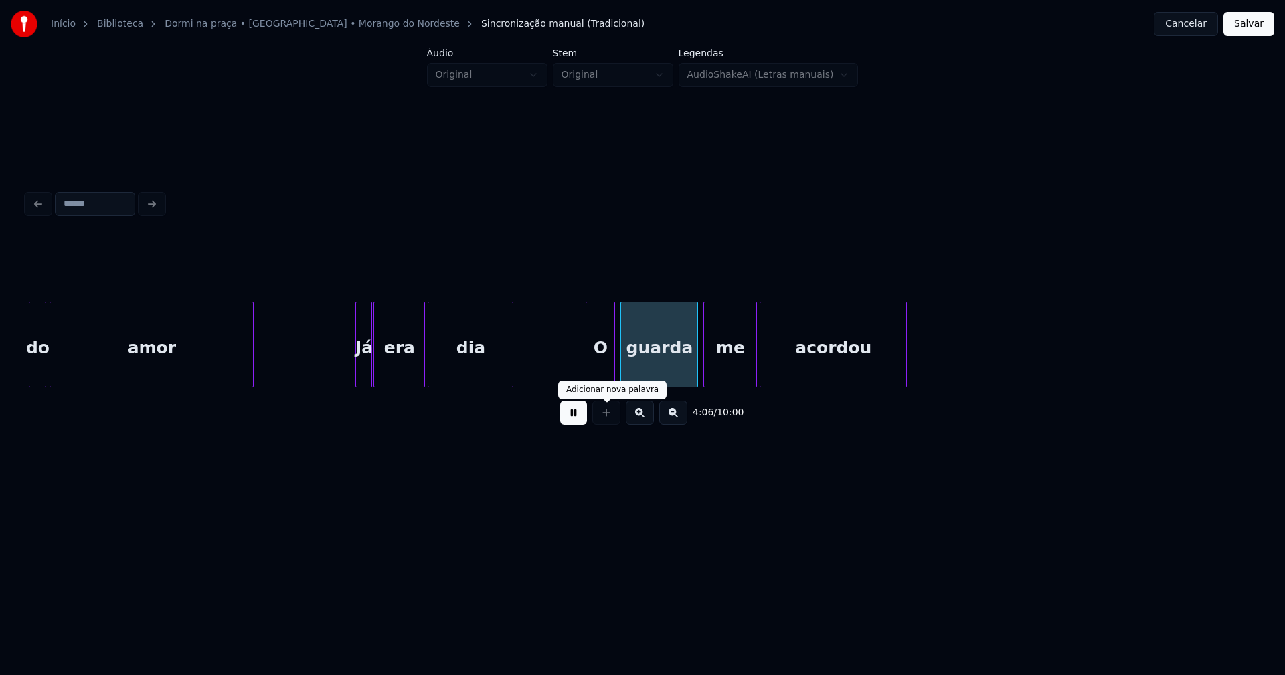
click at [575, 424] on button at bounding box center [573, 413] width 27 height 24
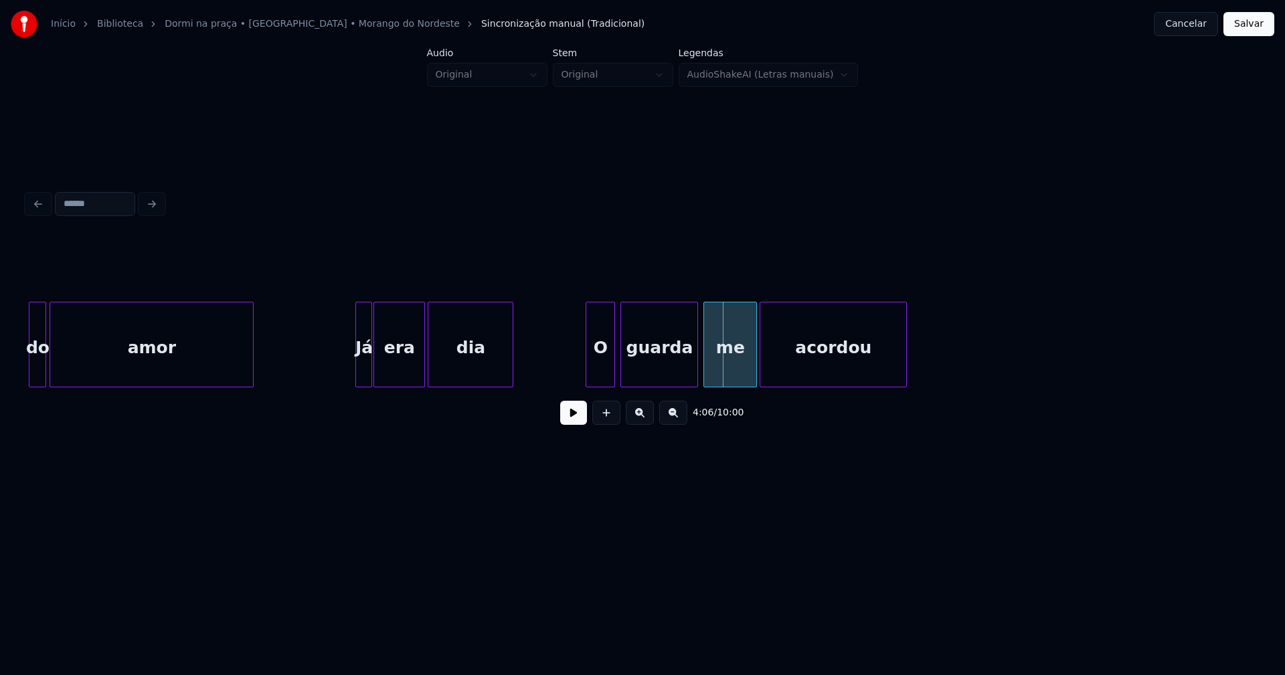
click at [601, 373] on div "O" at bounding box center [600, 347] width 28 height 91
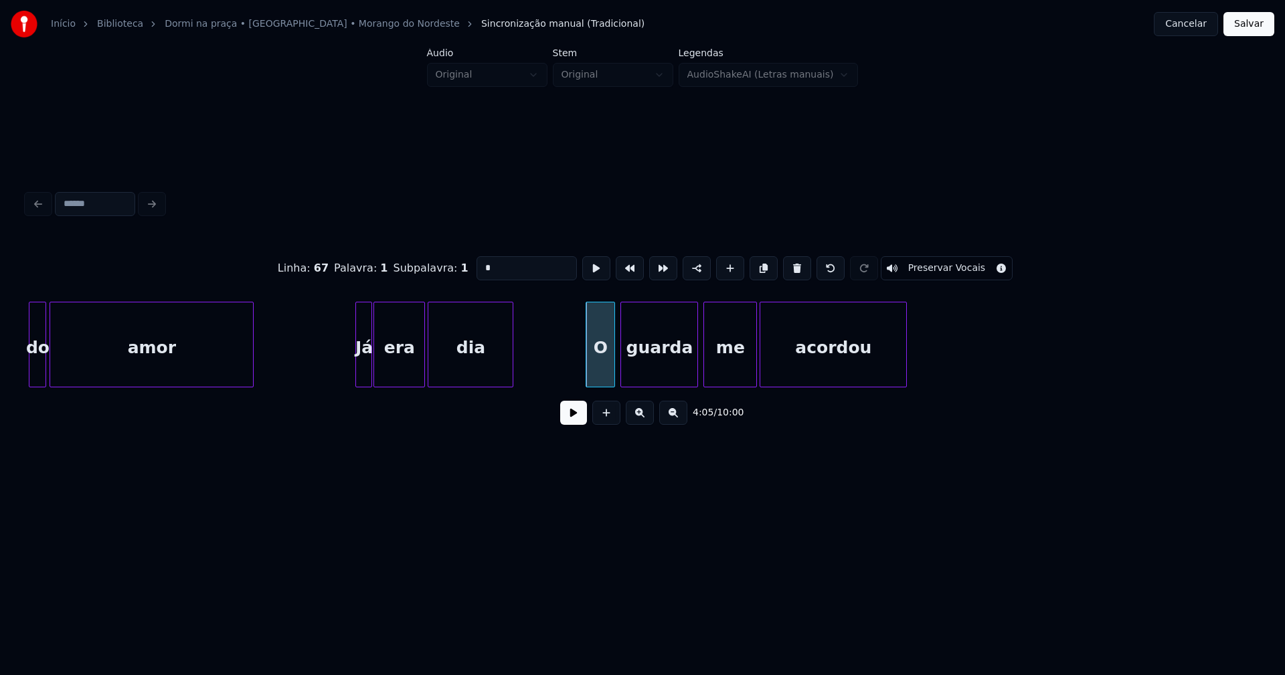
drag, startPoint x: 484, startPoint y: 262, endPoint x: 439, endPoint y: 266, distance: 45.7
click at [440, 266] on div "Linha : 67 [GEOGRAPHIC_DATA] : 1 Subpalavra : 1 * Preservar Vocais" at bounding box center [642, 268] width 1231 height 67
type input "***"
click at [569, 419] on button at bounding box center [573, 413] width 27 height 24
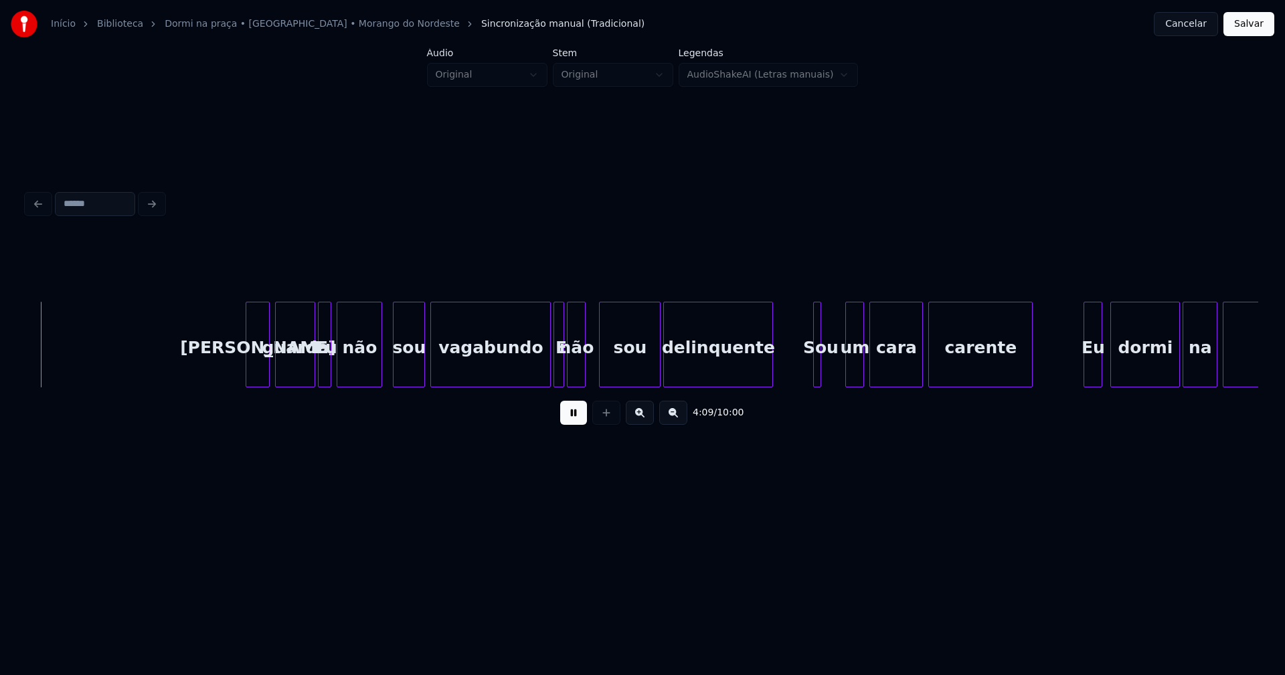
scroll to position [0, 33375]
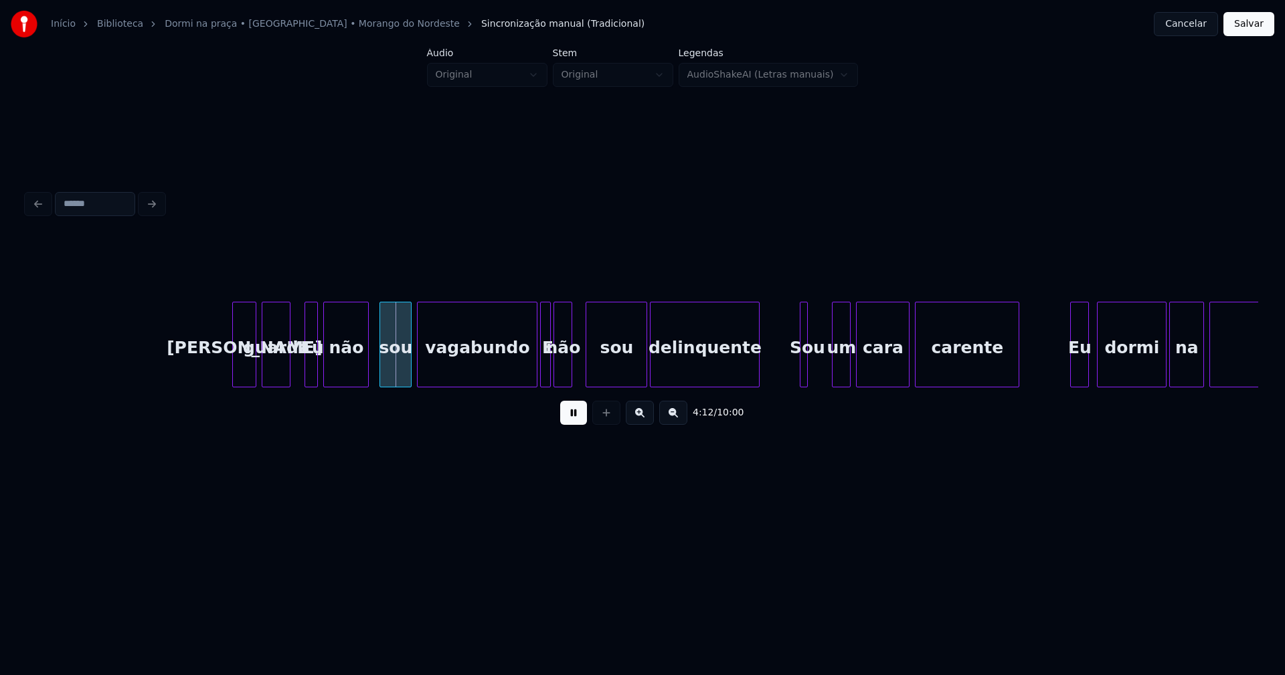
click at [287, 382] on div "Seu guarda Eu não sou vagabundo E não sou delinquente Sou um cara carente Eu do…" at bounding box center [642, 345] width 1231 height 86
click at [568, 419] on button at bounding box center [573, 413] width 27 height 24
click at [521, 377] on div at bounding box center [523, 344] width 4 height 84
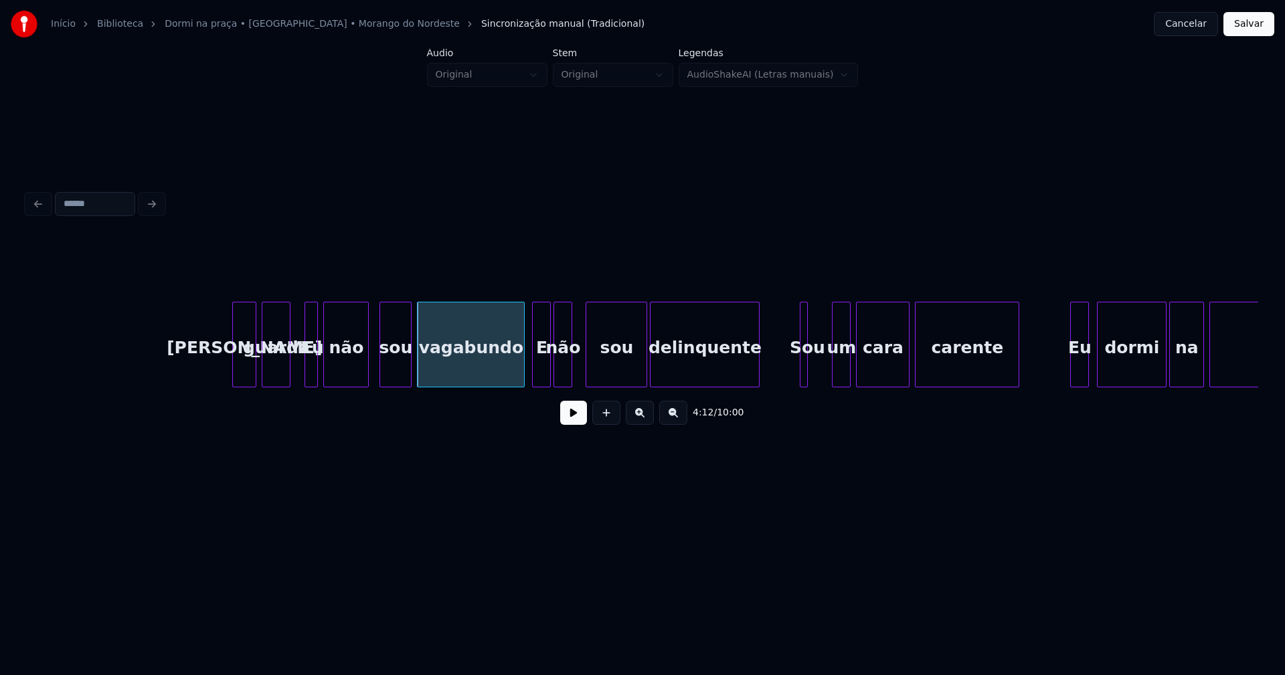
click at [533, 374] on div at bounding box center [535, 344] width 4 height 84
click at [540, 369] on div "E" at bounding box center [541, 347] width 17 height 91
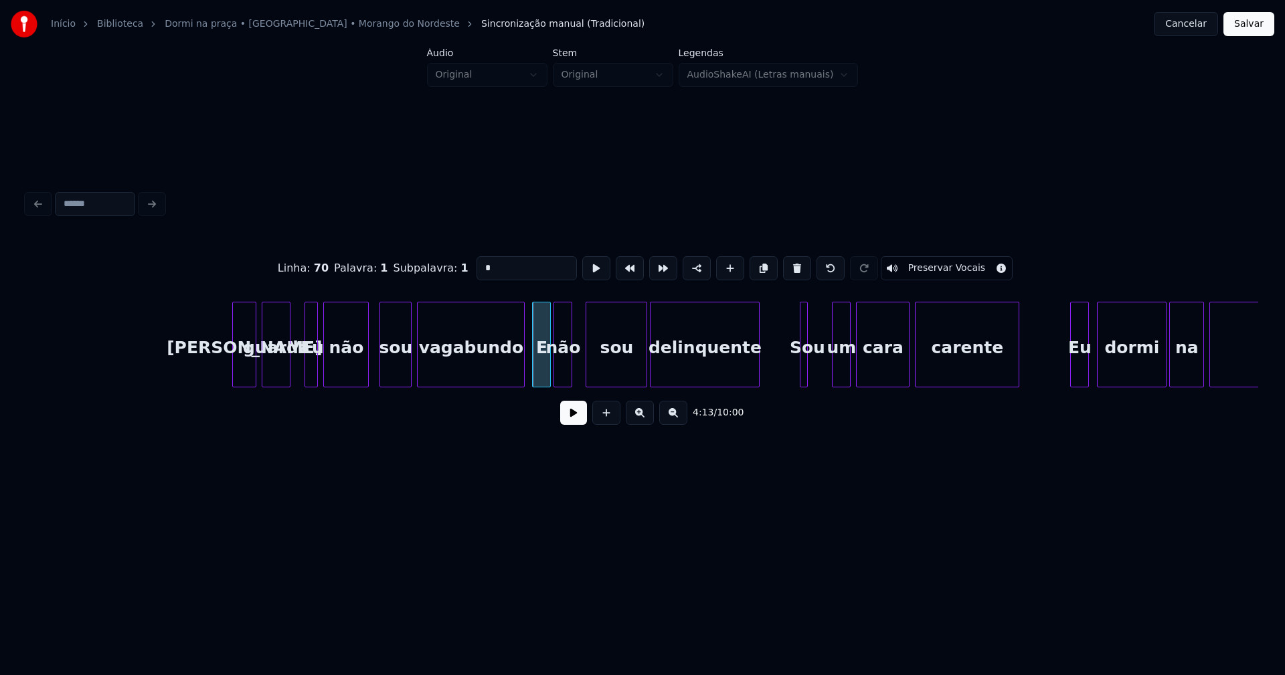
drag, startPoint x: 494, startPoint y: 265, endPoint x: 445, endPoint y: 272, distance: 50.1
click at [447, 272] on div "Linha : 70 Palavra : 1 Subpalavra : 1 * Preservar Vocais" at bounding box center [642, 268] width 1231 height 67
click at [310, 365] on div "Eu" at bounding box center [311, 347] width 13 height 91
drag, startPoint x: 478, startPoint y: 260, endPoint x: 471, endPoint y: 266, distance: 9.5
click at [476, 266] on input "**" at bounding box center [526, 268] width 100 height 24
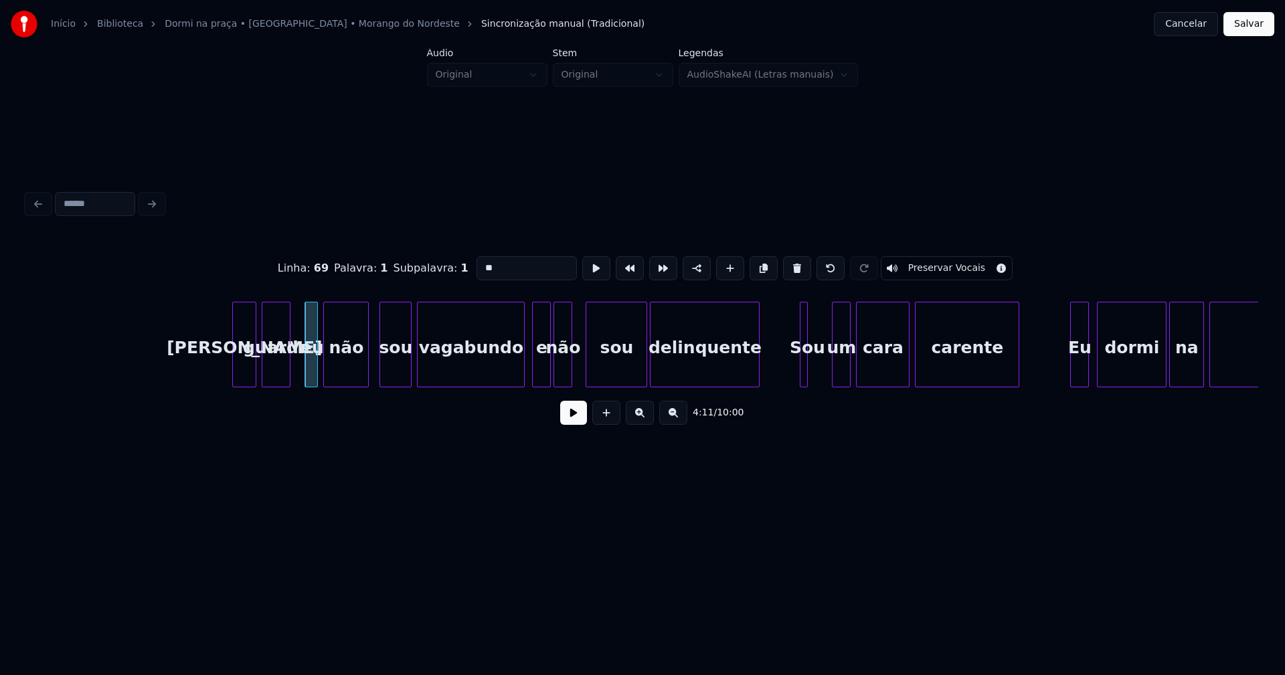
type input "**"
click at [571, 423] on button at bounding box center [573, 413] width 27 height 24
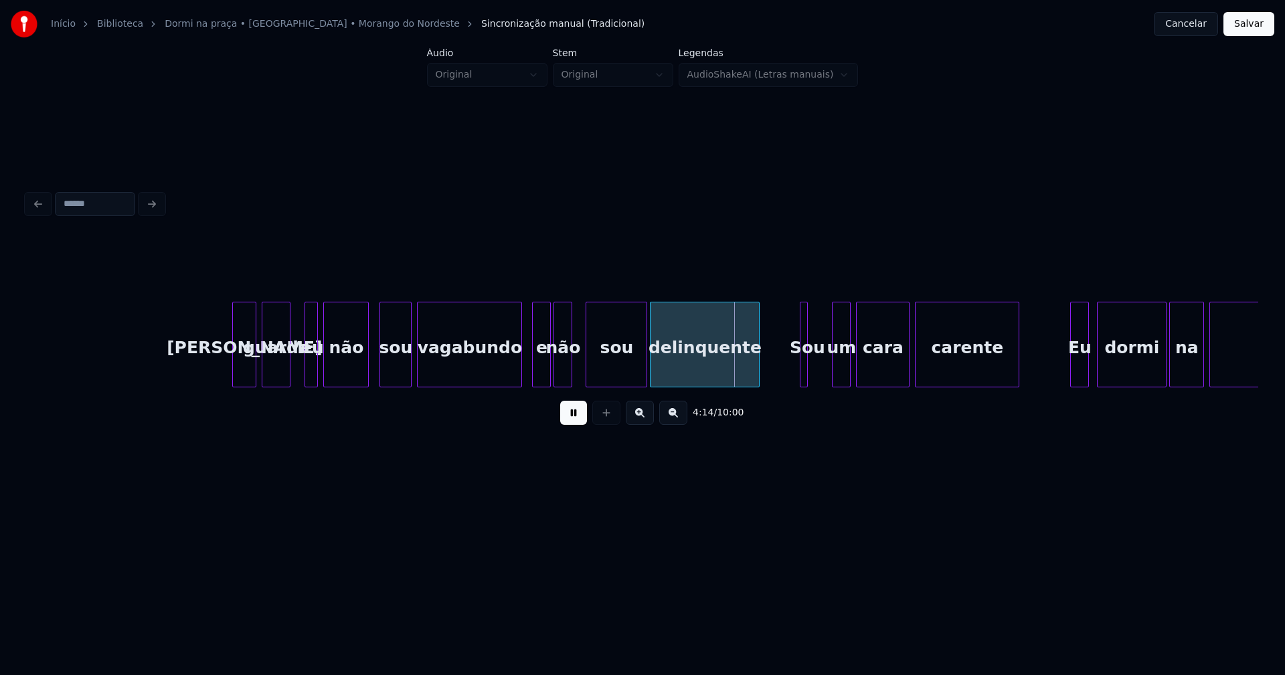
click at [521, 361] on div at bounding box center [519, 344] width 4 height 84
click at [580, 372] on div at bounding box center [578, 344] width 4 height 84
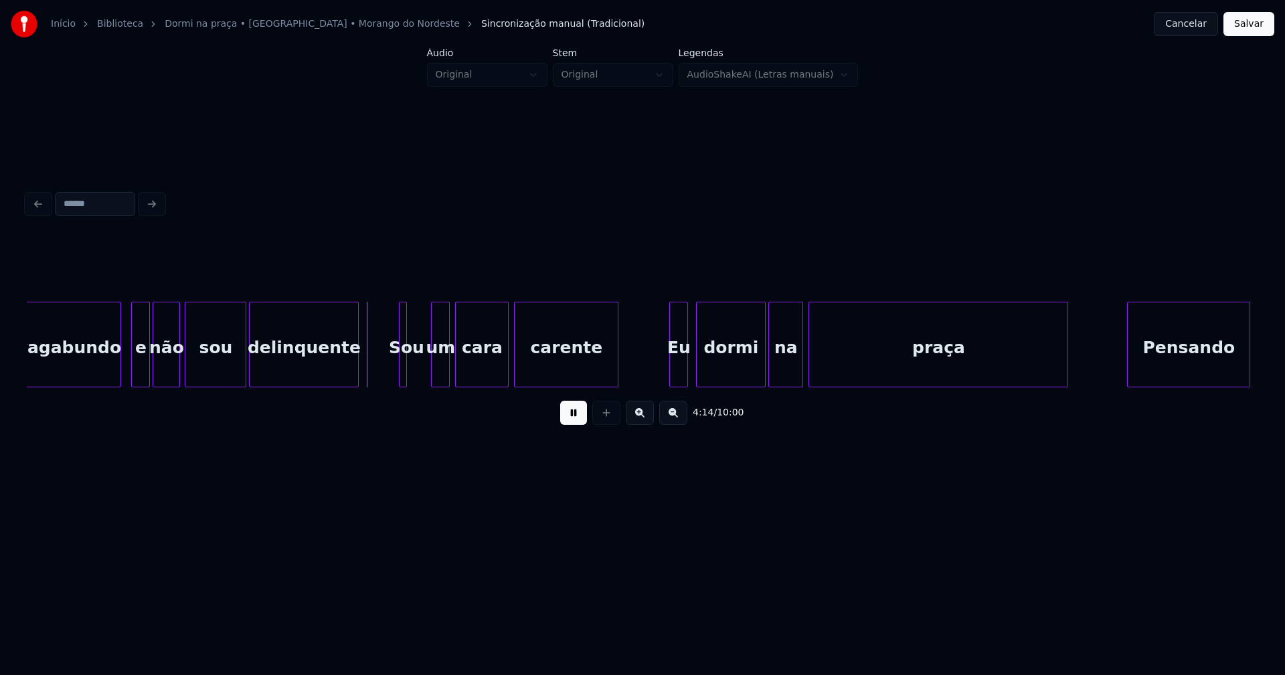
scroll to position [0, 33864]
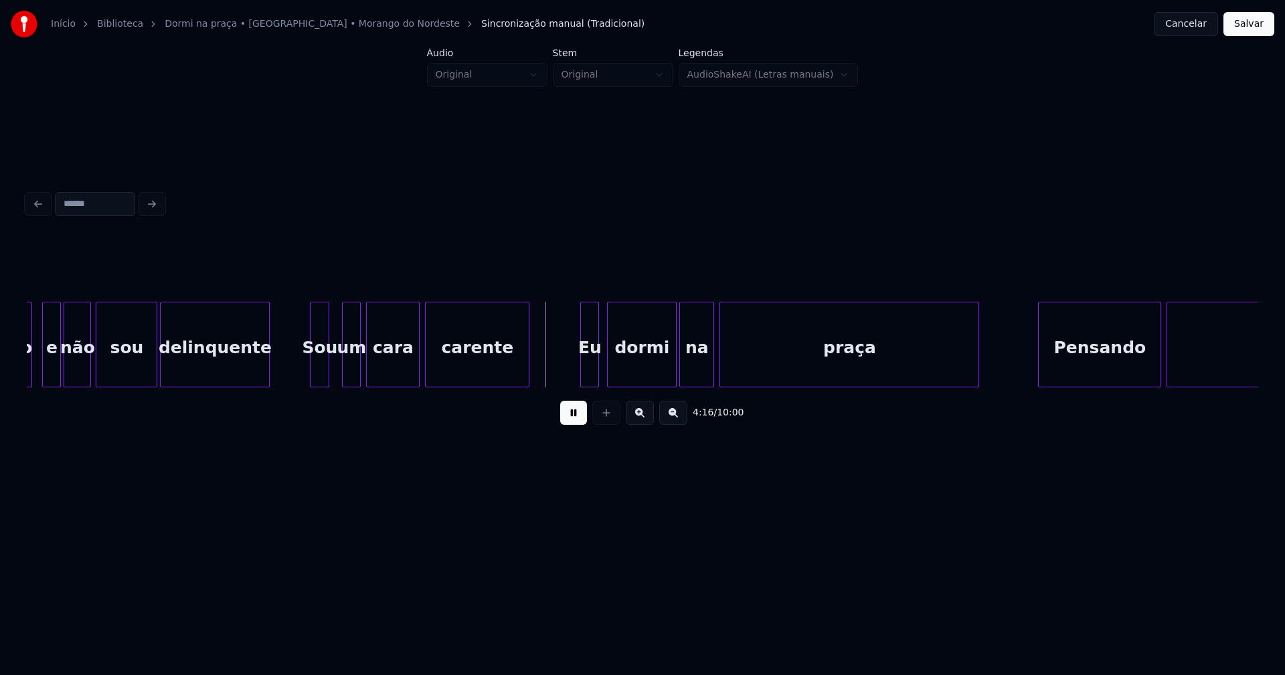
click at [328, 369] on div at bounding box center [326, 344] width 4 height 84
click at [345, 375] on div "um" at bounding box center [341, 347] width 17 height 91
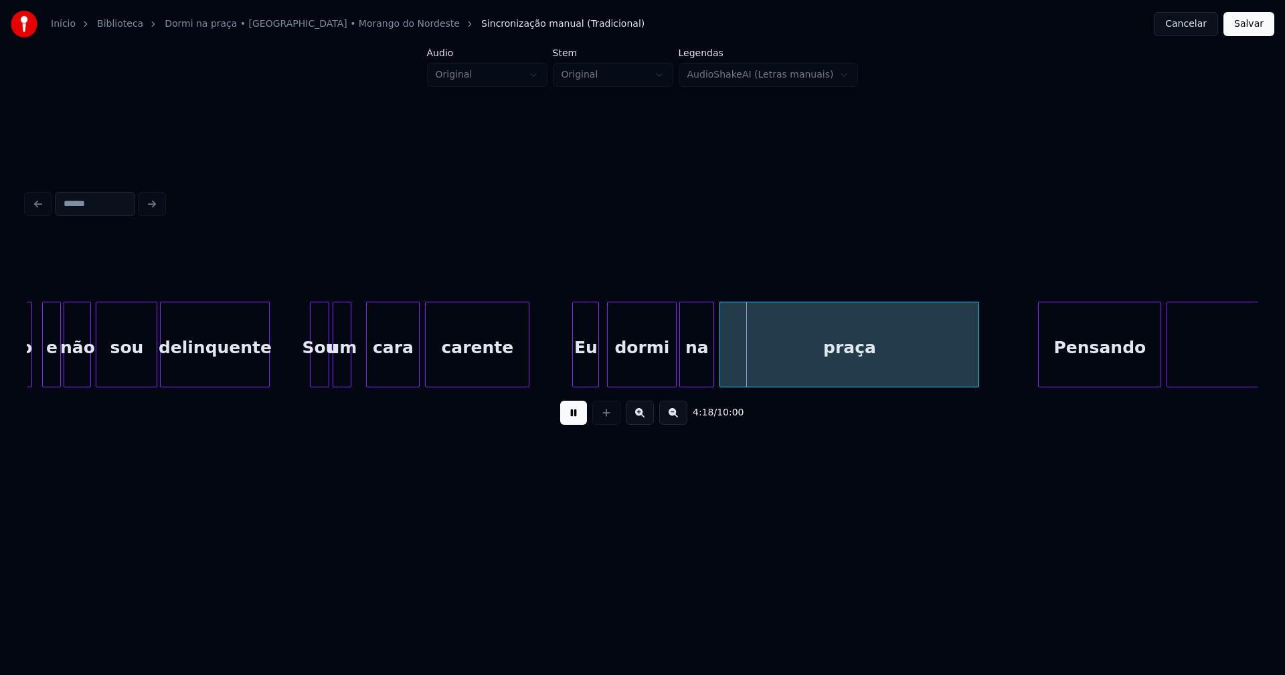
click at [575, 377] on div at bounding box center [575, 344] width 4 height 84
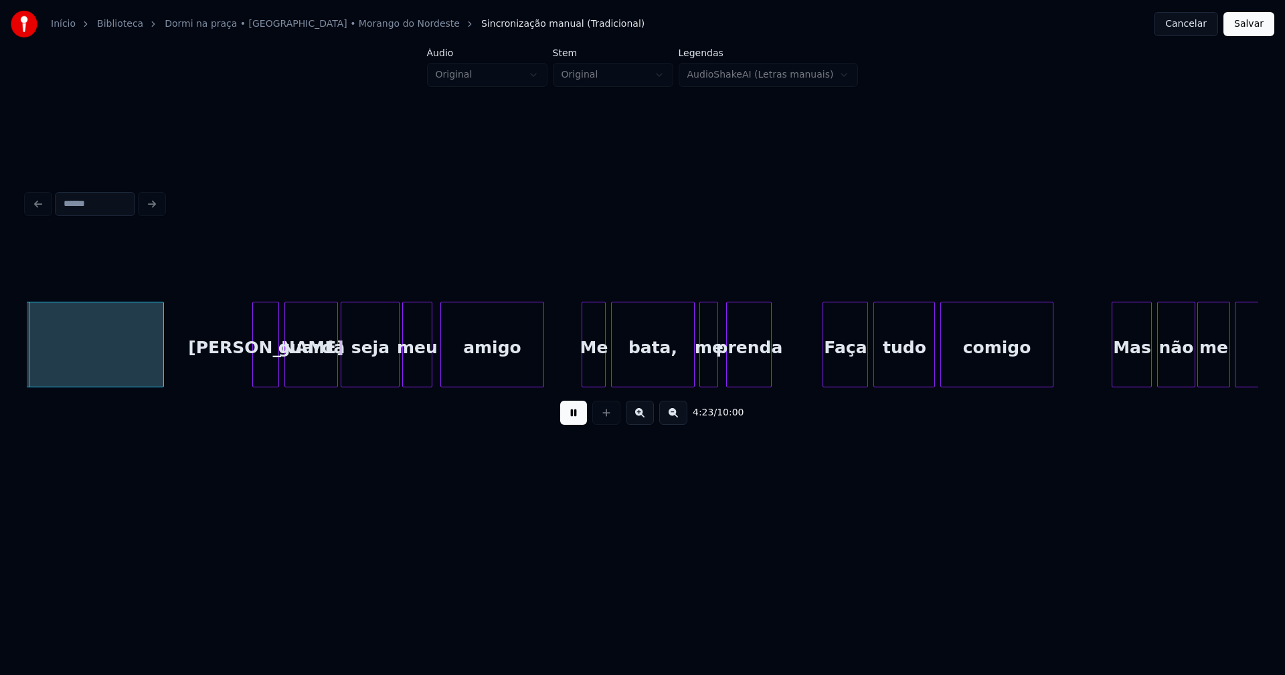
scroll to position [0, 35257]
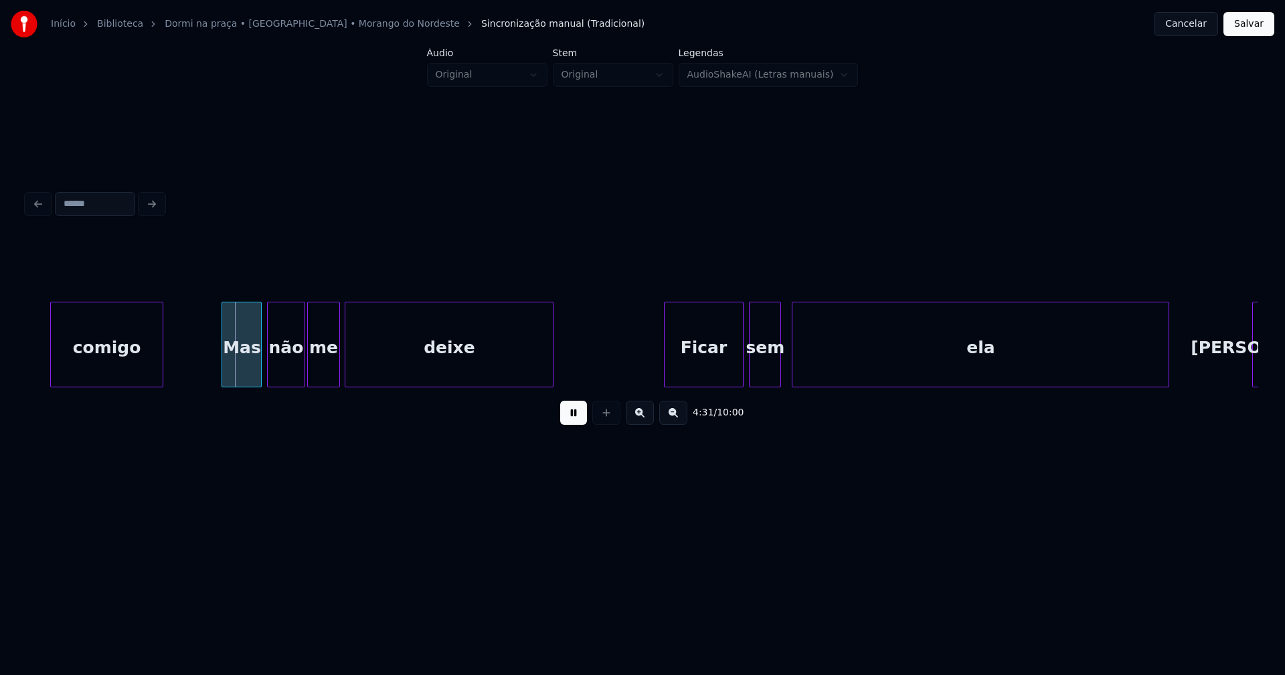
scroll to position [0, 36178]
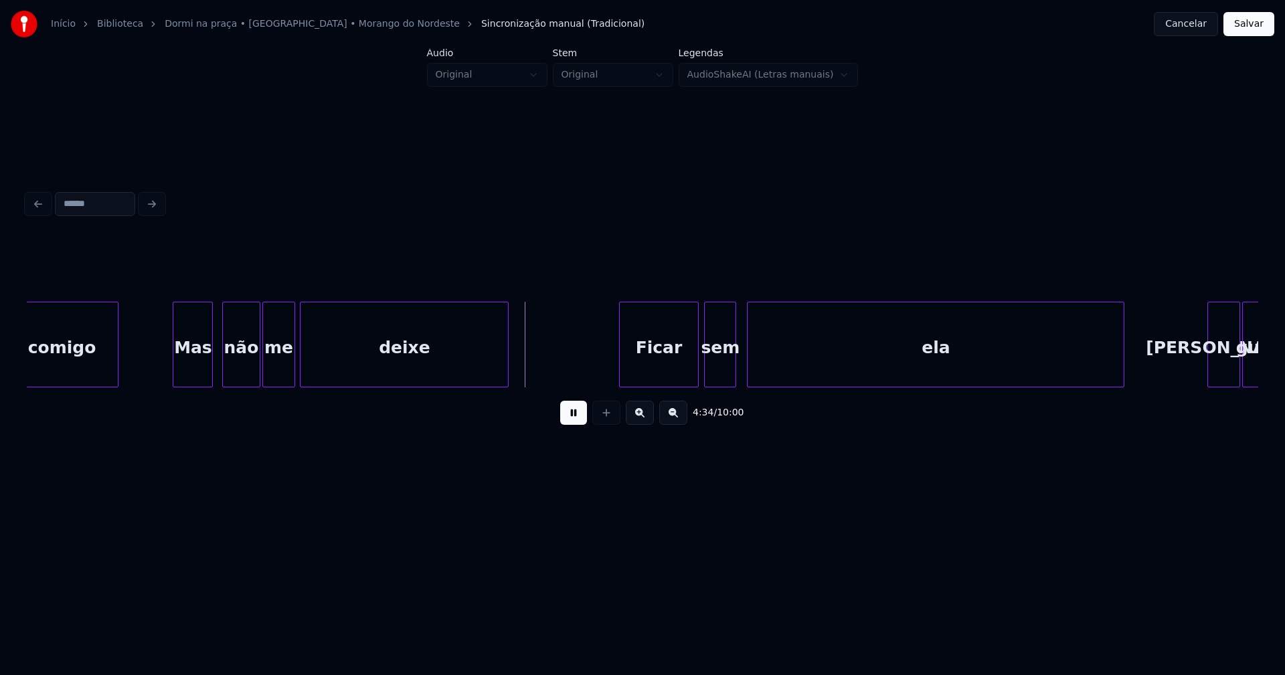
click at [197, 380] on div "Mas" at bounding box center [192, 347] width 39 height 91
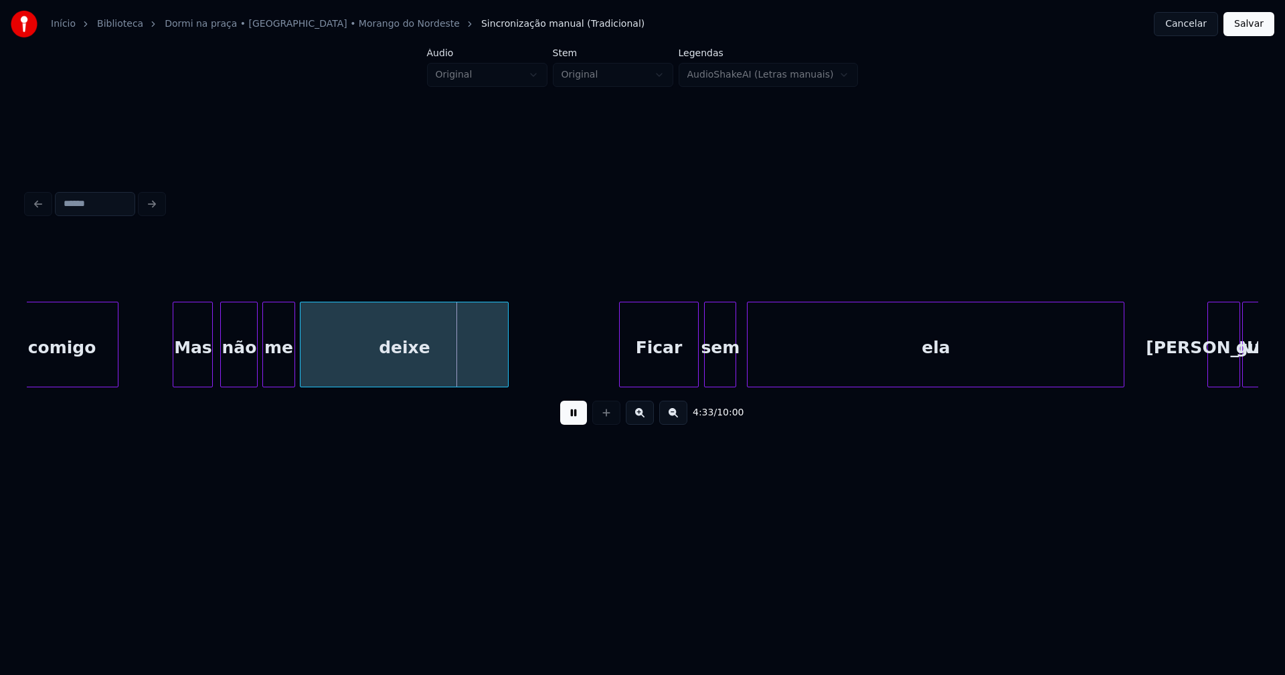
click at [240, 373] on div "não" at bounding box center [239, 347] width 36 height 91
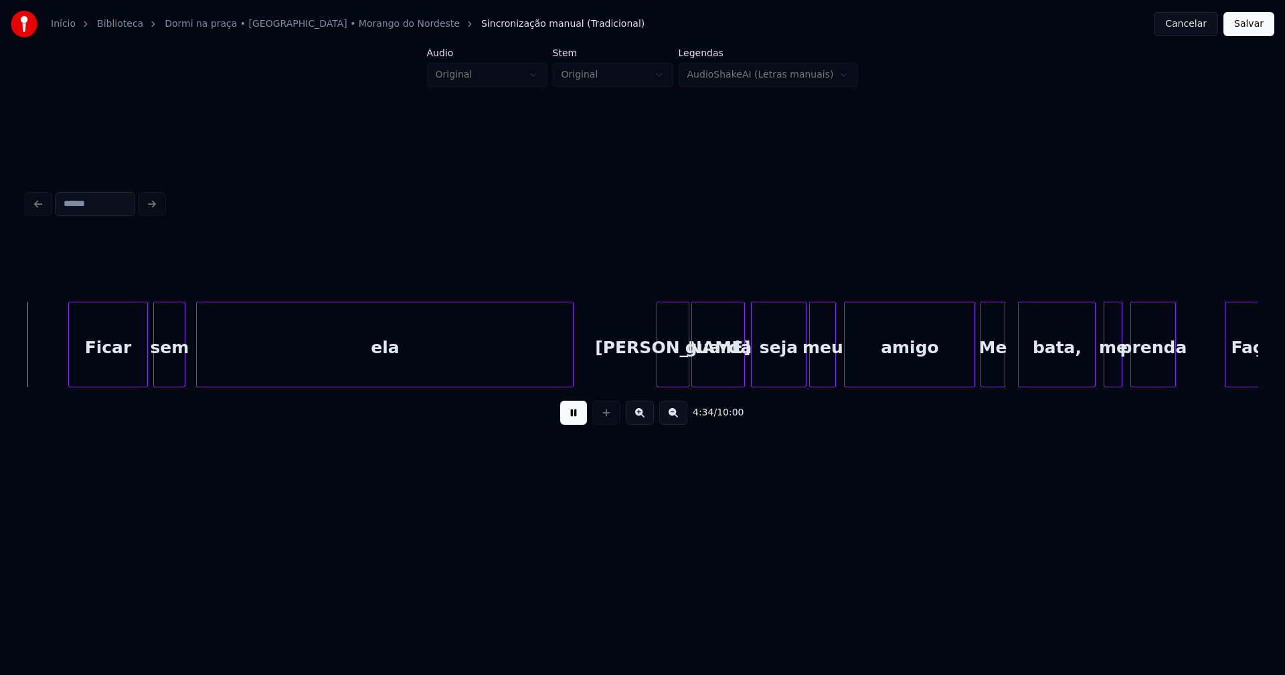
scroll to position [0, 36732]
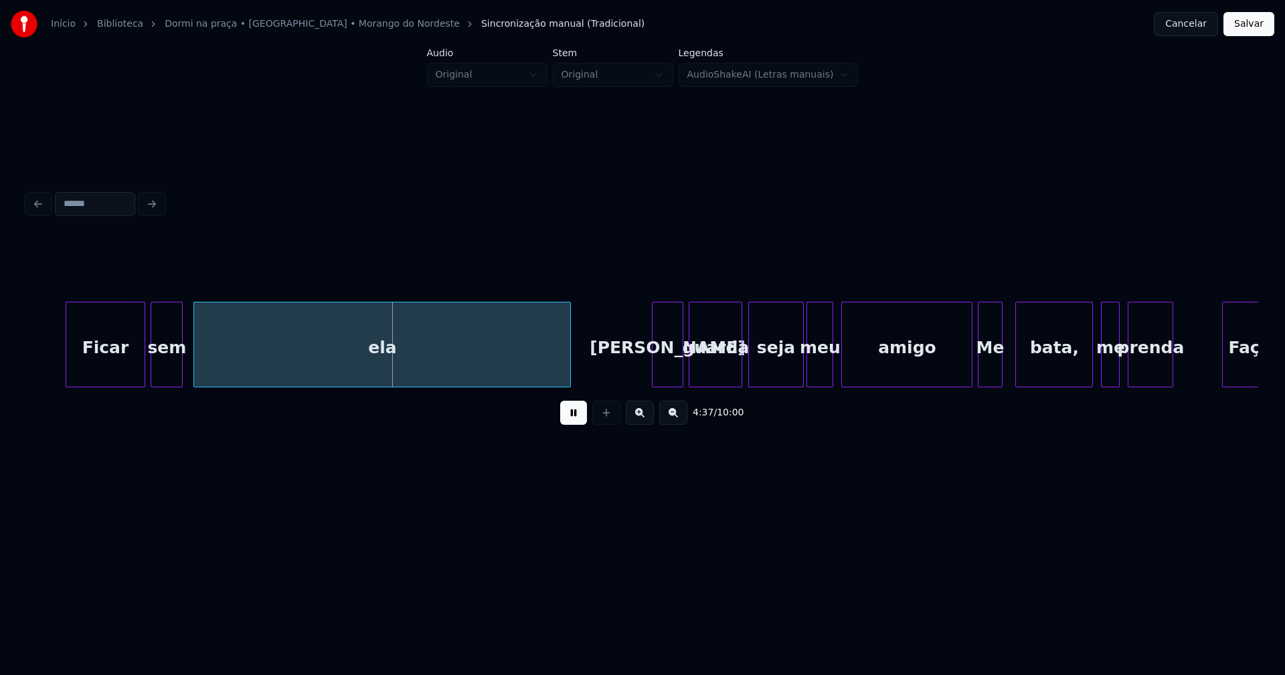
click at [667, 379] on div "[PERSON_NAME]" at bounding box center [667, 347] width 31 height 91
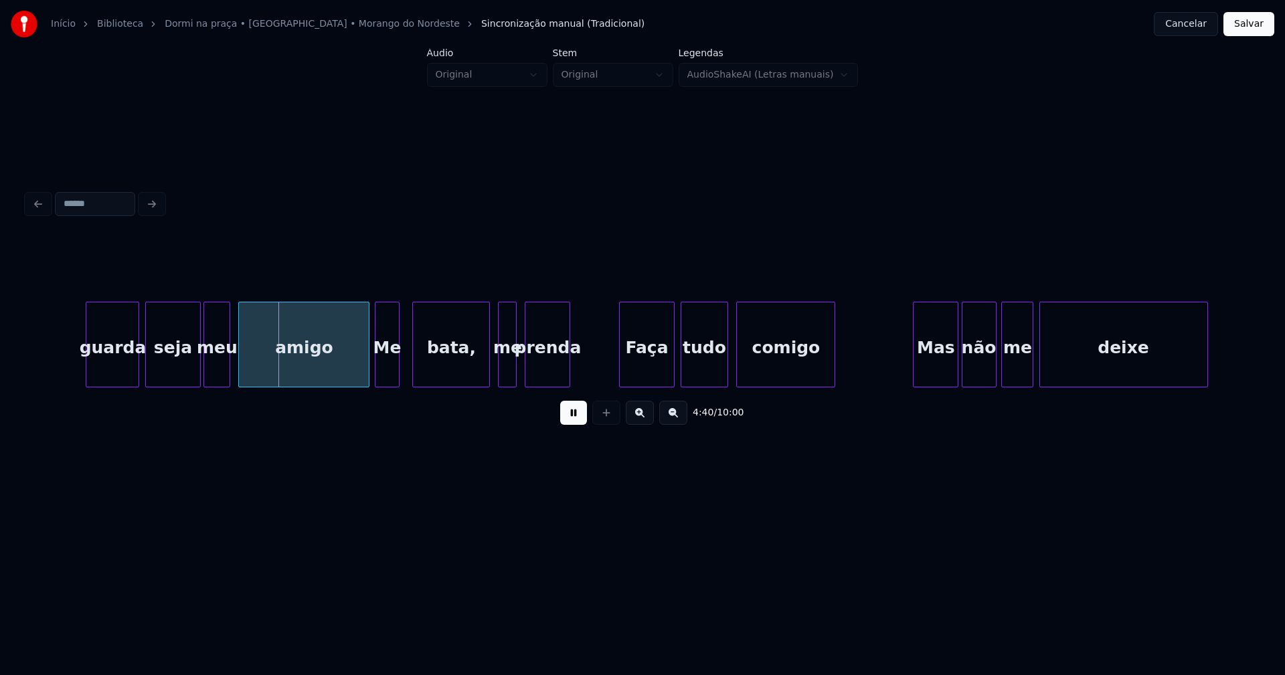
scroll to position [0, 37424]
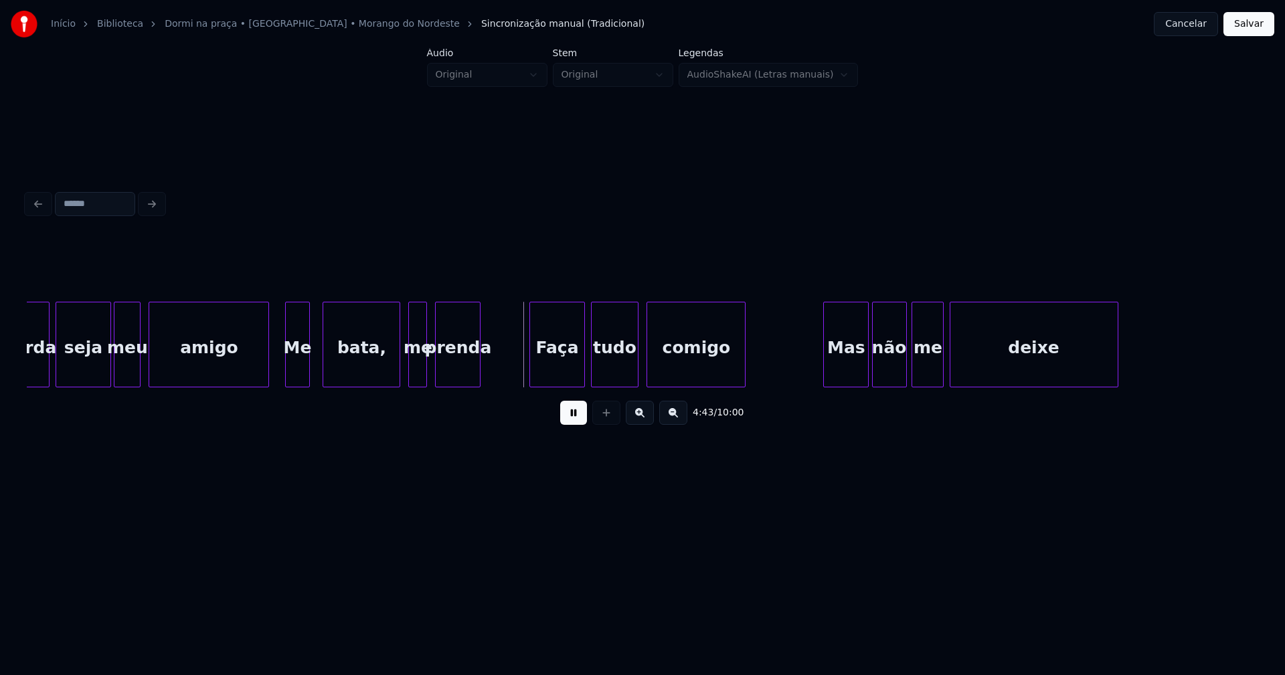
click at [268, 377] on div at bounding box center [266, 344] width 4 height 84
click at [407, 376] on div at bounding box center [409, 344] width 4 height 84
click at [553, 381] on div "Faça" at bounding box center [553, 347] width 55 height 91
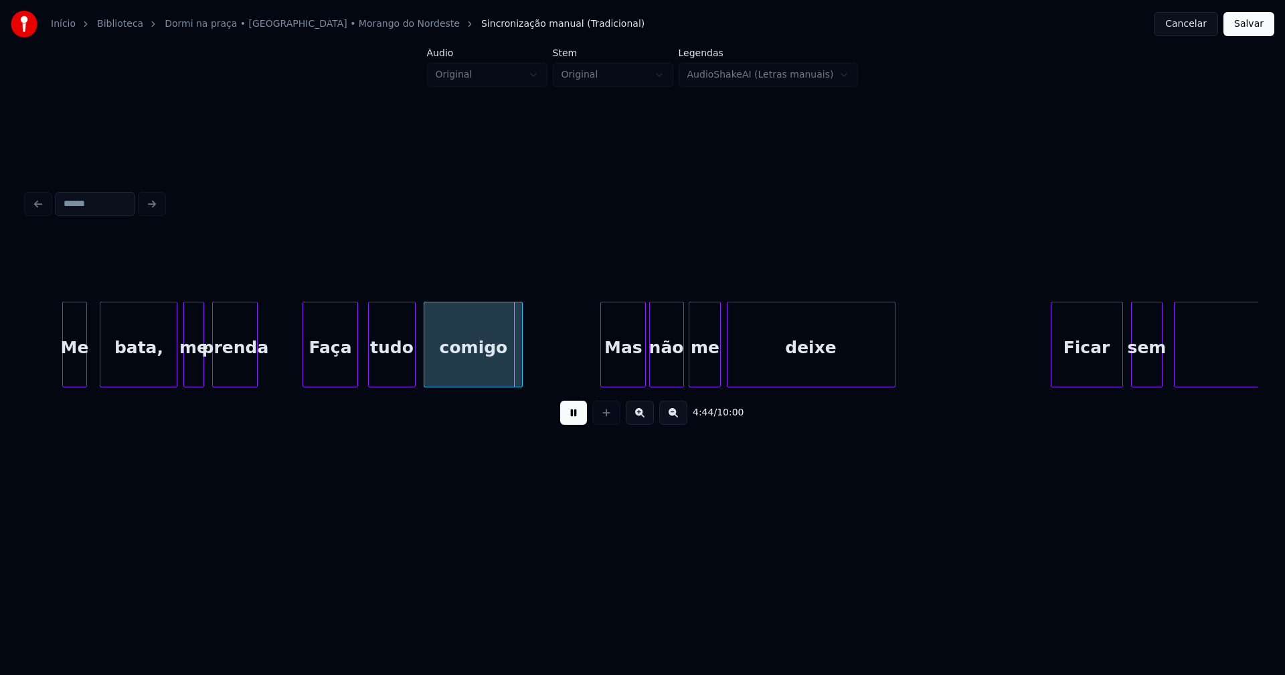
scroll to position [0, 37780]
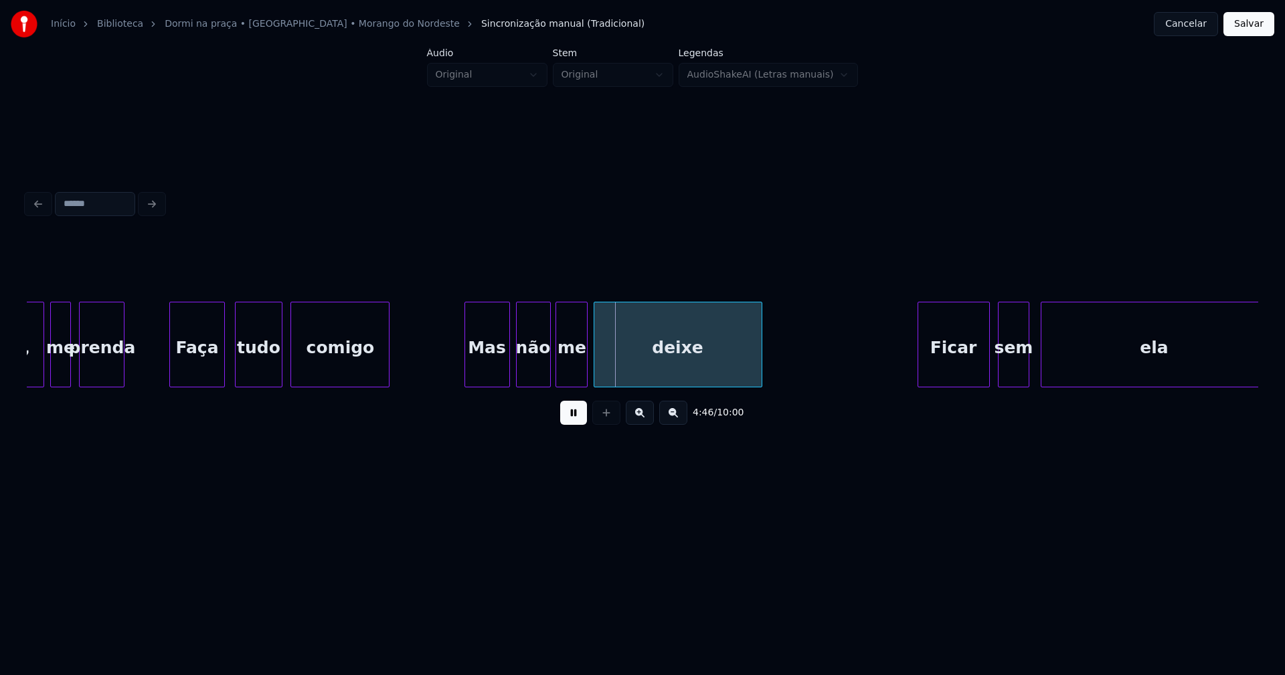
click at [488, 373] on div "Mas" at bounding box center [487, 347] width 44 height 91
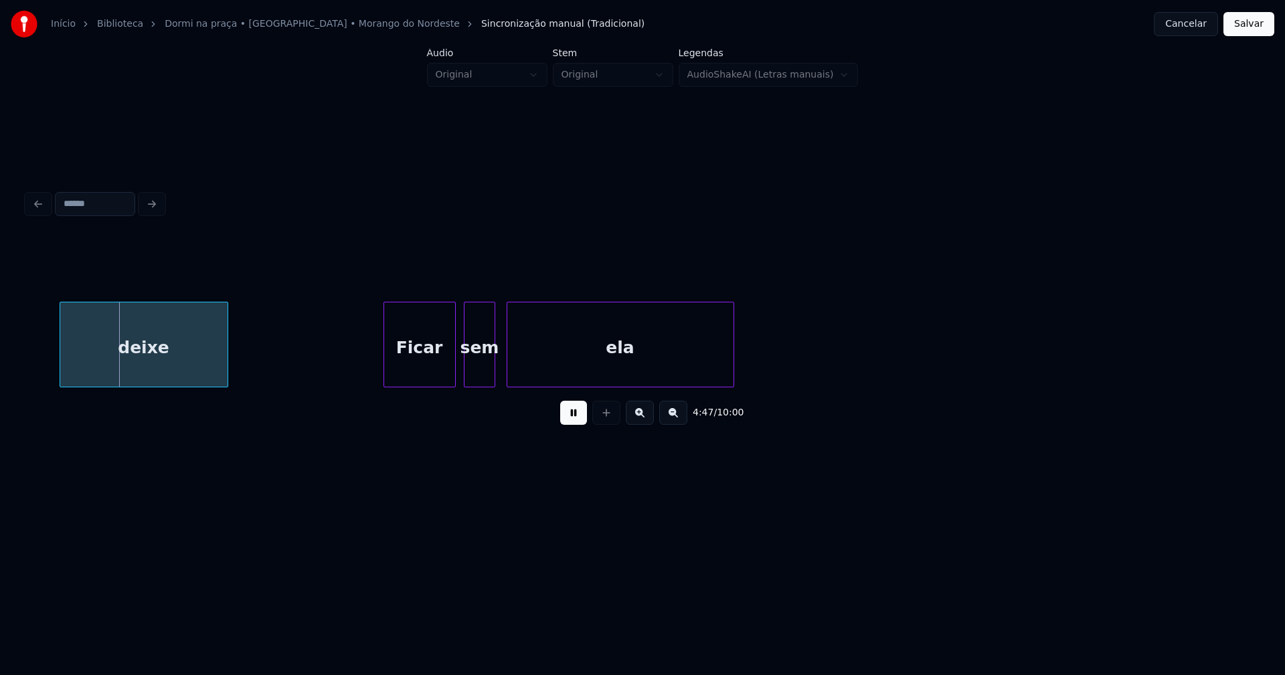
scroll to position [0, 38359]
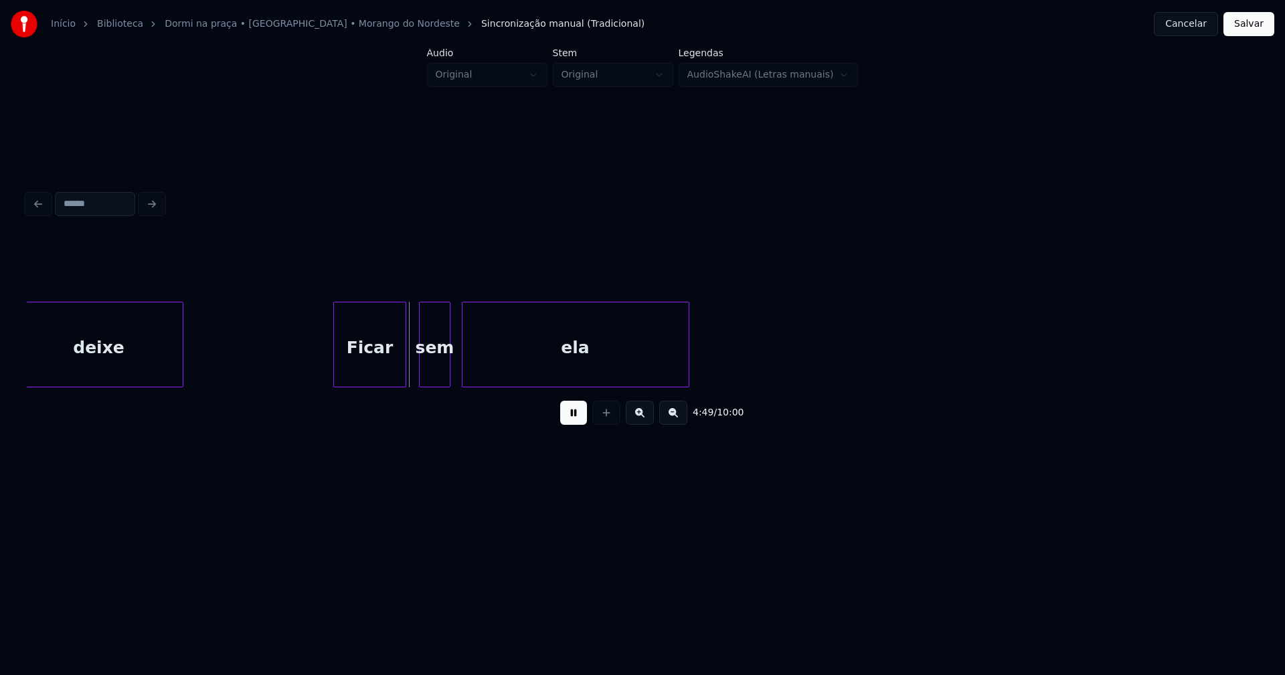
click at [375, 380] on div "Ficar" at bounding box center [369, 347] width 71 height 91
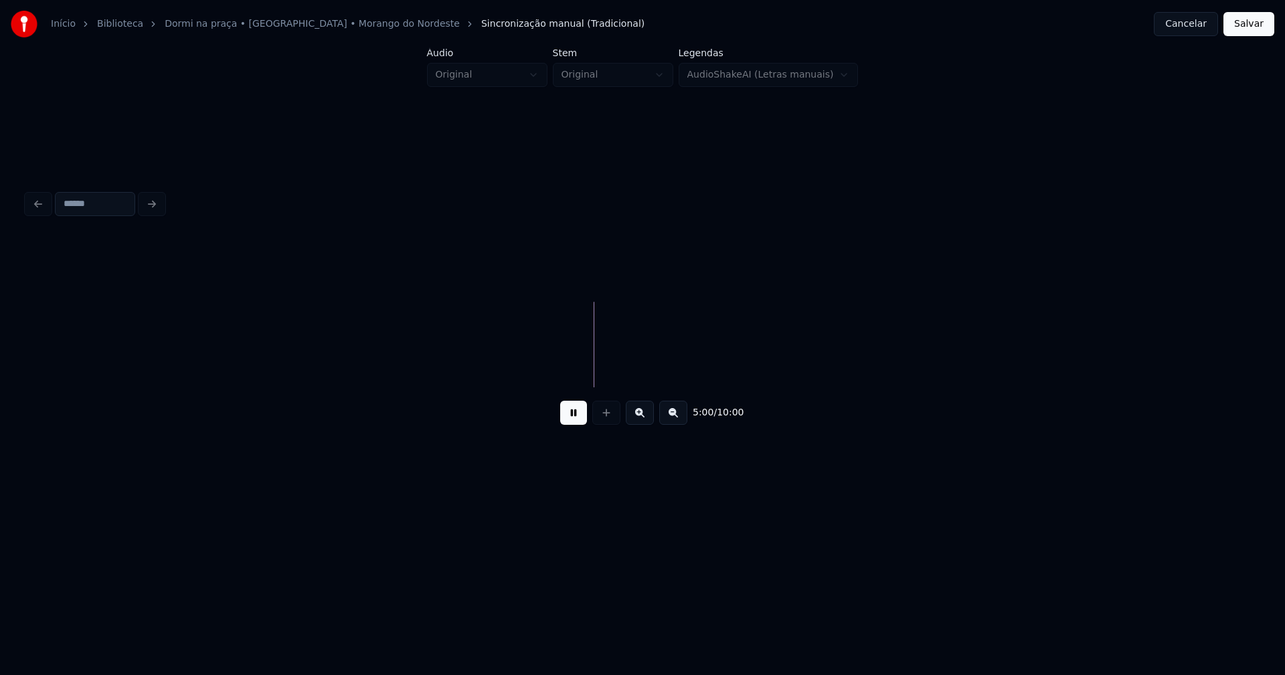
click at [1245, 22] on button "Salvar" at bounding box center [1248, 24] width 51 height 24
